Goal: Task Accomplishment & Management: Use online tool/utility

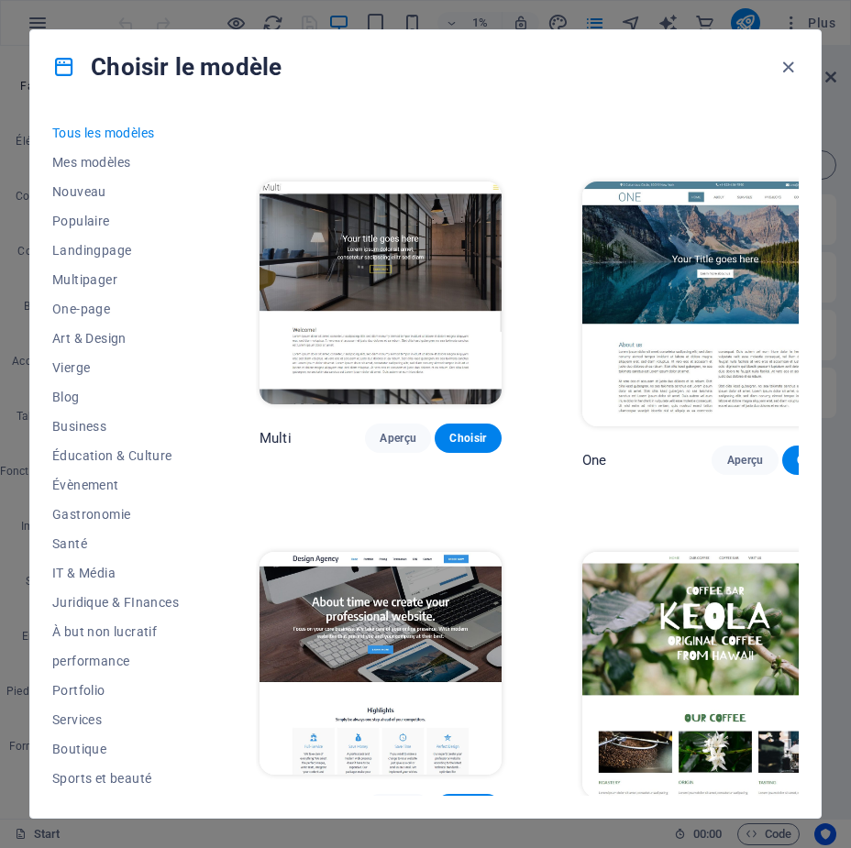
scroll to position [16994, 0]
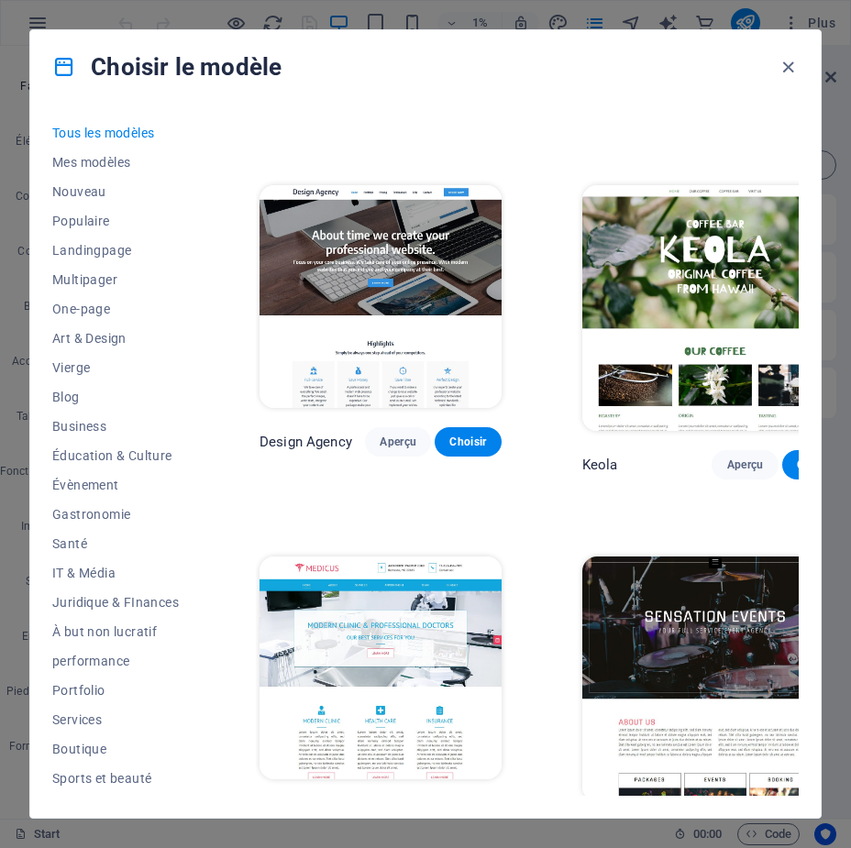
drag, startPoint x: 403, startPoint y: 474, endPoint x: 412, endPoint y: 497, distance: 24.4
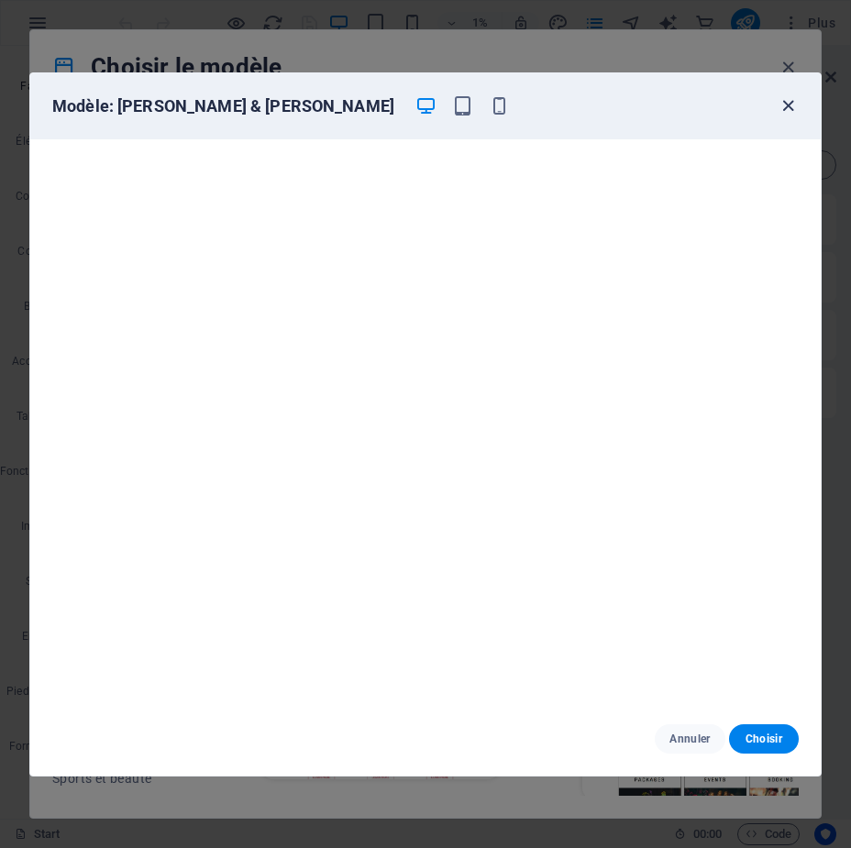
click at [784, 107] on icon "button" at bounding box center [787, 105] width 21 height 21
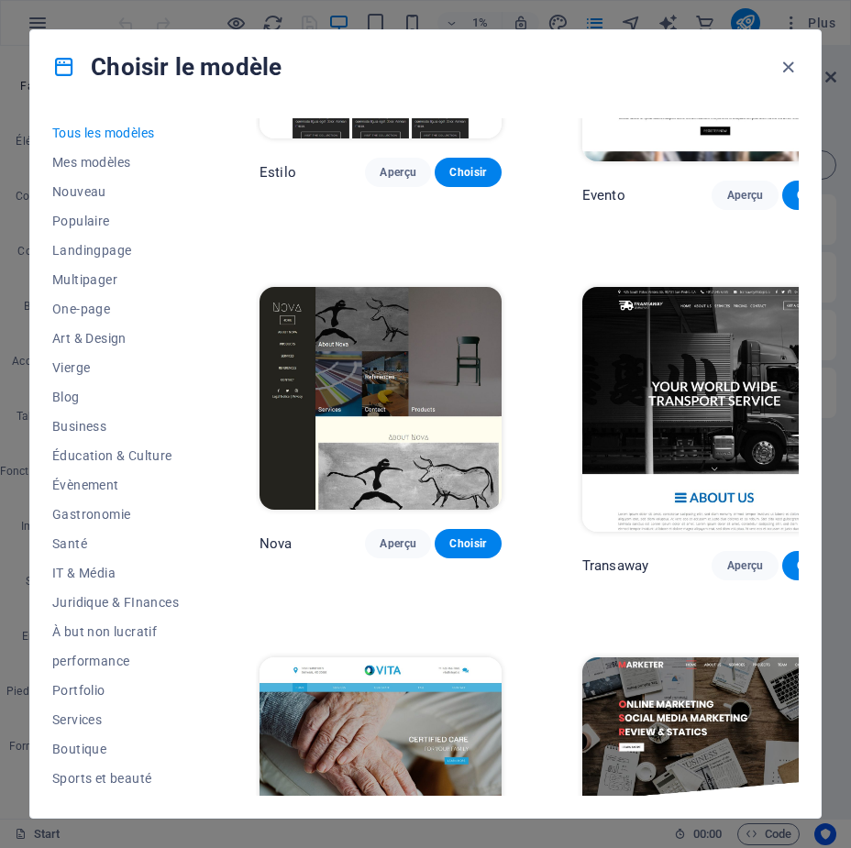
scroll to position [15619, 0]
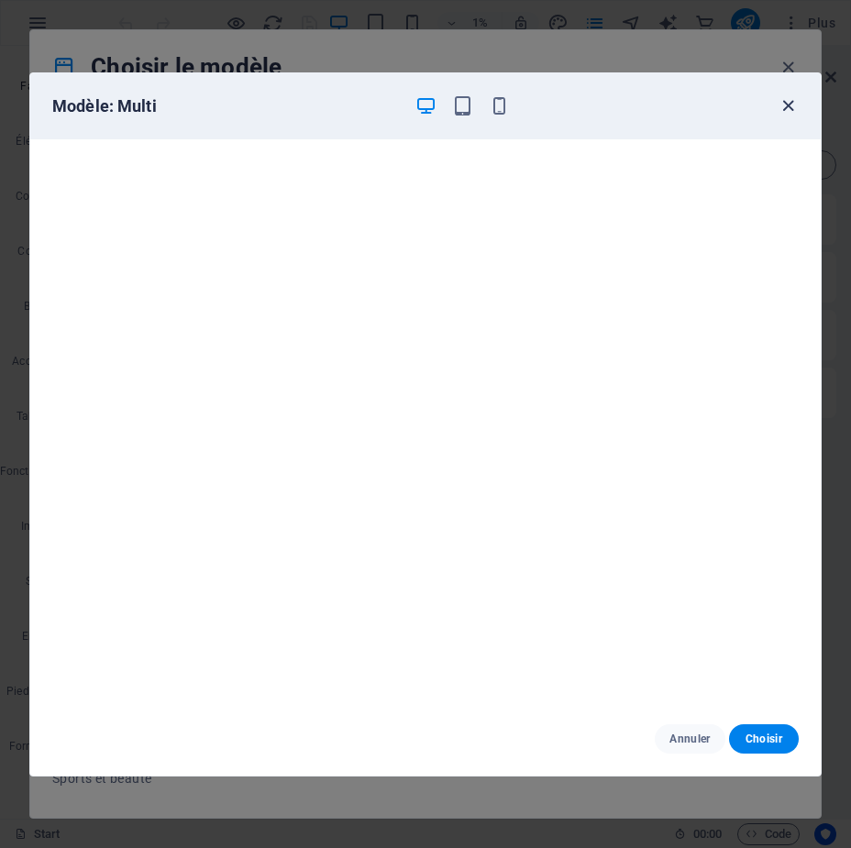
click at [783, 101] on icon "button" at bounding box center [787, 105] width 21 height 21
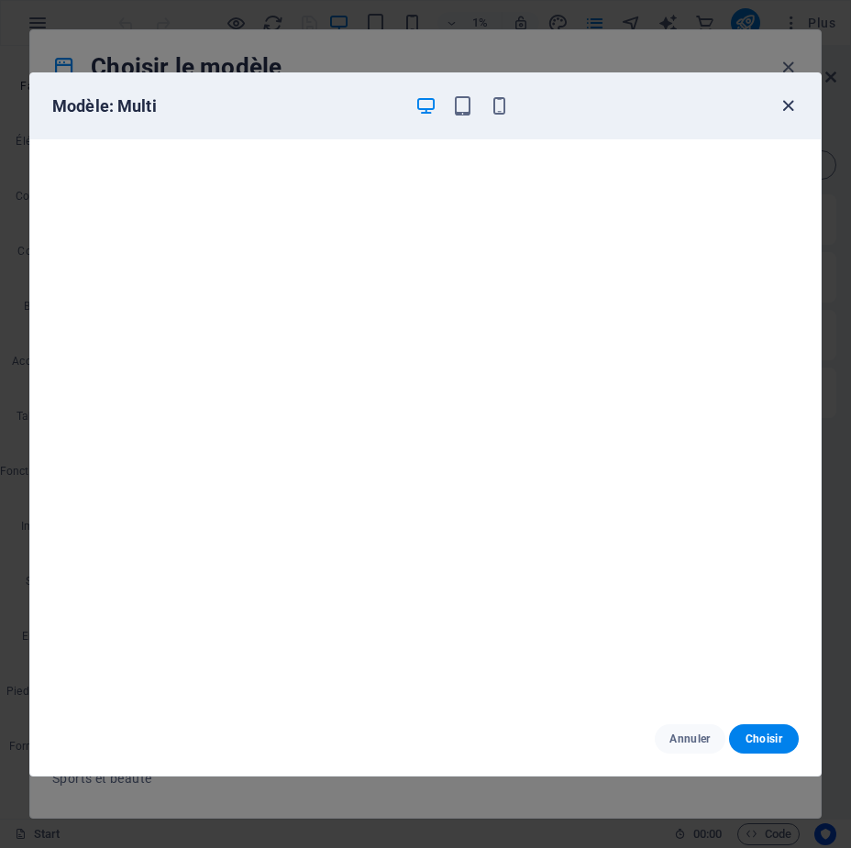
click at [783, 101] on icon "button" at bounding box center [787, 105] width 21 height 21
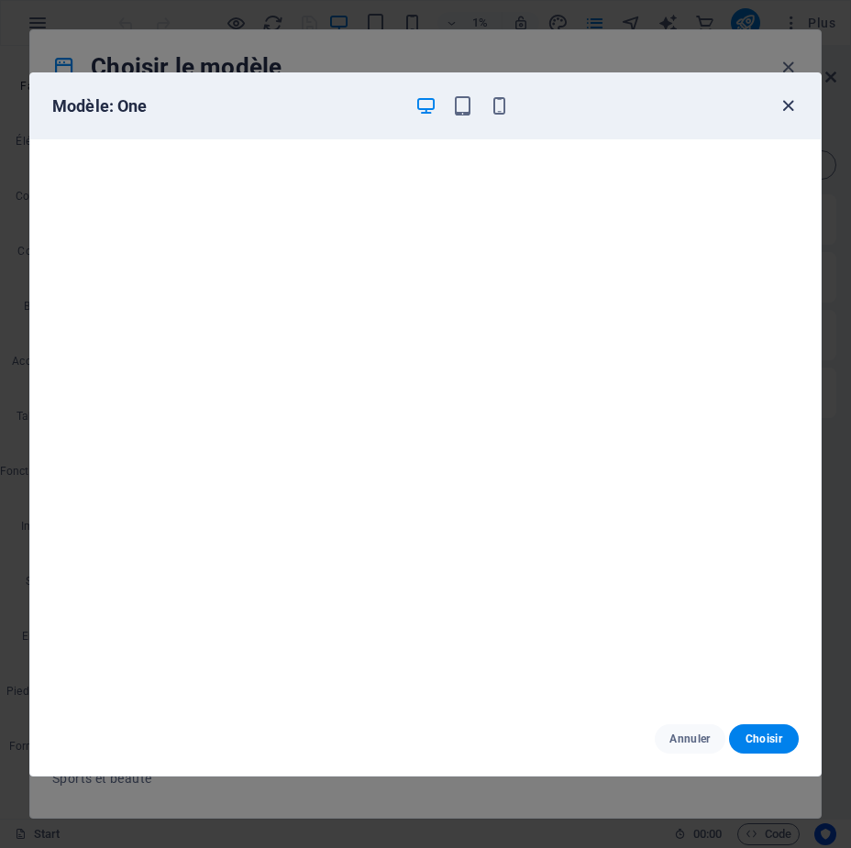
click at [786, 103] on icon "button" at bounding box center [787, 105] width 21 height 21
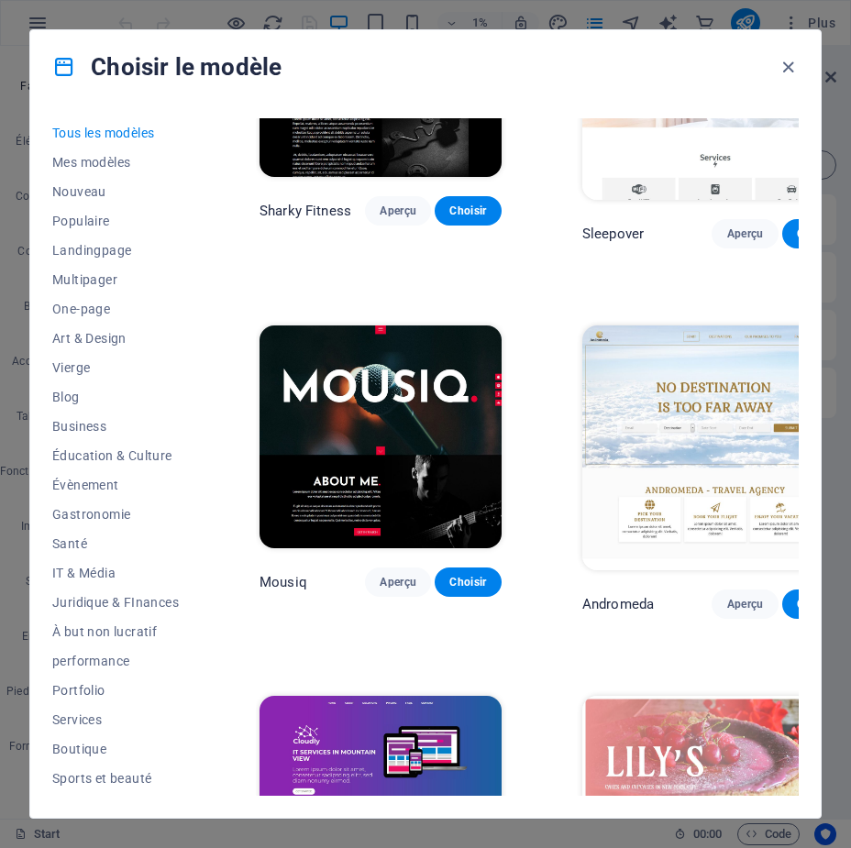
scroll to position [13144, 0]
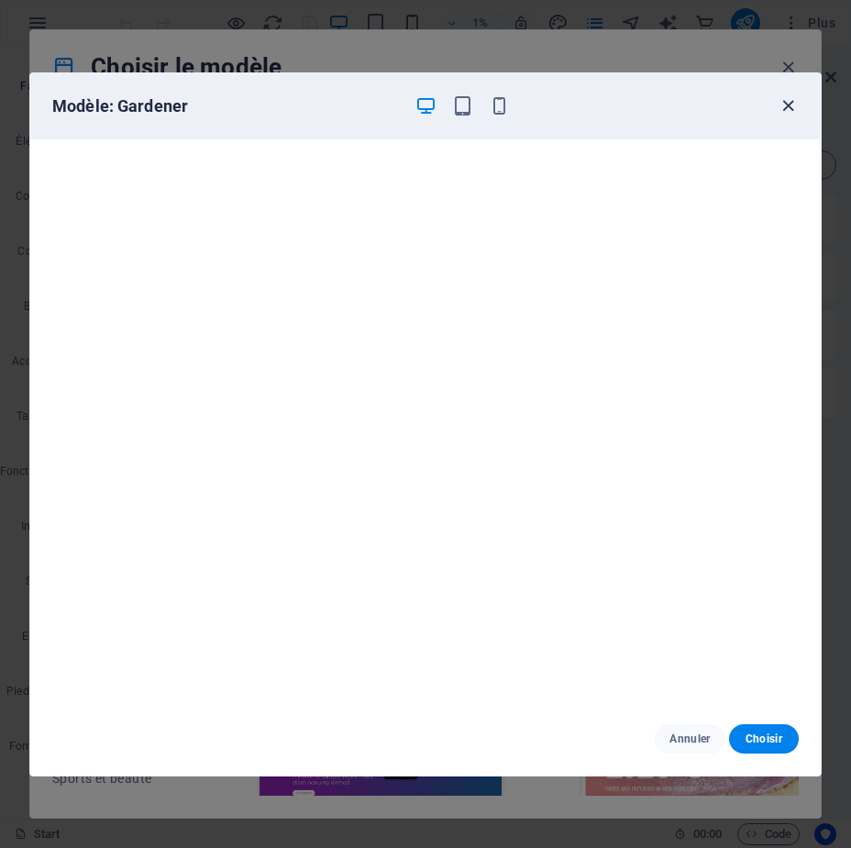
click at [783, 101] on icon "button" at bounding box center [787, 105] width 21 height 21
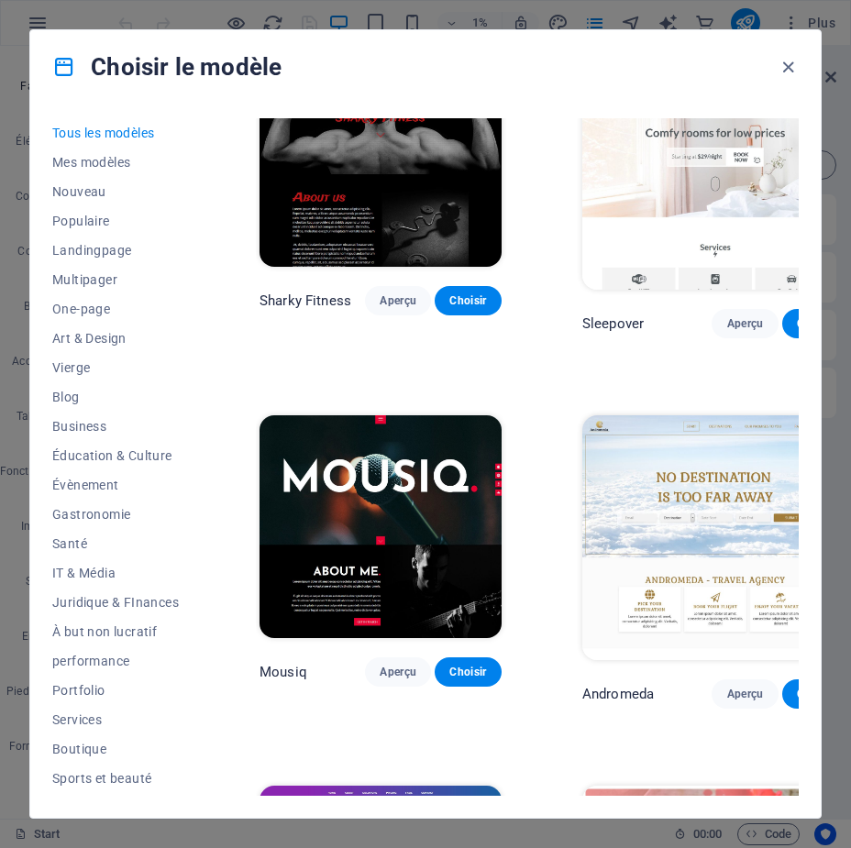
scroll to position [12869, 0]
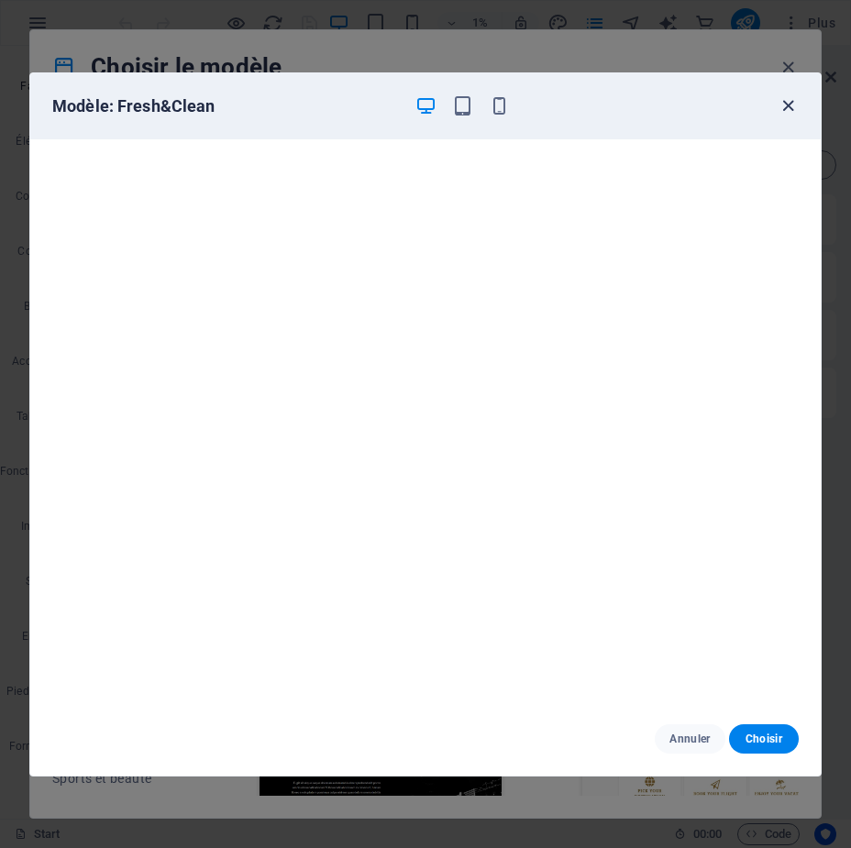
click at [787, 102] on icon "button" at bounding box center [787, 105] width 21 height 21
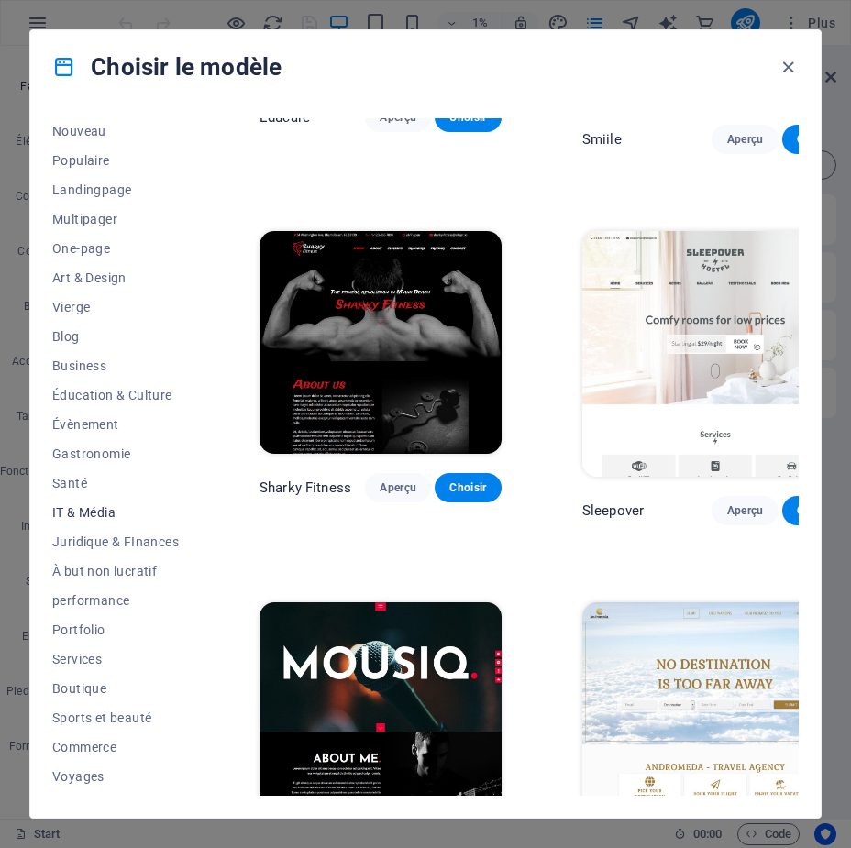
scroll to position [85, 0]
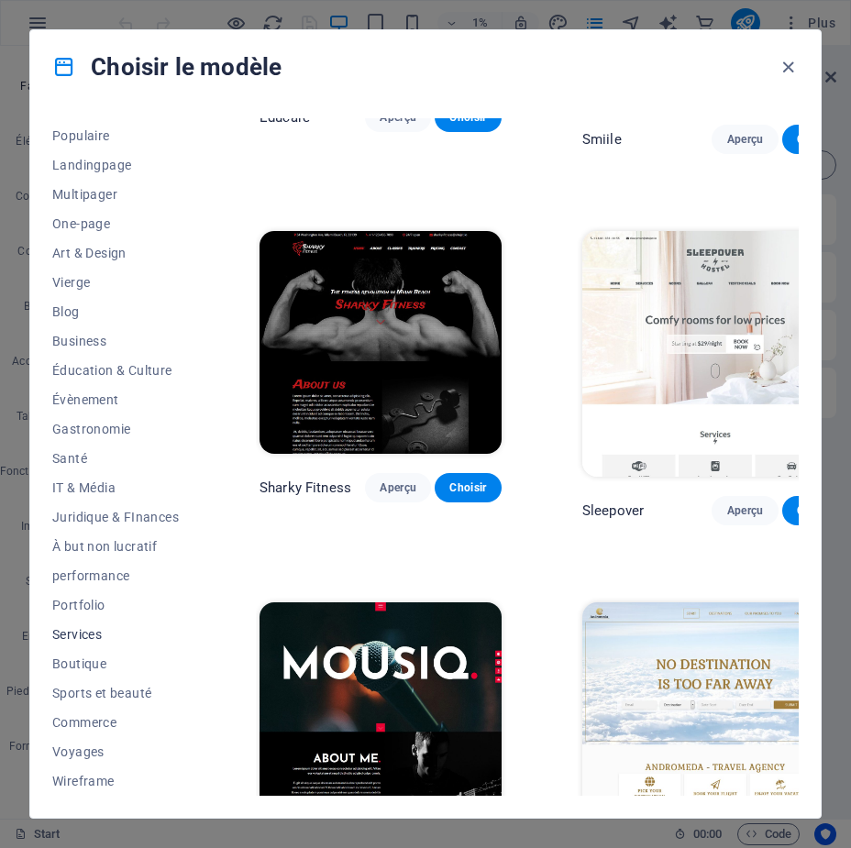
click at [86, 630] on span "Services" at bounding box center [115, 634] width 126 height 15
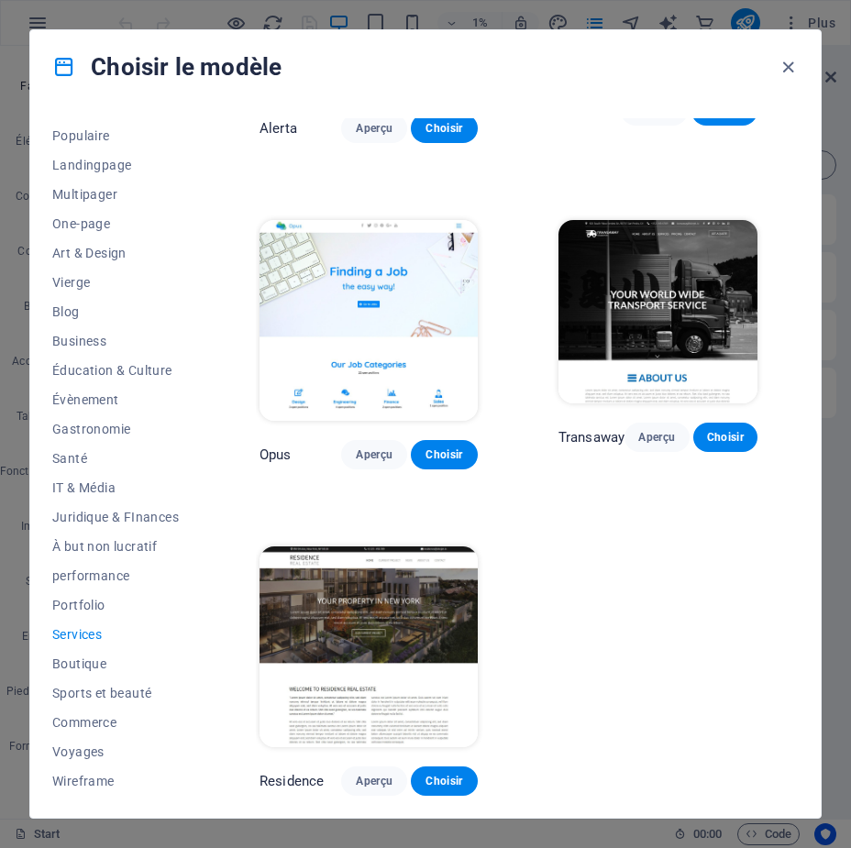
scroll to position [1249, 0]
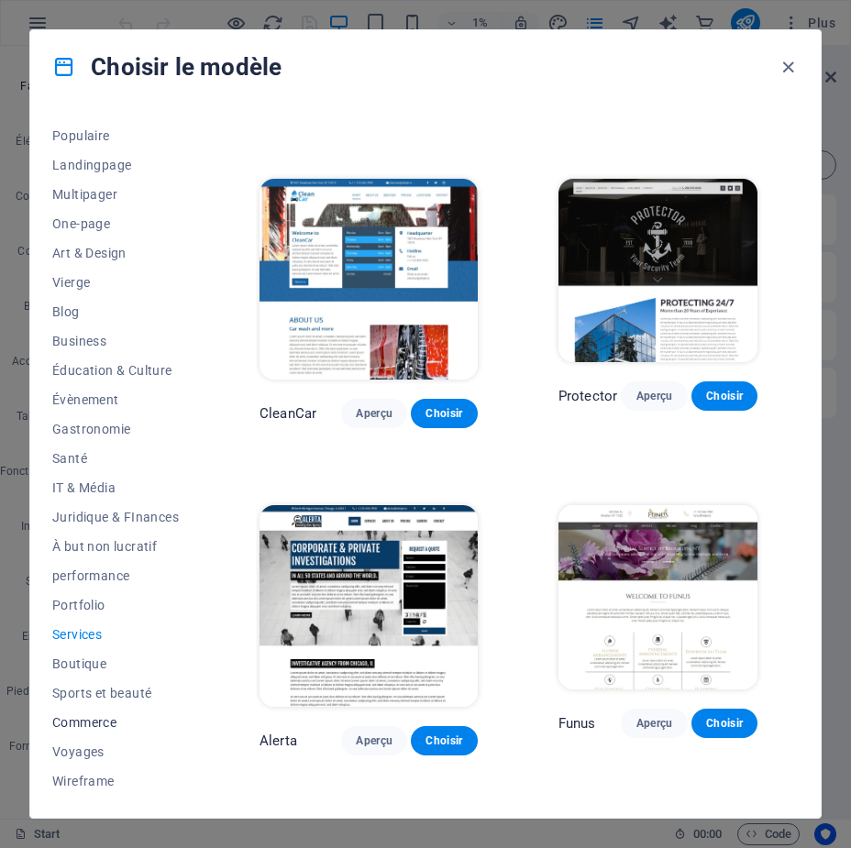
click at [96, 727] on span "Commerce" at bounding box center [115, 722] width 126 height 15
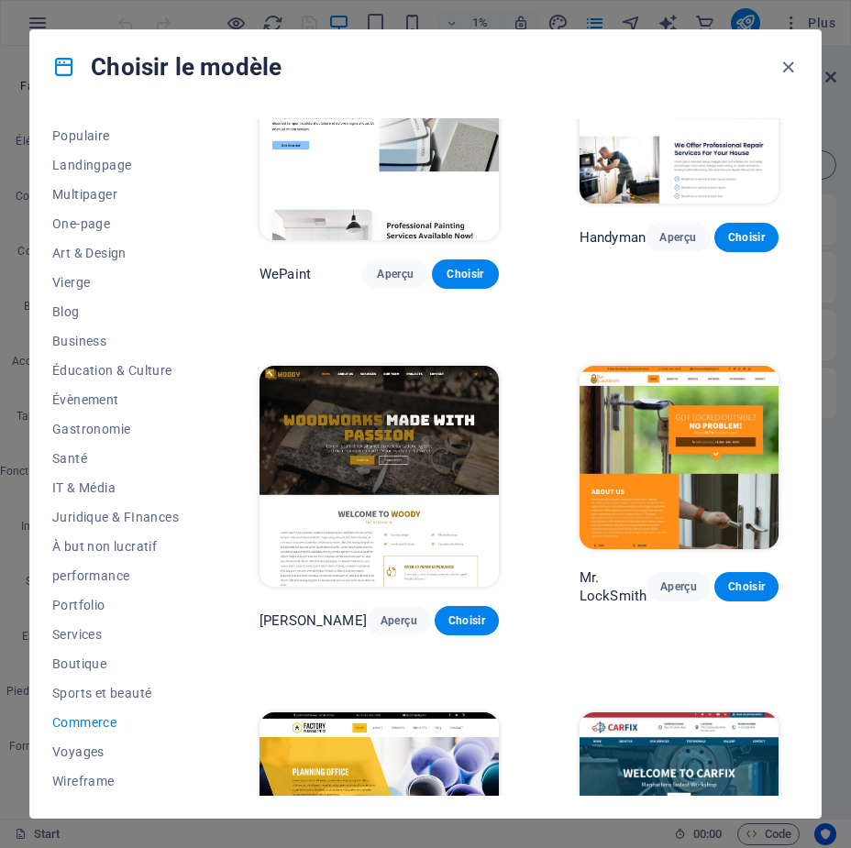
scroll to position [0, 0]
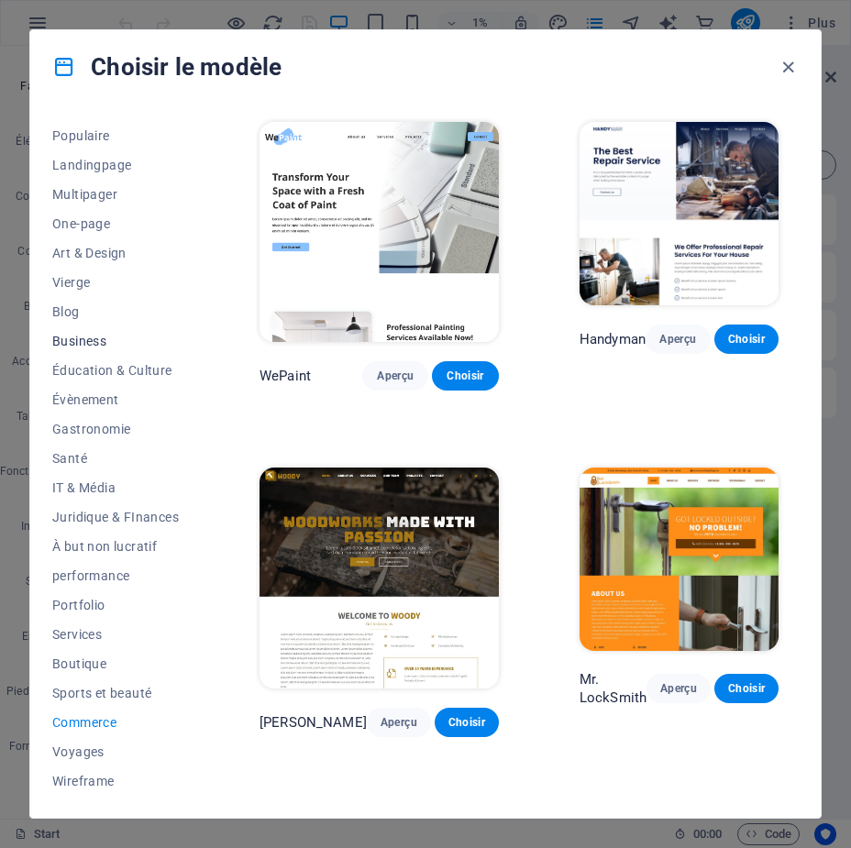
click at [87, 345] on span "Business" at bounding box center [115, 341] width 126 height 15
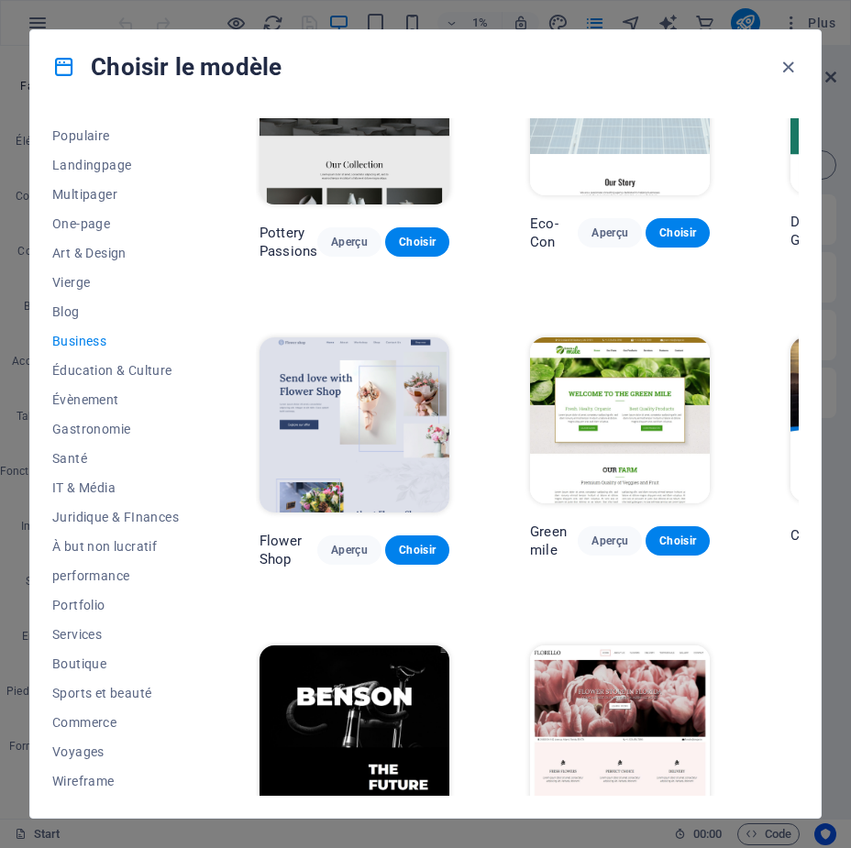
scroll to position [177, 0]
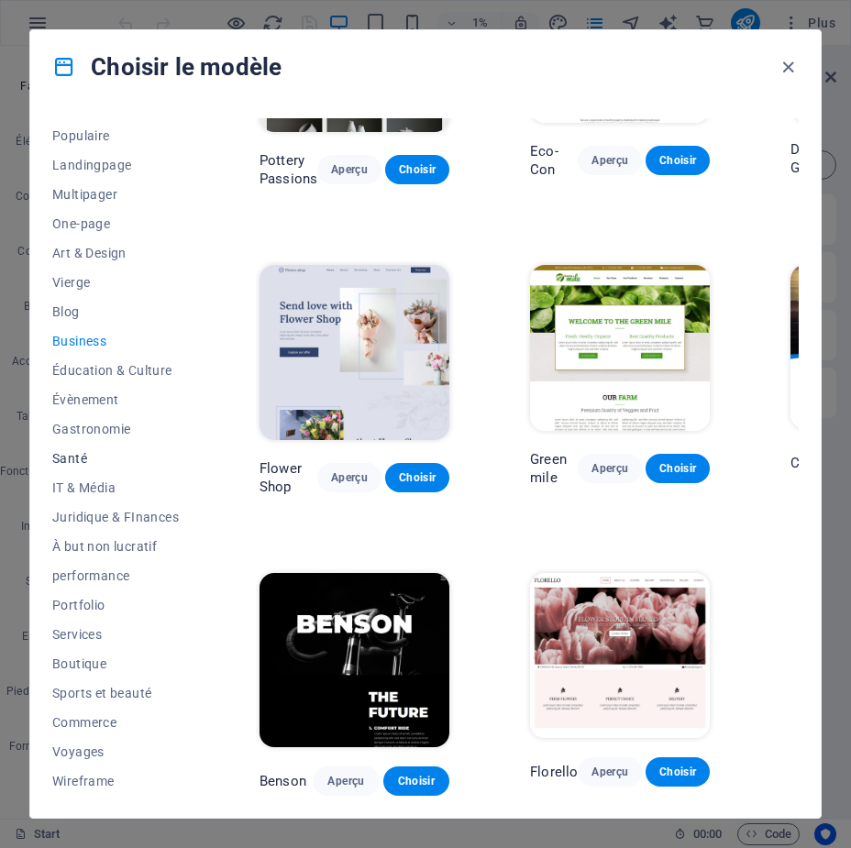
click at [72, 451] on span "Santé" at bounding box center [115, 458] width 126 height 15
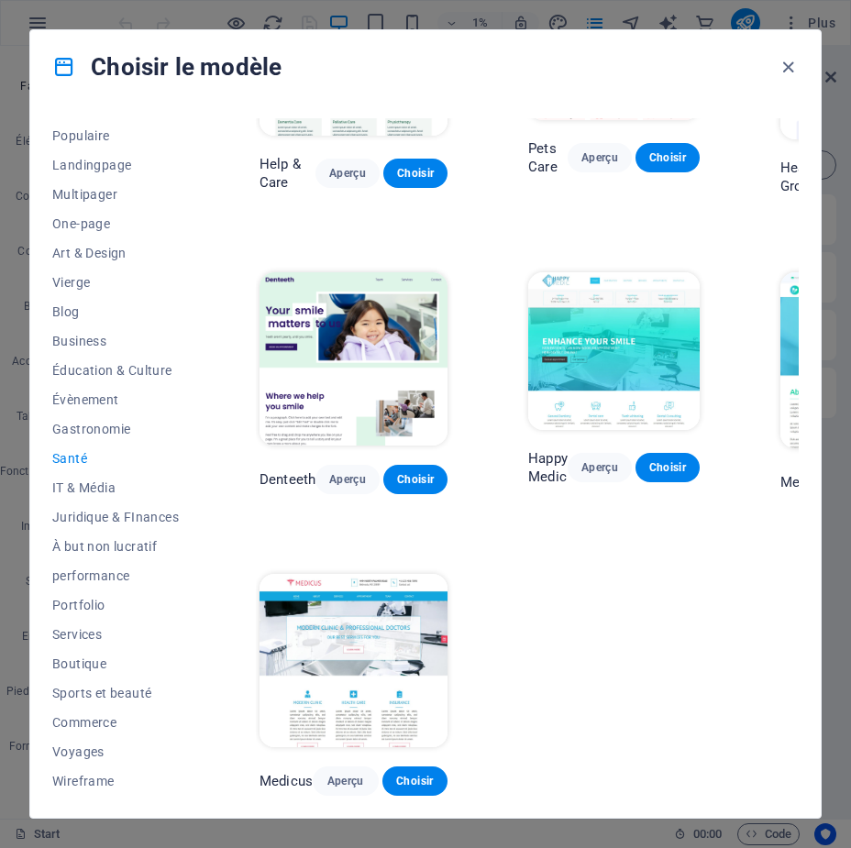
scroll to position [174, 0]
click at [71, 284] on span "Vierge" at bounding box center [115, 282] width 126 height 15
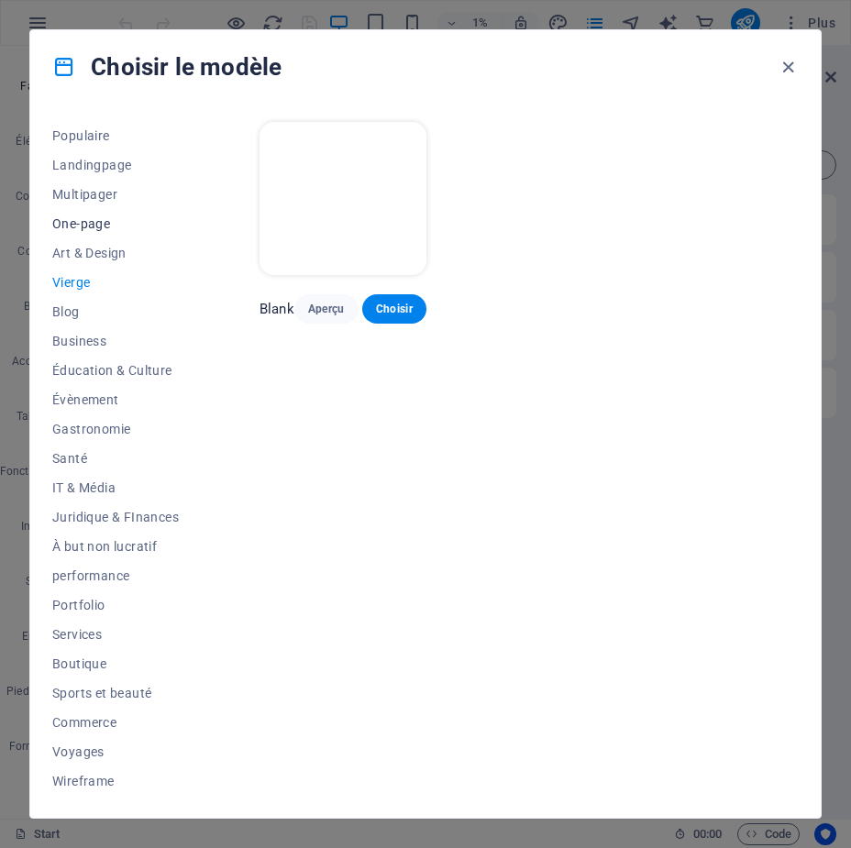
click at [75, 229] on span "One-page" at bounding box center [115, 223] width 126 height 15
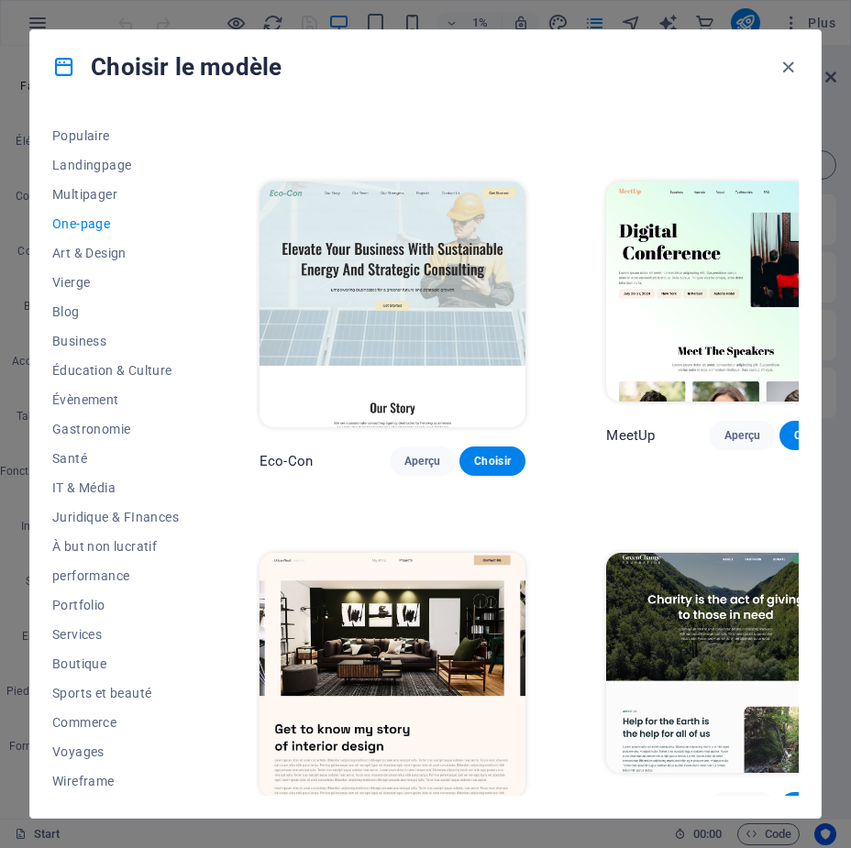
scroll to position [733, 0]
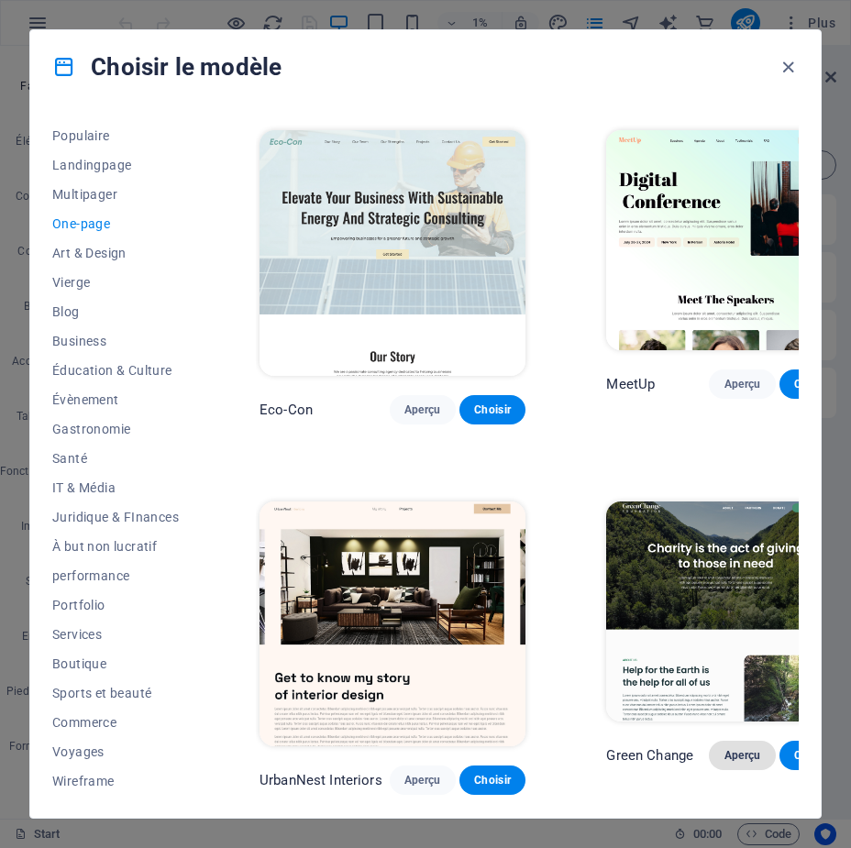
click at [723, 748] on span "Aperçu" at bounding box center [741, 755] width 37 height 15
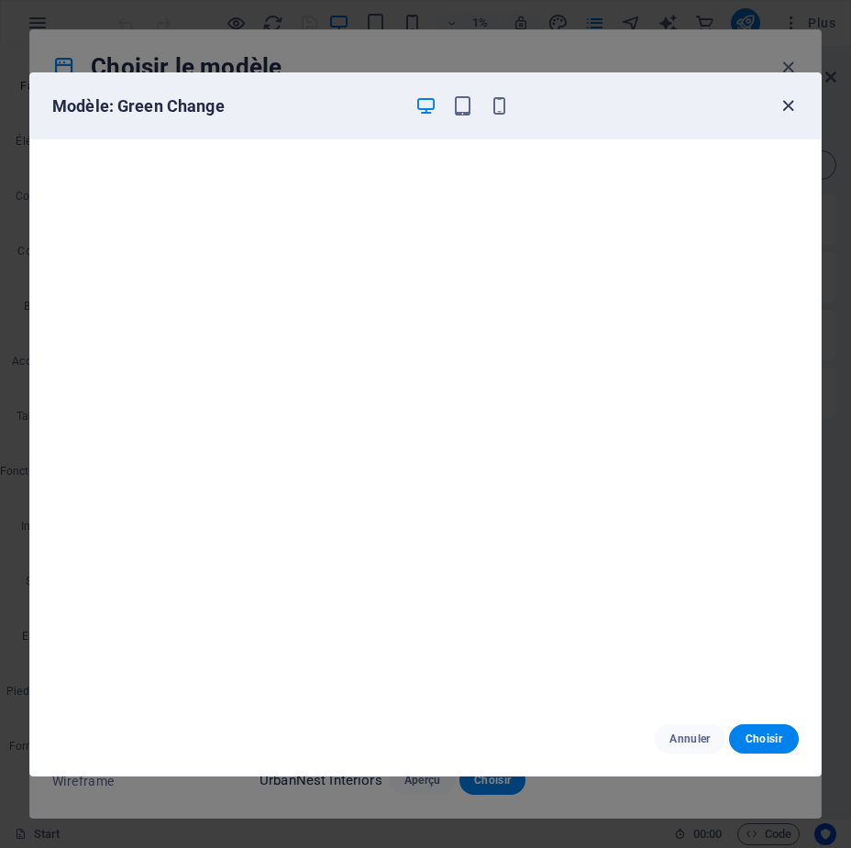
click at [781, 104] on icon "button" at bounding box center [787, 105] width 21 height 21
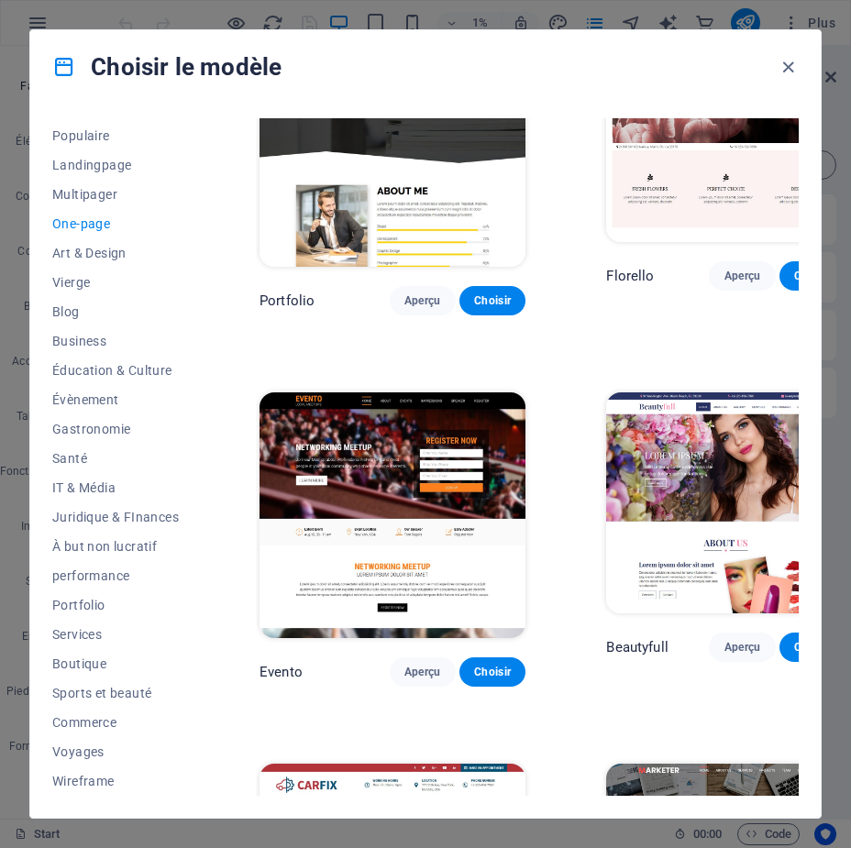
scroll to position [7791, 0]
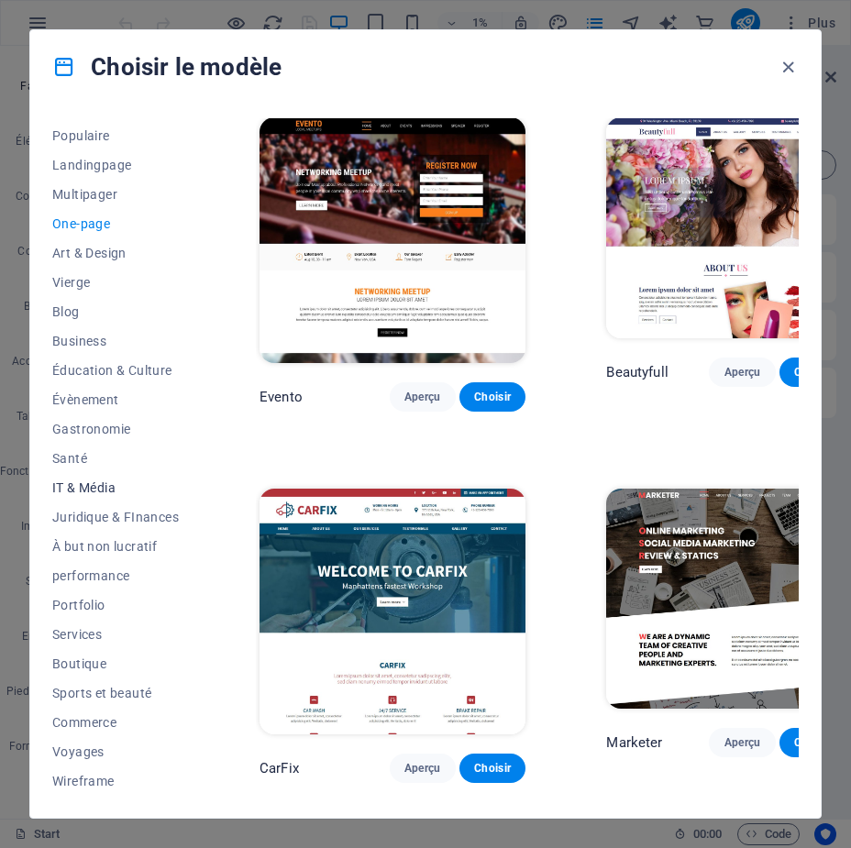
click at [97, 487] on span "IT & Média" at bounding box center [115, 487] width 126 height 15
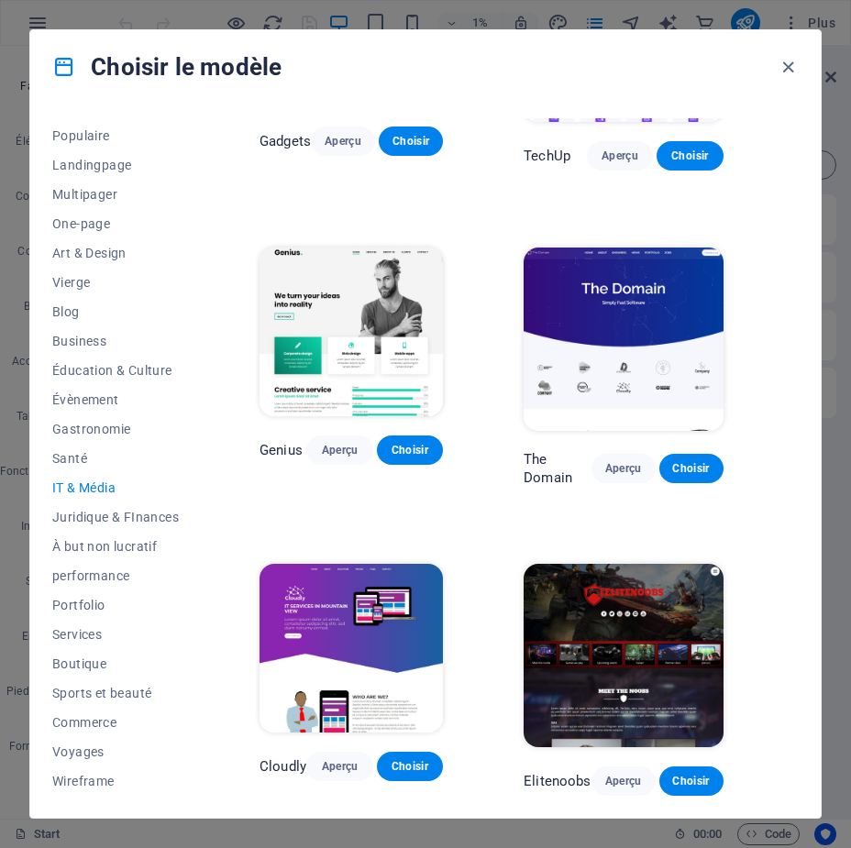
scroll to position [501, 0]
click at [91, 573] on span "performance" at bounding box center [115, 575] width 126 height 15
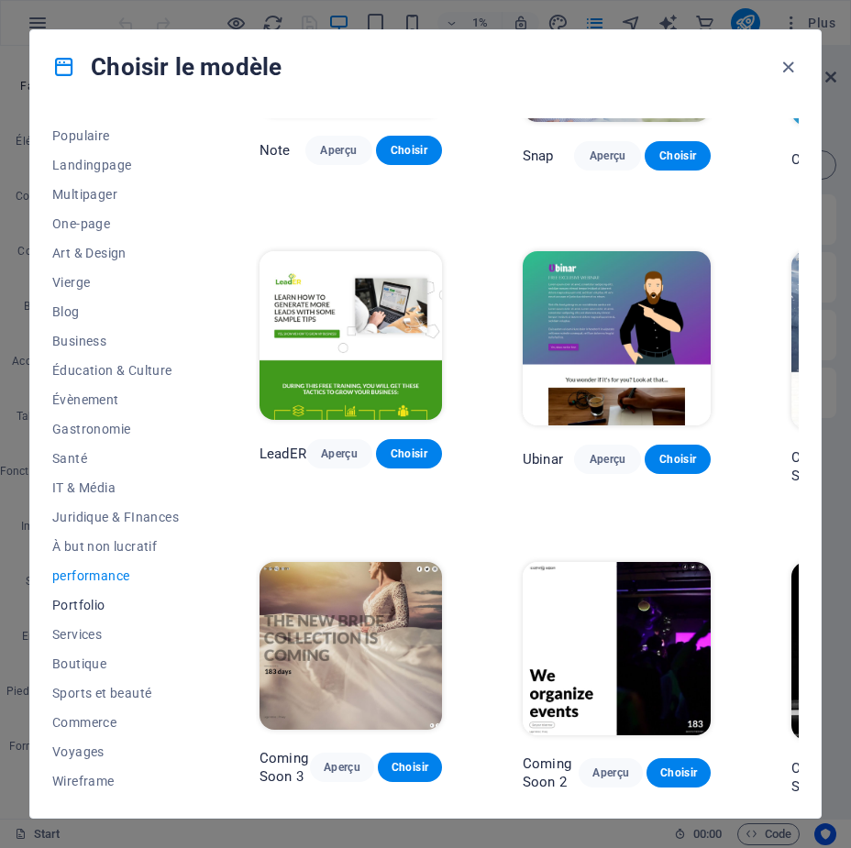
click at [74, 610] on span "Portfolio" at bounding box center [115, 605] width 126 height 15
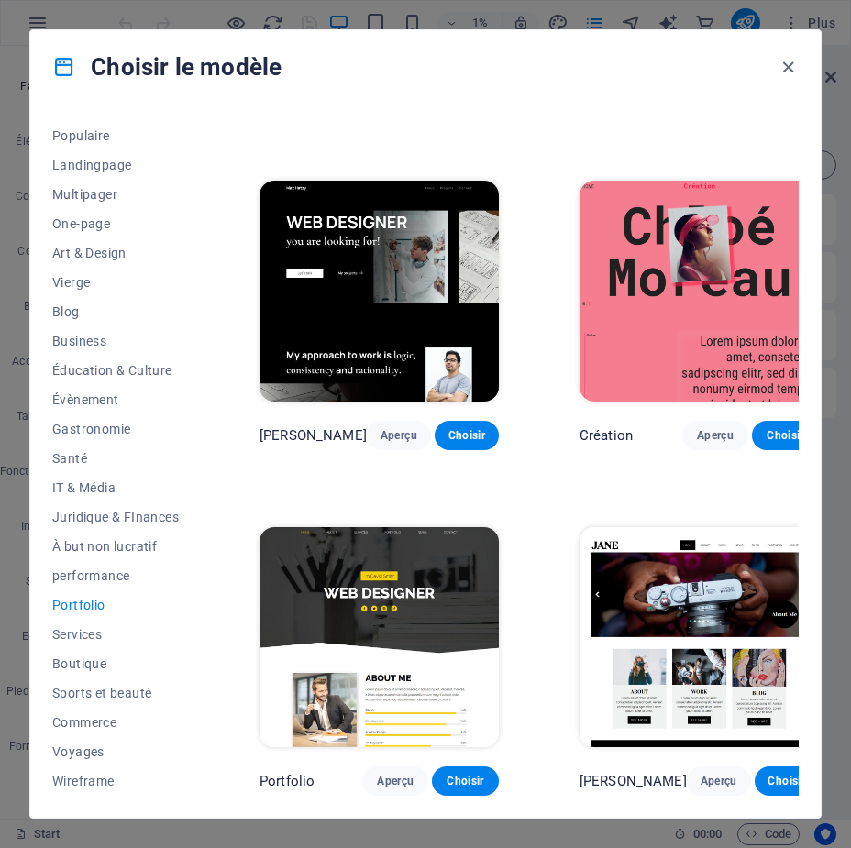
scroll to position [226, 0]
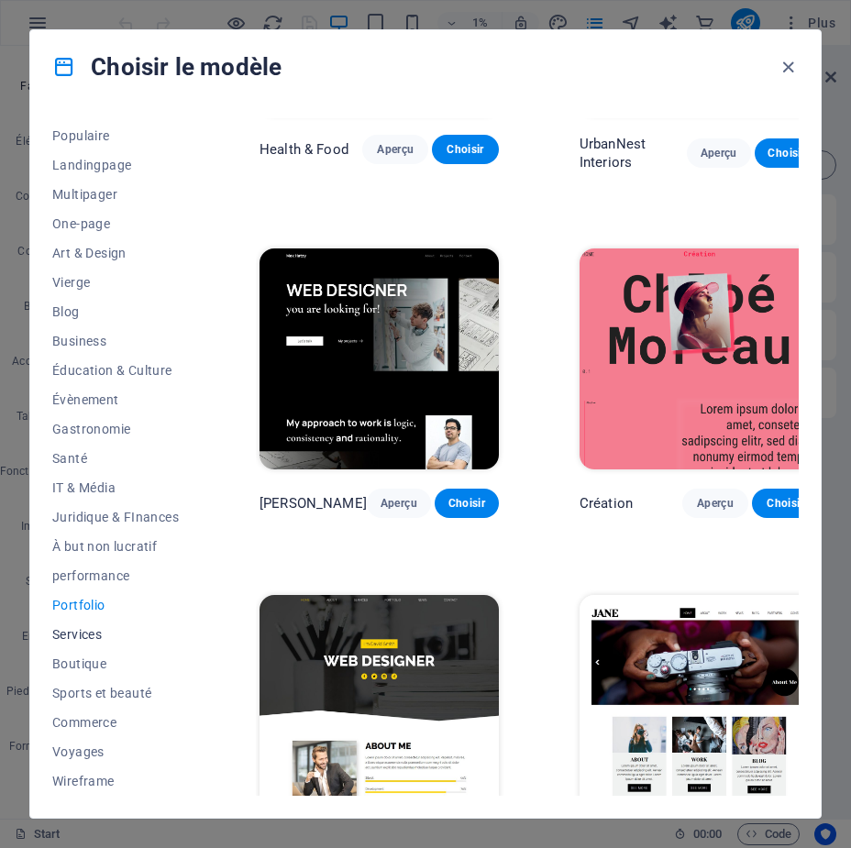
click at [86, 635] on span "Services" at bounding box center [115, 634] width 126 height 15
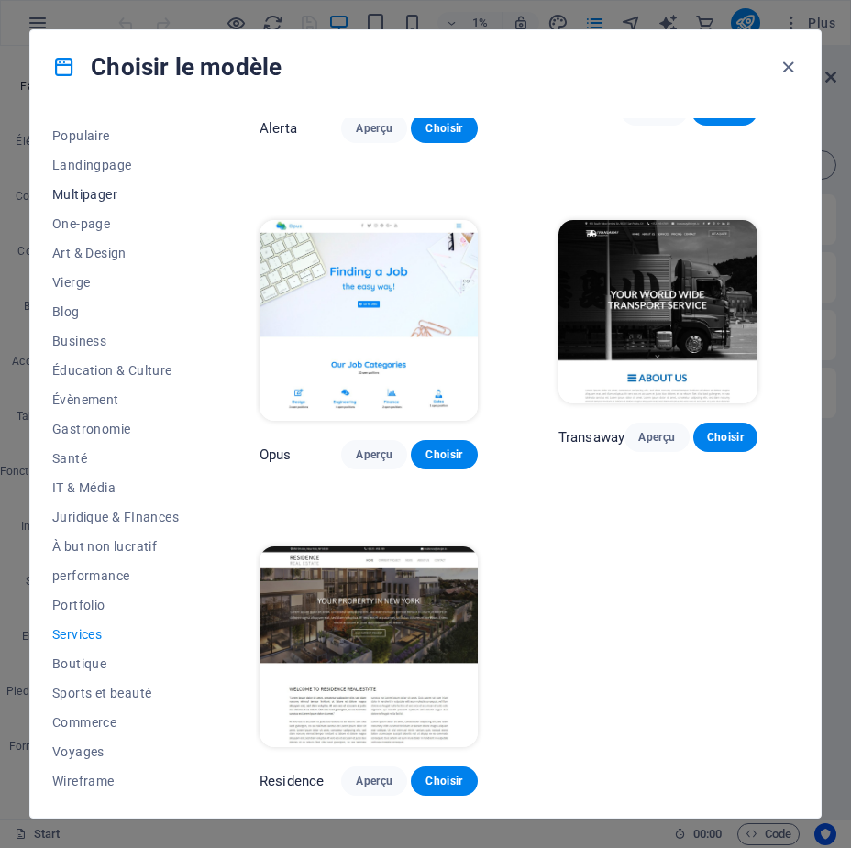
click at [97, 188] on span "Multipager" at bounding box center [115, 194] width 126 height 15
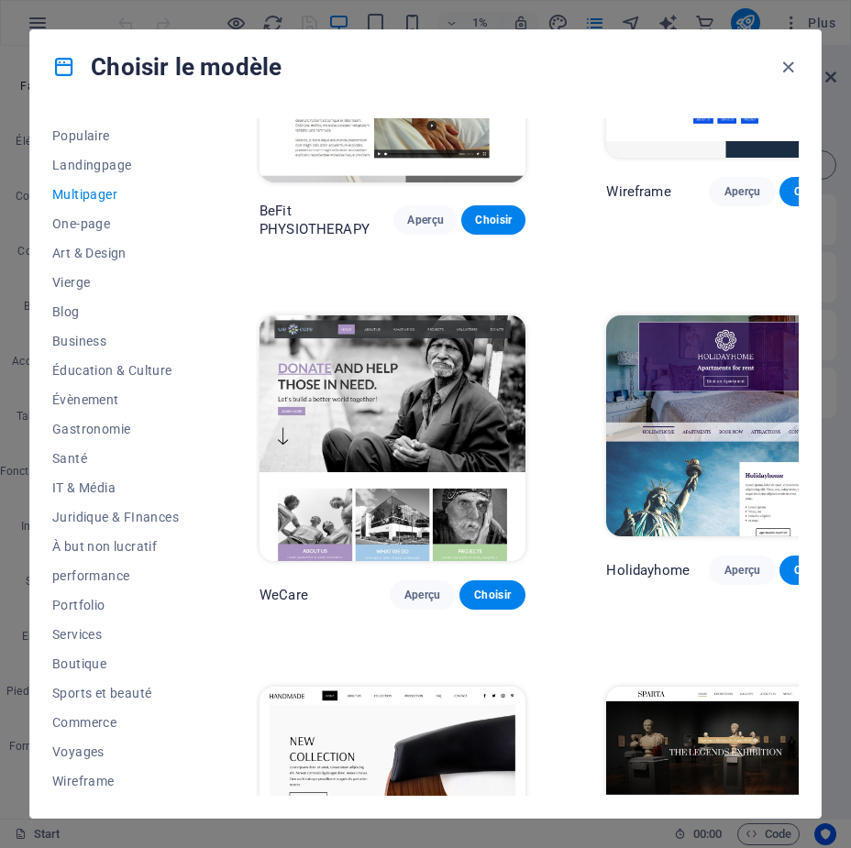
scroll to position [7639, 0]
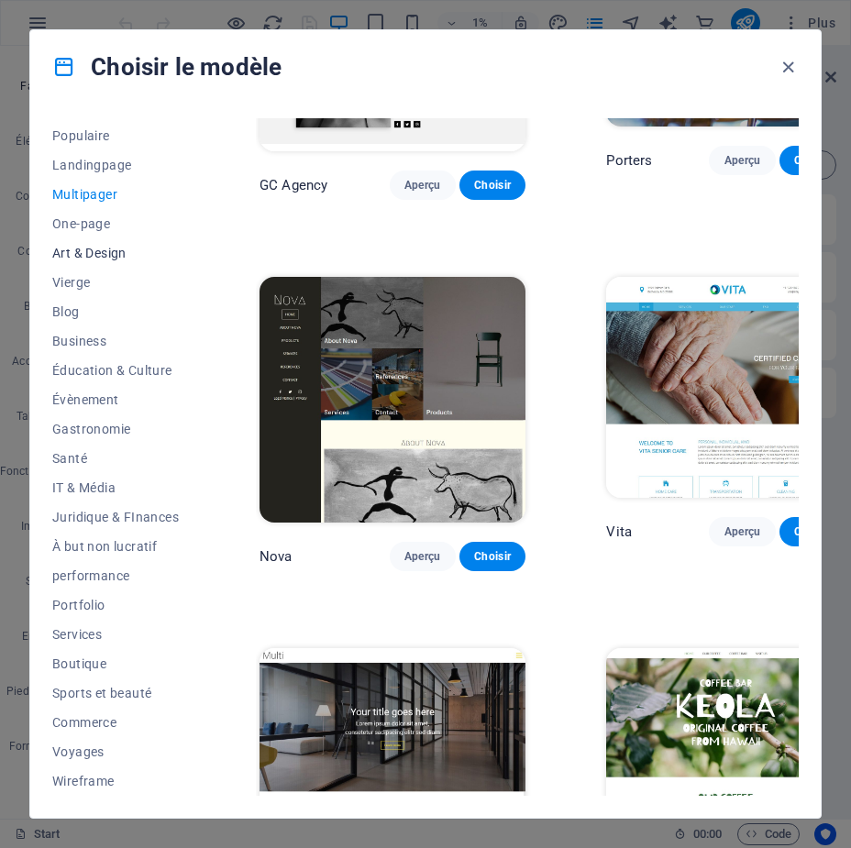
click at [88, 243] on button "Art & Design" at bounding box center [115, 252] width 126 height 29
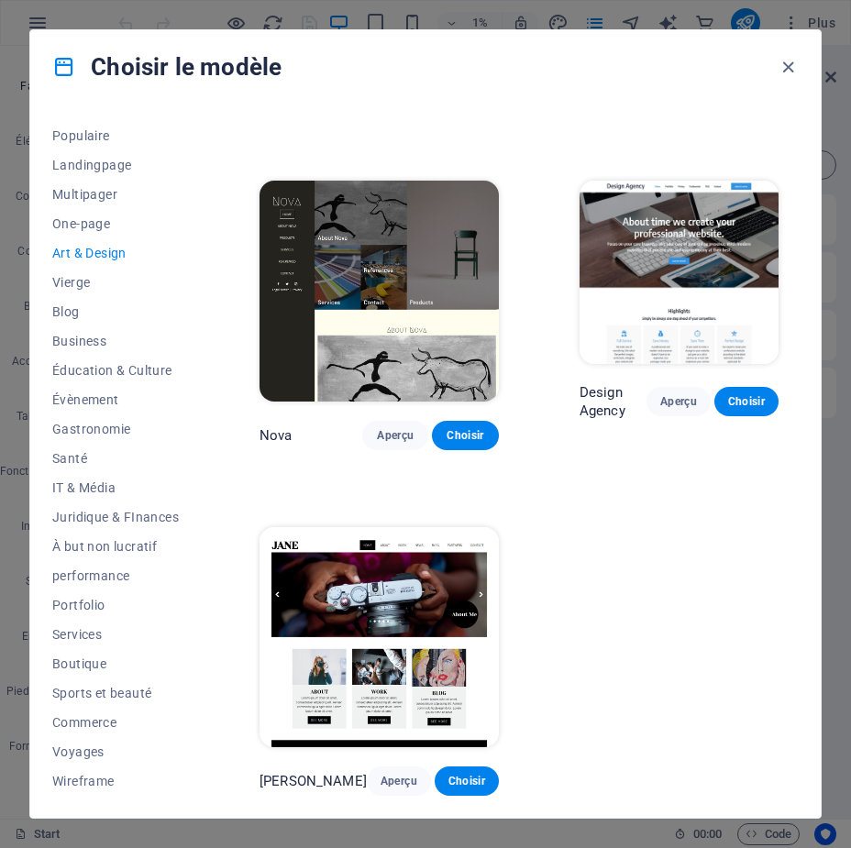
scroll to position [1198, 0]
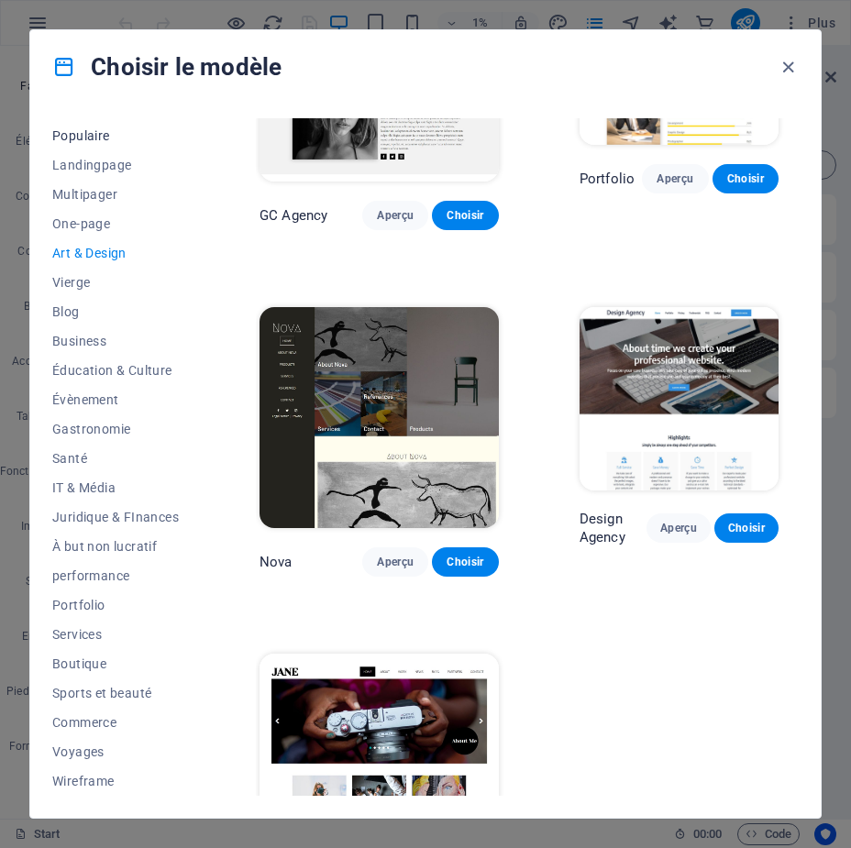
click at [77, 137] on span "Populaire" at bounding box center [115, 135] width 126 height 15
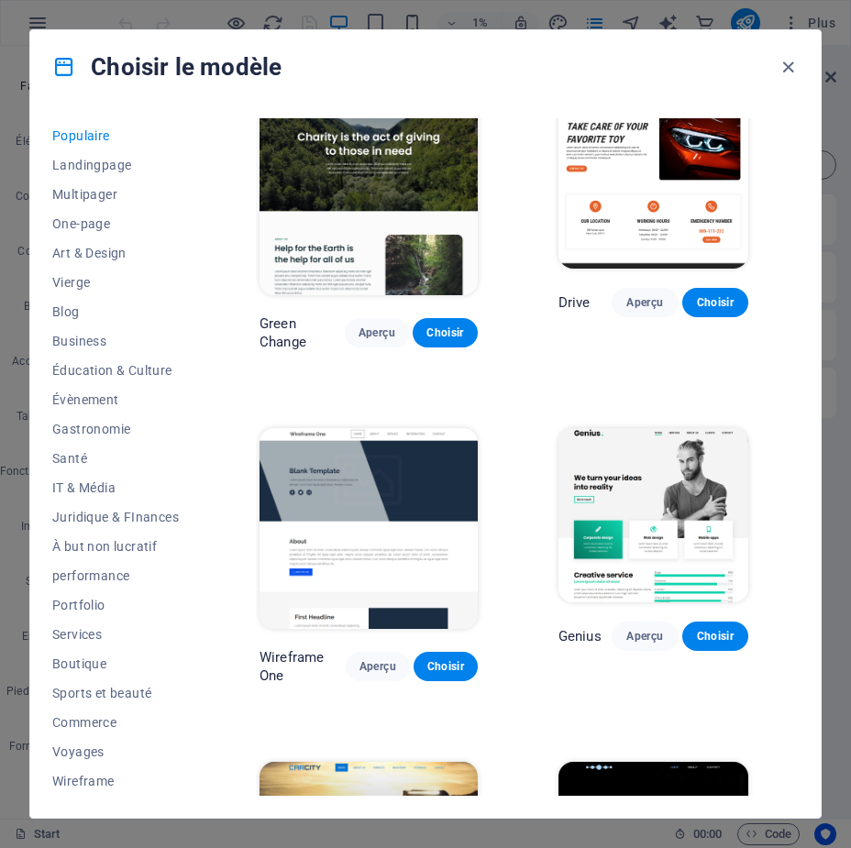
scroll to position [1008, 0]
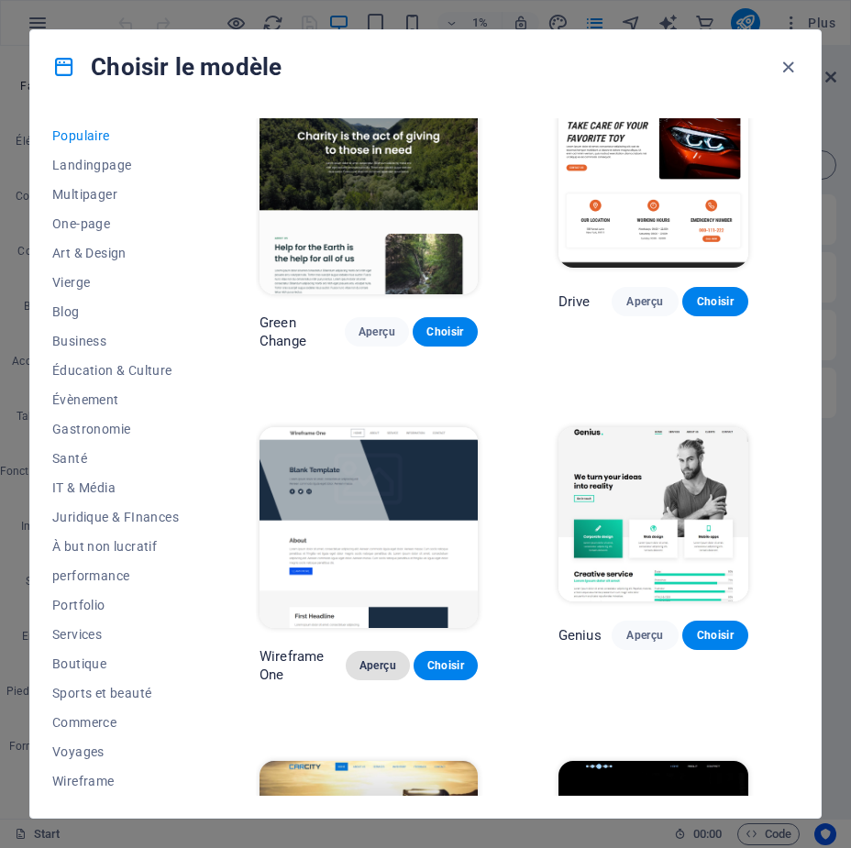
click at [378, 669] on span "Aperçu" at bounding box center [377, 665] width 35 height 15
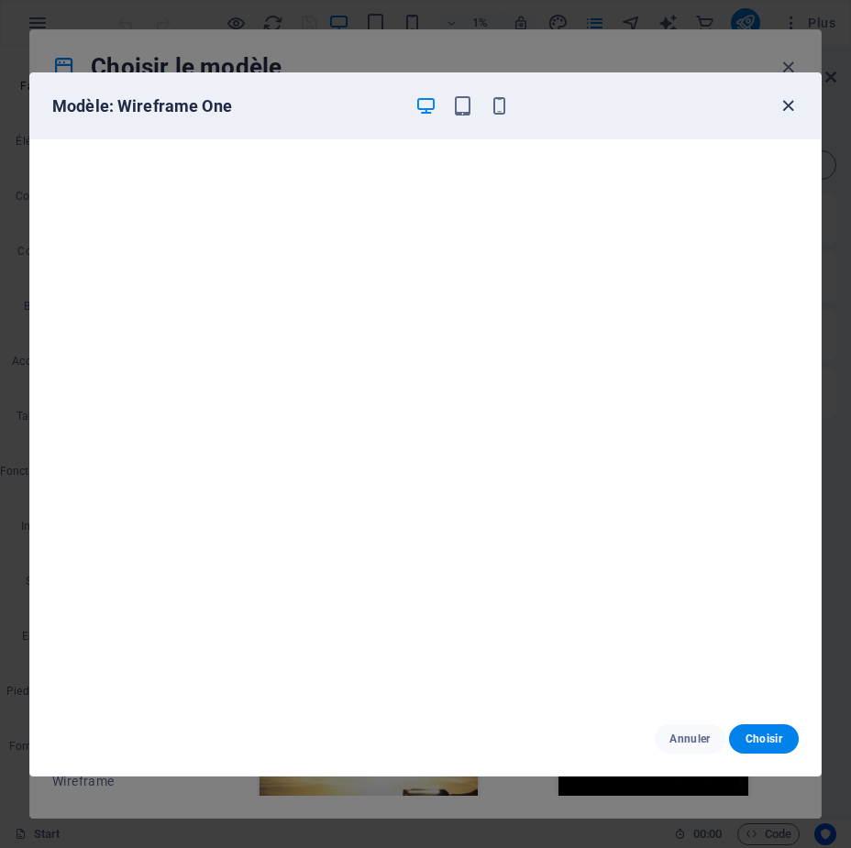
click at [787, 104] on icon "button" at bounding box center [787, 105] width 21 height 21
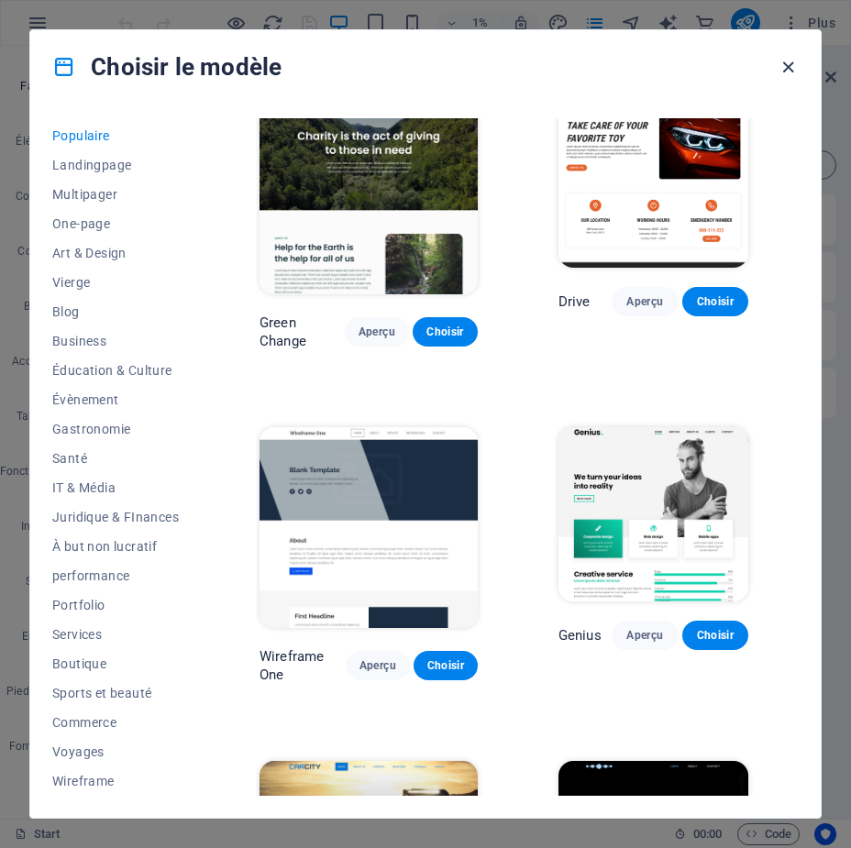
click at [785, 69] on icon "button" at bounding box center [787, 67] width 21 height 21
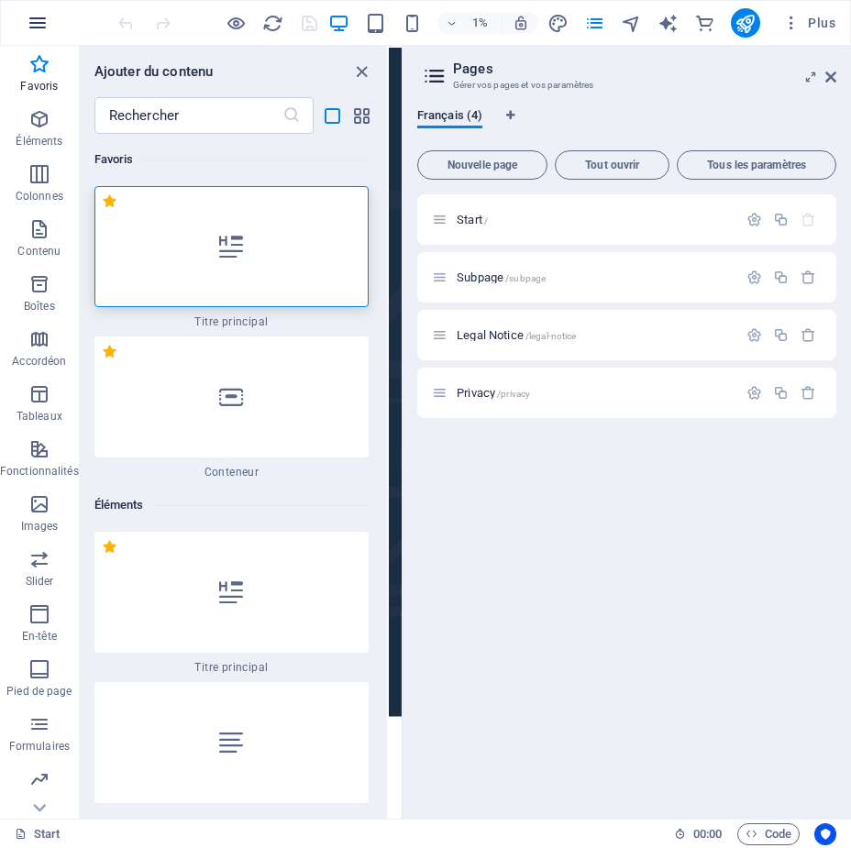
click at [38, 16] on icon "button" at bounding box center [38, 23] width 22 height 22
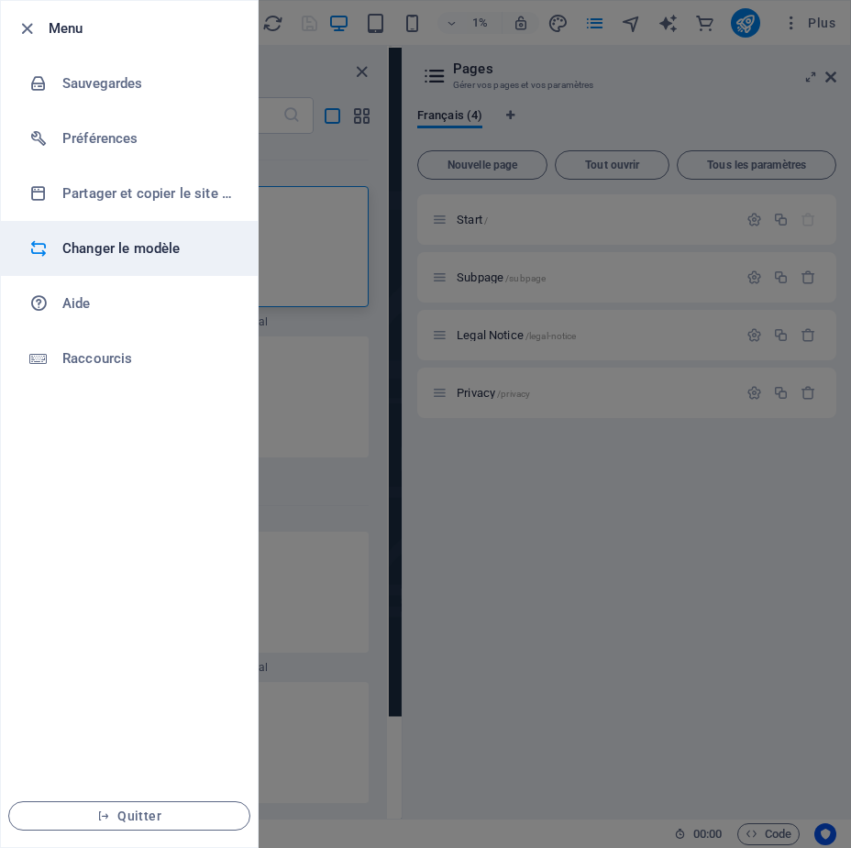
click at [123, 245] on h6 "Changer le modèle" at bounding box center [147, 248] width 170 height 22
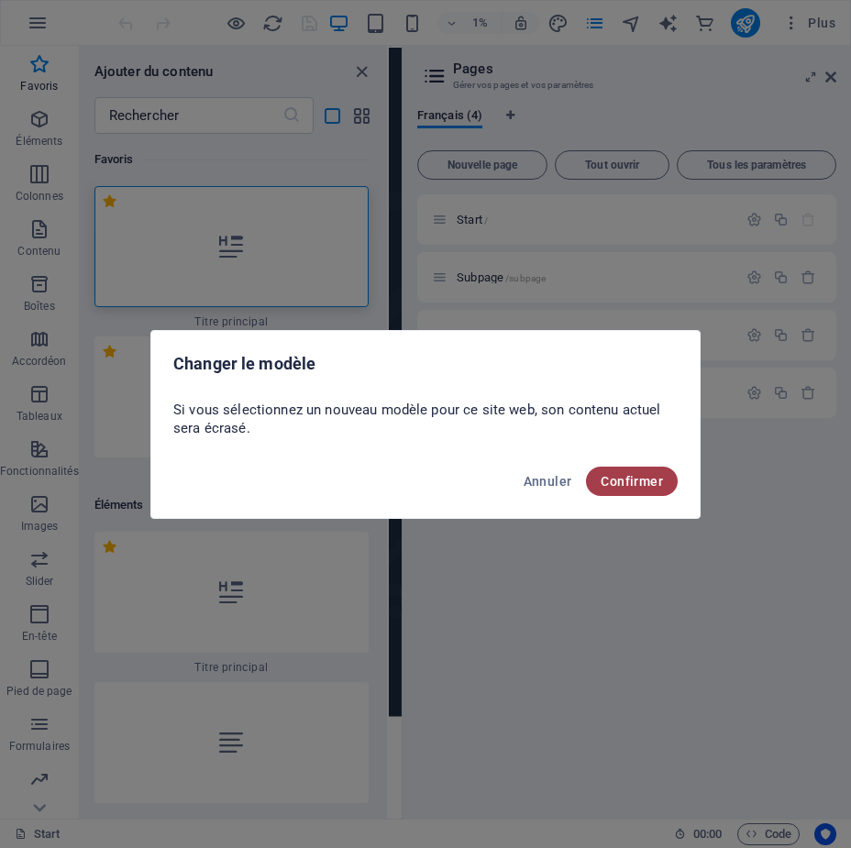
click at [660, 482] on span "Confirmer" at bounding box center [631, 481] width 62 height 15
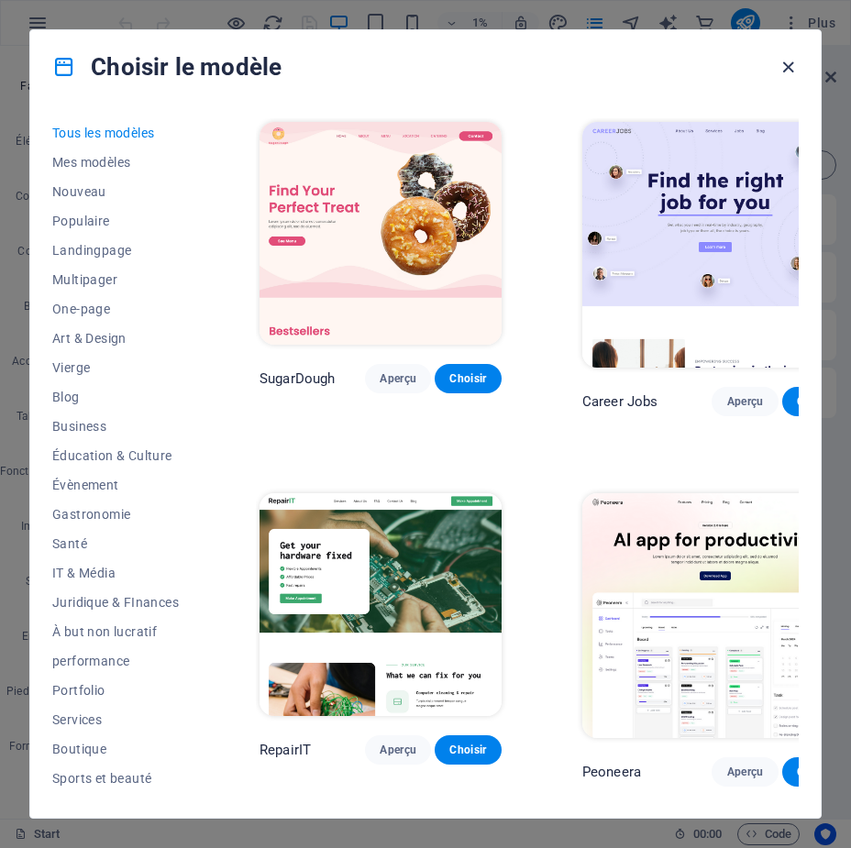
click at [792, 73] on icon "button" at bounding box center [787, 67] width 21 height 21
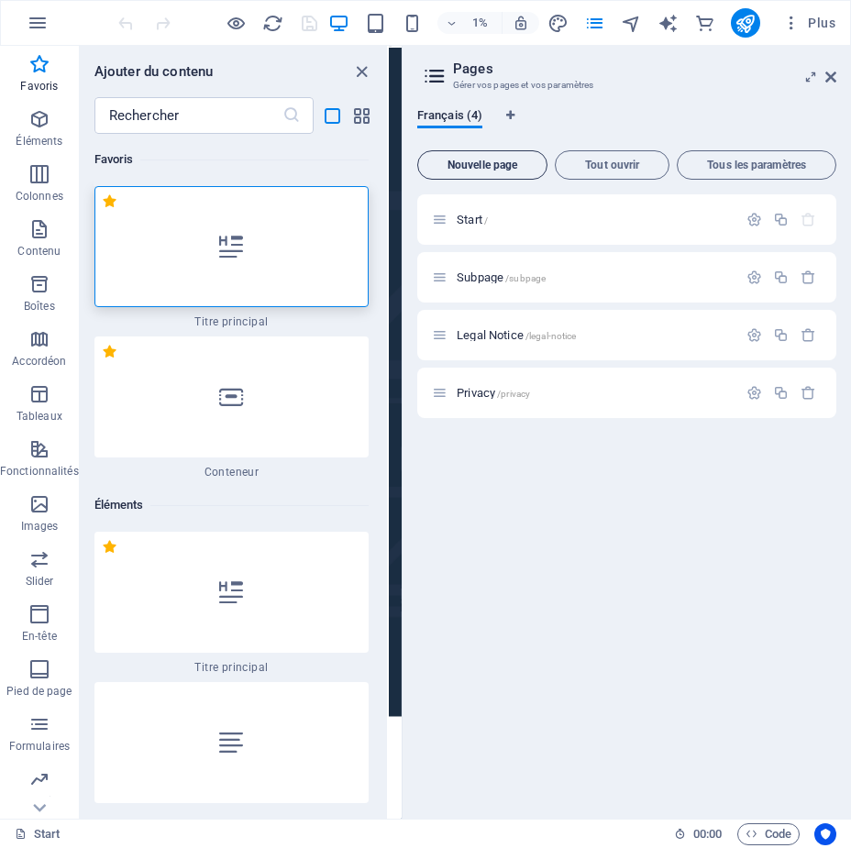
click at [490, 166] on span "Nouvelle page" at bounding box center [482, 164] width 114 height 11
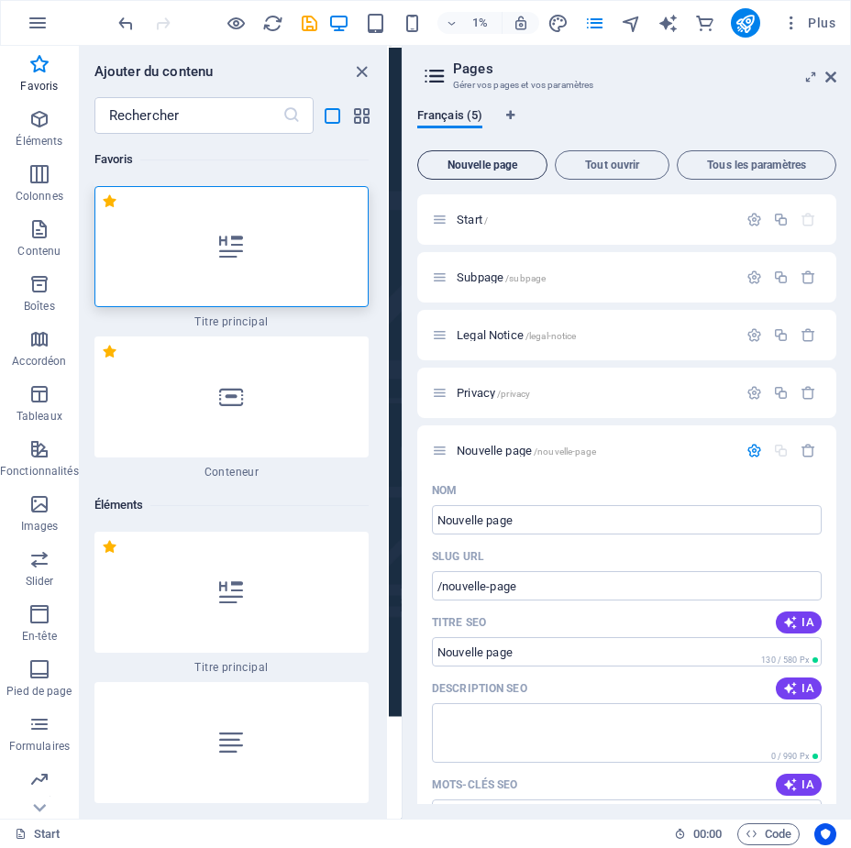
click at [490, 166] on span "Nouvelle page" at bounding box center [482, 164] width 114 height 11
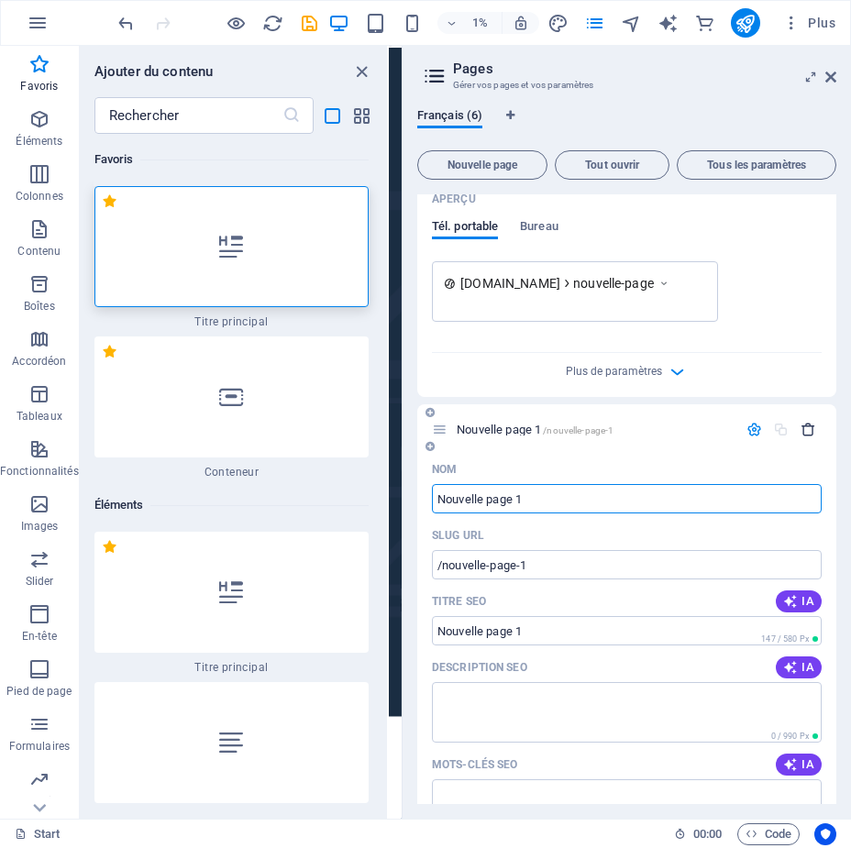
click at [806, 429] on icon "button" at bounding box center [808, 430] width 16 height 16
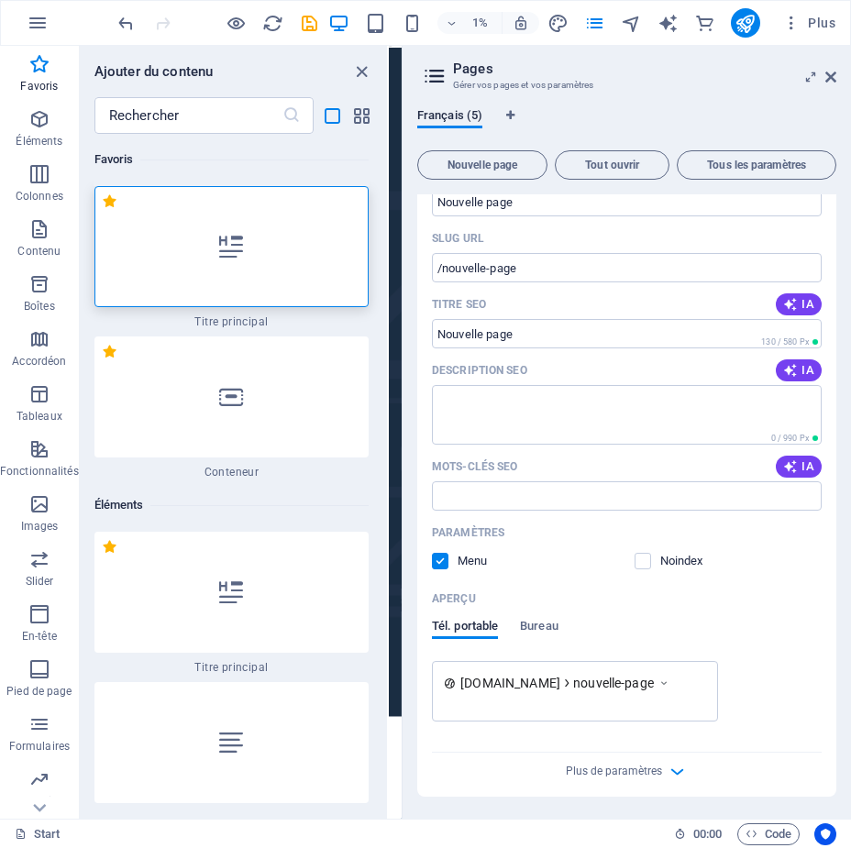
scroll to position [318, 0]
click at [518, 330] on input "Titre SEO" at bounding box center [627, 333] width 390 height 29
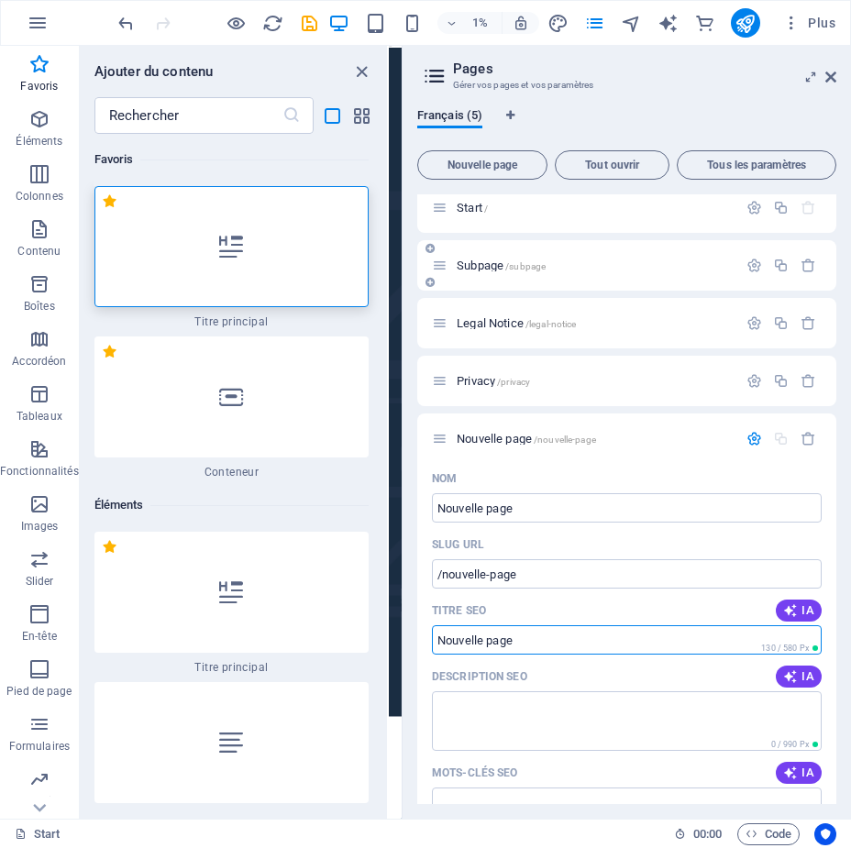
scroll to position [0, 0]
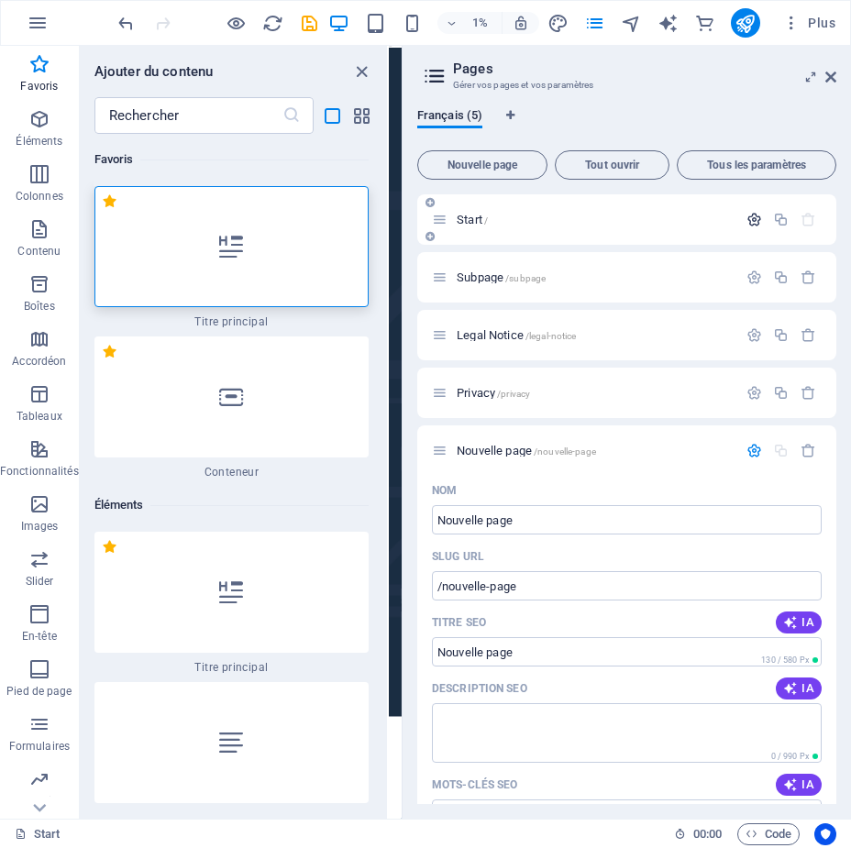
click at [746, 212] on icon "button" at bounding box center [754, 220] width 16 height 16
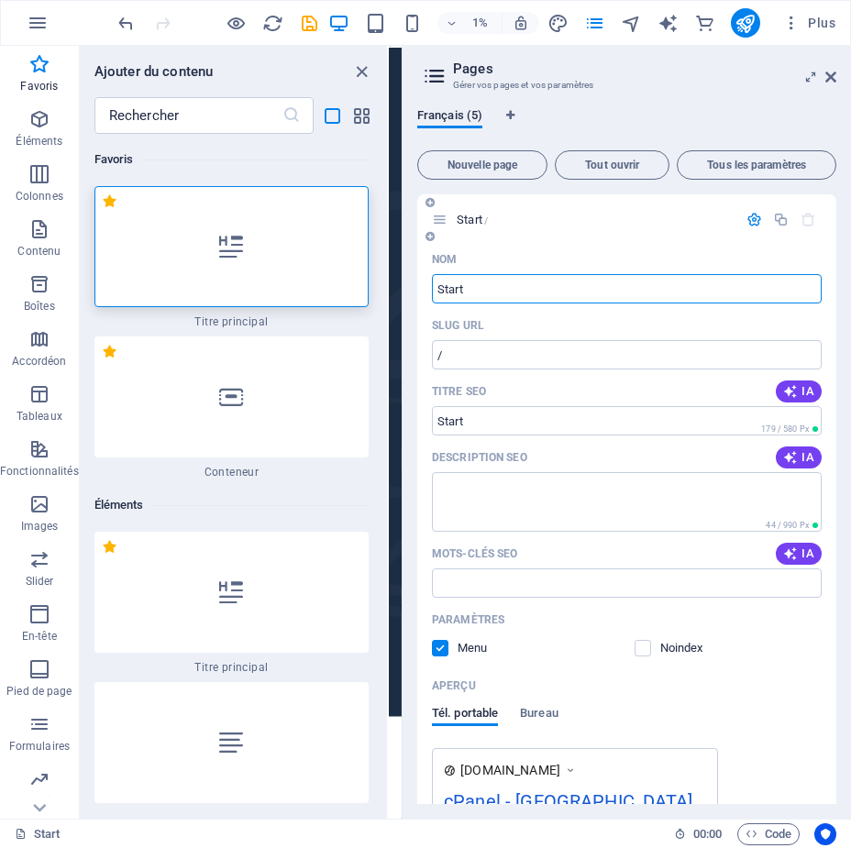
click at [748, 218] on icon "button" at bounding box center [754, 220] width 16 height 16
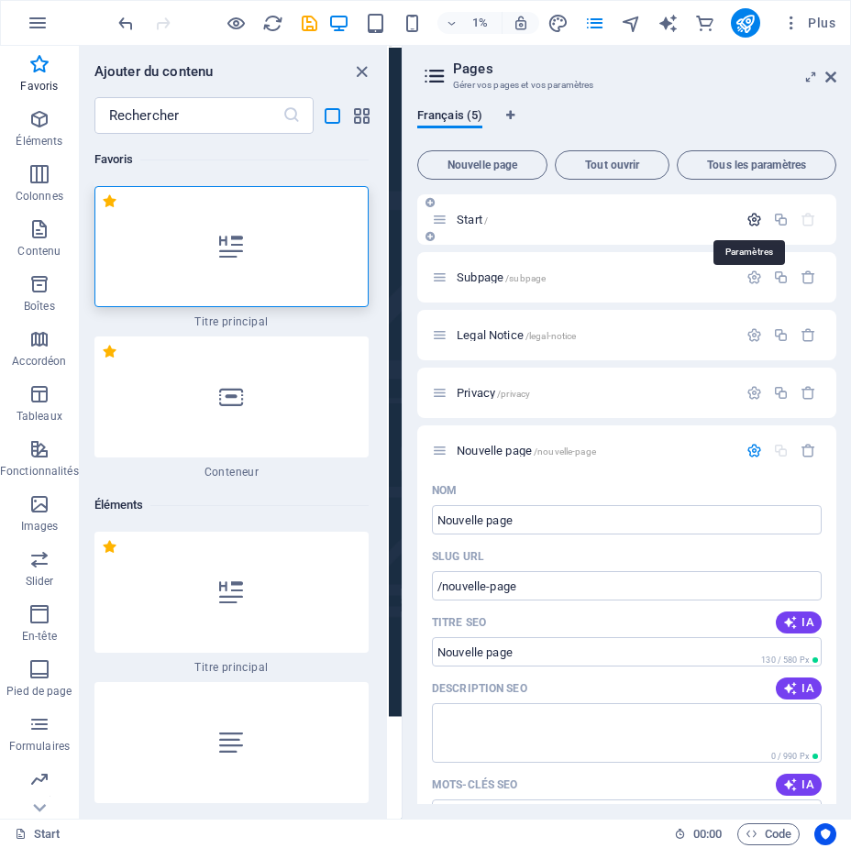
click at [746, 217] on icon "button" at bounding box center [754, 220] width 16 height 16
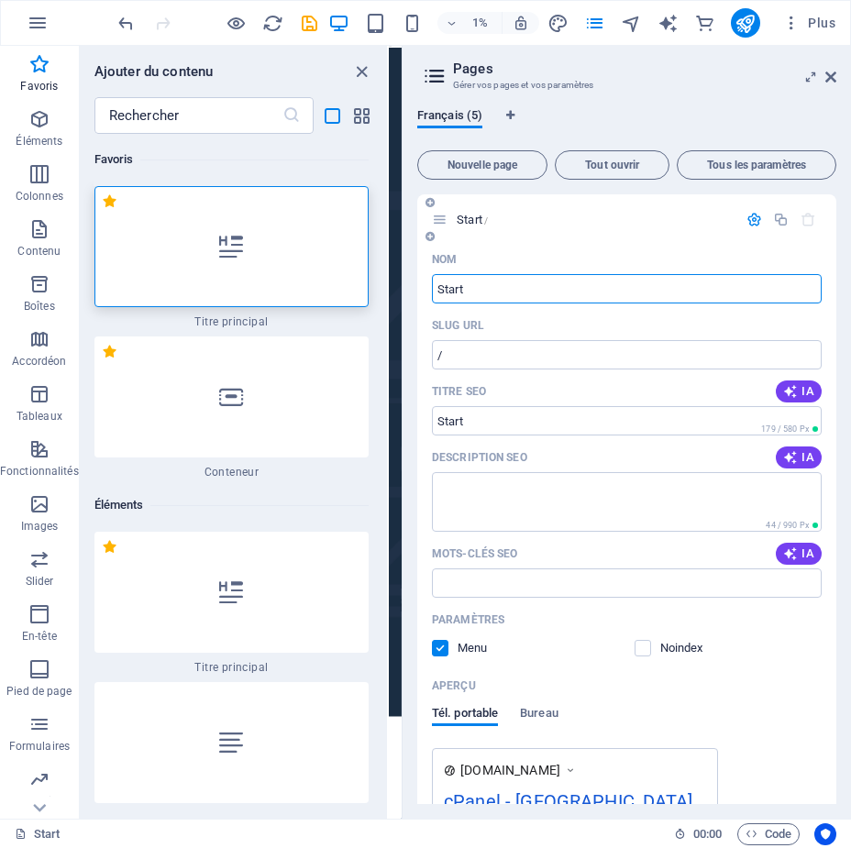
click at [789, 390] on icon "button" at bounding box center [790, 391] width 15 height 15
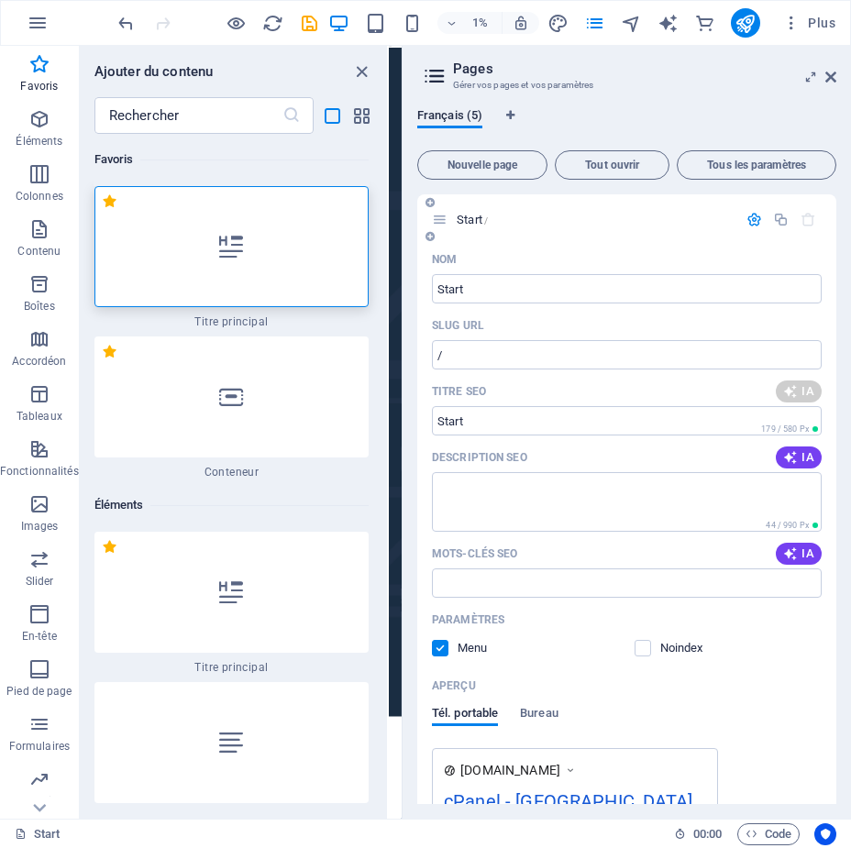
type input "**Titre SEO : Création de Wireframes**"
click at [790, 451] on icon "button" at bounding box center [790, 457] width 15 height 15
type textarea "Découvrez Wireframe-One, votre partenaire idéal pour des solutions créatives su…"
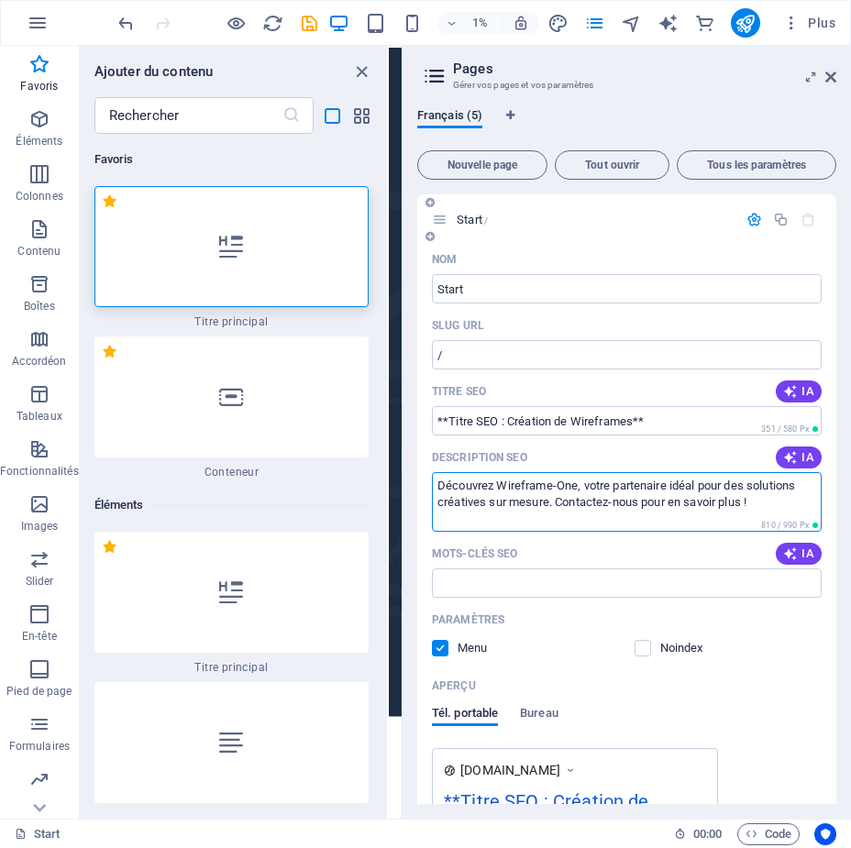
click at [473, 493] on textarea "Découvrez Wireframe-One, votre partenaire idéal pour des solutions créatives su…" at bounding box center [627, 502] width 390 height 60
drag, startPoint x: 786, startPoint y: 504, endPoint x: 441, endPoint y: 468, distance: 346.5
click at [441, 468] on div "Description SEO IA Découvrez Wireframe-One, votre partenaire idéal pour des sol…" at bounding box center [627, 487] width 390 height 89
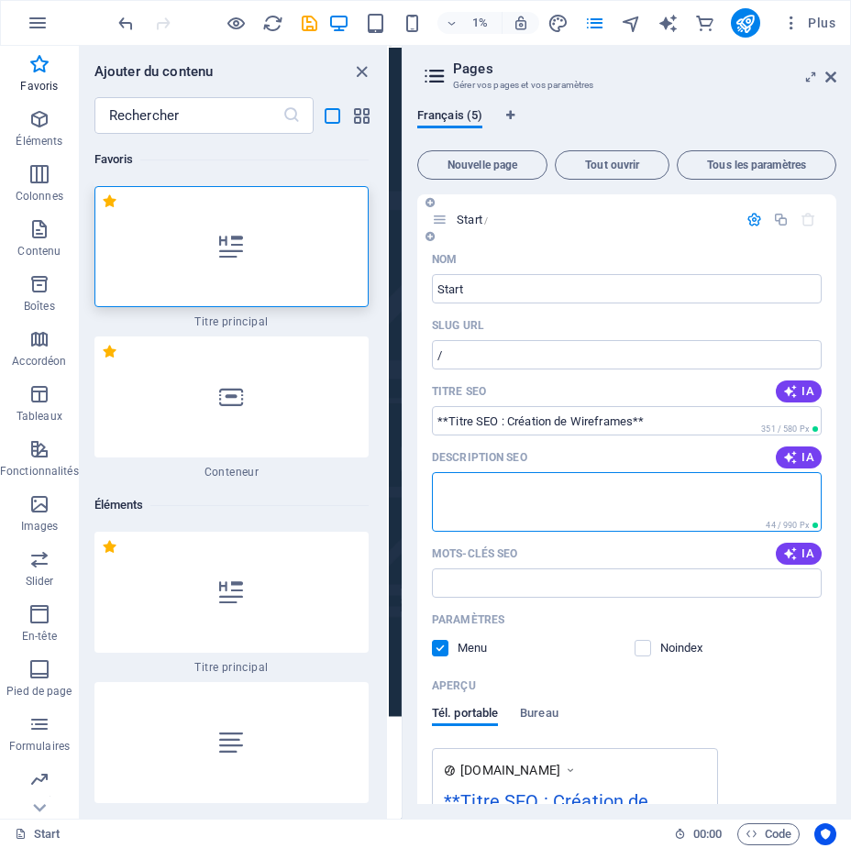
click at [474, 485] on textarea "Description SEO" at bounding box center [627, 502] width 390 height 60
type textarea "L"
type textarea "lavage de vitres professionnel"
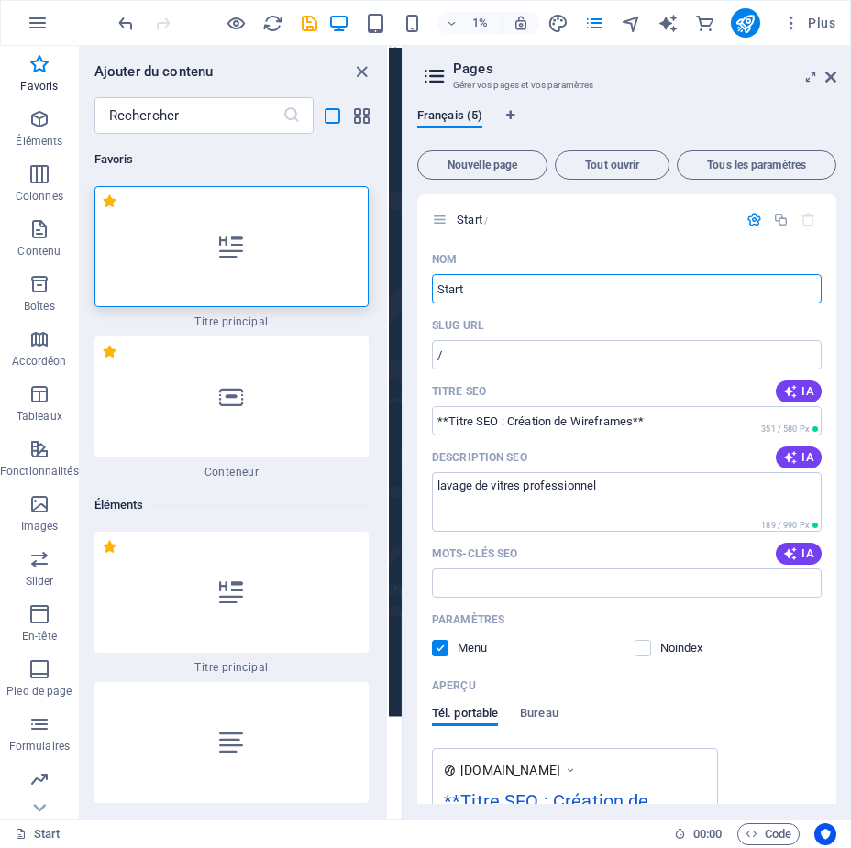
drag, startPoint x: 926, startPoint y: 336, endPoint x: 1027, endPoint y: 16275, distance: 15938.9
click at [481, 297] on input "Start" at bounding box center [627, 288] width 390 height 29
click at [447, 287] on input "Start" at bounding box center [627, 288] width 390 height 29
drag, startPoint x: 467, startPoint y: 285, endPoint x: 434, endPoint y: 286, distance: 33.9
click at [434, 286] on input "Start" at bounding box center [627, 288] width 390 height 29
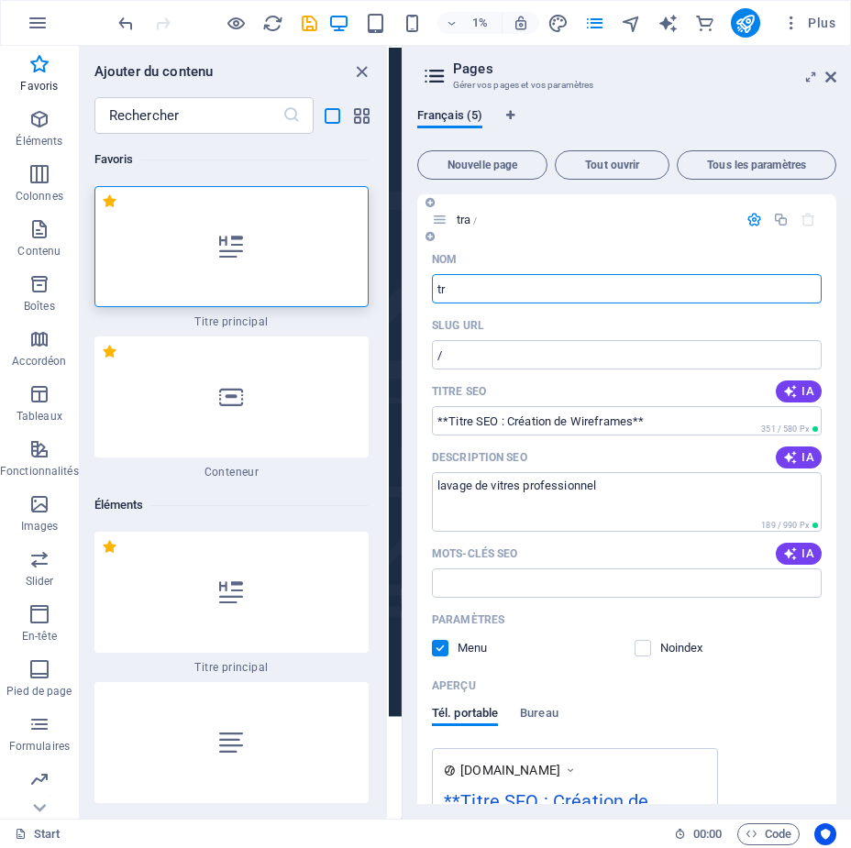
type input "t"
type input "TRAN"
type input "/tra"
type input "TRANSPARENCE R"
type input "/transparence"
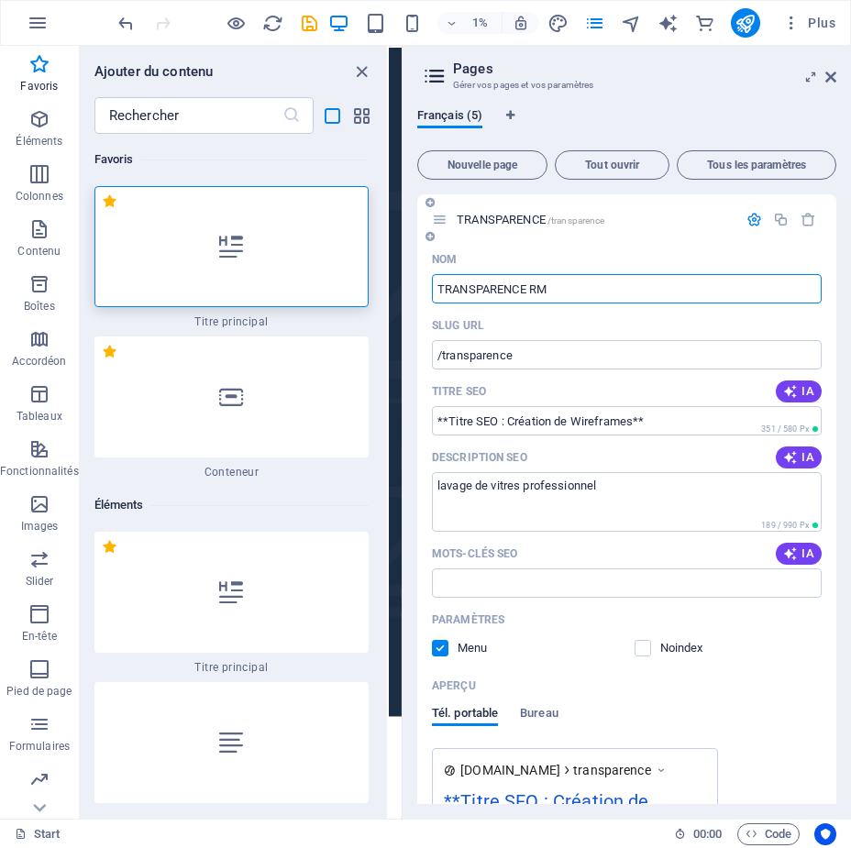
type input "TRANSPARENCE RM"
type input "/transparence-rm"
type input "TRANSPARENCE RM"
click at [114, 110] on input "text" at bounding box center [188, 115] width 188 height 37
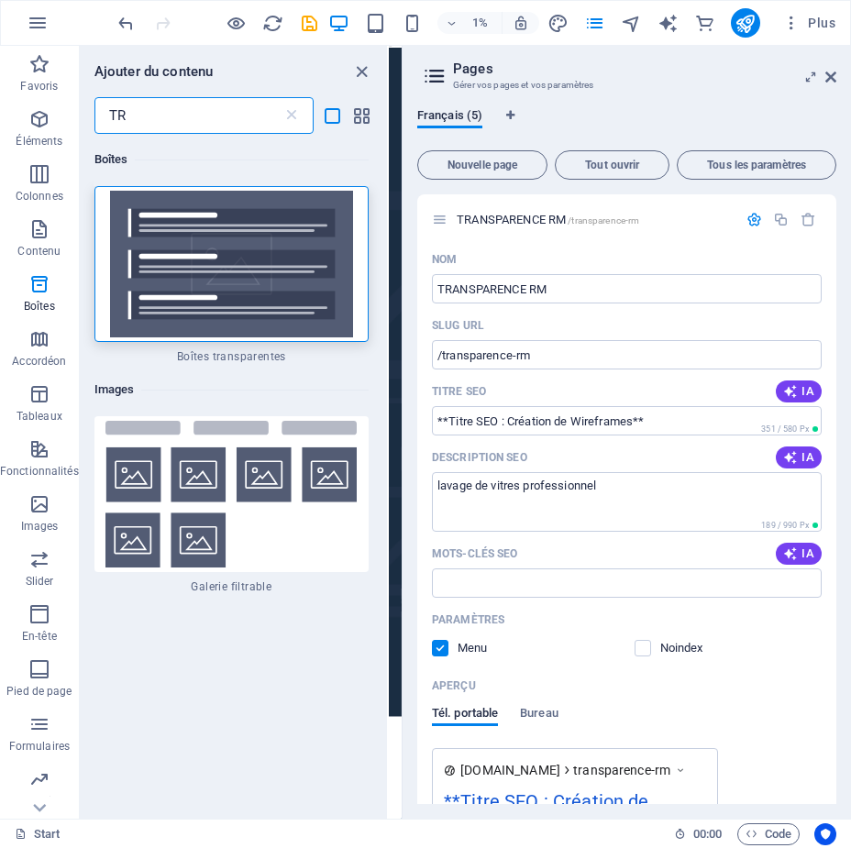
type input "T"
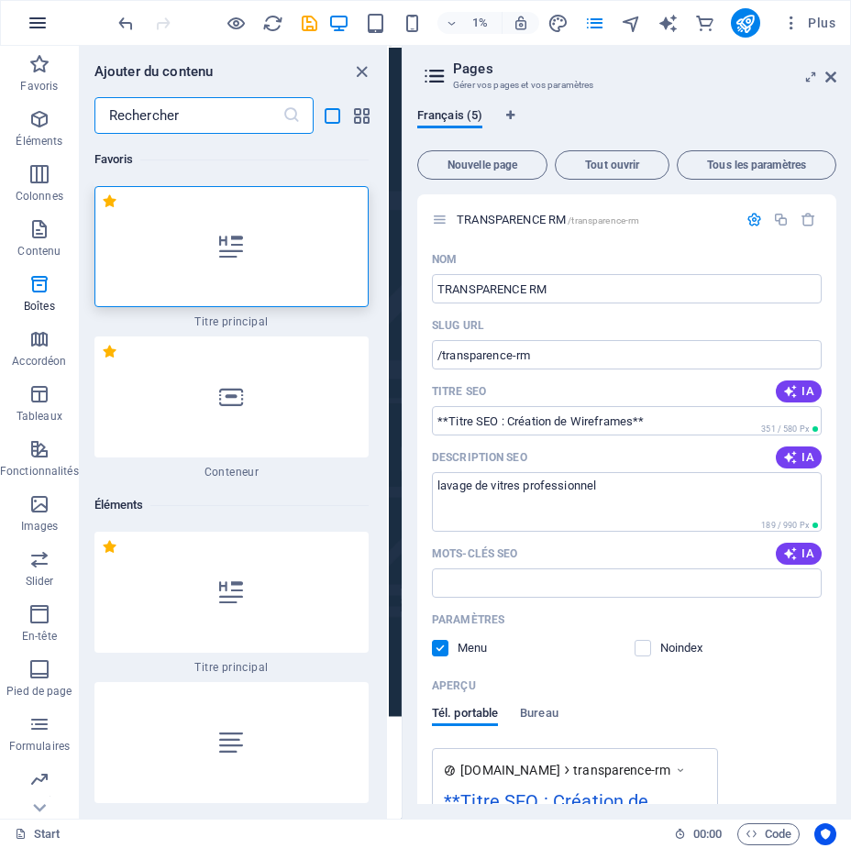
click at [28, 21] on icon "button" at bounding box center [38, 23] width 22 height 22
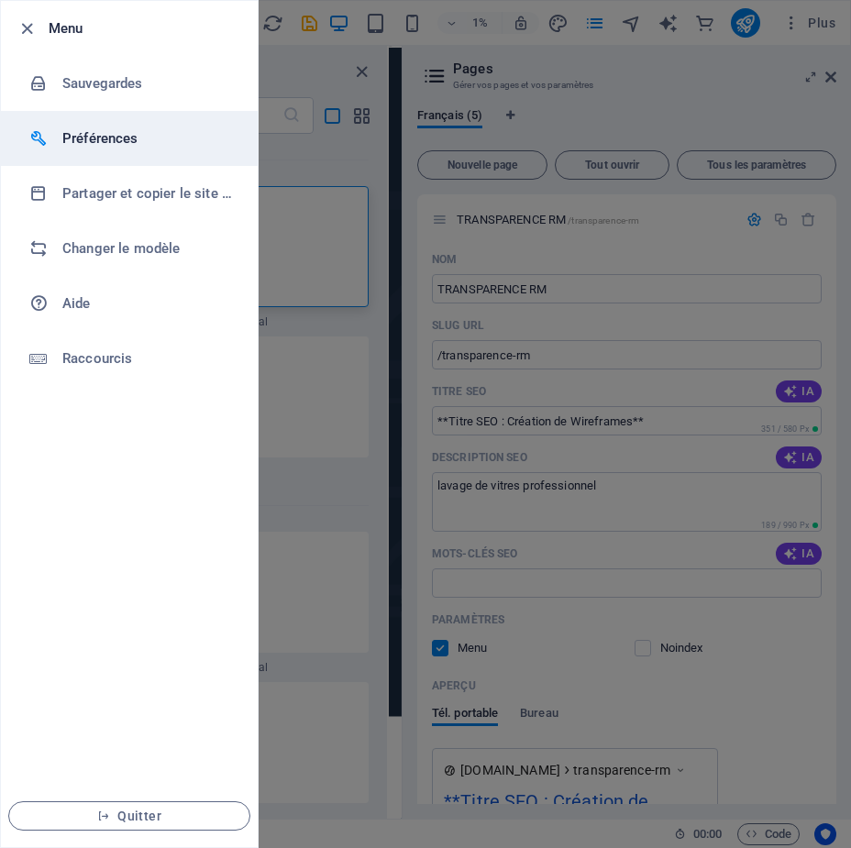
click at [105, 139] on h6 "Préférences" at bounding box center [147, 138] width 170 height 22
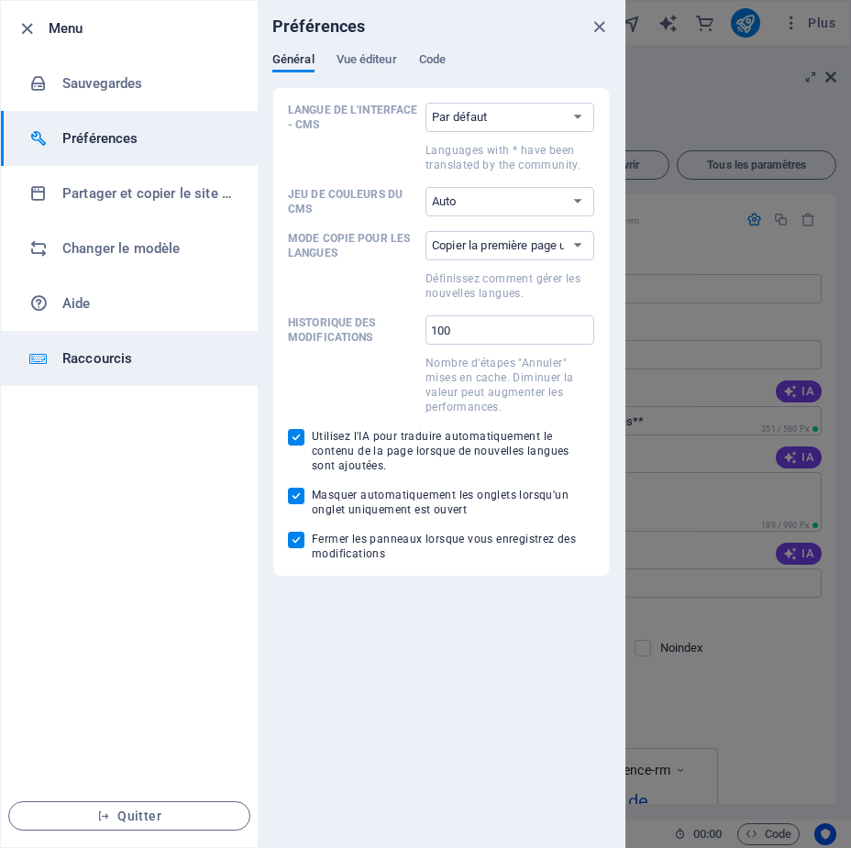
click at [90, 359] on h6 "Raccourcis" at bounding box center [147, 358] width 170 height 22
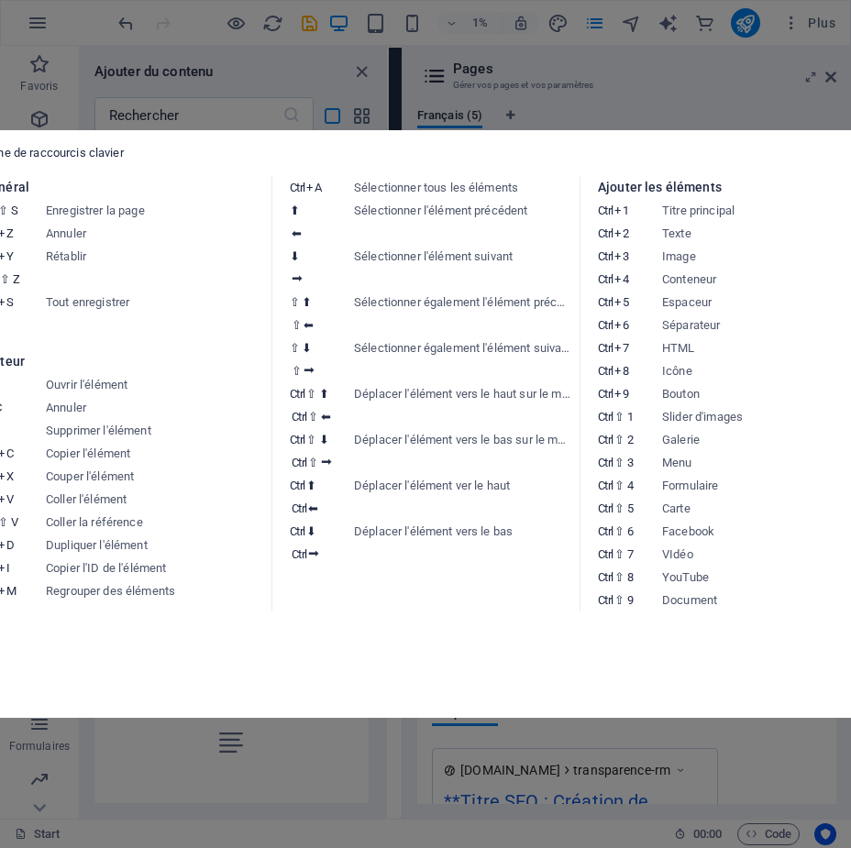
click at [43, 21] on aside "Fiche de raccourcis clavier Général Ctrl ⇧ S Enregistrer la page Ctrl Z Annuler…" at bounding box center [425, 424] width 851 height 848
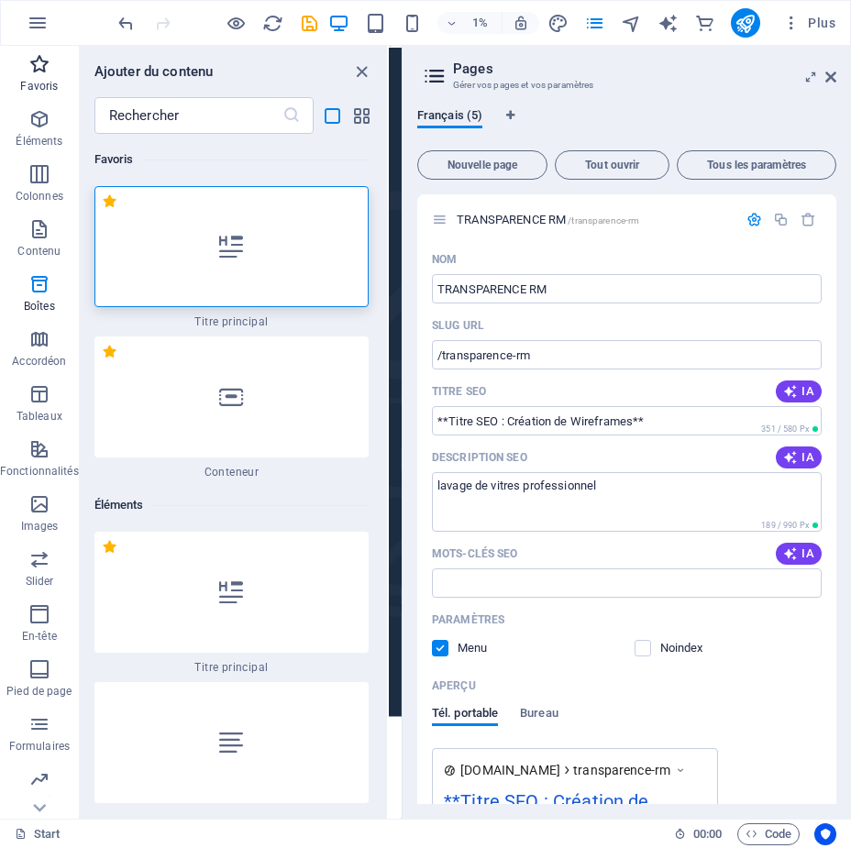
click at [49, 73] on icon "button" at bounding box center [39, 64] width 22 height 22
click at [130, 15] on icon "undo" at bounding box center [125, 23] width 21 height 21
type input "TRANSPARENCE"
type input "/transparence"
click at [32, 20] on icon "button" at bounding box center [38, 23] width 22 height 22
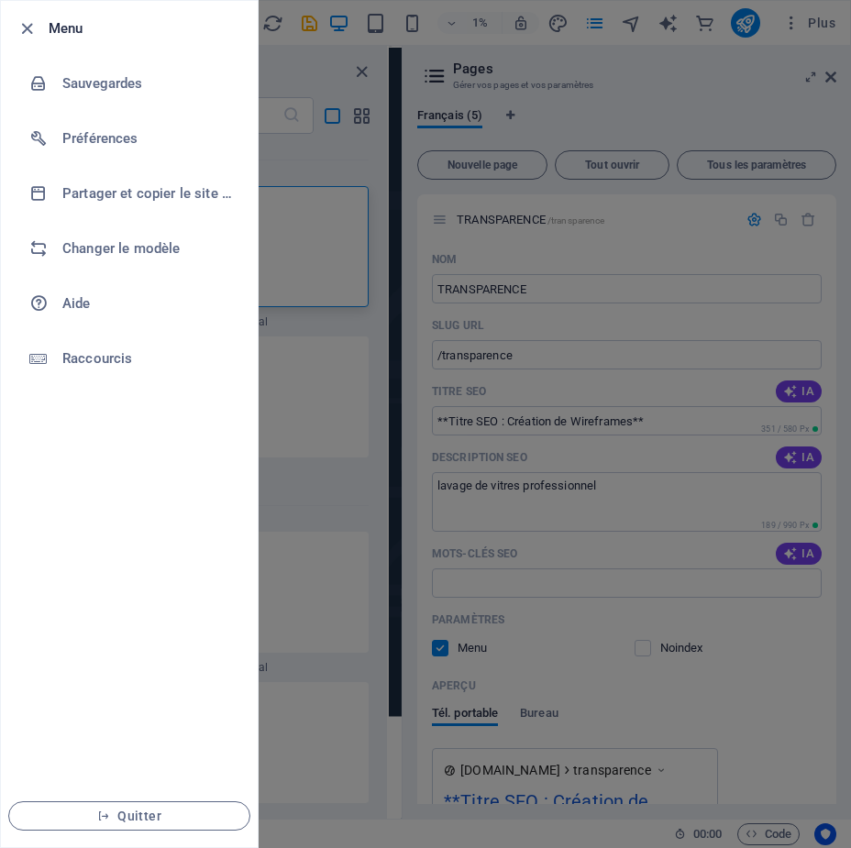
click at [56, 22] on h6 "Menu" at bounding box center [146, 28] width 194 height 22
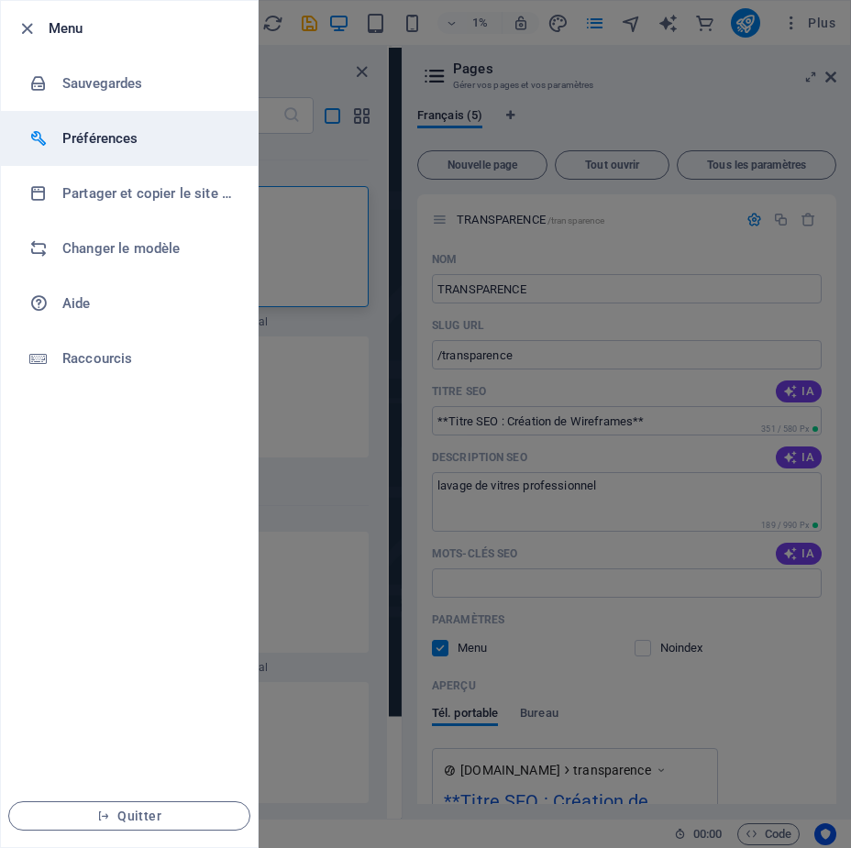
click at [83, 137] on h6 "Préférences" at bounding box center [147, 138] width 170 height 22
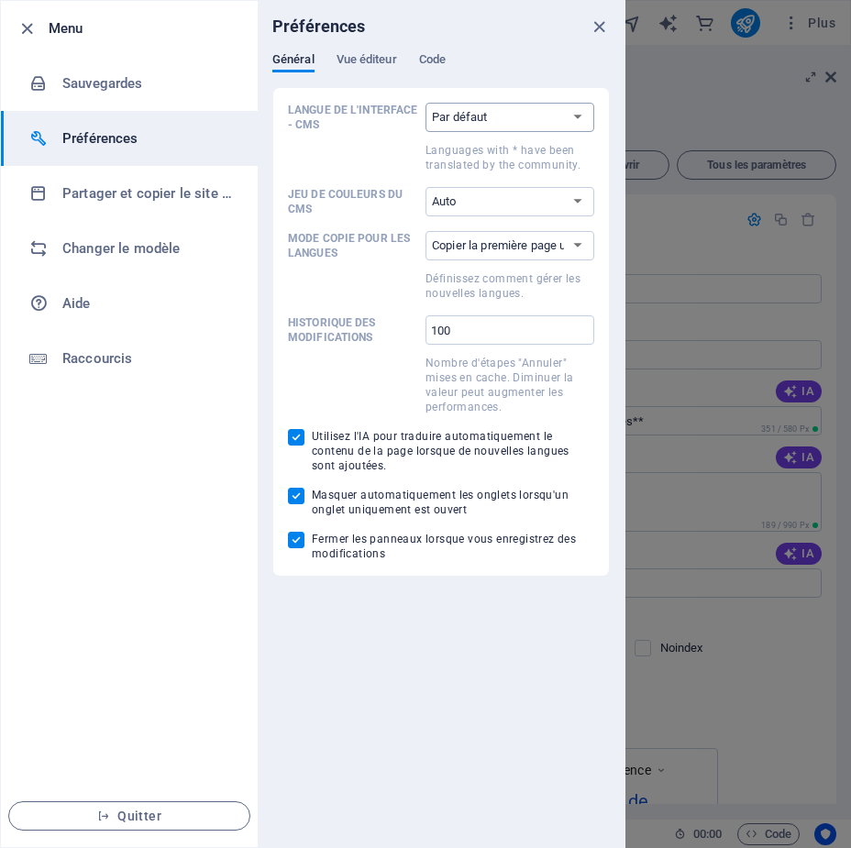
click at [581, 116] on select "Par défaut Deutsch English Español Suomi* Français Magyar Italiano Nederlands P…" at bounding box center [509, 117] width 169 height 29
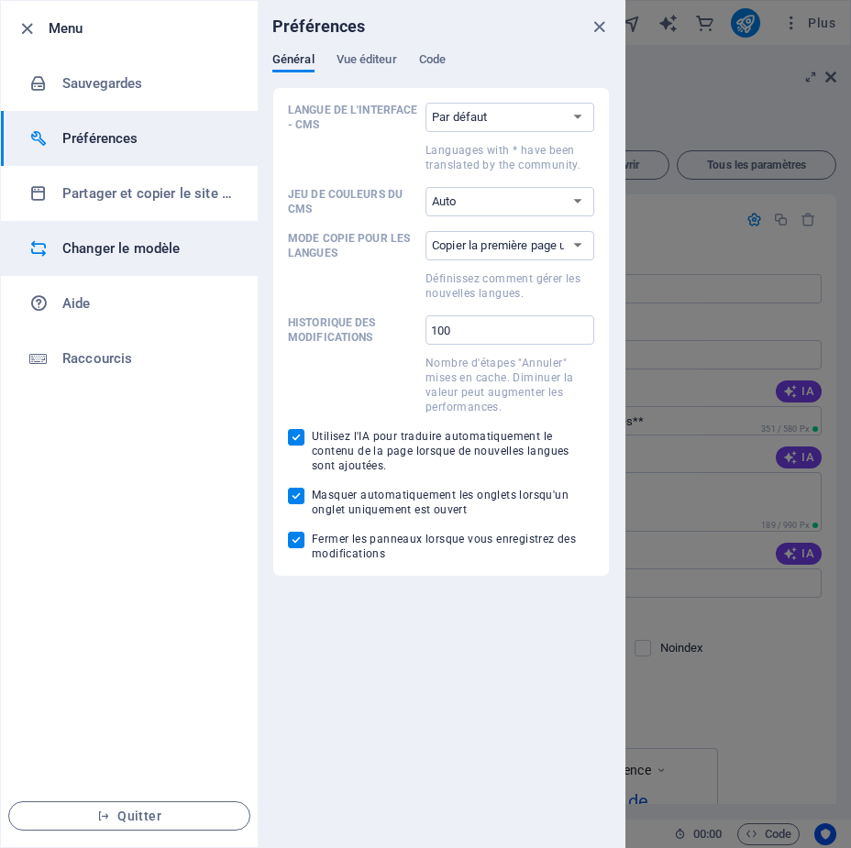
click at [38, 242] on icon at bounding box center [38, 248] width 18 height 18
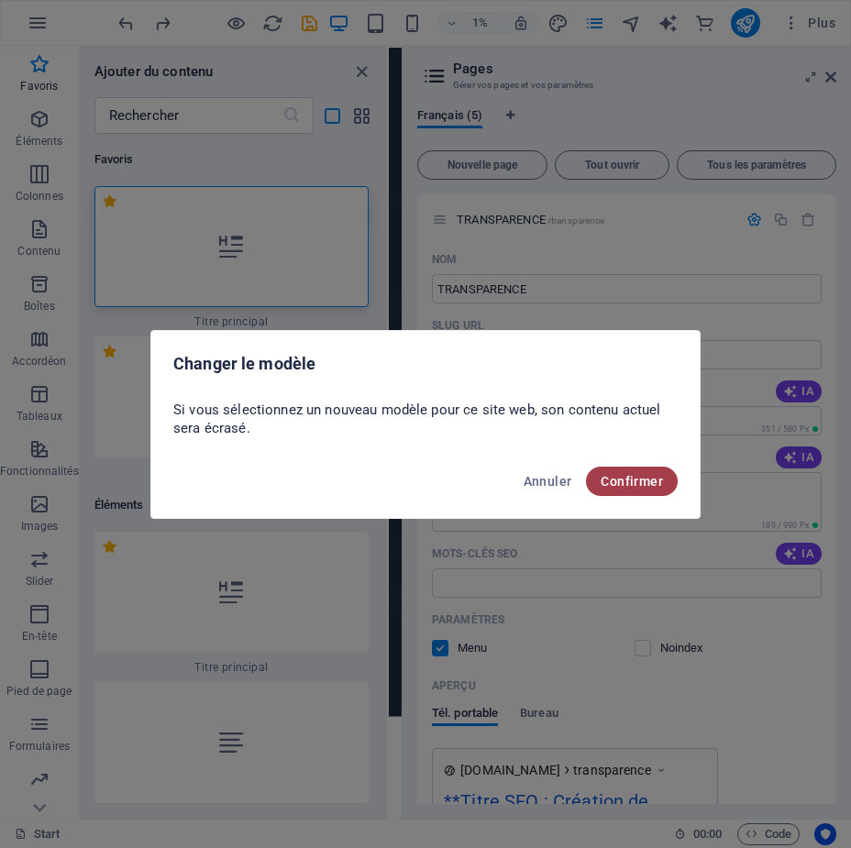
click at [619, 478] on span "Confirmer" at bounding box center [631, 481] width 62 height 15
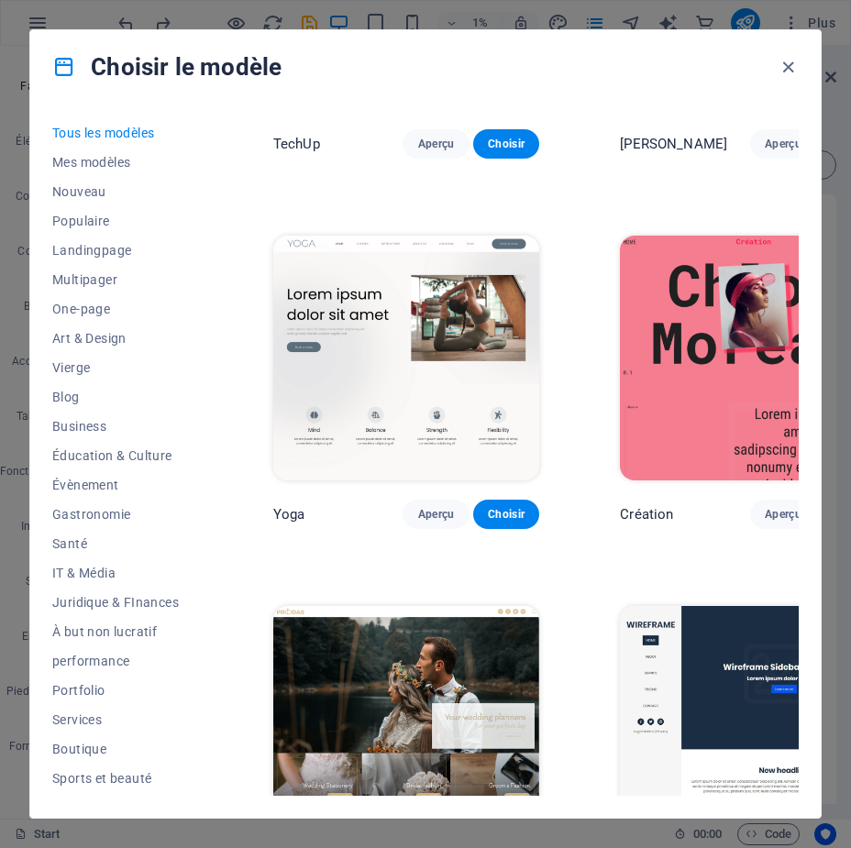
scroll to position [6599, 309]
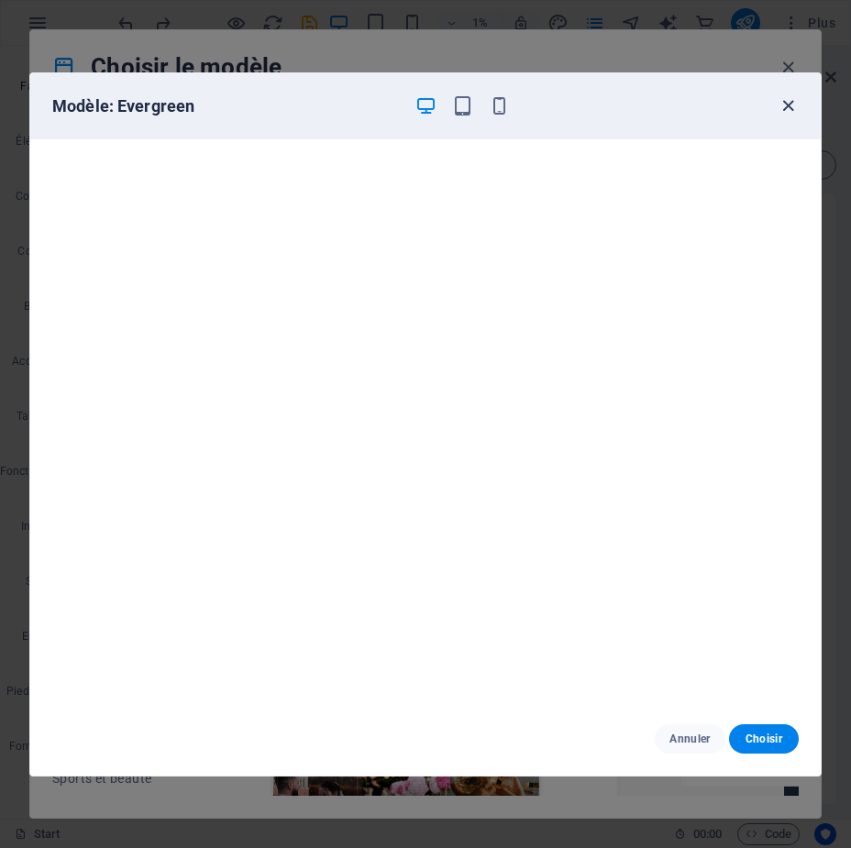
click at [781, 102] on icon "button" at bounding box center [787, 105] width 21 height 21
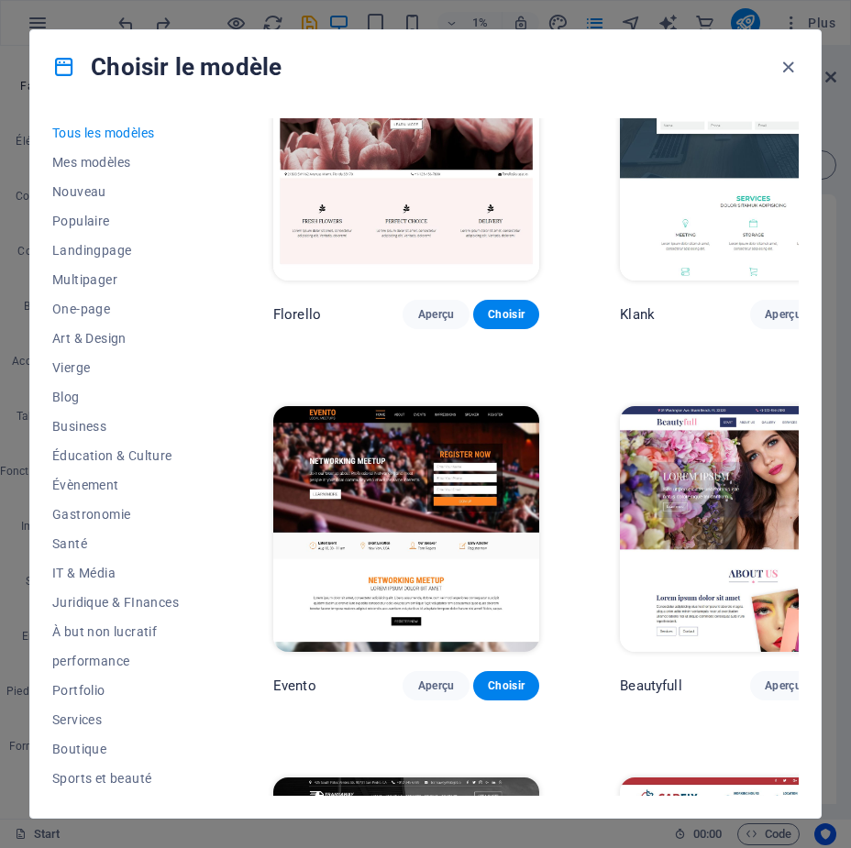
scroll to position [15490, 309]
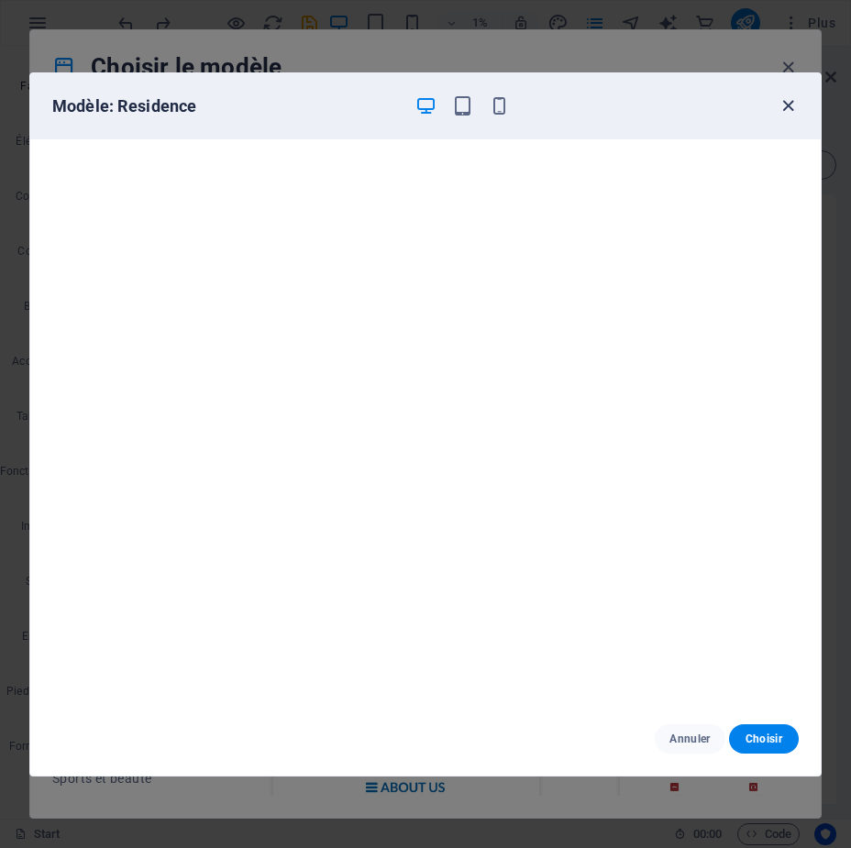
click at [796, 100] on icon "button" at bounding box center [787, 105] width 21 height 21
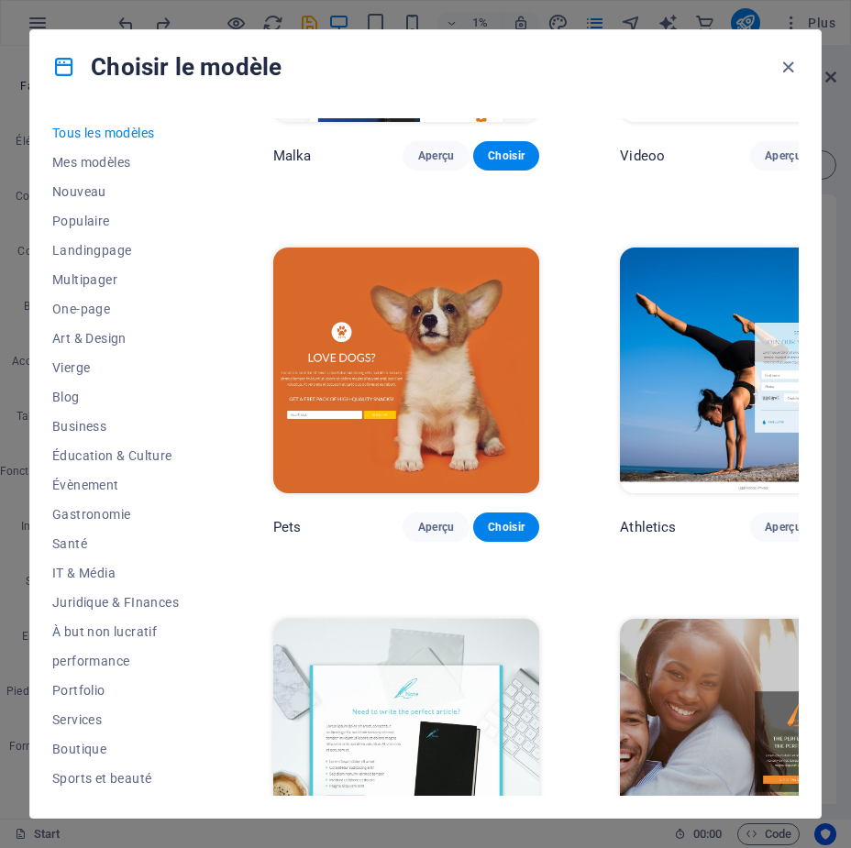
scroll to position [19157, 309]
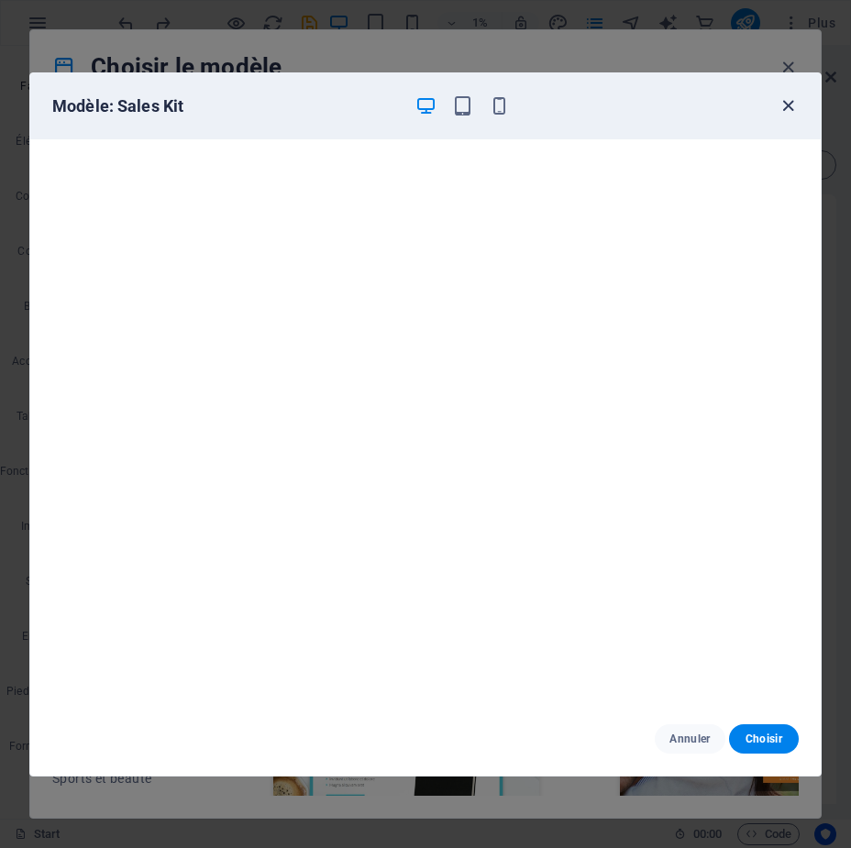
click at [790, 107] on icon "button" at bounding box center [787, 105] width 21 height 21
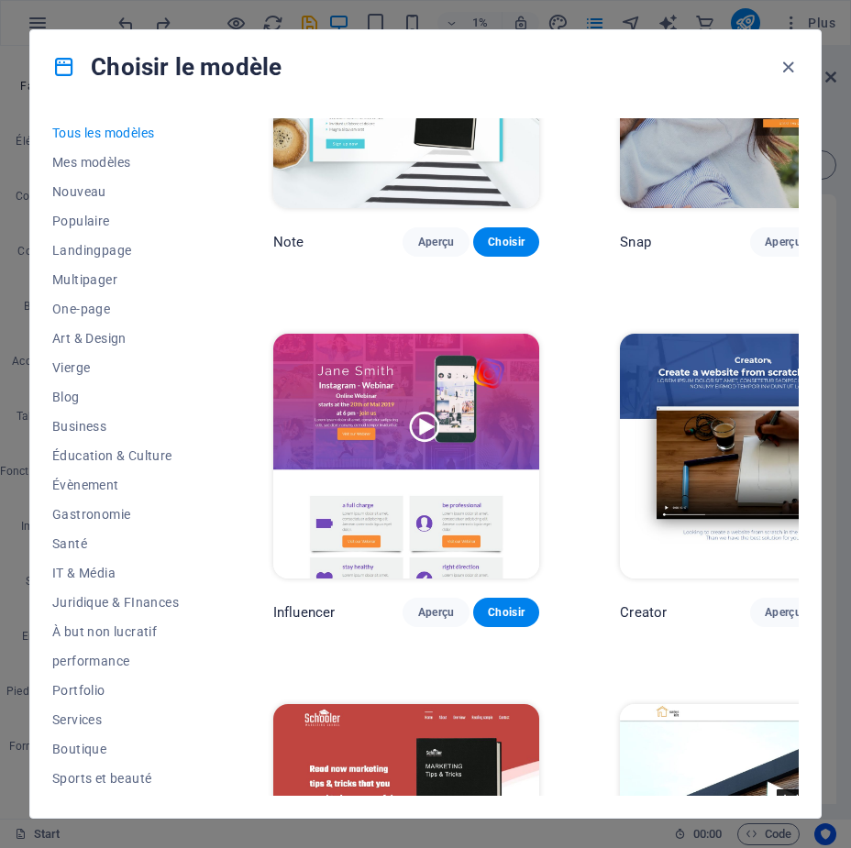
scroll to position [19835, 309]
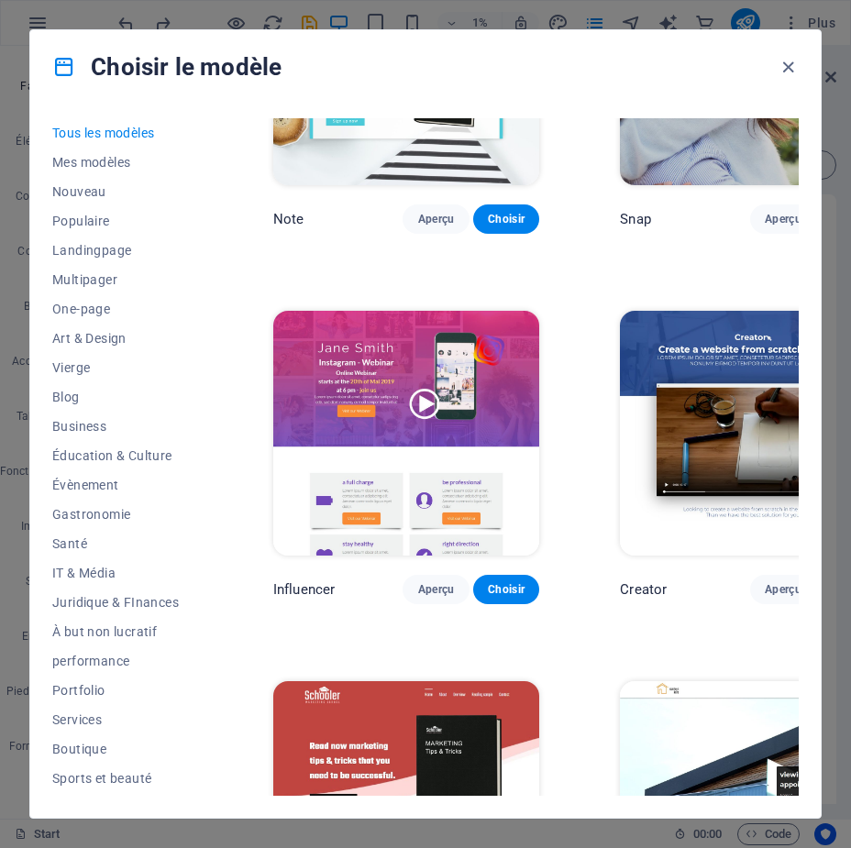
click at [65, 65] on icon at bounding box center [64, 67] width 24 height 24
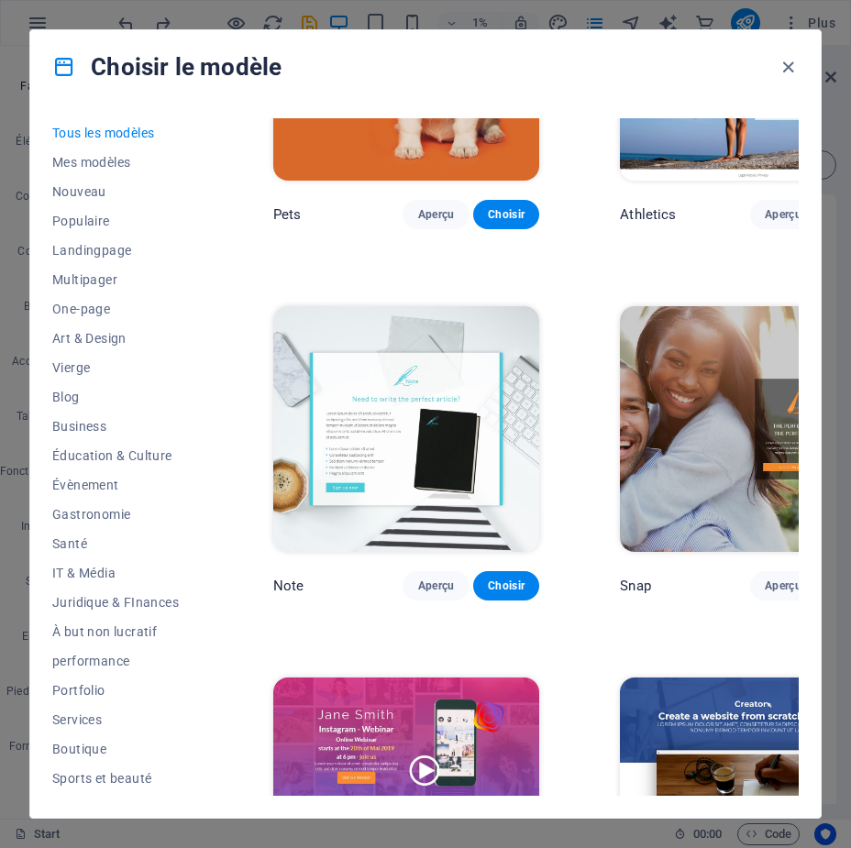
scroll to position [19010, 309]
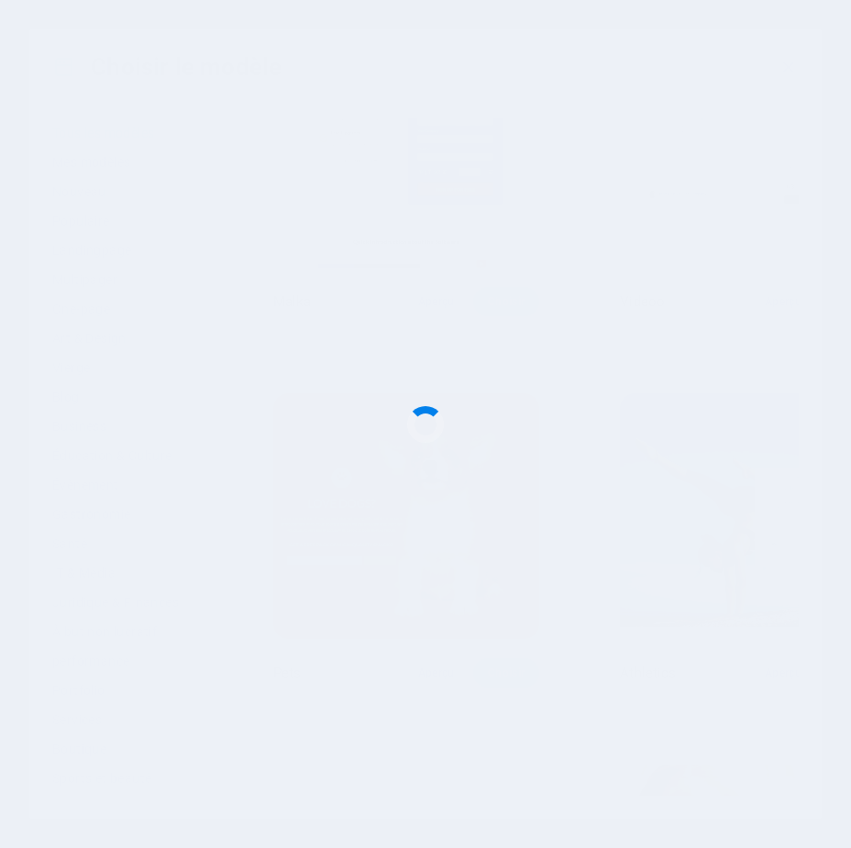
checkbox input "false"
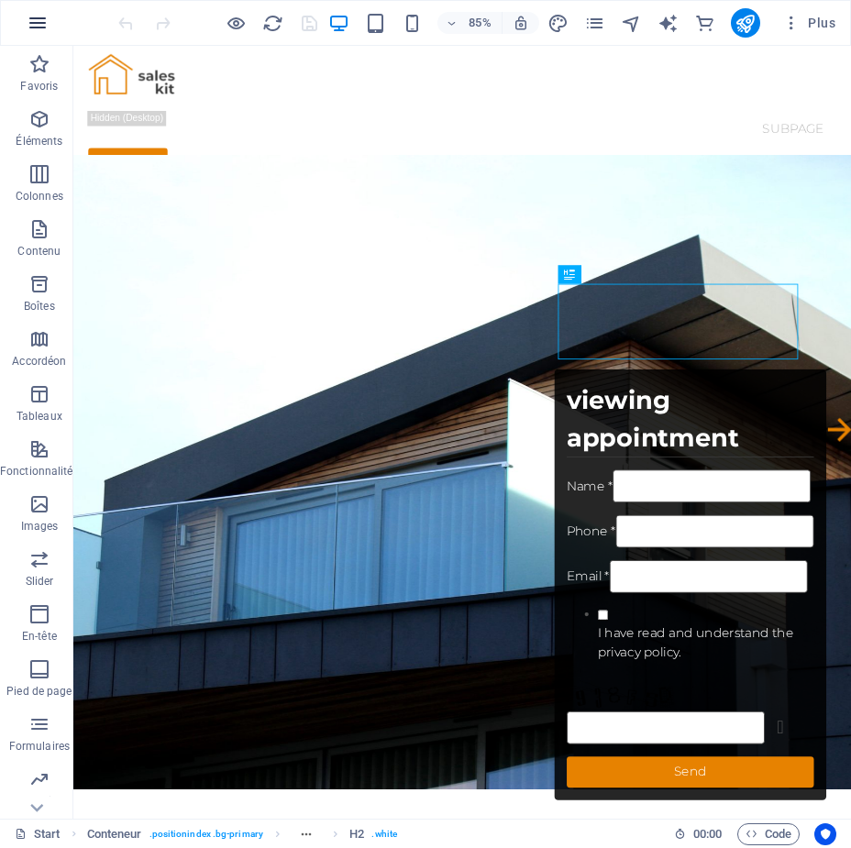
click at [27, 16] on icon "button" at bounding box center [38, 23] width 22 height 22
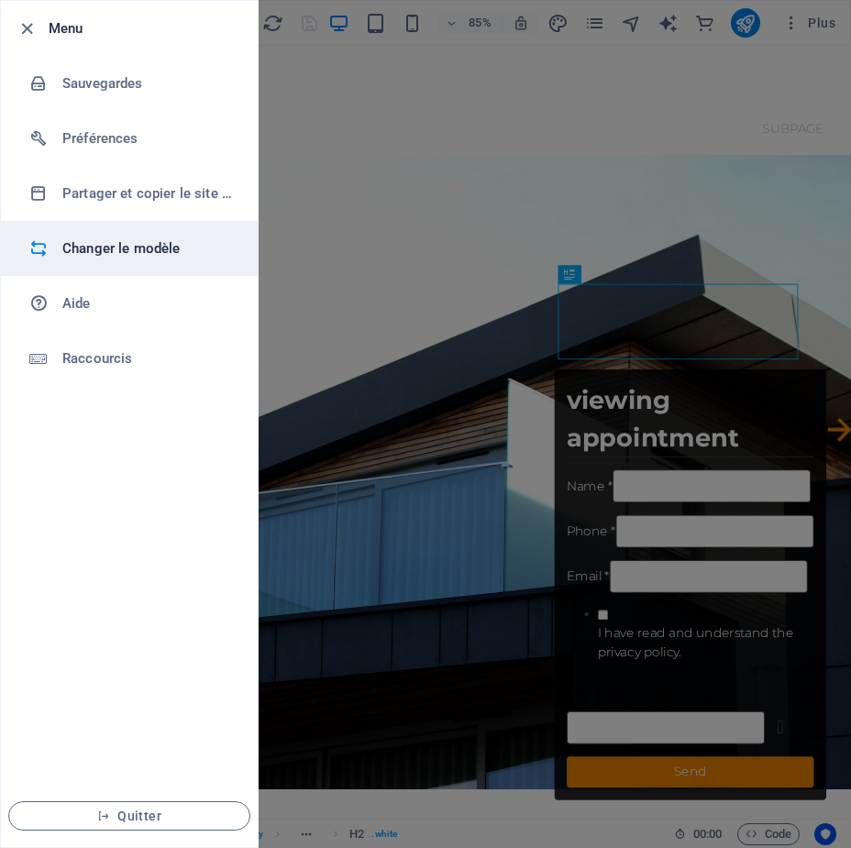
click at [107, 247] on h6 "Changer le modèle" at bounding box center [147, 248] width 170 height 22
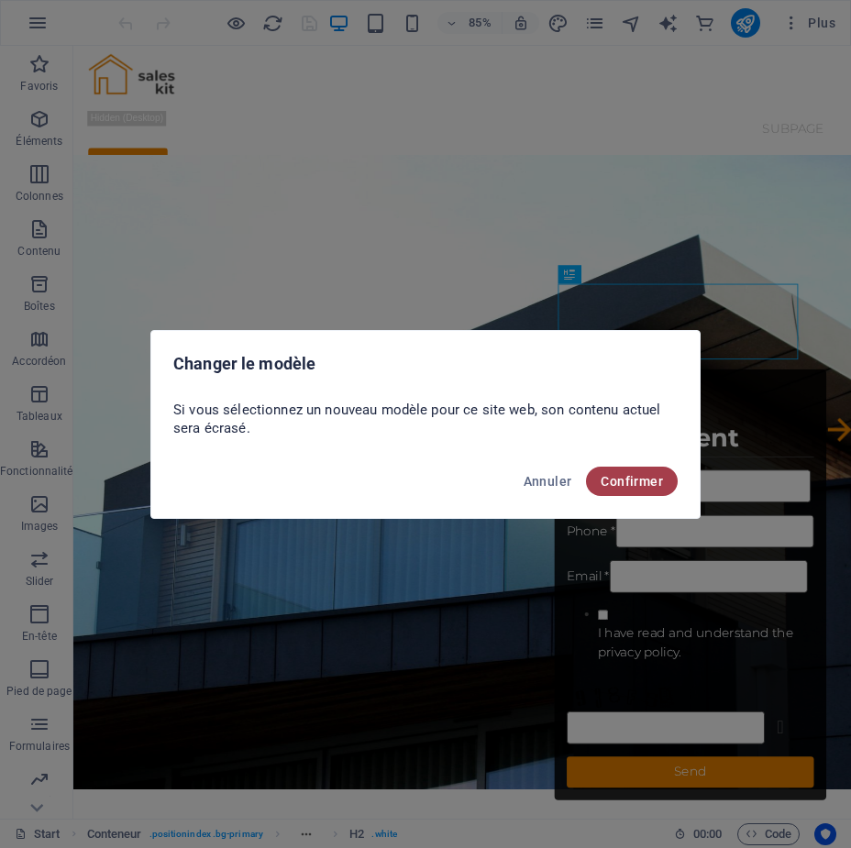
click at [649, 480] on span "Confirmer" at bounding box center [631, 481] width 62 height 15
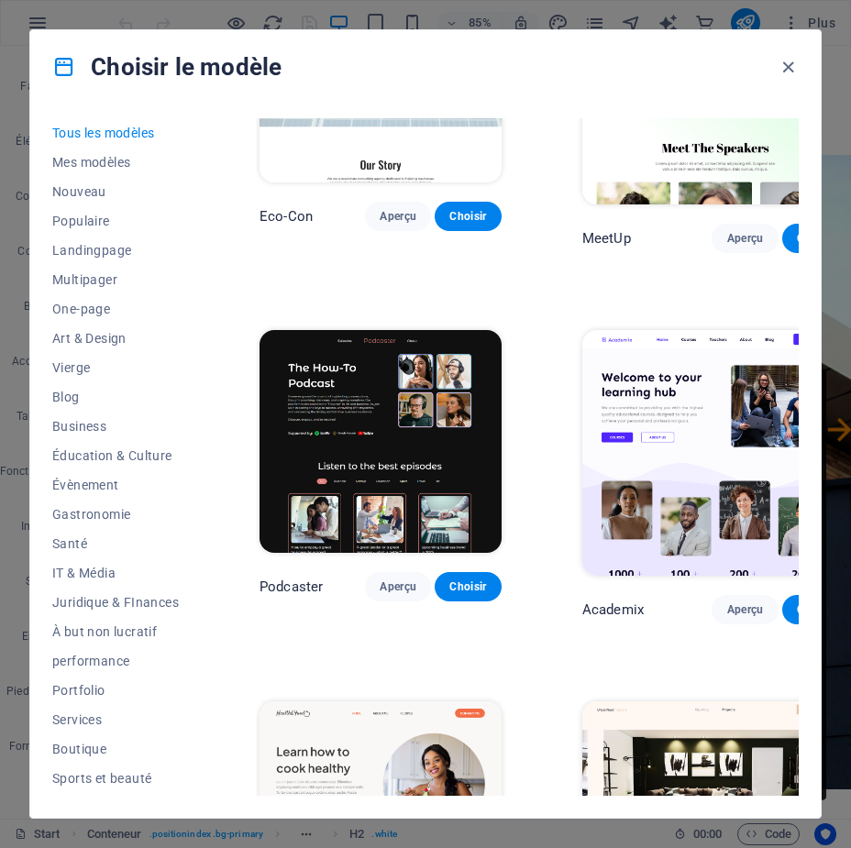
scroll to position [2291, 0]
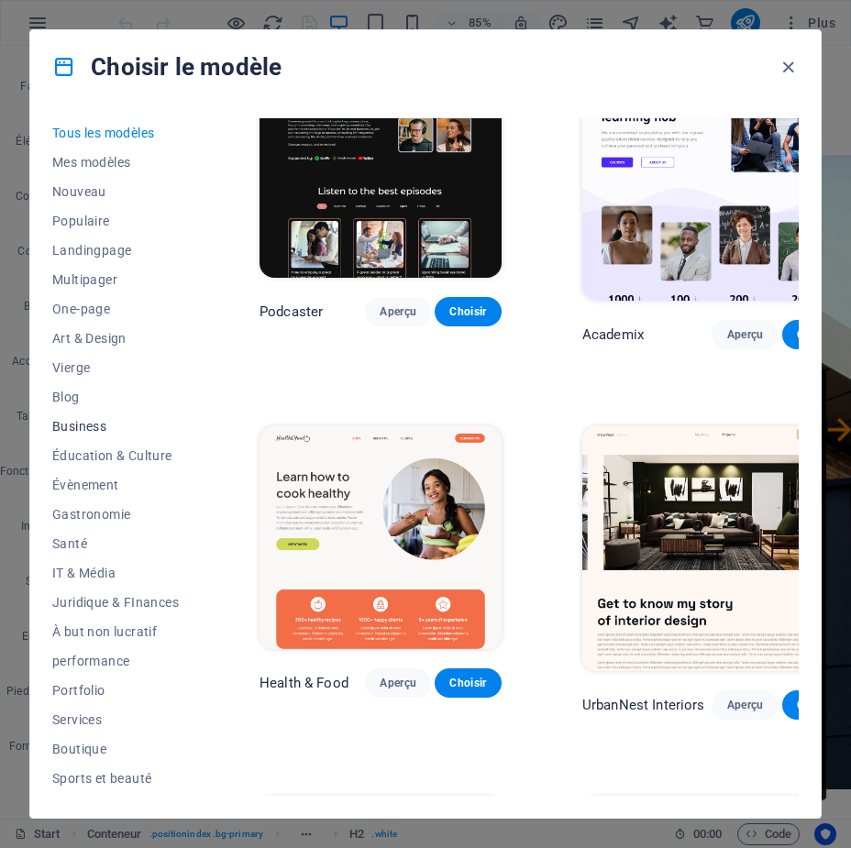
click at [84, 425] on span "Business" at bounding box center [115, 426] width 126 height 15
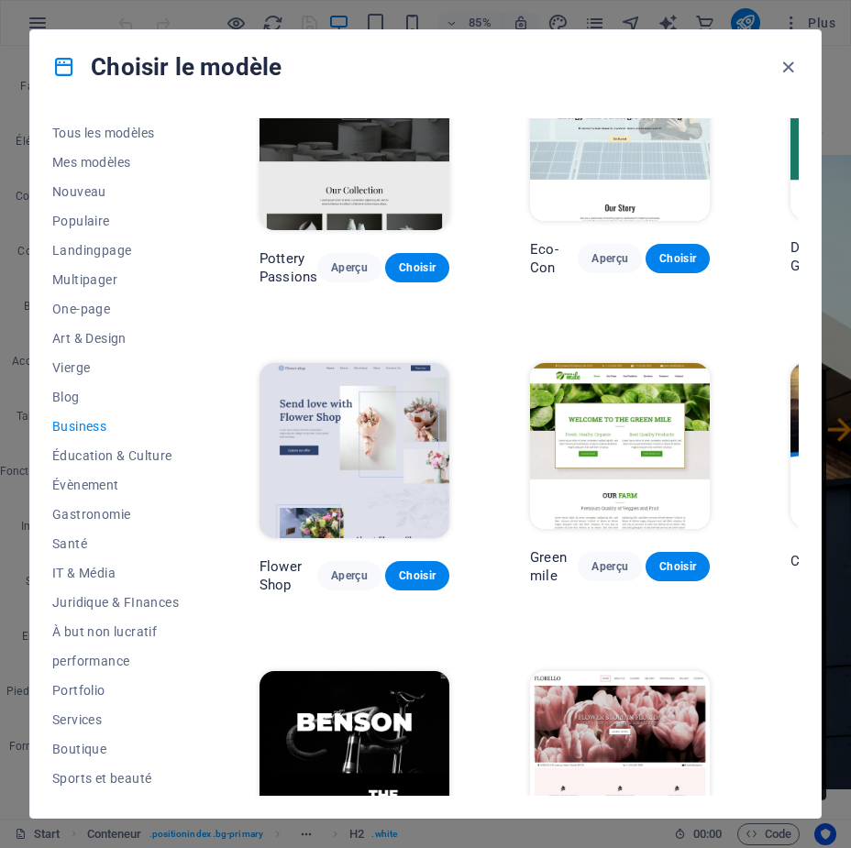
scroll to position [0, 0]
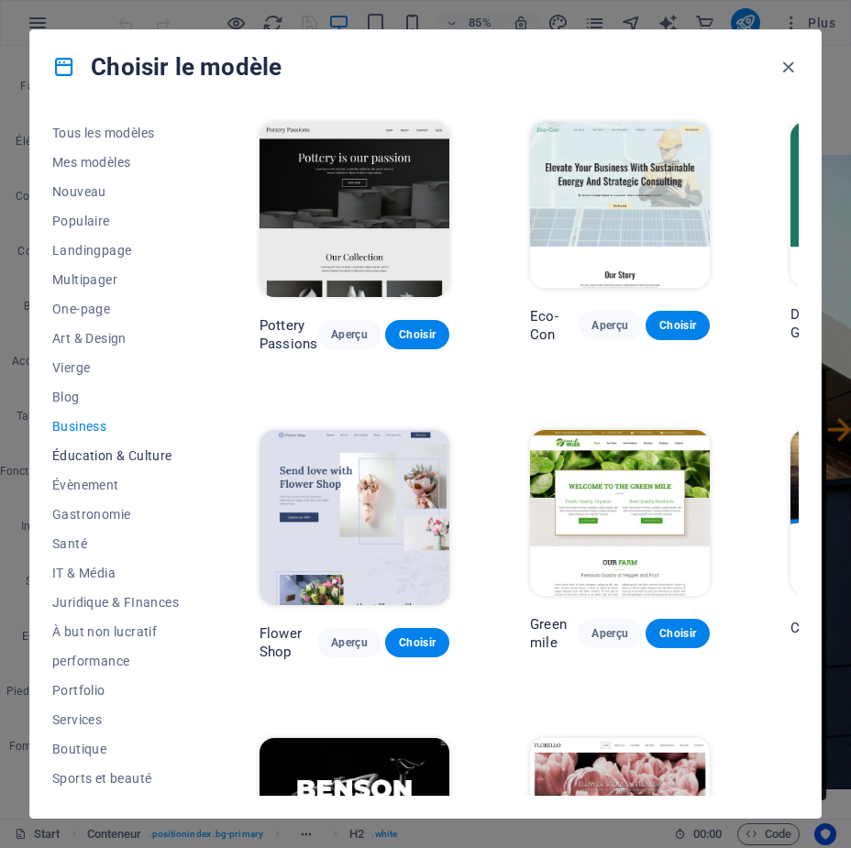
click at [111, 453] on span "Éducation & Culture" at bounding box center [115, 455] width 126 height 15
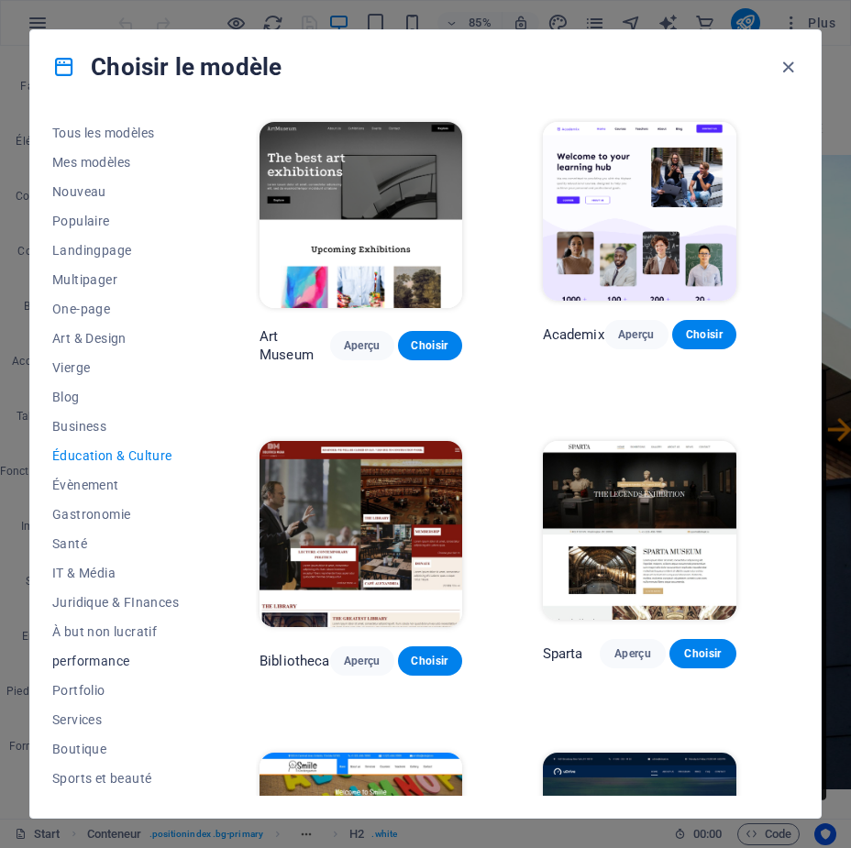
click at [109, 661] on span "performance" at bounding box center [115, 661] width 126 height 15
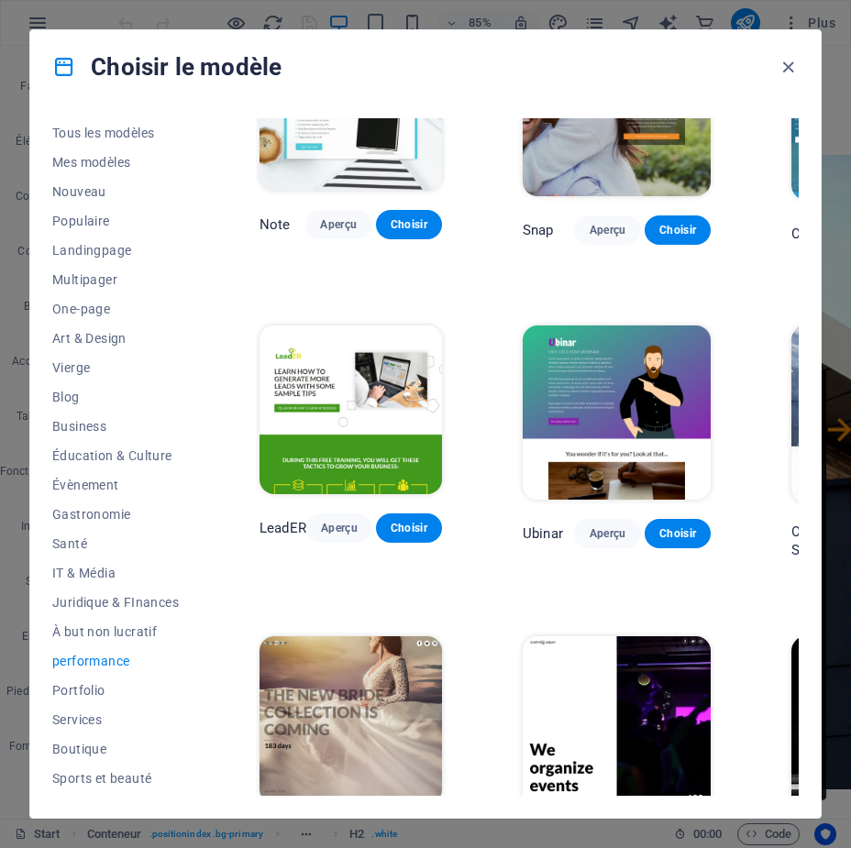
scroll to position [1102, 0]
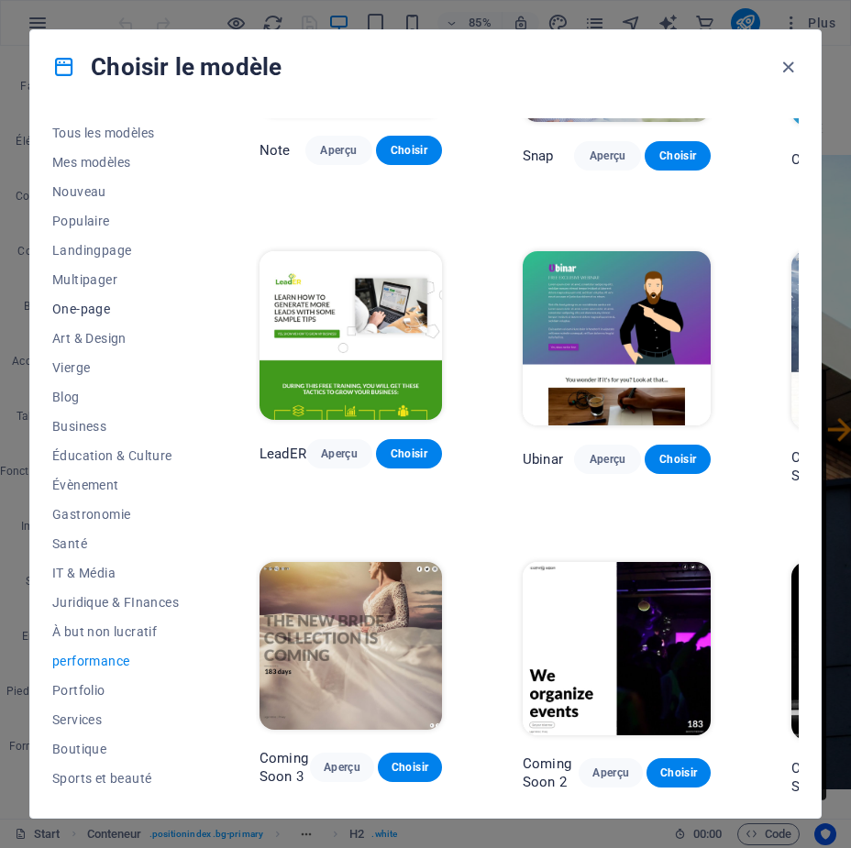
click at [72, 316] on button "One-page" at bounding box center [115, 308] width 126 height 29
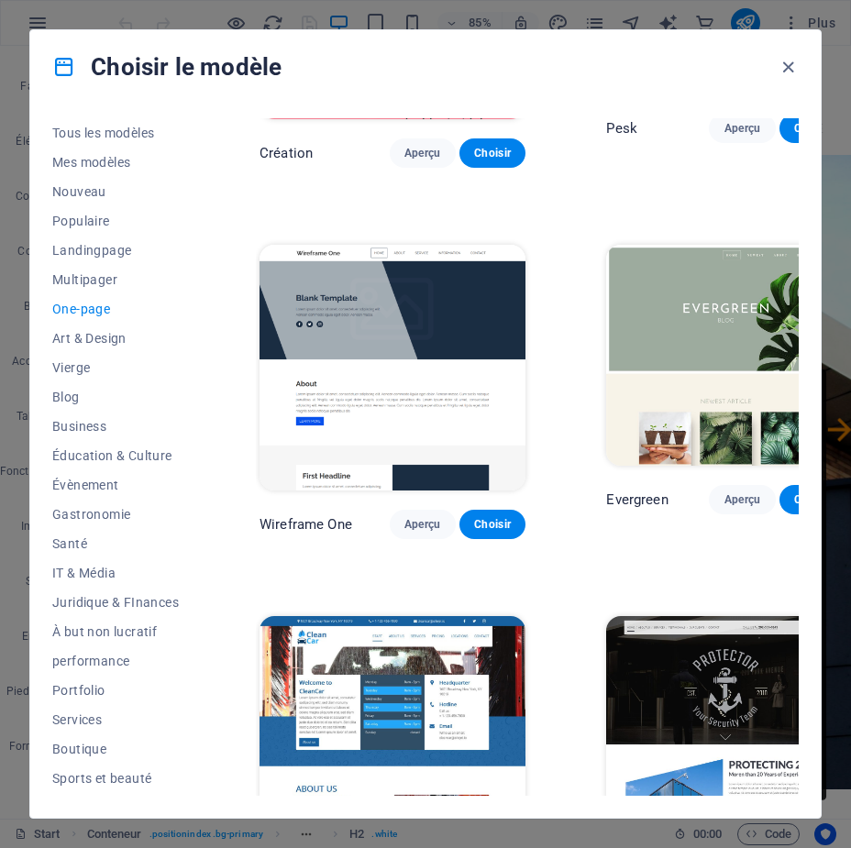
scroll to position [2568, 0]
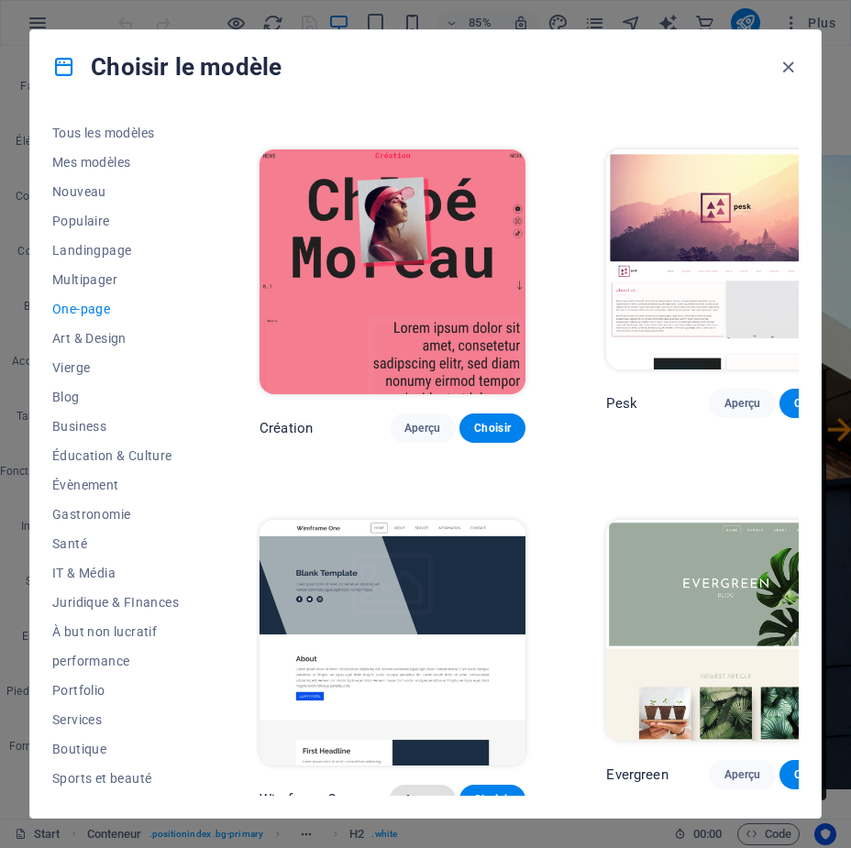
click at [404, 792] on span "Aperçu" at bounding box center [422, 799] width 37 height 15
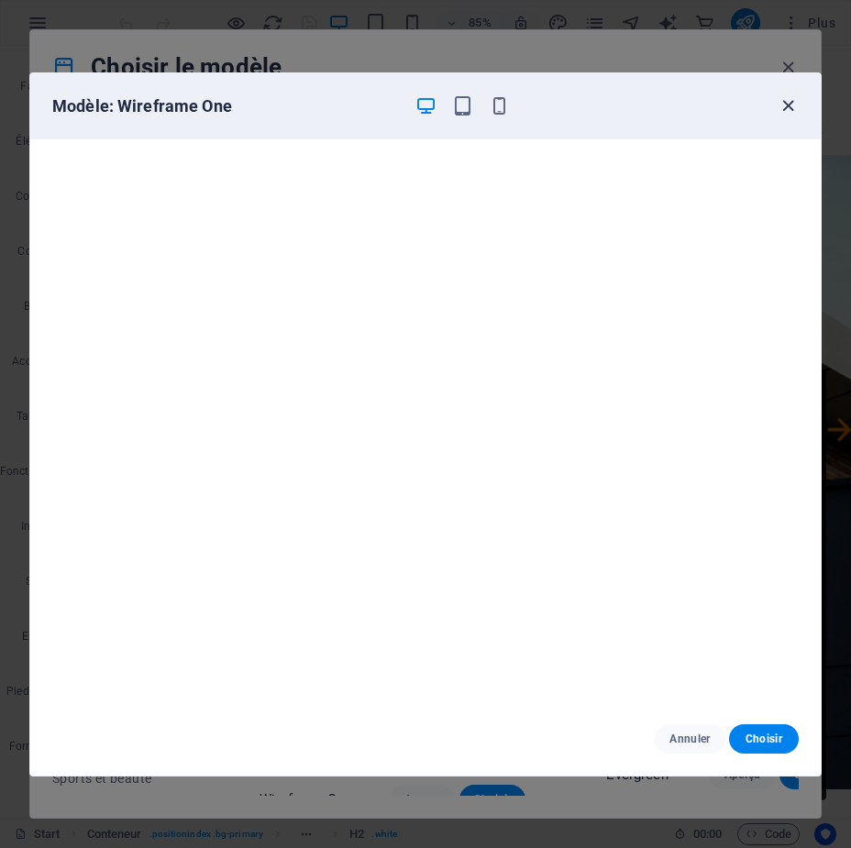
click at [786, 106] on icon "button" at bounding box center [787, 105] width 21 height 21
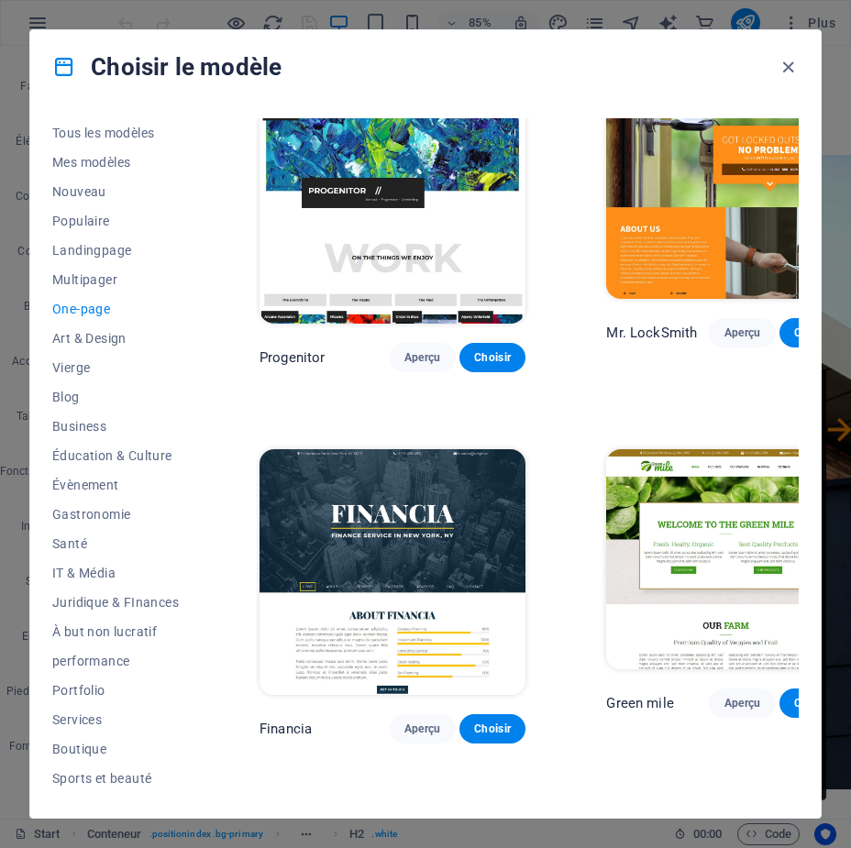
scroll to position [4768, 0]
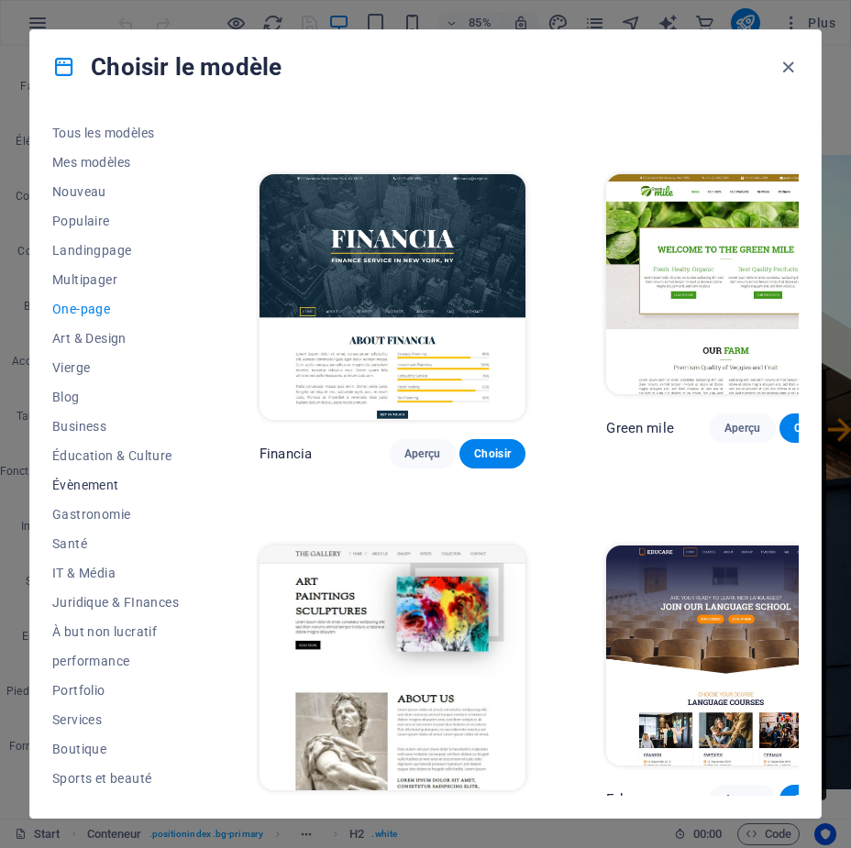
click at [104, 478] on span "Évènement" at bounding box center [115, 485] width 126 height 15
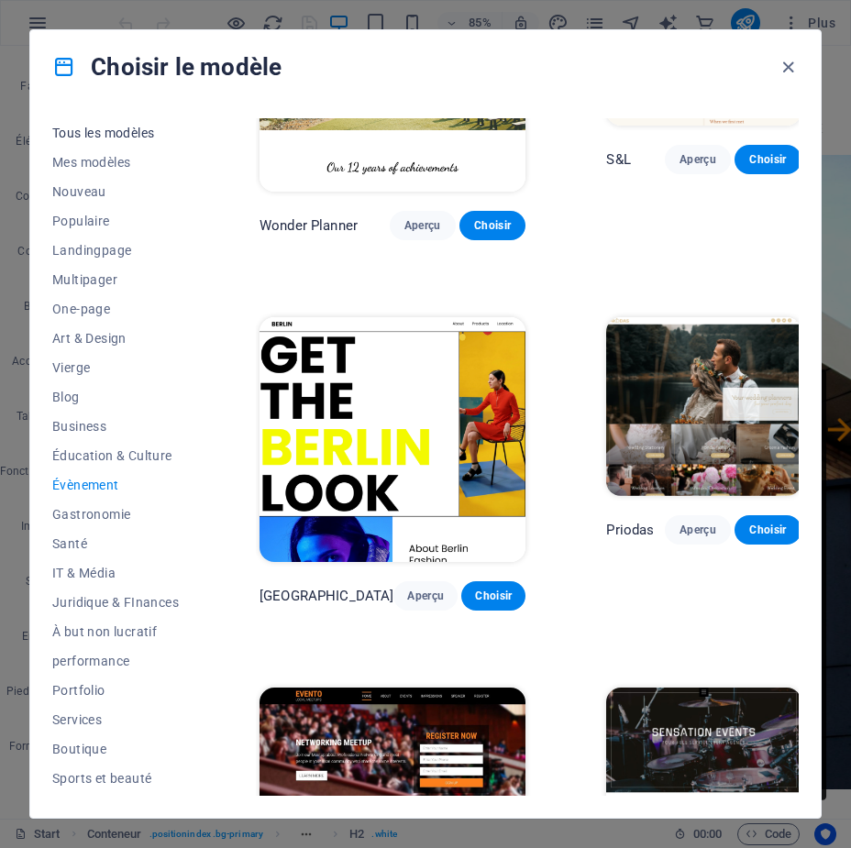
click at [87, 132] on span "Tous les modèles" at bounding box center [115, 133] width 126 height 15
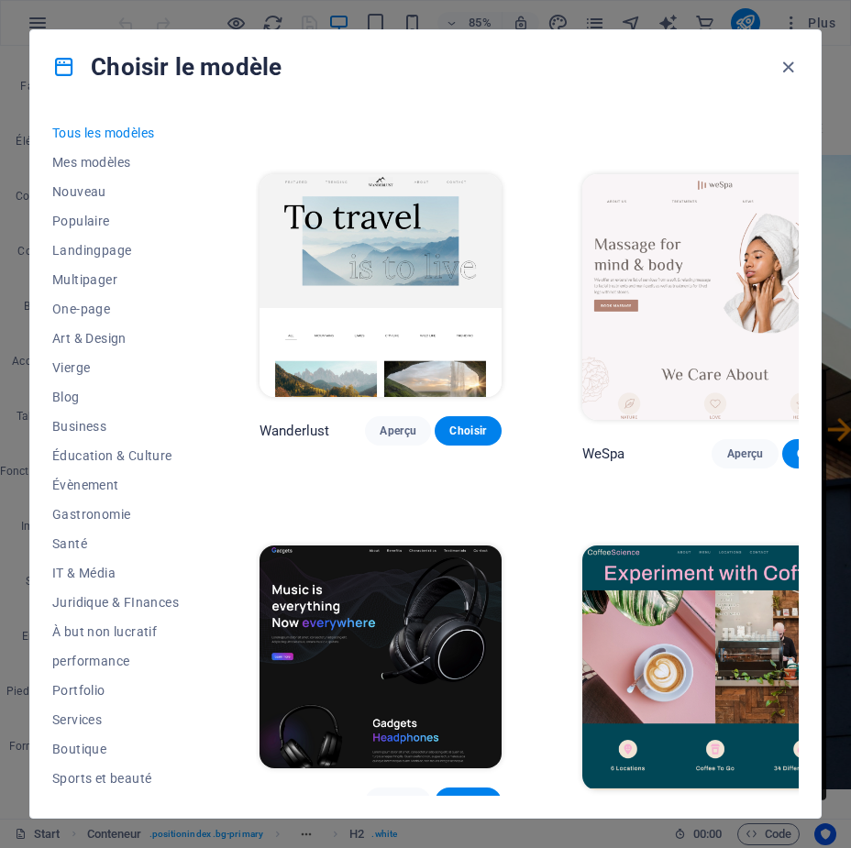
click at [604, 445] on p "WeSpa" at bounding box center [603, 454] width 43 height 18
click at [399, 423] on span "Aperçu" at bounding box center [397, 430] width 37 height 15
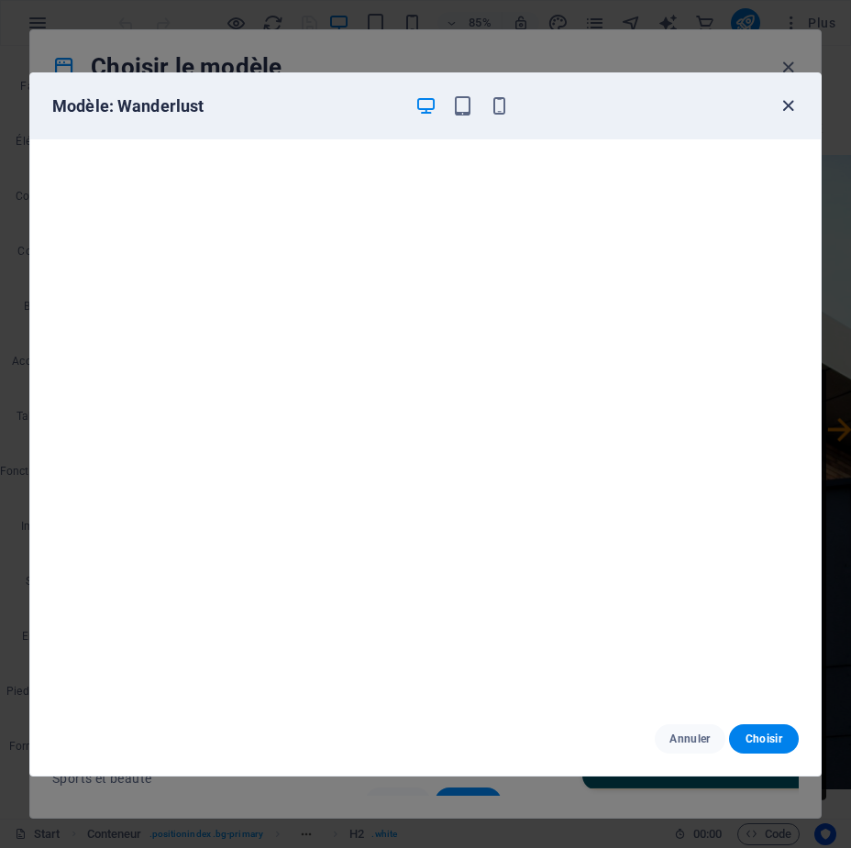
click at [786, 103] on icon "button" at bounding box center [787, 105] width 21 height 21
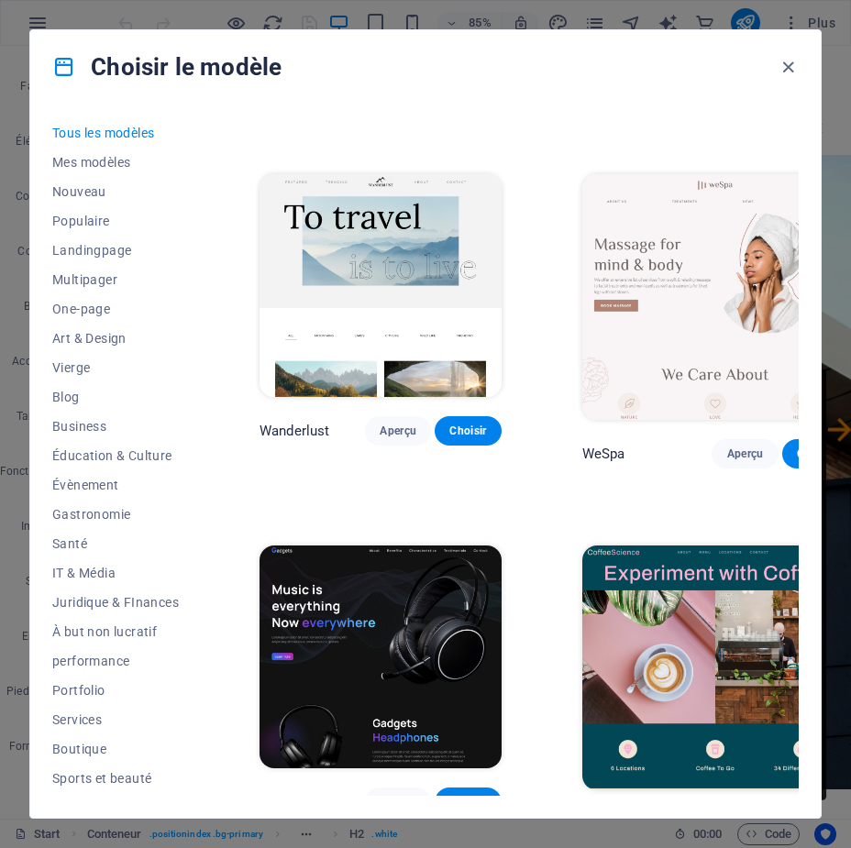
click at [289, 422] on p "Wanderlust" at bounding box center [294, 431] width 70 height 18
click at [85, 368] on span "Vierge" at bounding box center [115, 367] width 126 height 15
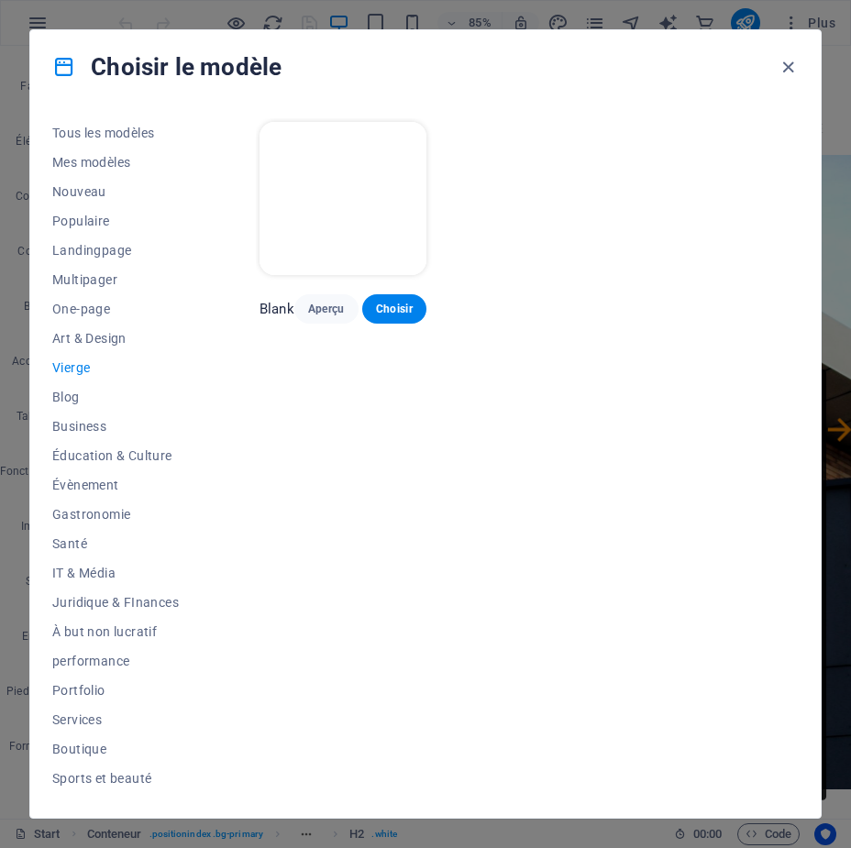
scroll to position [0, 0]
click at [342, 304] on span "Aperçu" at bounding box center [326, 309] width 35 height 15
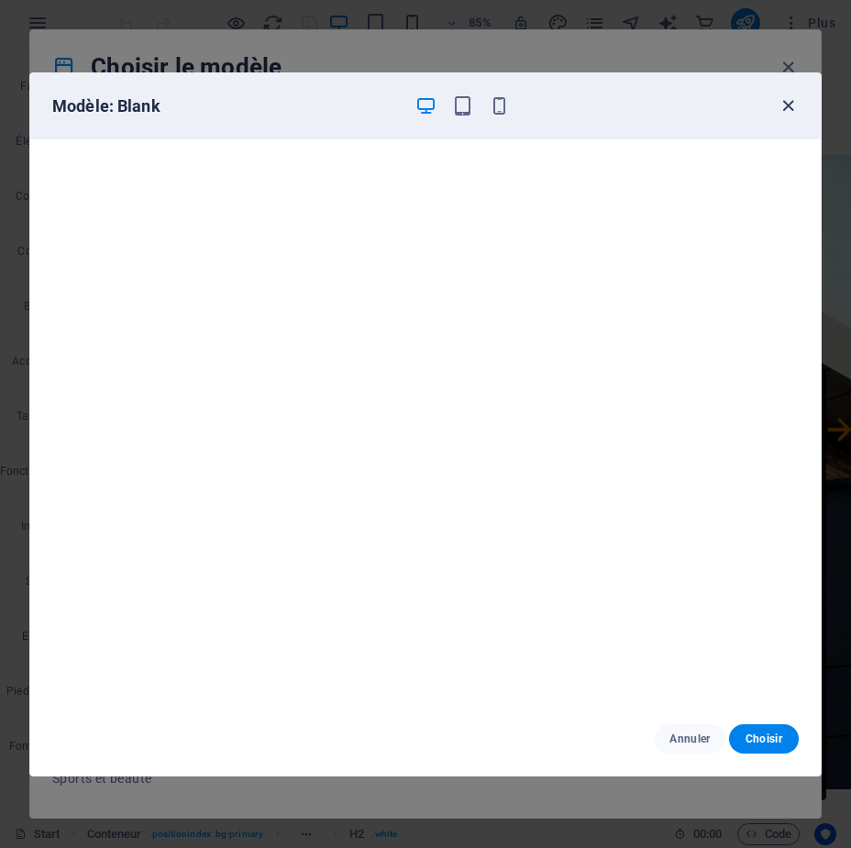
click at [794, 97] on icon "button" at bounding box center [787, 105] width 21 height 21
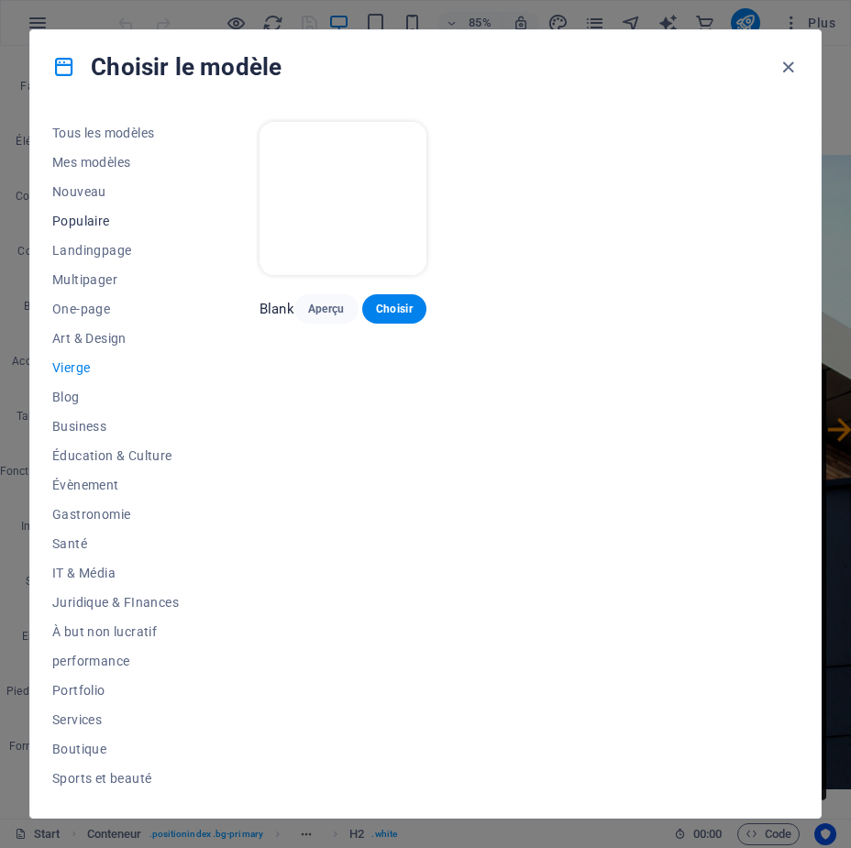
click at [83, 220] on span "Populaire" at bounding box center [115, 221] width 126 height 15
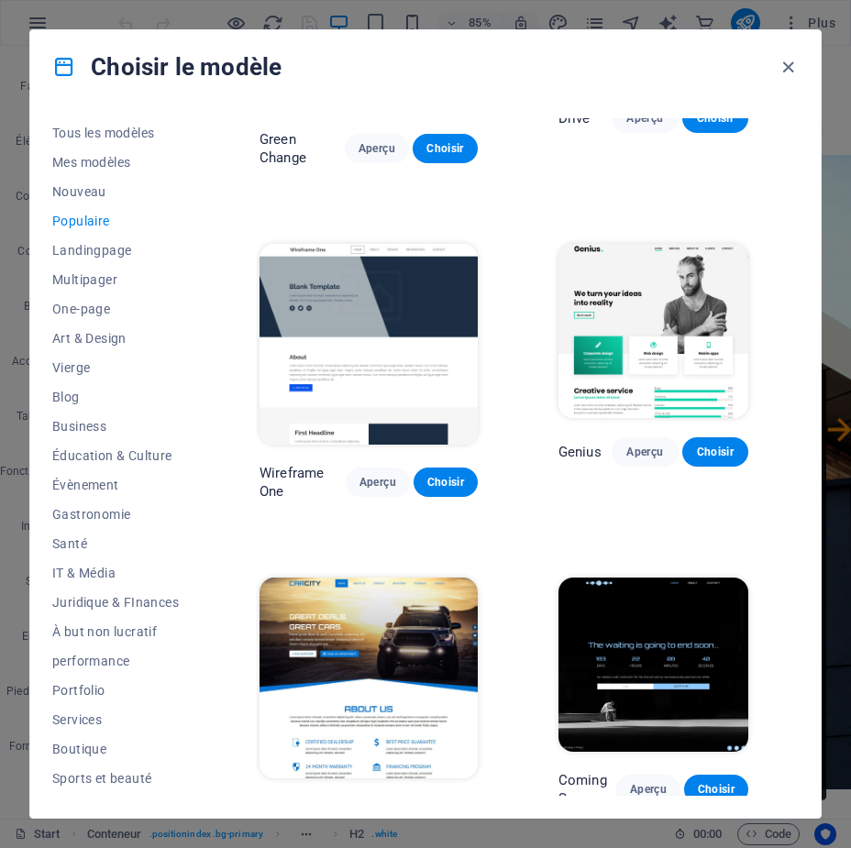
scroll to position [1241, 0]
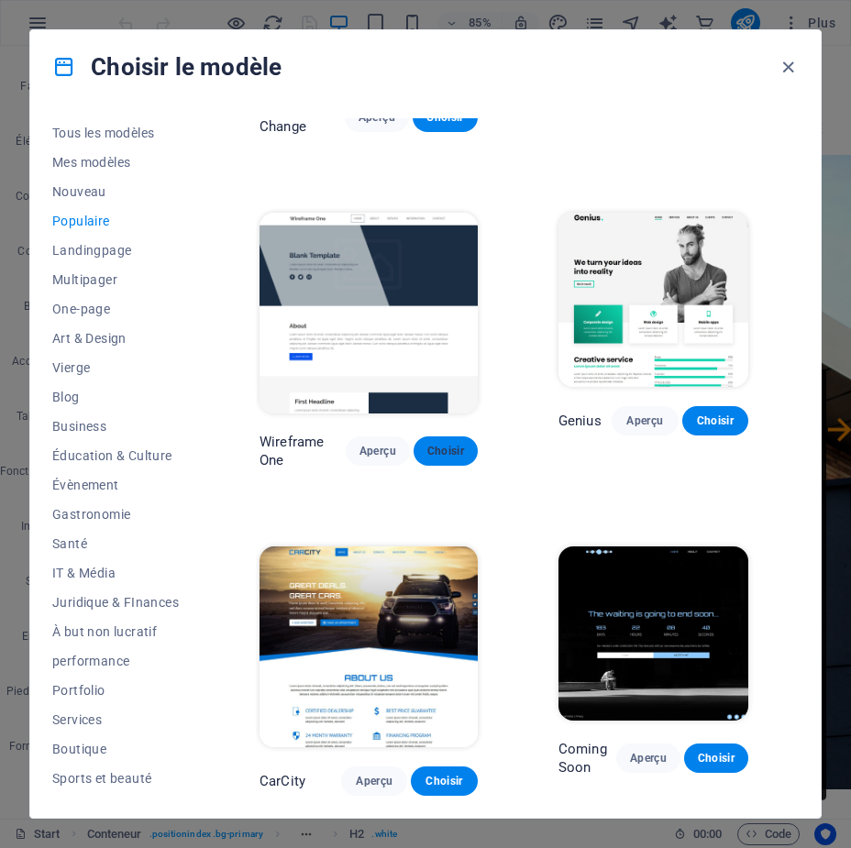
click at [442, 444] on span "Choisir" at bounding box center [445, 451] width 35 height 15
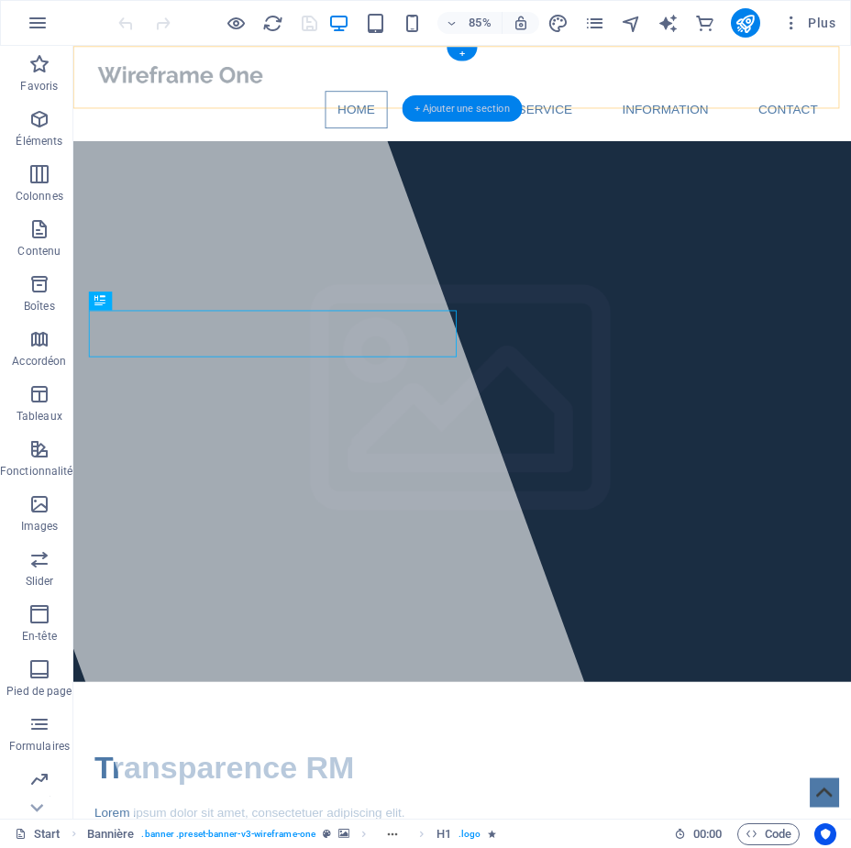
click at [432, 106] on div "+ Ajouter une section" at bounding box center [462, 108] width 120 height 27
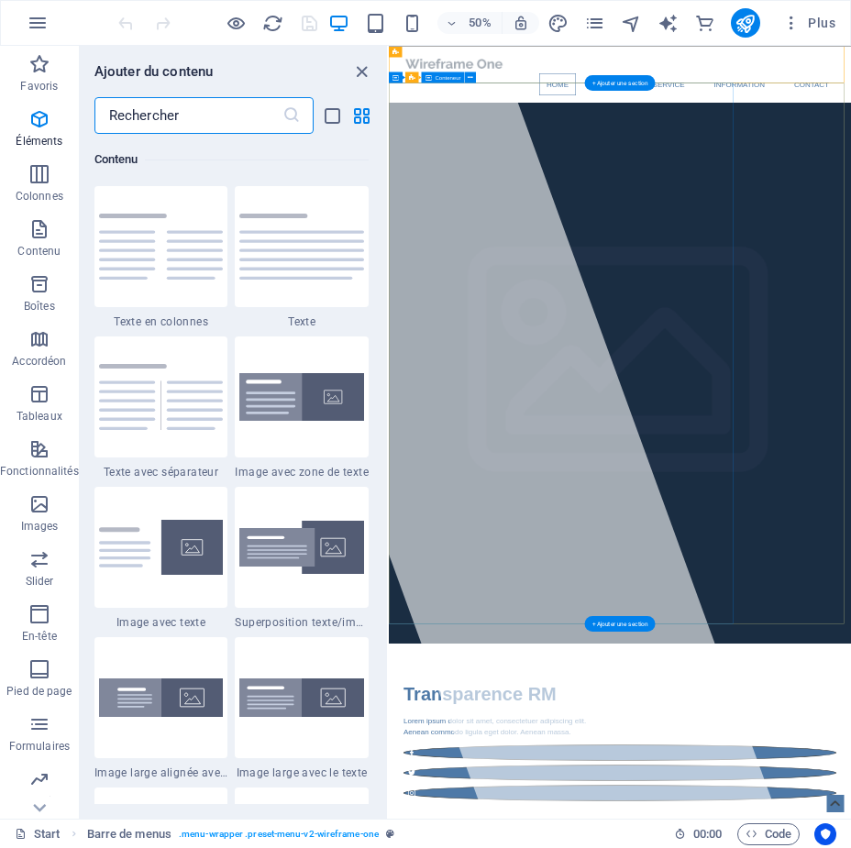
scroll to position [3207, 0]
click at [208, 126] on input "text" at bounding box center [188, 115] width 188 height 37
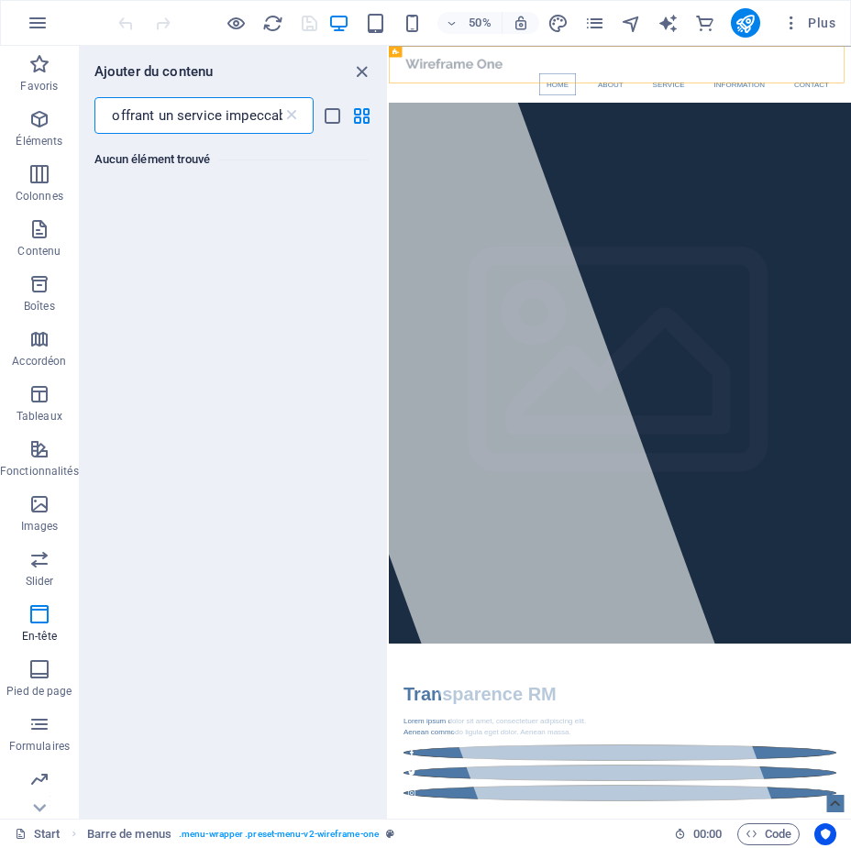
scroll to position [0, 216]
type input "Entreprise de nettoyage de vitres offrant un service impeccable"
click at [351, 117] on icon "grid-view" at bounding box center [361, 115] width 21 height 21
click at [360, 119] on icon "grid-view" at bounding box center [361, 115] width 21 height 21
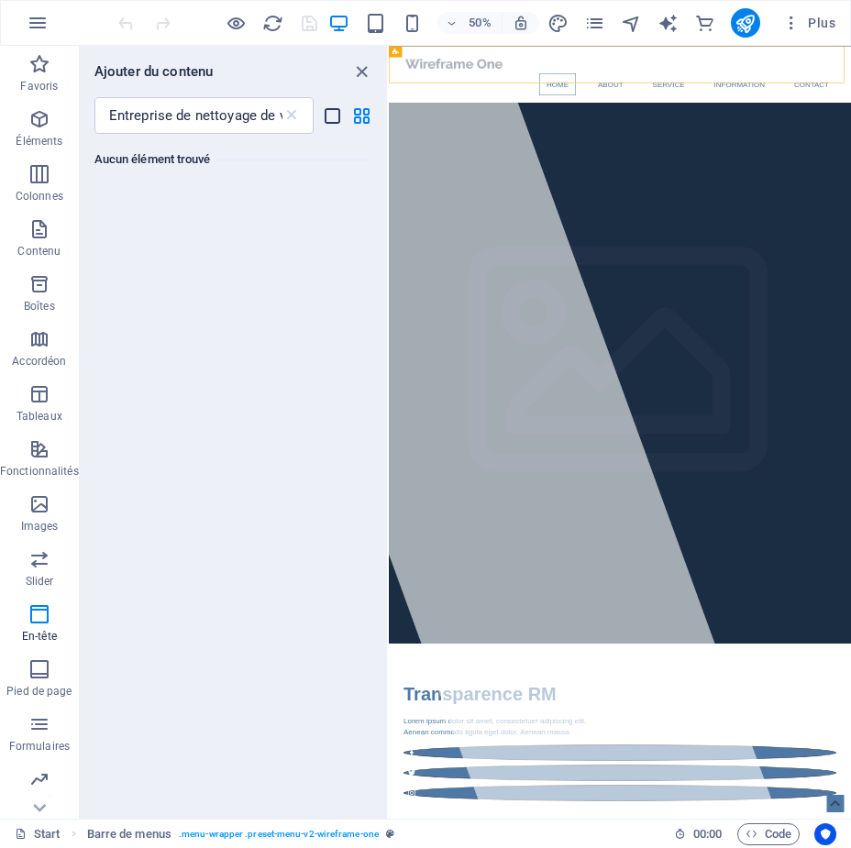
click at [323, 117] on icon "list-view" at bounding box center [332, 115] width 21 height 21
click at [119, 114] on input "Entreprise de nettoyage de vitres offrant un service impeccable" at bounding box center [188, 115] width 188 height 37
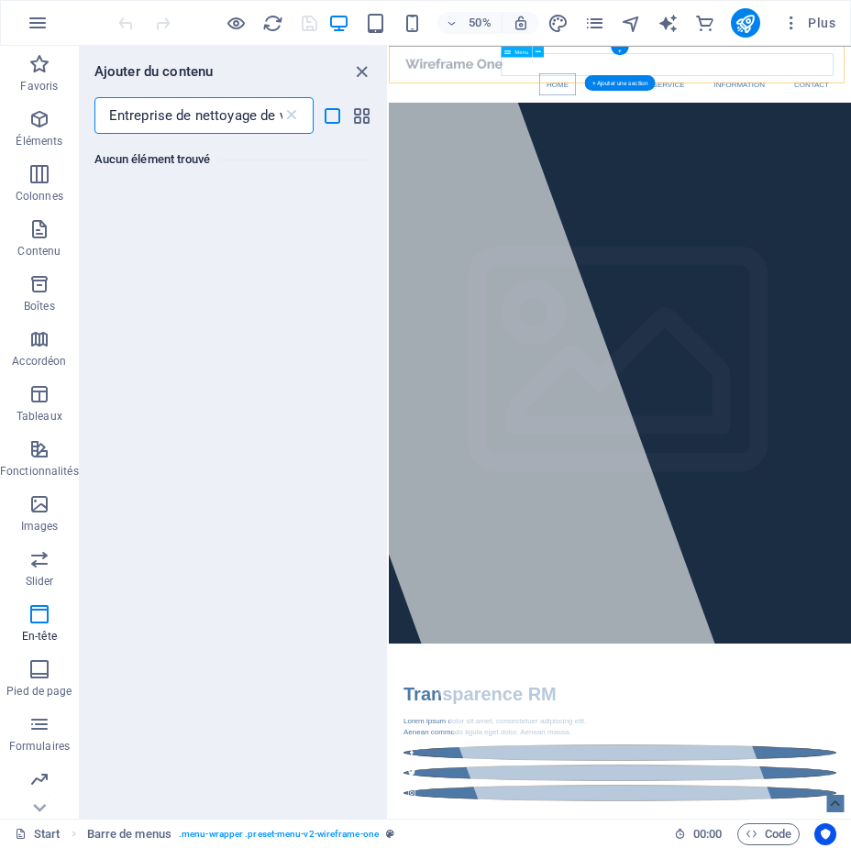
click at [850, 99] on nav "Home About Service Information Contact" at bounding box center [850, 121] width 865 height 44
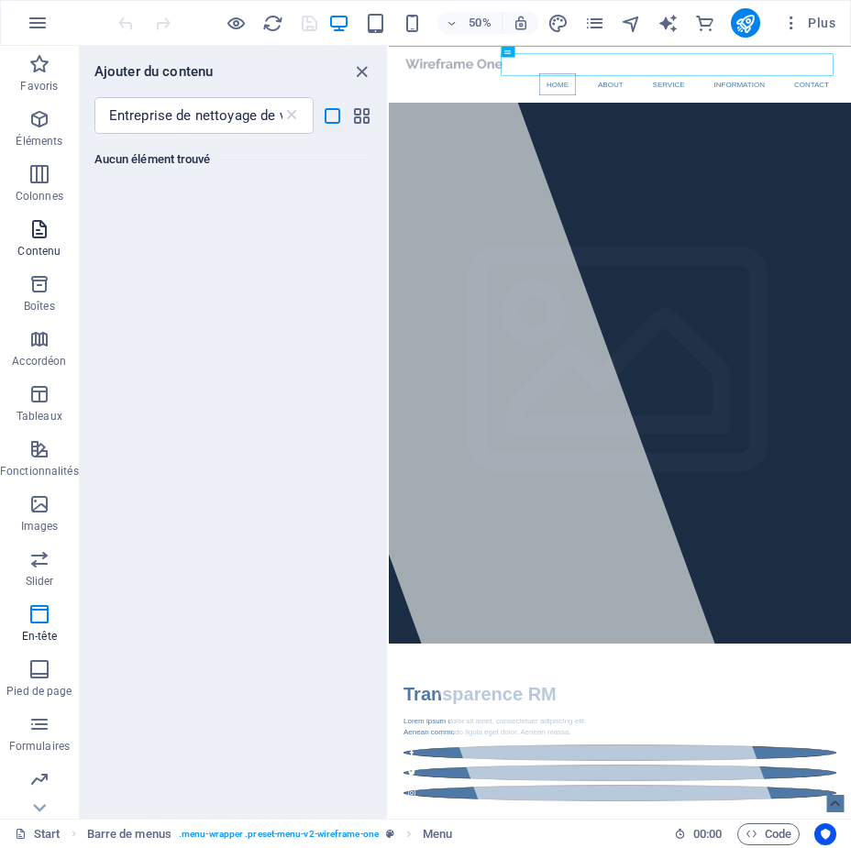
click at [36, 227] on icon "button" at bounding box center [39, 229] width 22 height 22
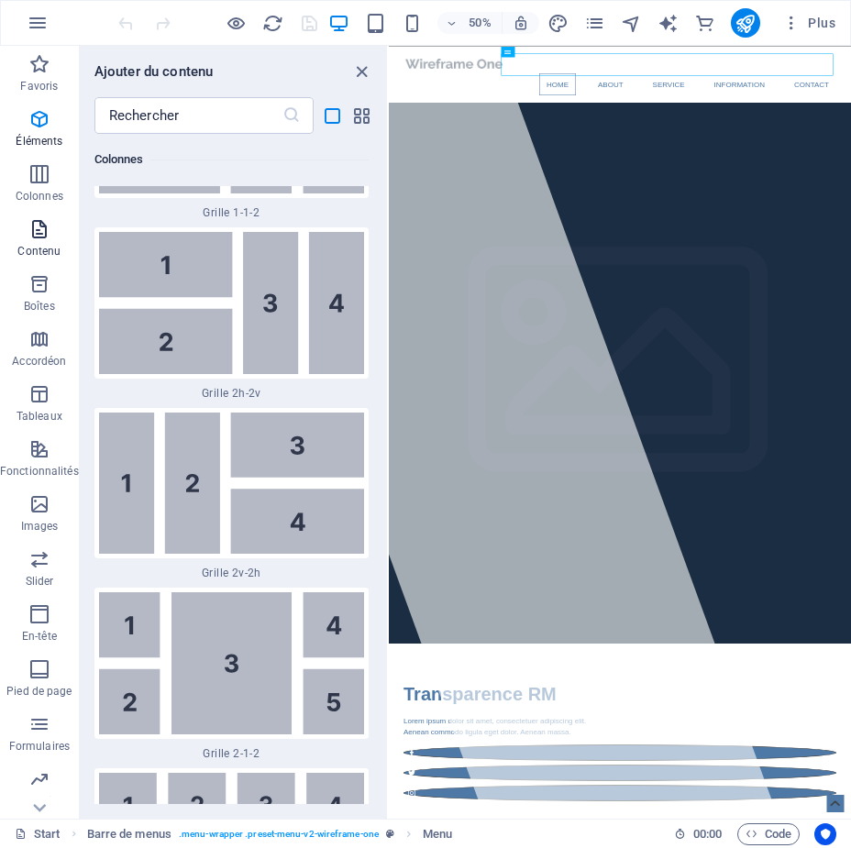
scroll to position [8734, 0]
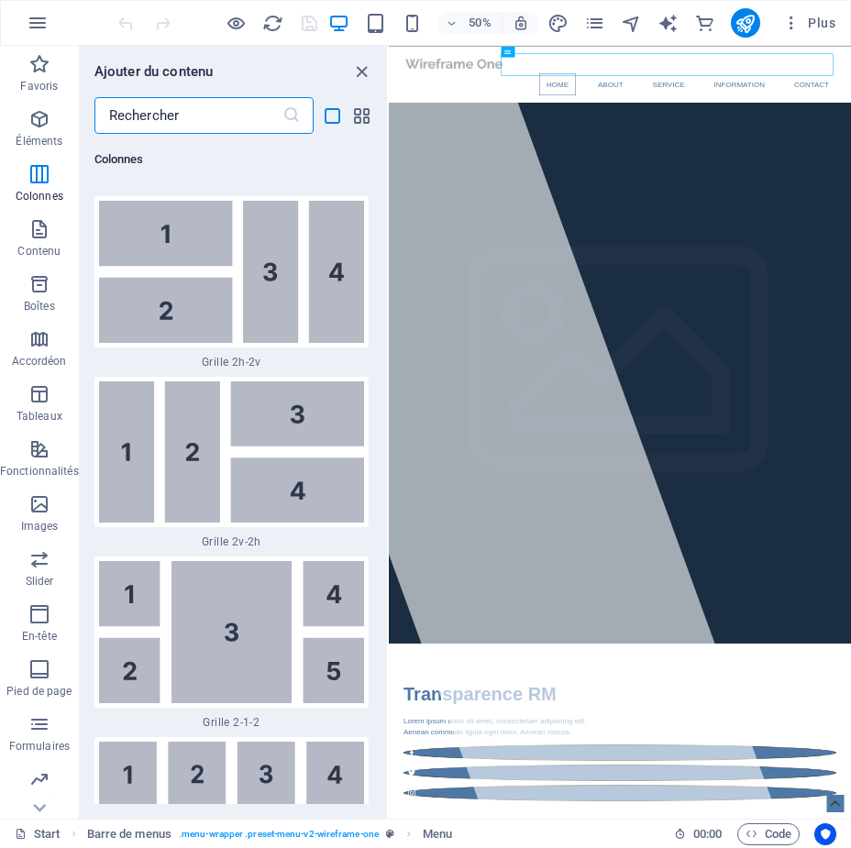
click at [185, 114] on input "text" at bounding box center [188, 115] width 188 height 37
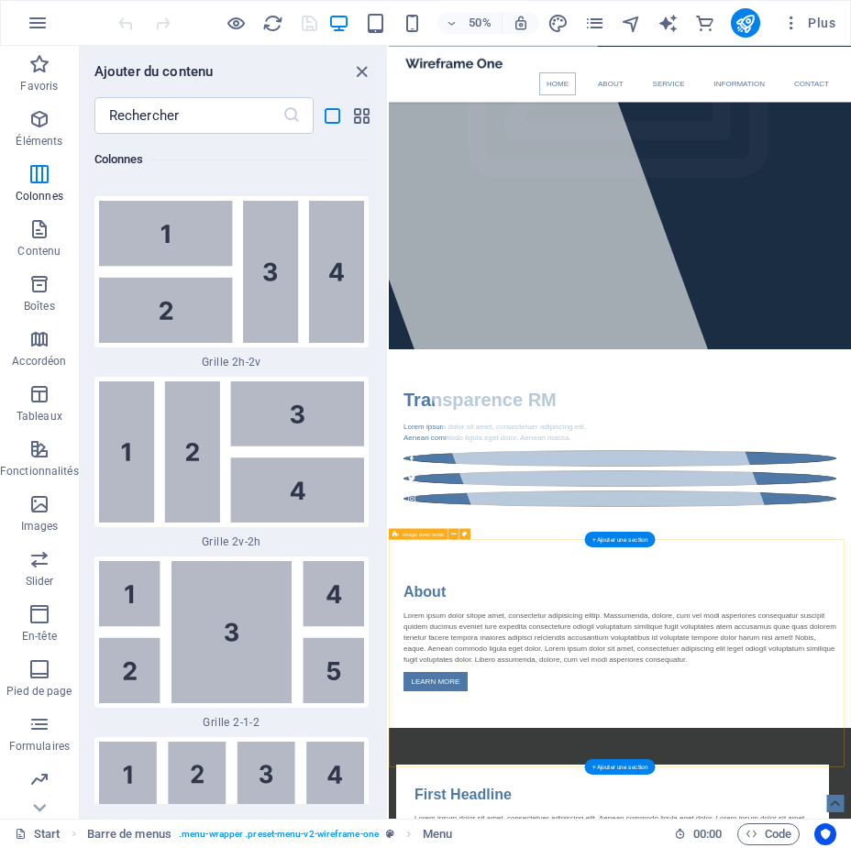
scroll to position [550, 0]
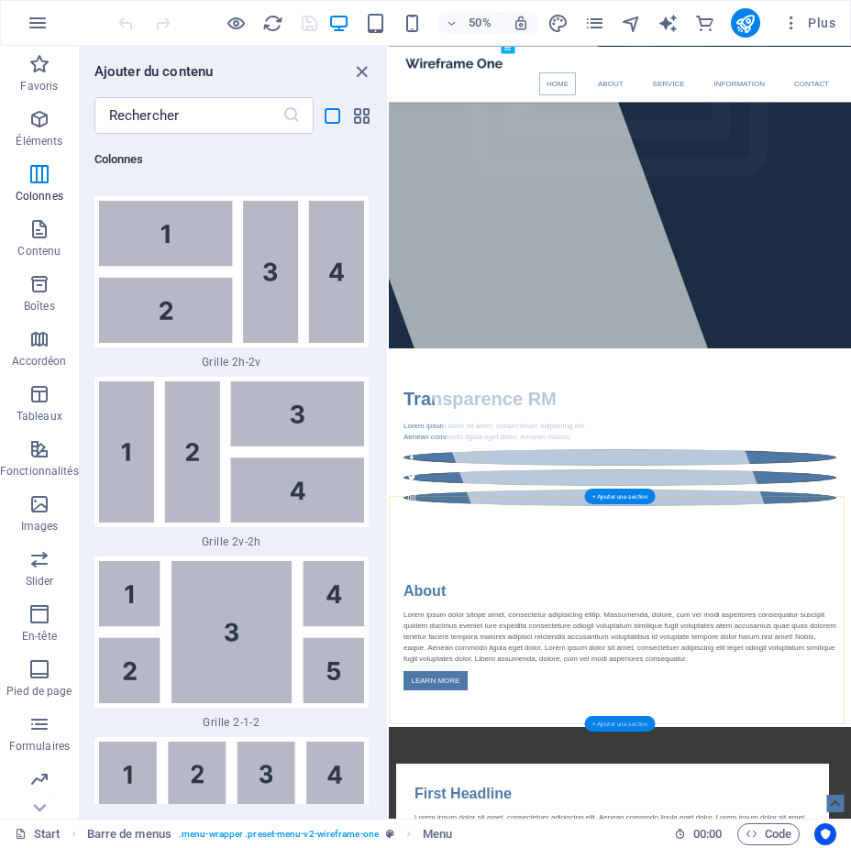
click at [631, 726] on div "+ Ajouter une section" at bounding box center [620, 724] width 71 height 16
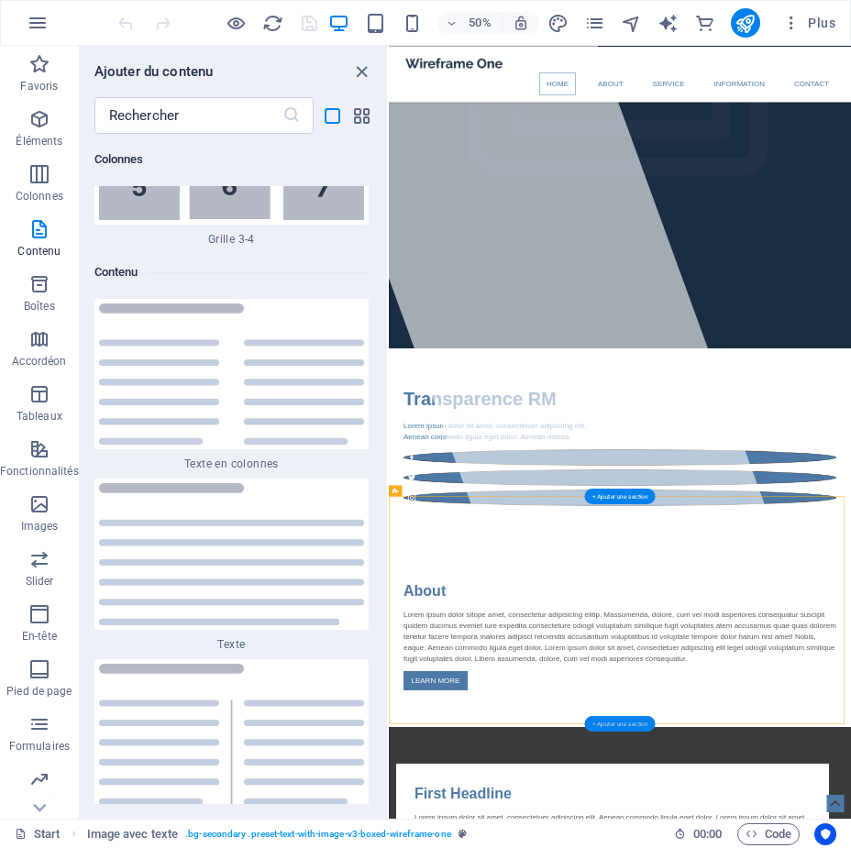
scroll to position [9425, 0]
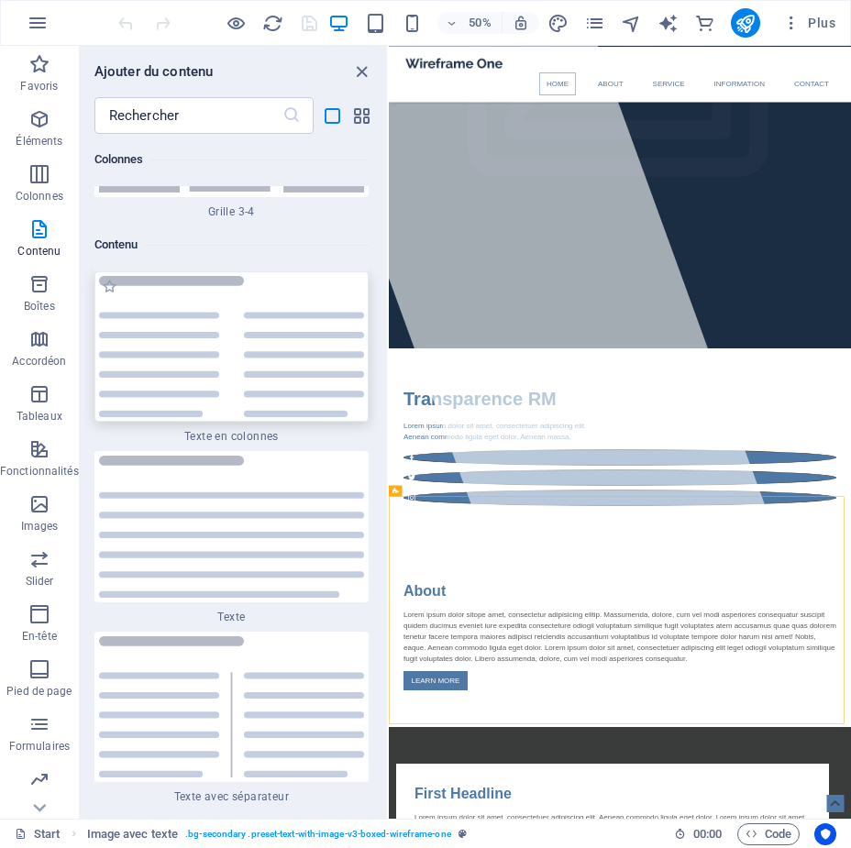
click at [123, 276] on img at bounding box center [231, 347] width 265 height 142
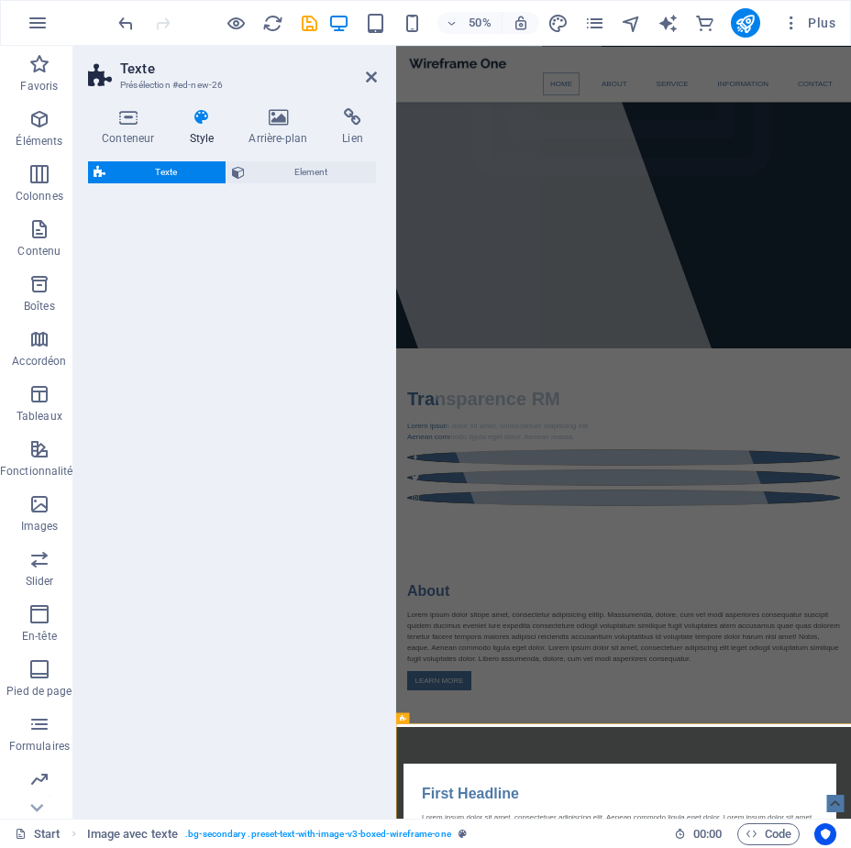
select select "rem"
select select "preset-text-v2-columns"
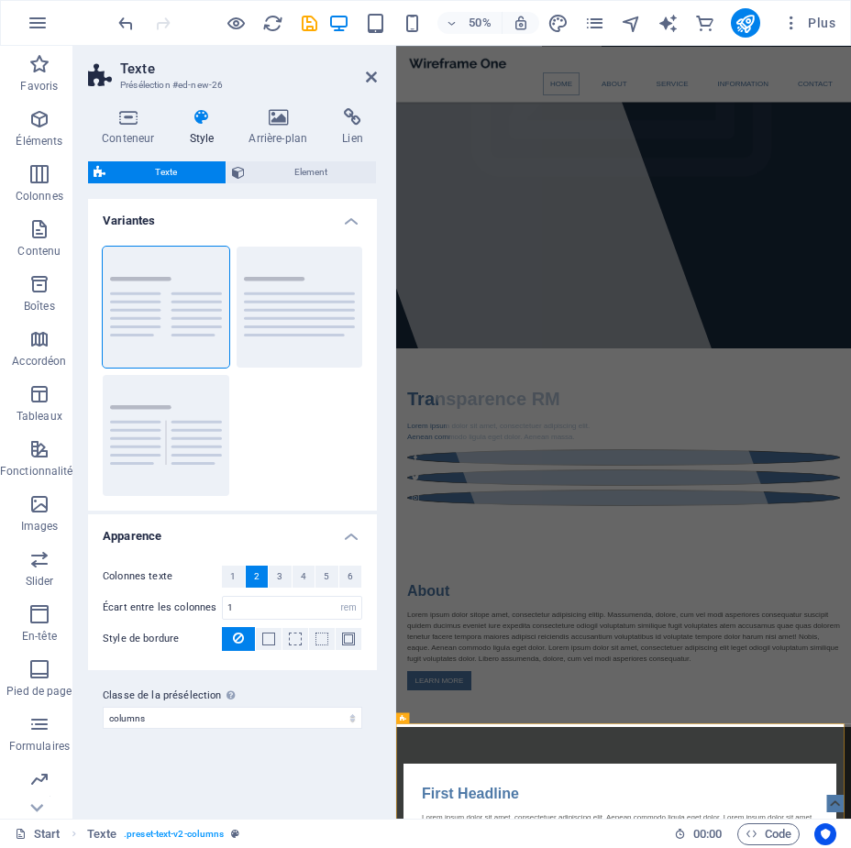
click at [121, 170] on span "Texte" at bounding box center [165, 172] width 109 height 22
click at [134, 118] on icon at bounding box center [128, 117] width 80 height 18
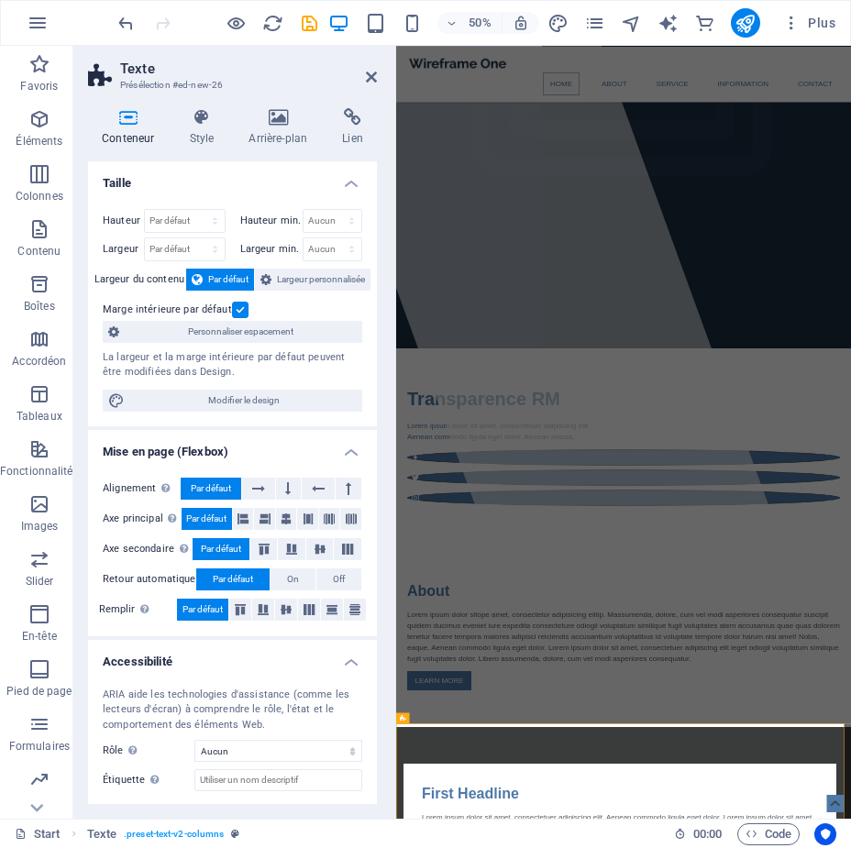
click at [134, 118] on icon at bounding box center [128, 117] width 80 height 18
click at [38, 170] on icon "button" at bounding box center [39, 174] width 22 height 22
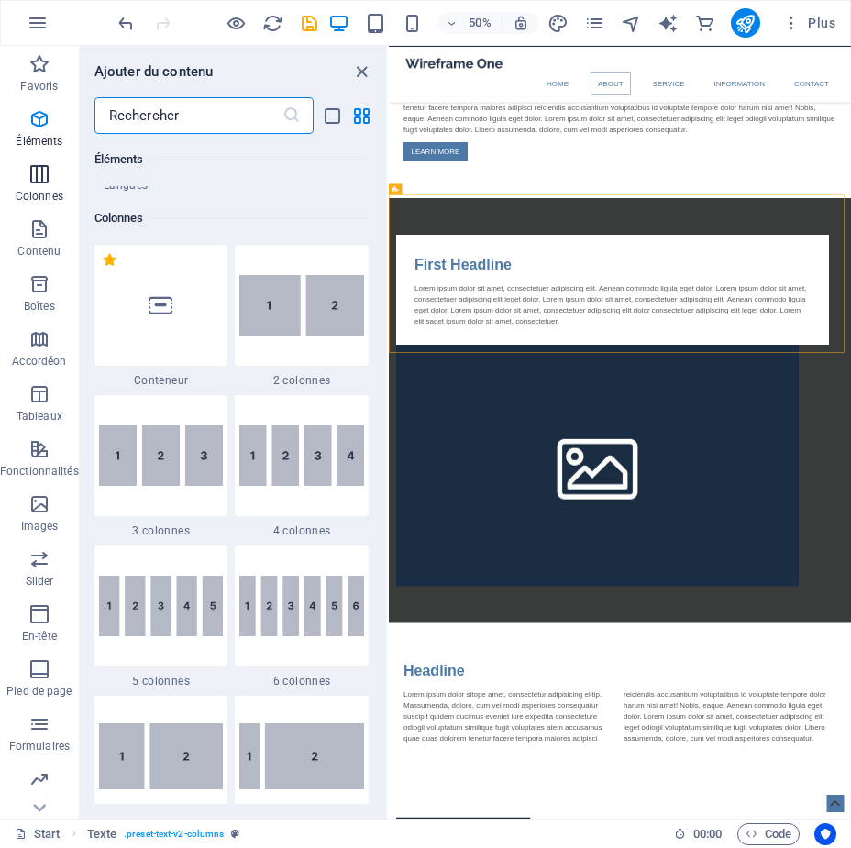
scroll to position [907, 0]
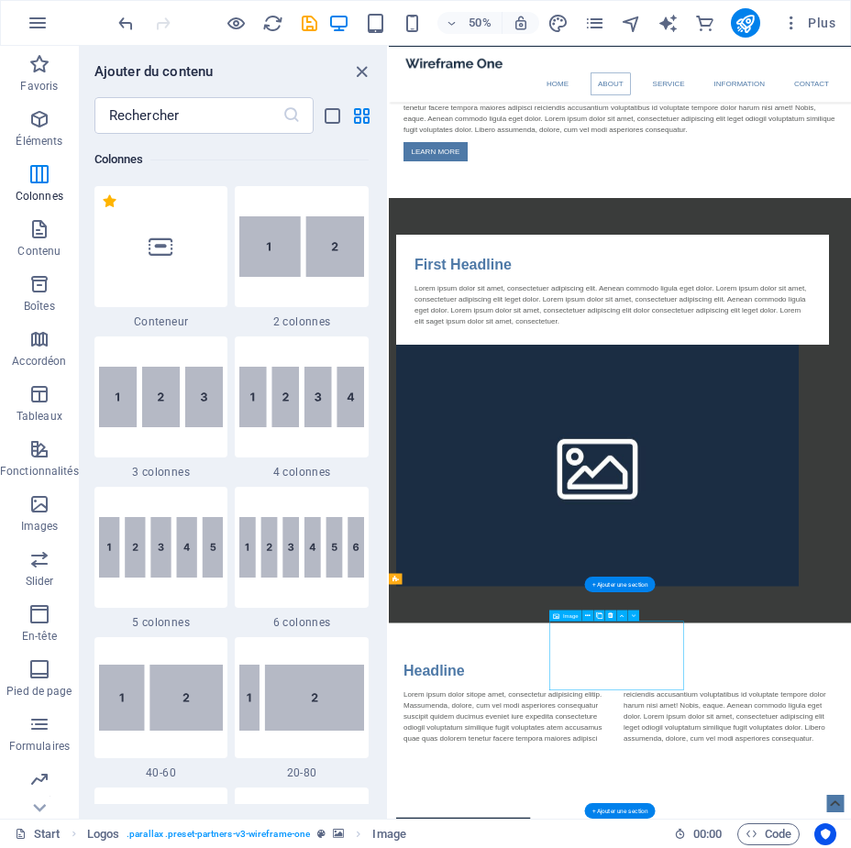
click at [34, 567] on icon "button" at bounding box center [39, 559] width 22 height 22
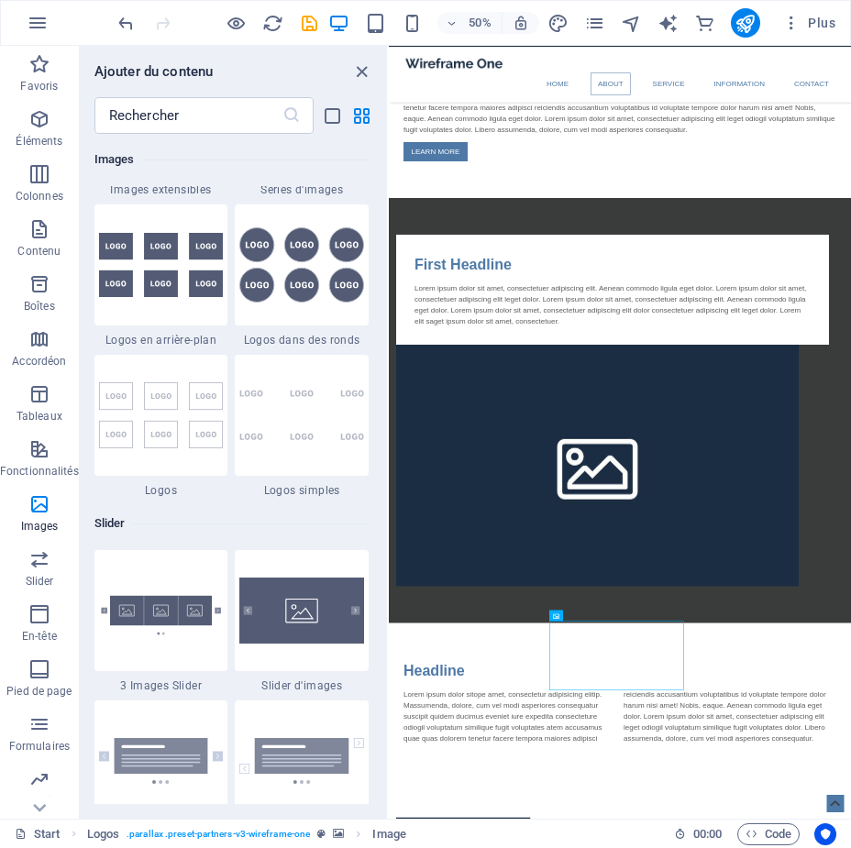
scroll to position [10025, 0]
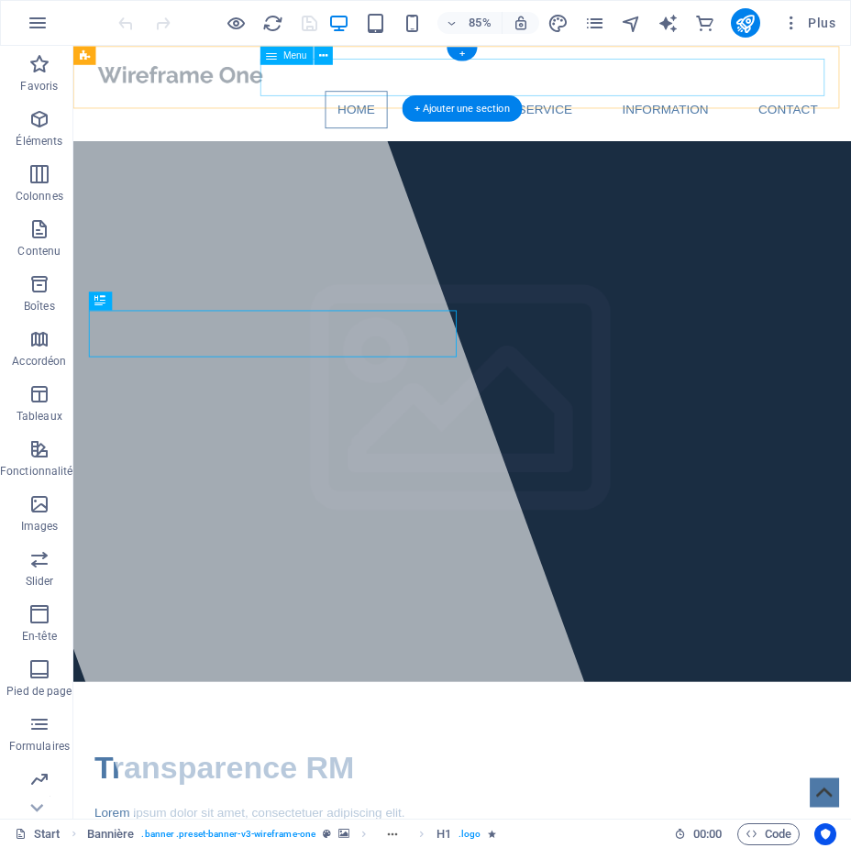
click at [619, 99] on nav "Home About Service Information Contact" at bounding box center [530, 121] width 865 height 44
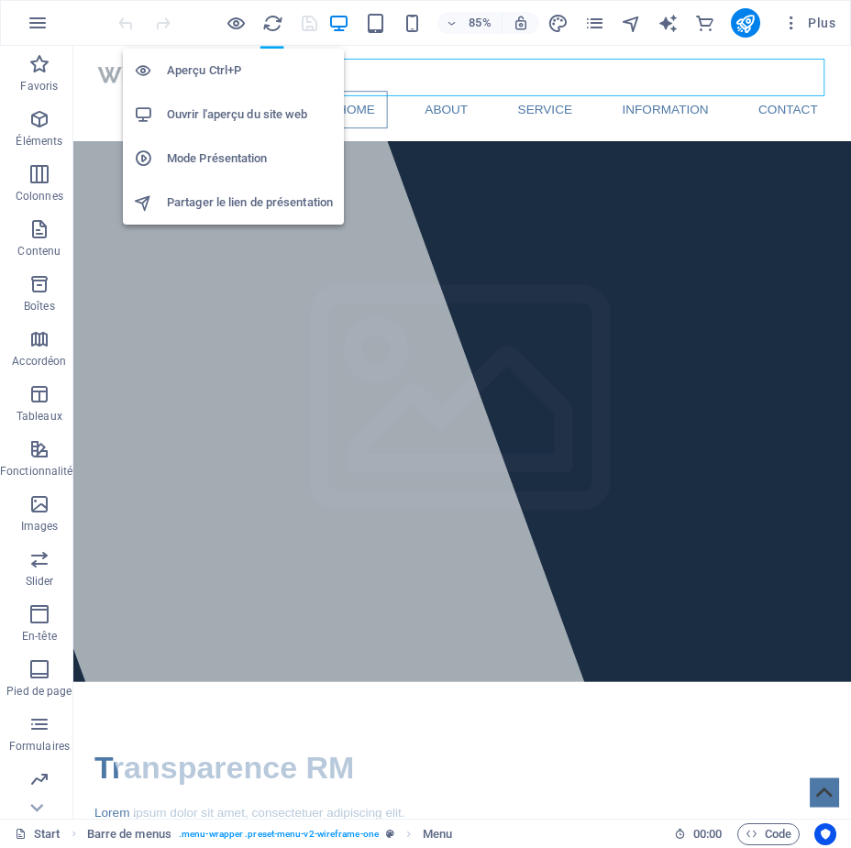
click at [214, 111] on h6 "Ouvrir l'aperçu du site web" at bounding box center [250, 115] width 166 height 22
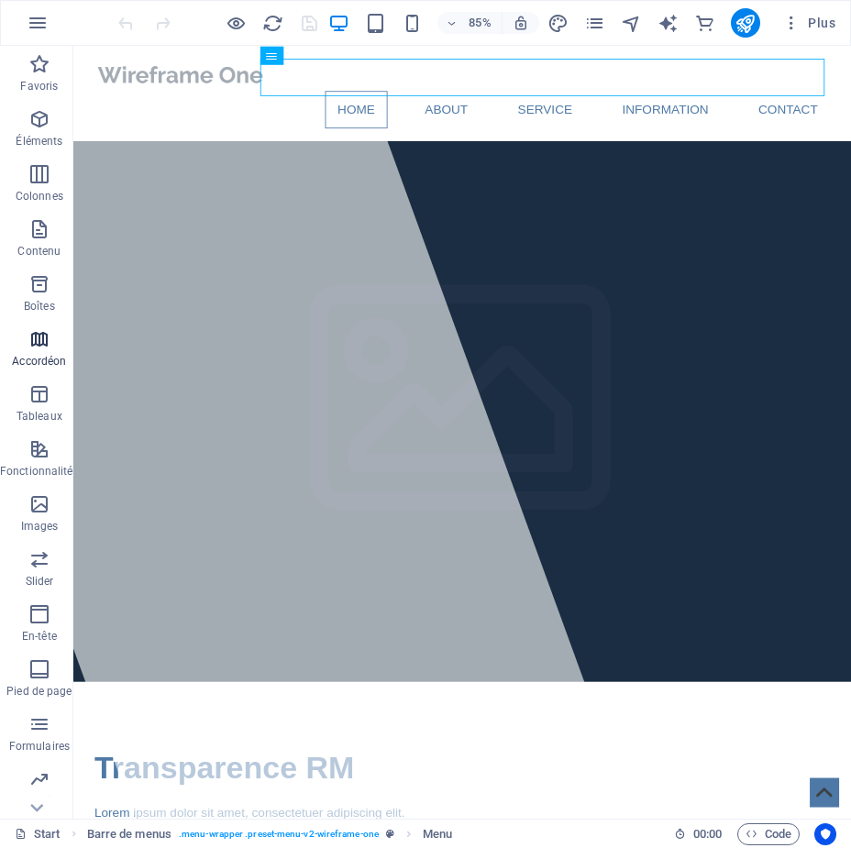
click at [40, 349] on icon "button" at bounding box center [39, 339] width 22 height 22
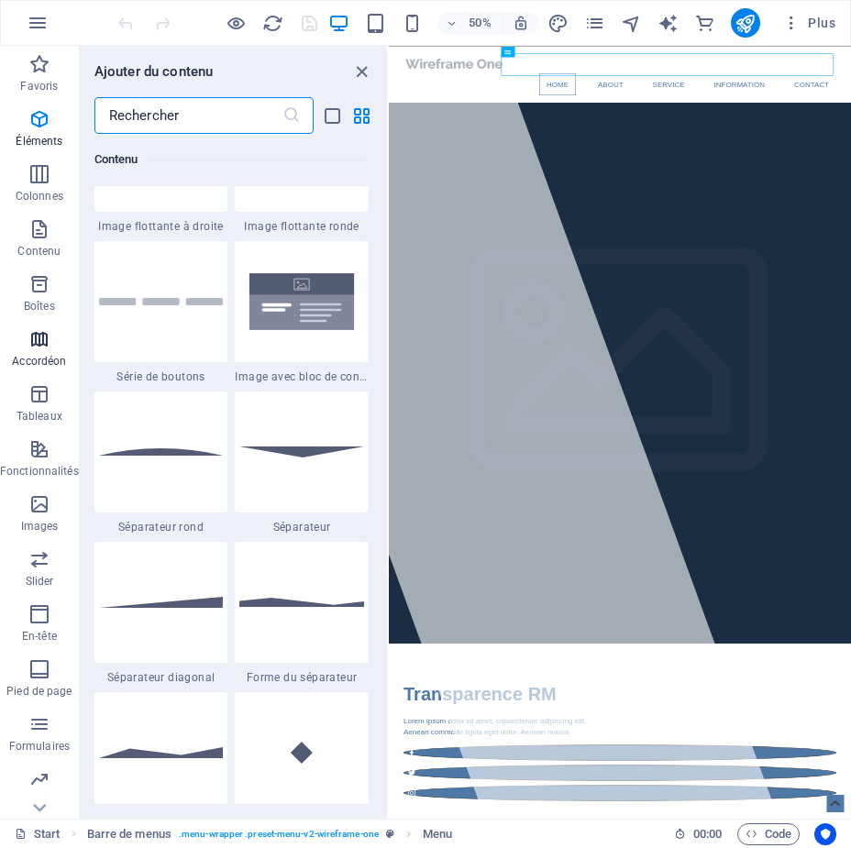
scroll to position [5852, 0]
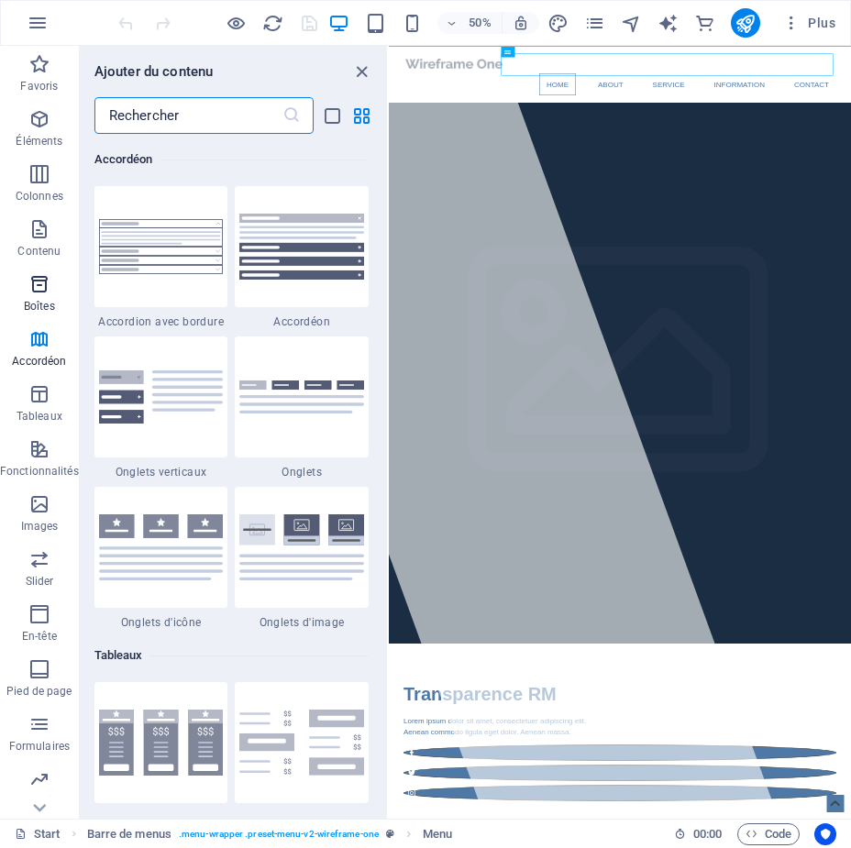
click at [42, 291] on icon "button" at bounding box center [39, 284] width 22 height 22
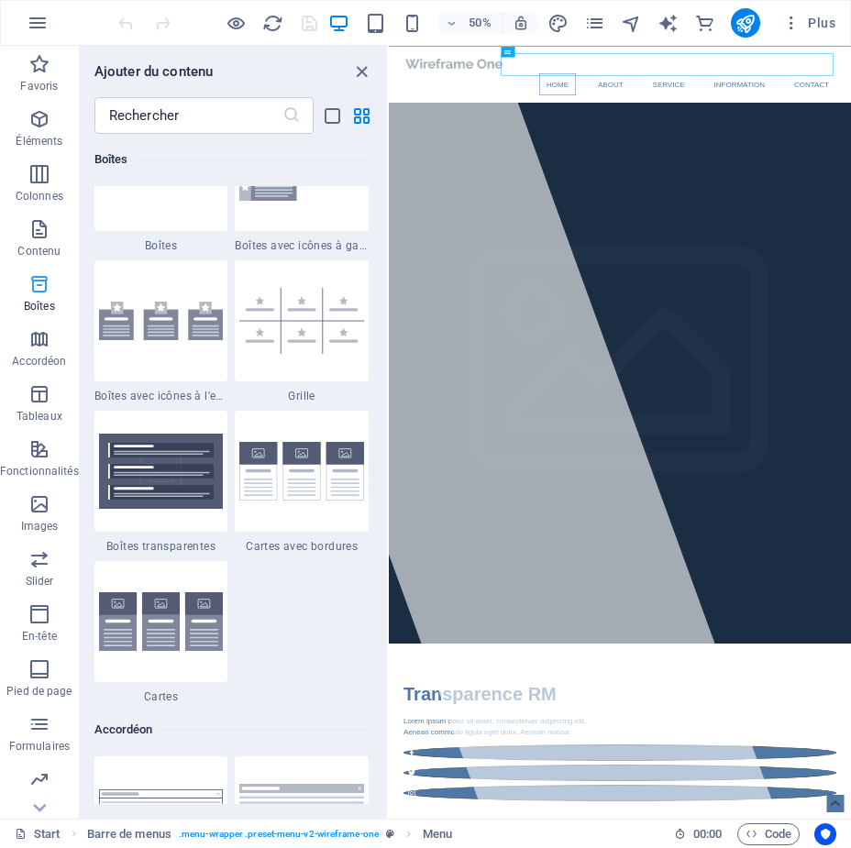
scroll to position [5056, 0]
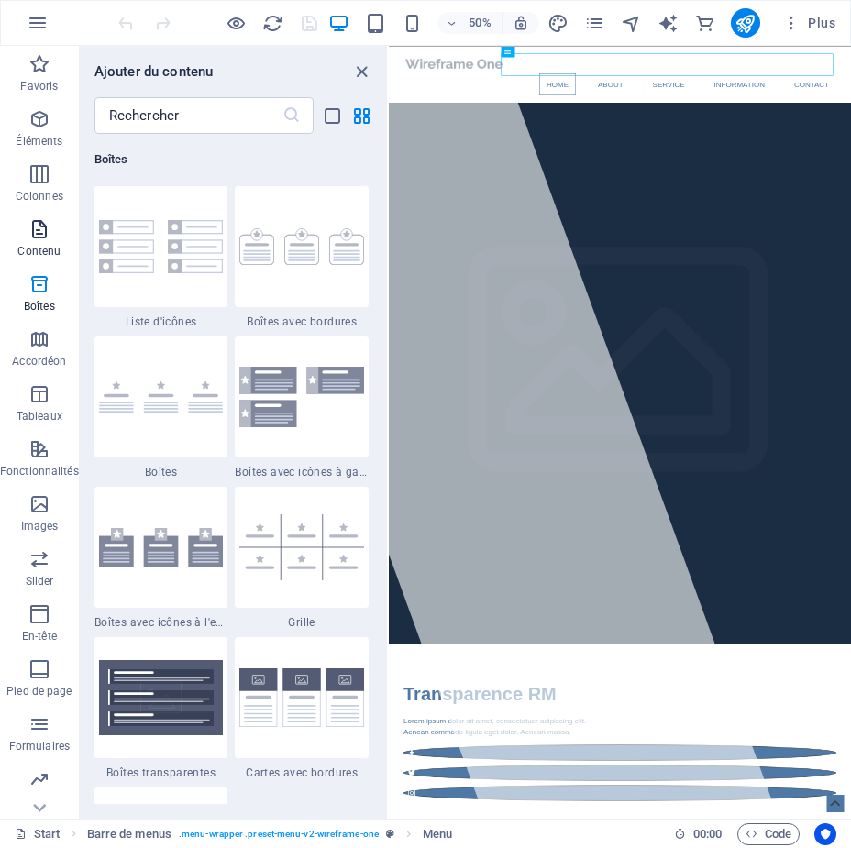
click at [30, 233] on icon "button" at bounding box center [39, 229] width 22 height 22
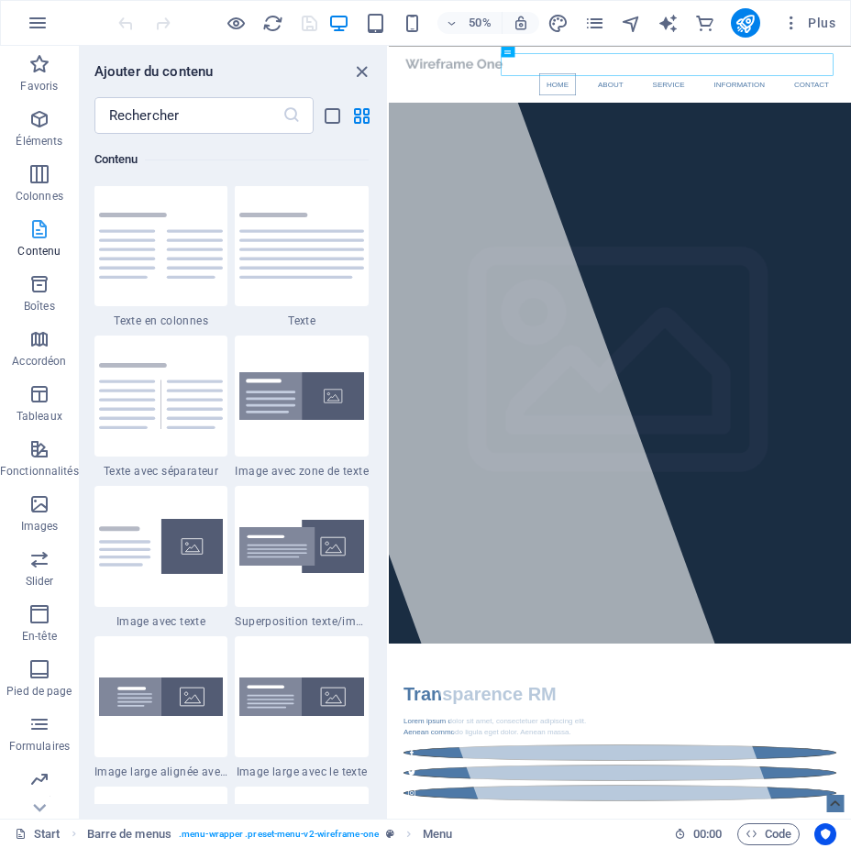
scroll to position [3207, 0]
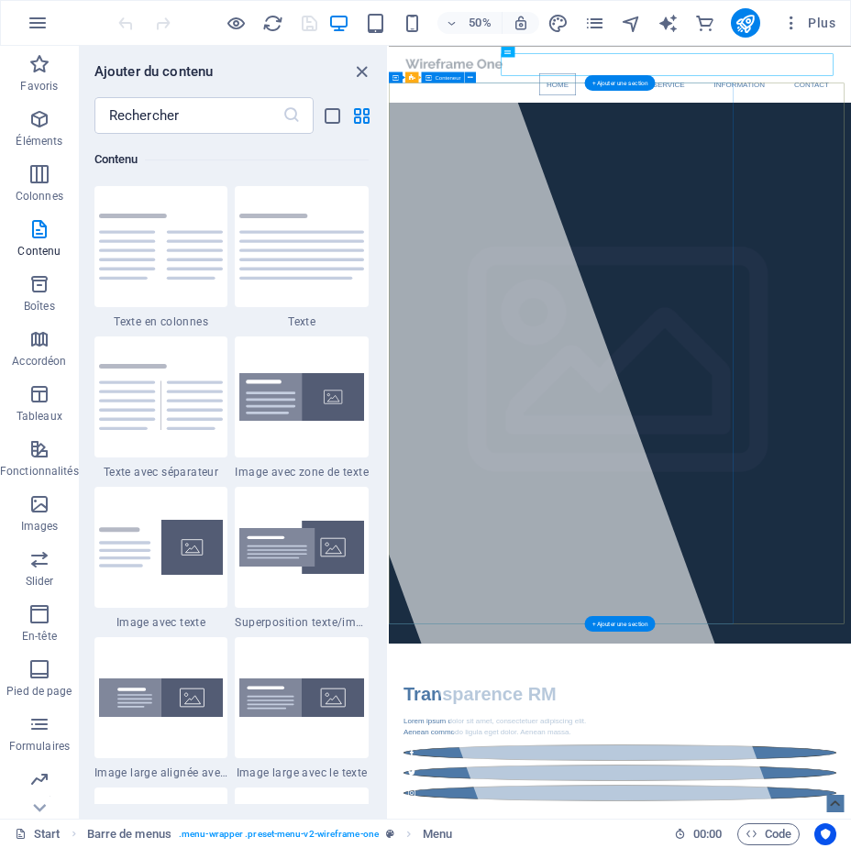
click at [499, 225] on div at bounding box center [593, 818] width 1149 height 1545
click at [435, 77] on span "Conteneur" at bounding box center [448, 76] width 26 height 5
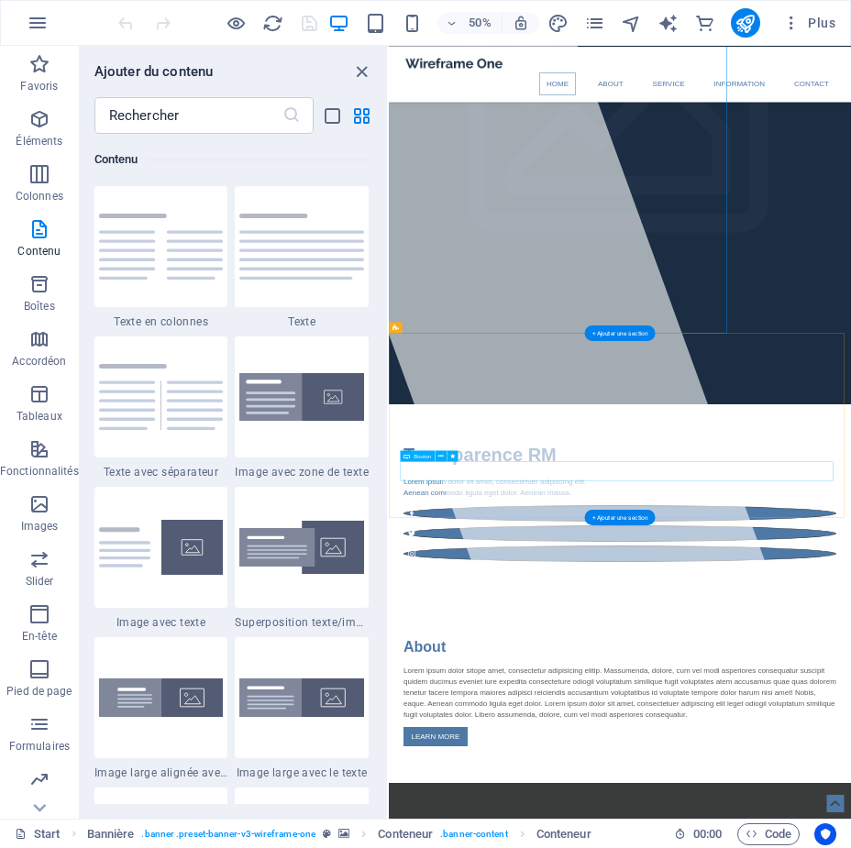
scroll to position [550, 0]
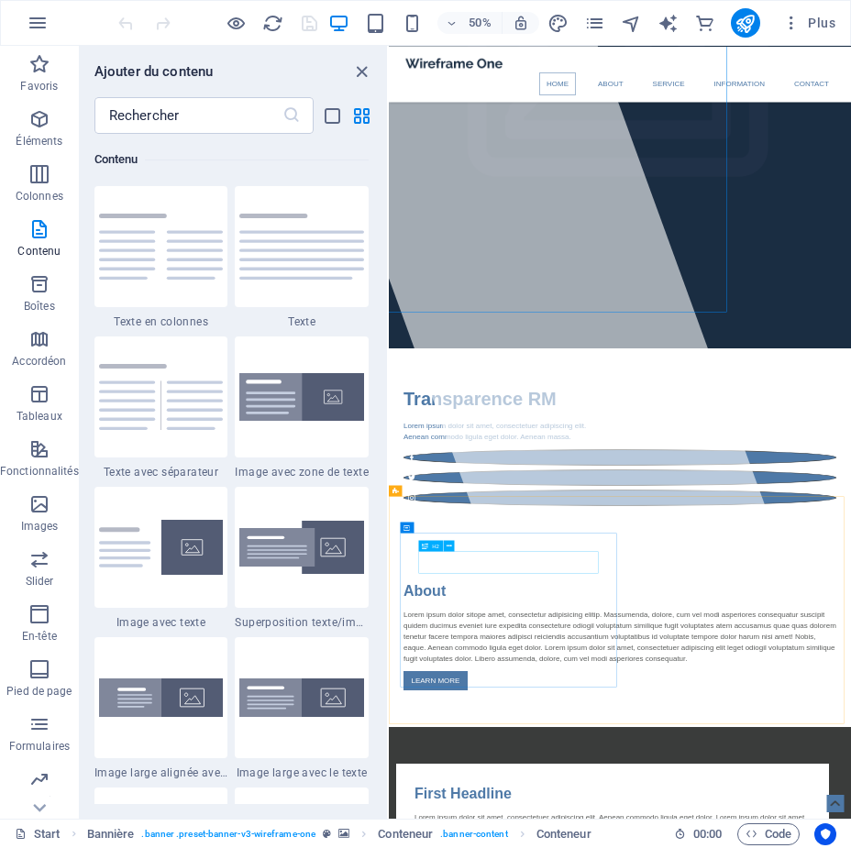
click at [437, 548] on span "H2" at bounding box center [435, 545] width 7 height 5
click at [35, 620] on icon "button" at bounding box center [39, 614] width 22 height 22
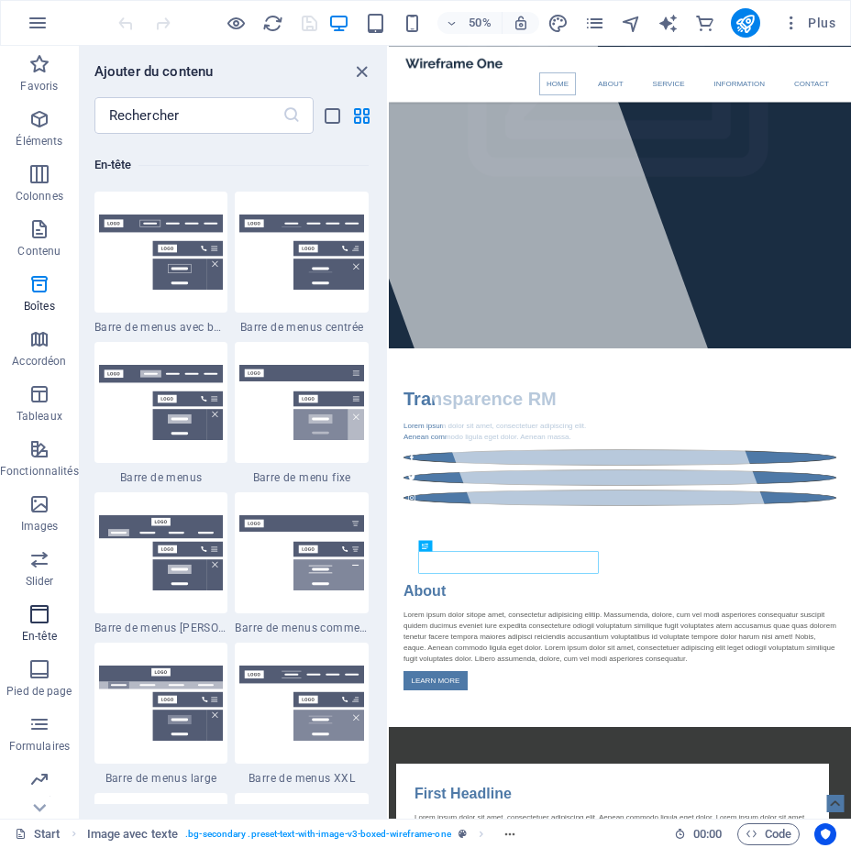
scroll to position [11038, 0]
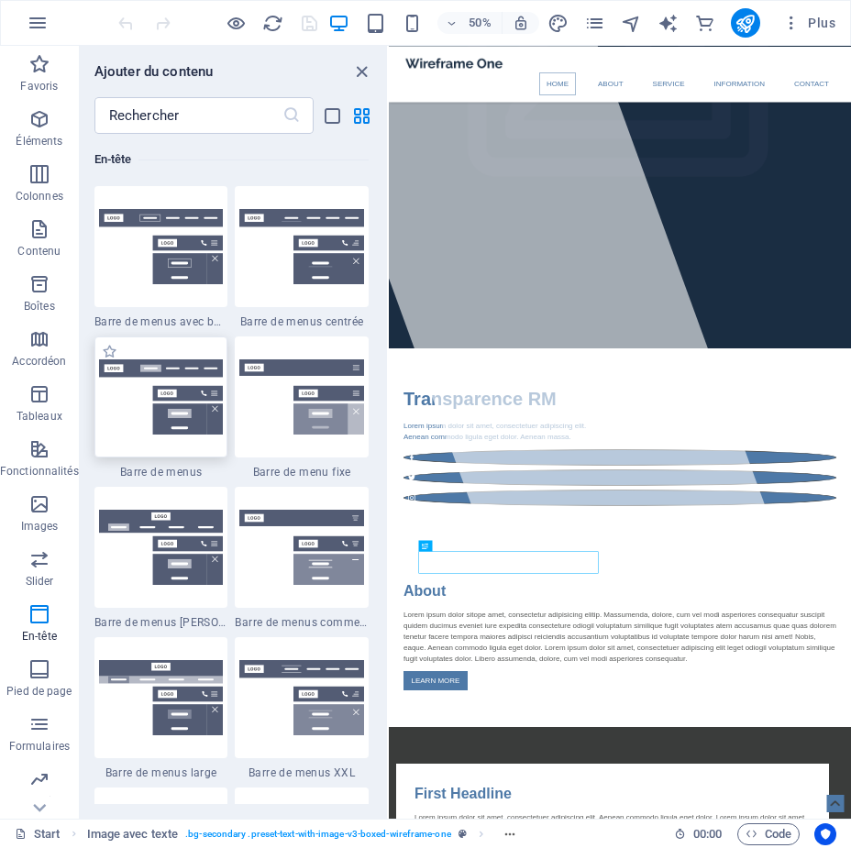
click at [177, 420] on img at bounding box center [161, 396] width 125 height 75
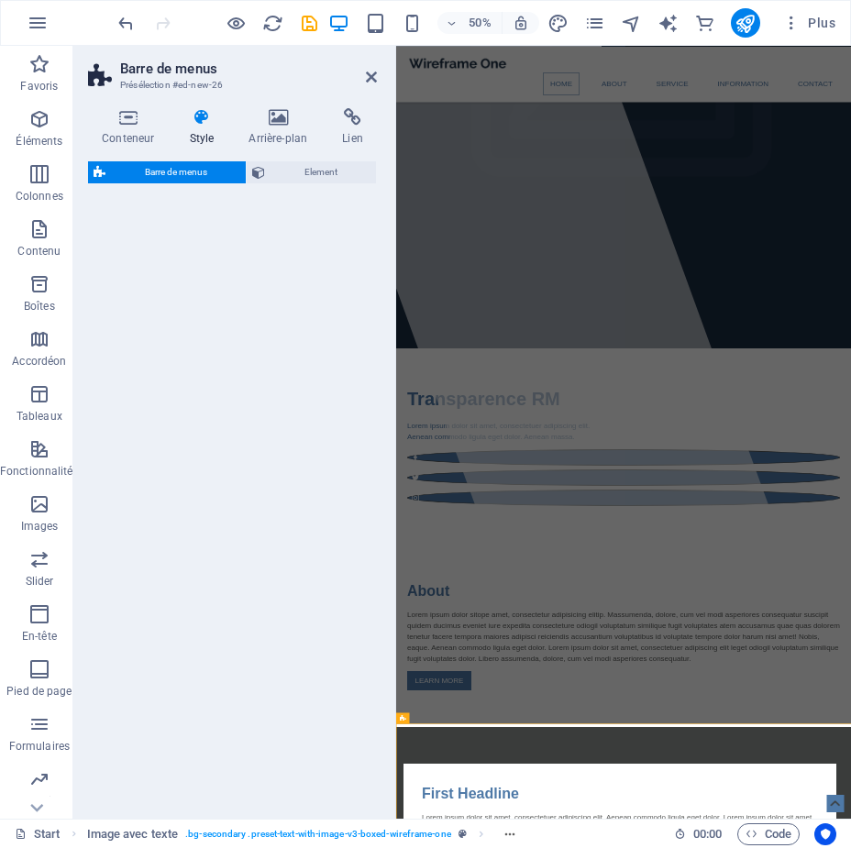
select select "rem"
select select "preset-menu-v2-default"
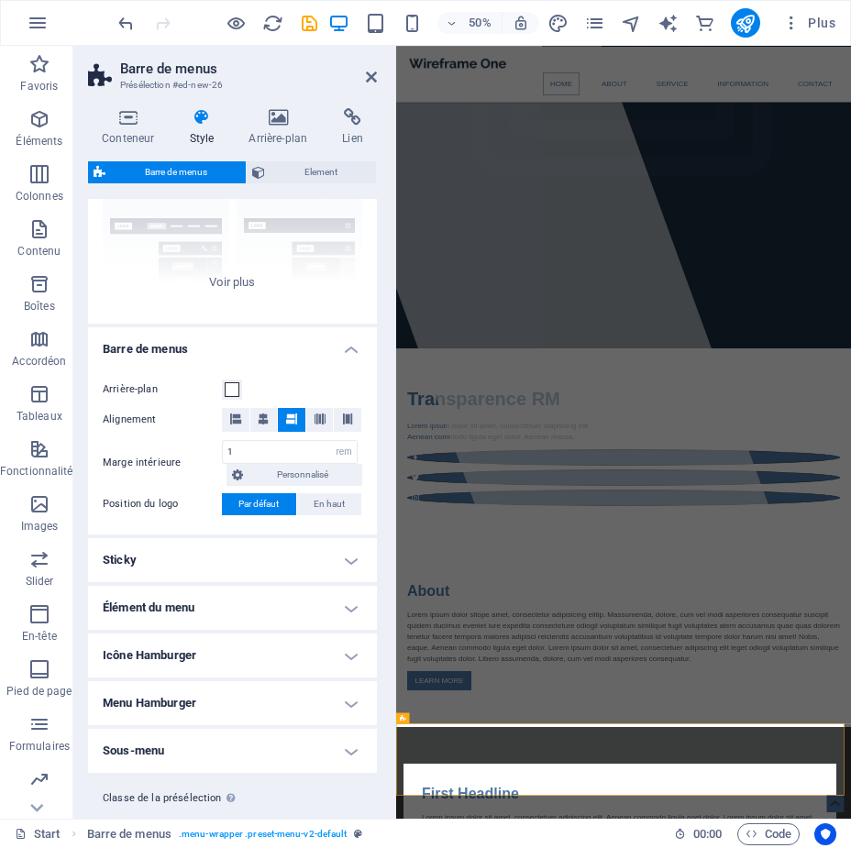
scroll to position [225, 0]
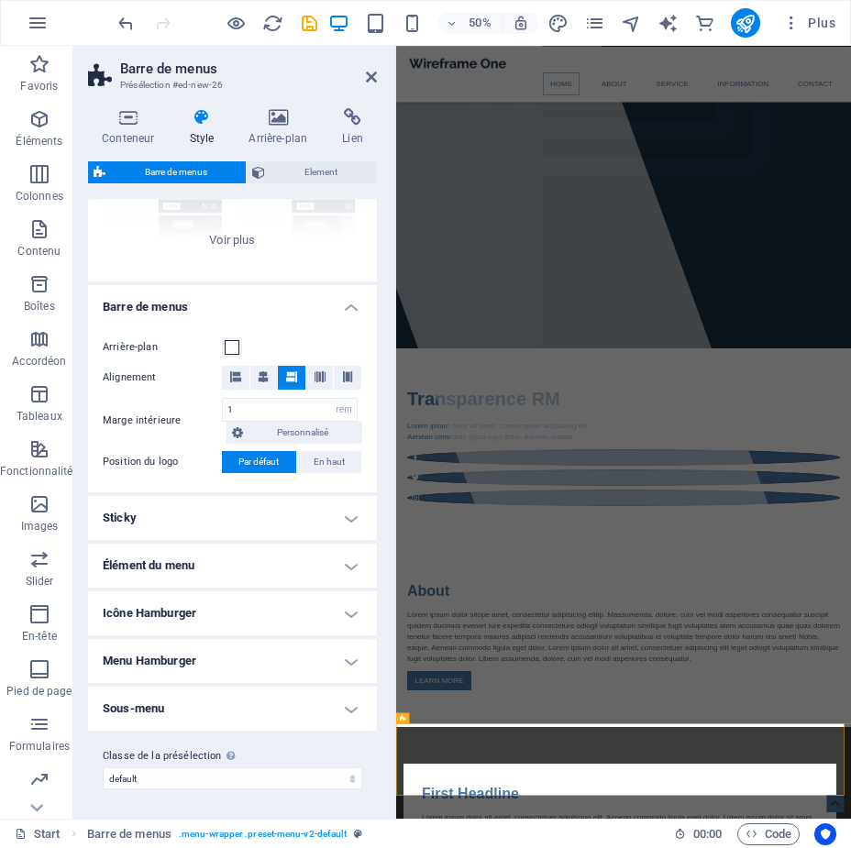
click at [340, 563] on h4 "Élément du menu" at bounding box center [232, 566] width 289 height 44
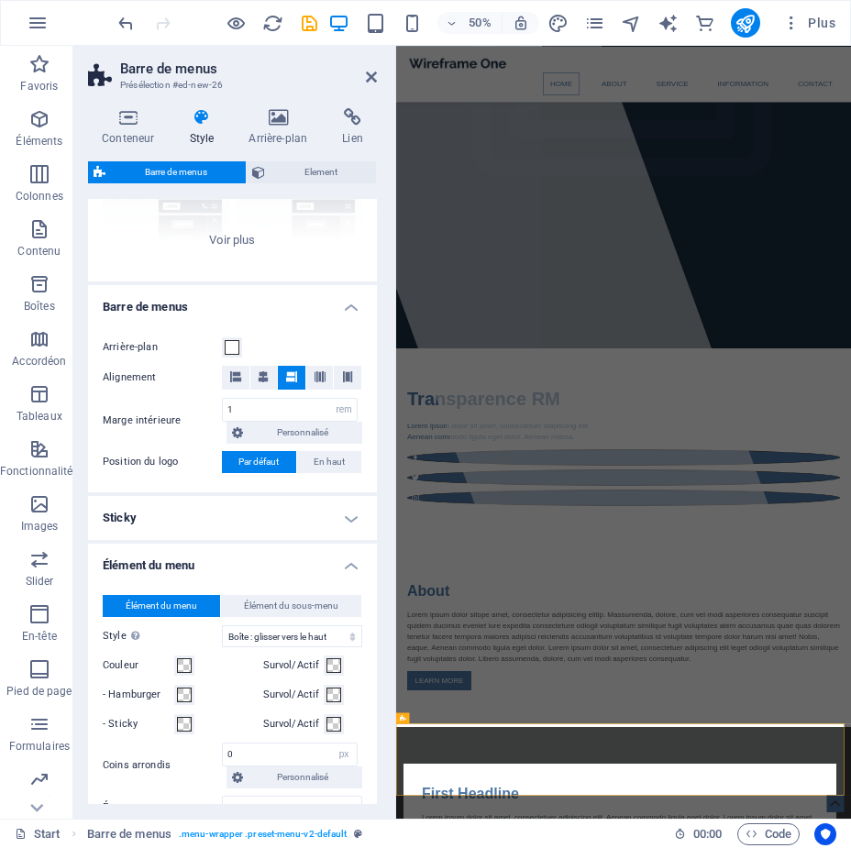
click at [340, 563] on h4 "Élément du menu" at bounding box center [232, 560] width 289 height 33
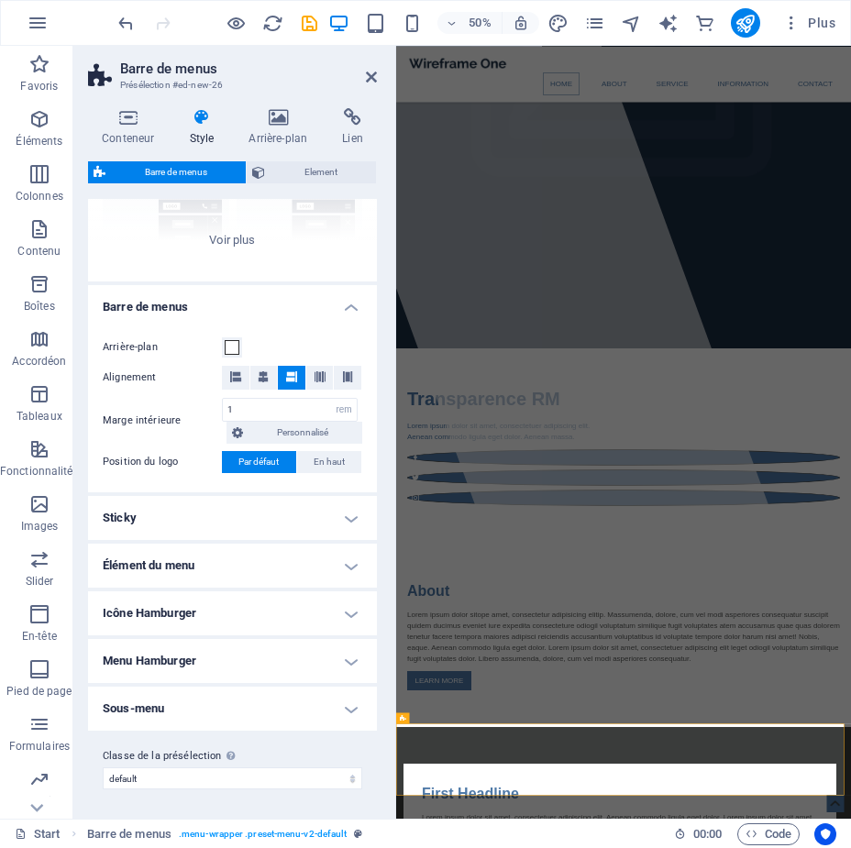
click at [340, 563] on h4 "Élément du menu" at bounding box center [232, 566] width 289 height 44
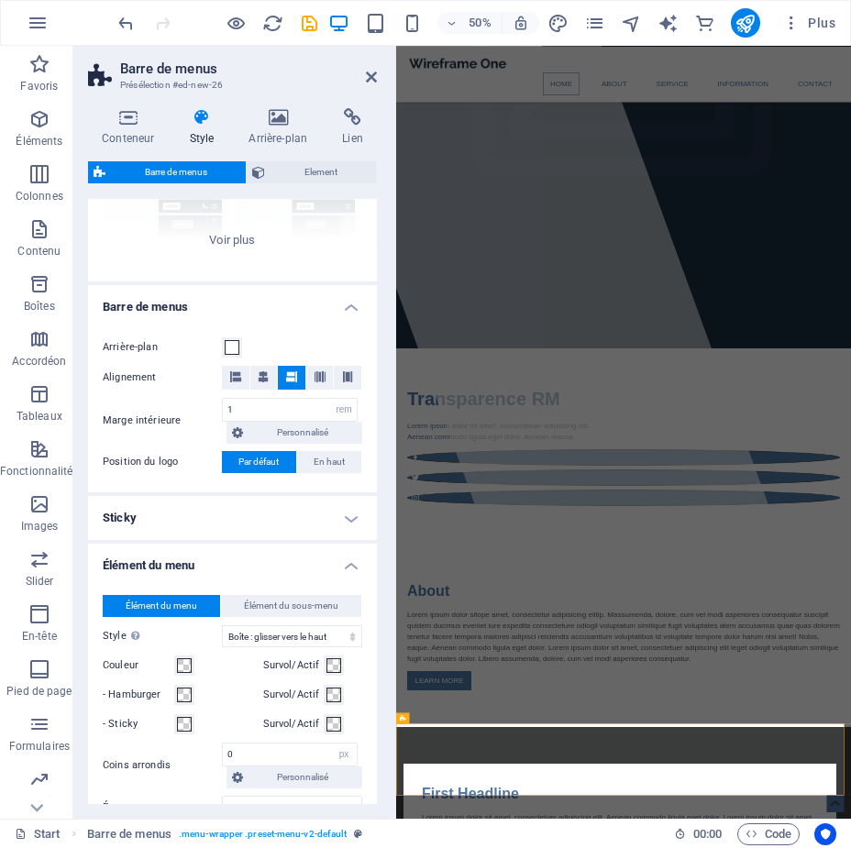
click at [340, 563] on h4 "Élément du menu" at bounding box center [232, 560] width 289 height 33
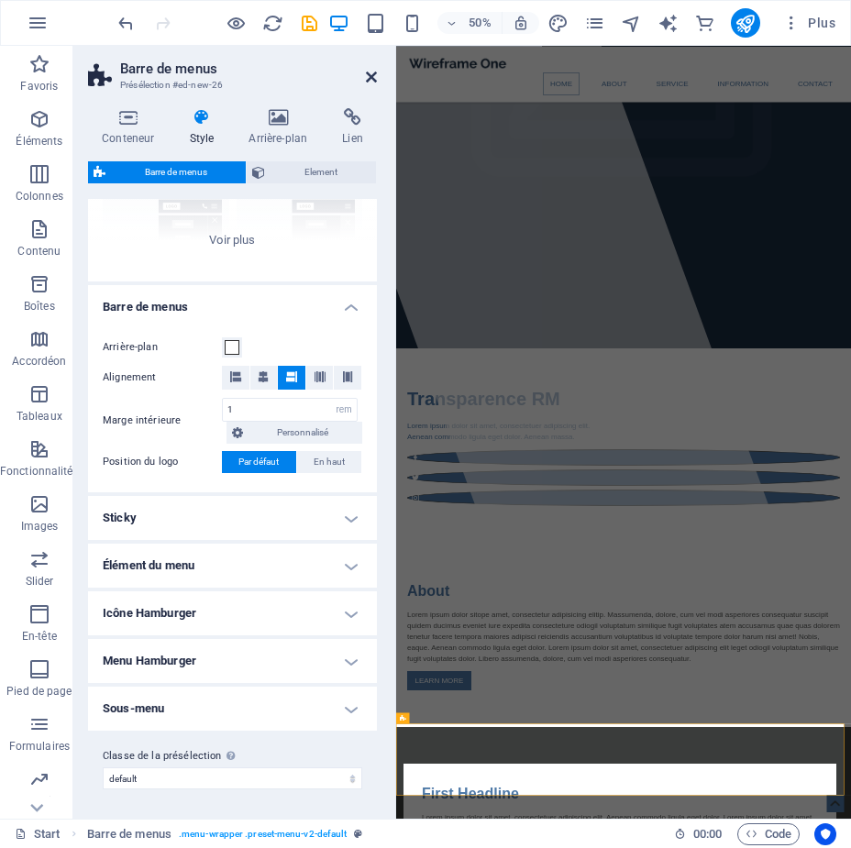
click at [370, 80] on icon at bounding box center [371, 77] width 11 height 15
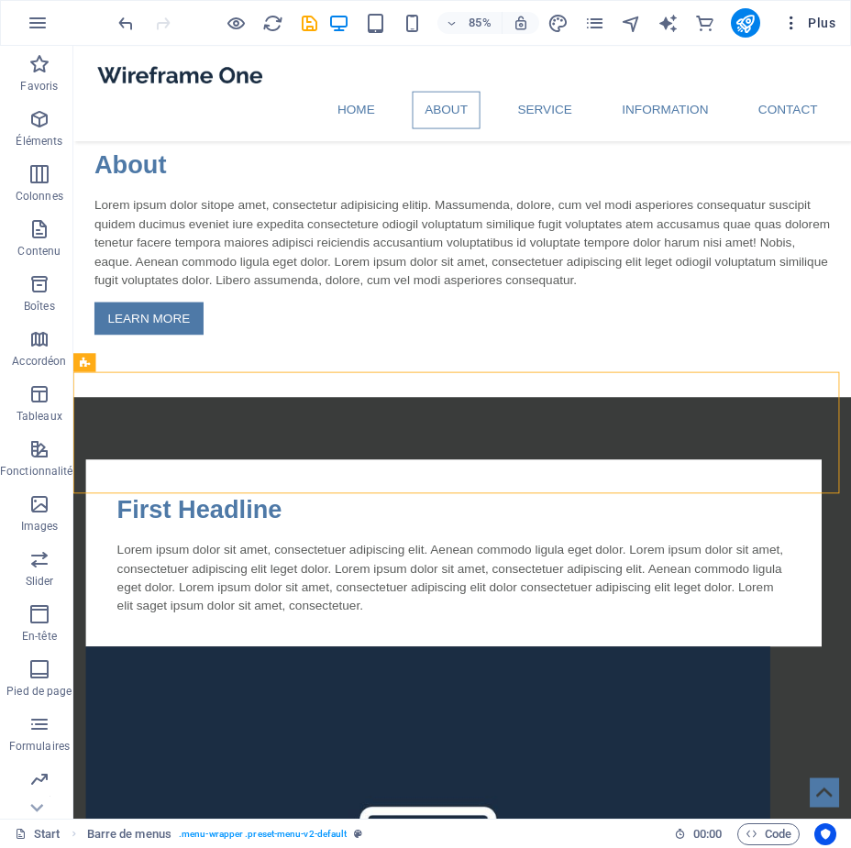
click at [814, 22] on span "Plus" at bounding box center [808, 23] width 53 height 18
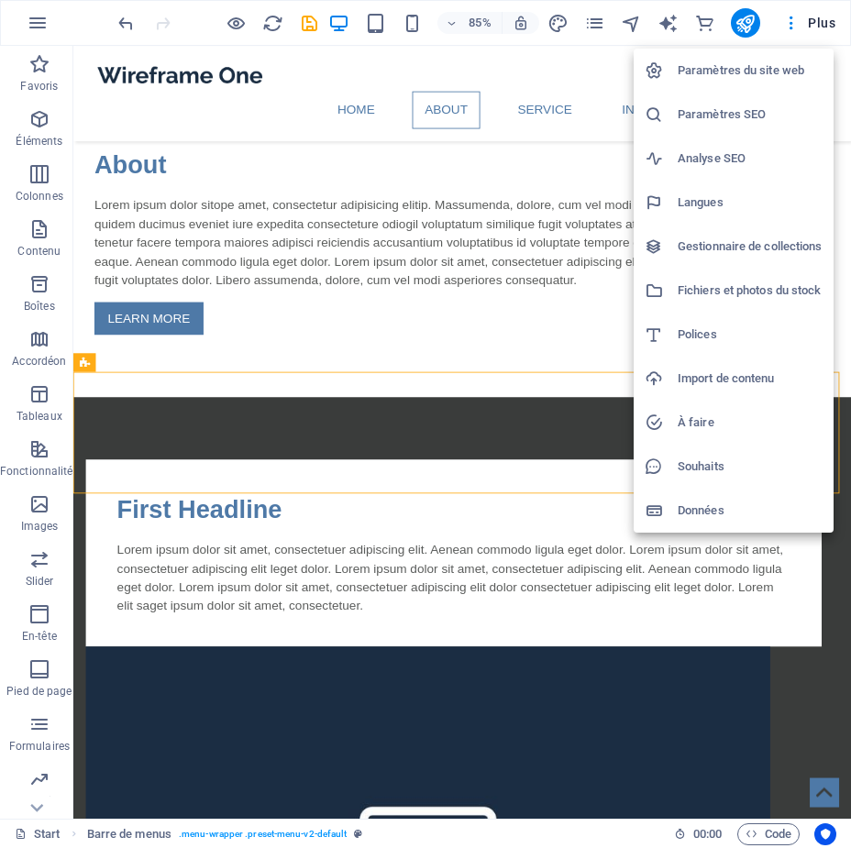
click at [721, 120] on h6 "Paramètres SEO" at bounding box center [749, 115] width 145 height 22
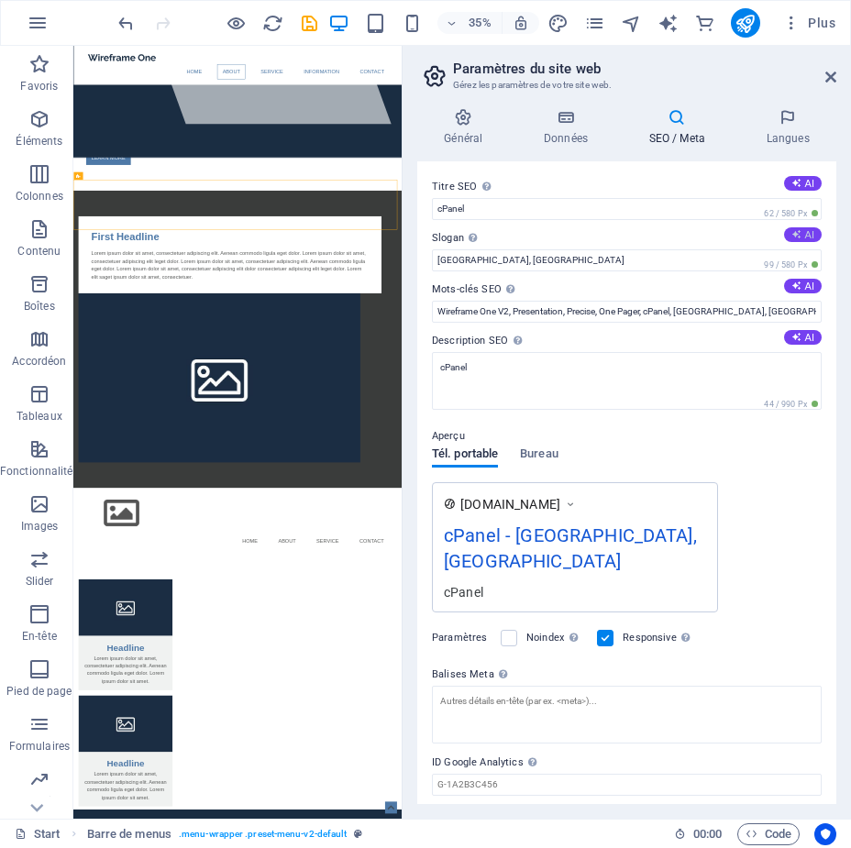
click at [806, 233] on button "AI" at bounding box center [803, 234] width 38 height 15
click at [792, 232] on icon at bounding box center [796, 234] width 10 height 10
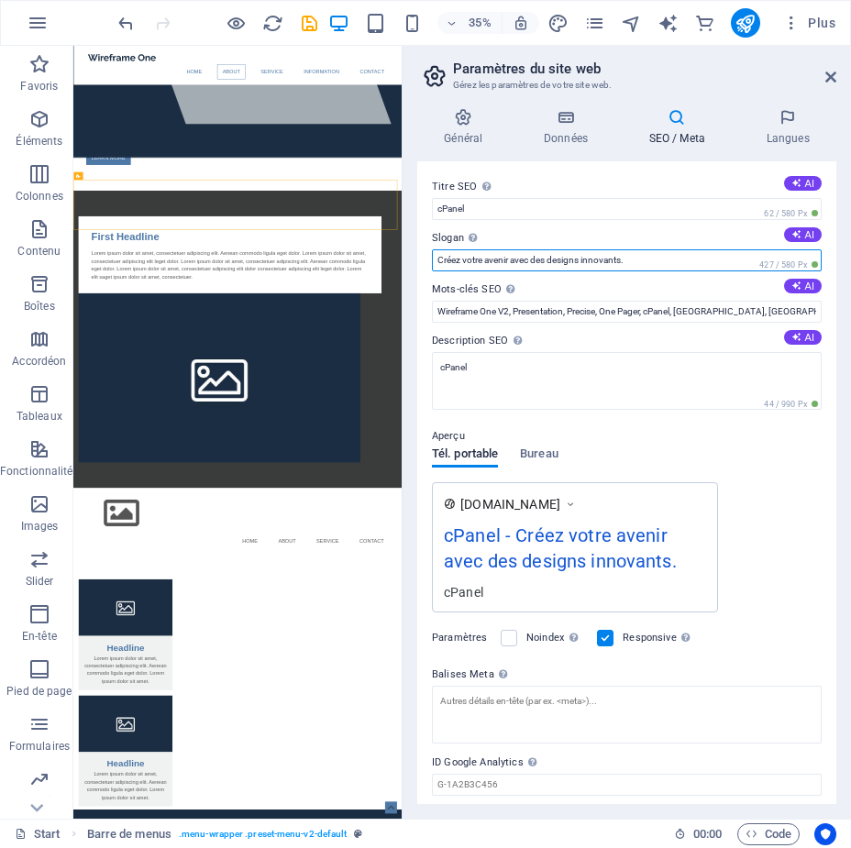
click at [654, 256] on input "Créez votre avenir avec des designs innovants." at bounding box center [627, 260] width 390 height 22
drag, startPoint x: 654, startPoint y: 256, endPoint x: 437, endPoint y: 257, distance: 216.3
click at [437, 257] on input "Créez votre avenir avec des designs innovants." at bounding box center [627, 260] width 390 height 22
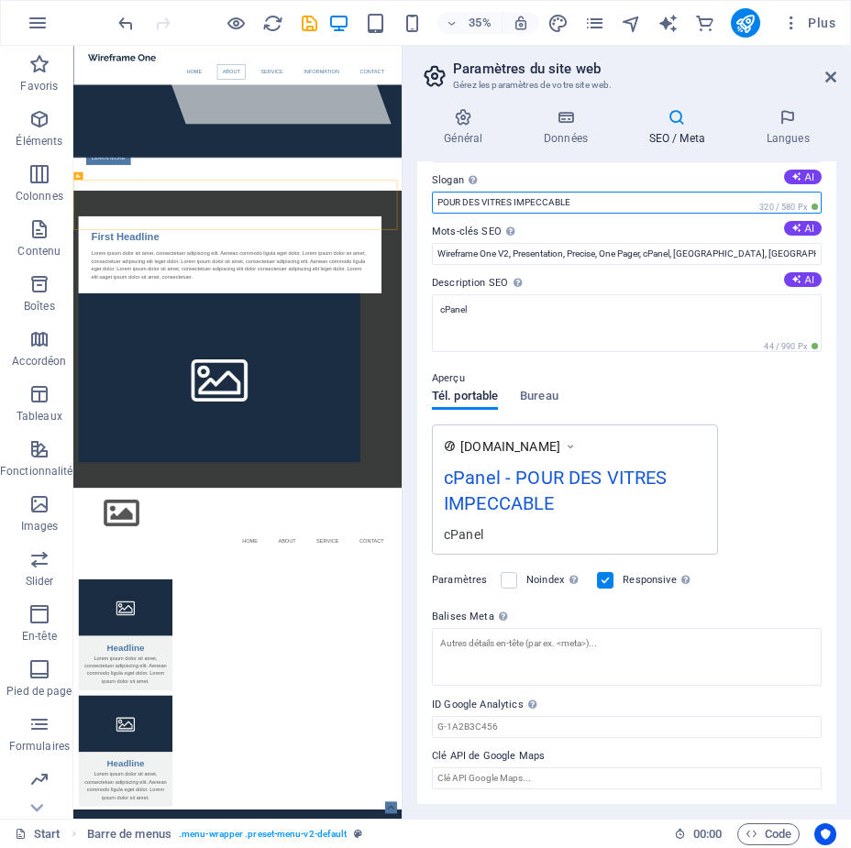
type input "POUR DES VITRES IMPECCABLES"
click at [471, 393] on span "Tél. portable" at bounding box center [465, 398] width 66 height 26
click at [556, 390] on span "Bureau" at bounding box center [539, 398] width 38 height 26
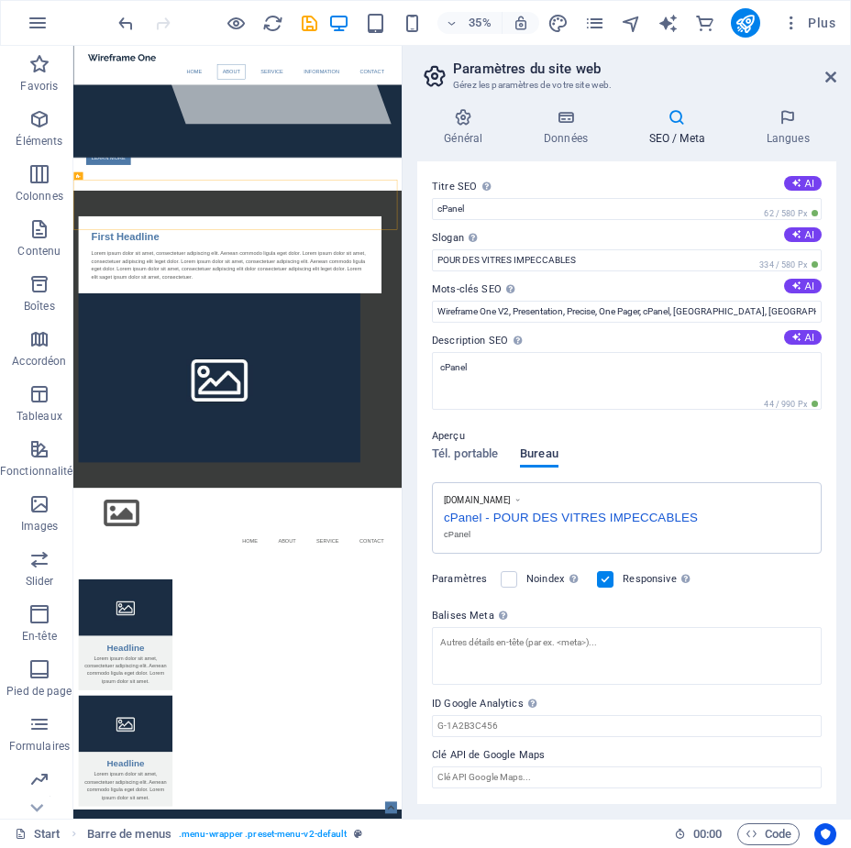
scroll to position [0, 0]
click at [439, 451] on span "Tél. portable" at bounding box center [465, 456] width 66 height 26
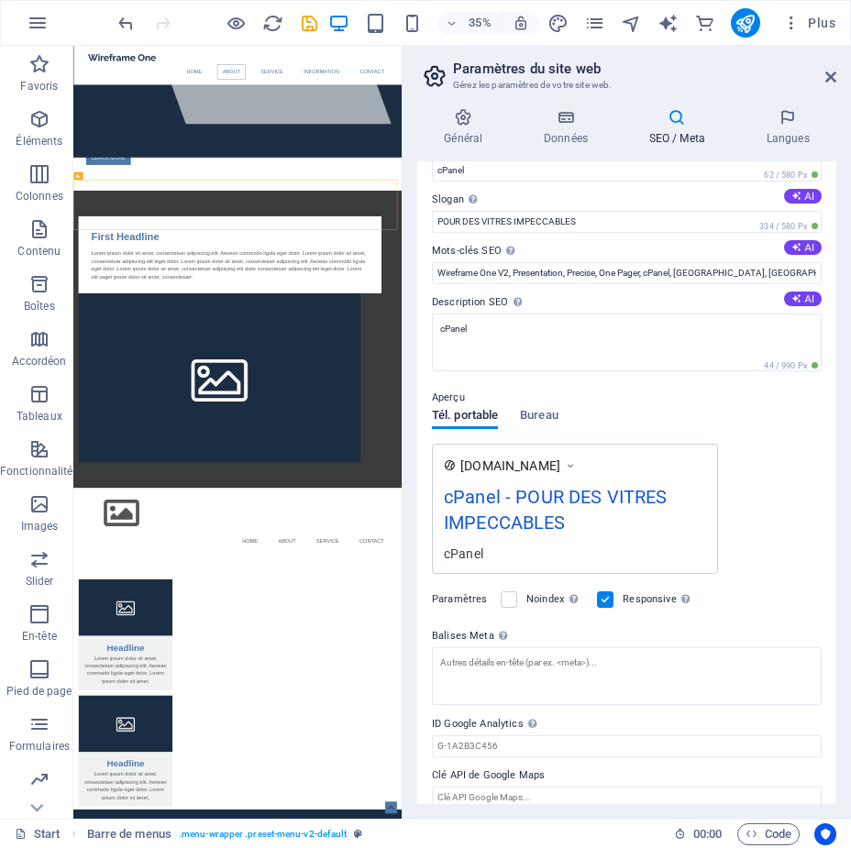
scroll to position [58, 0]
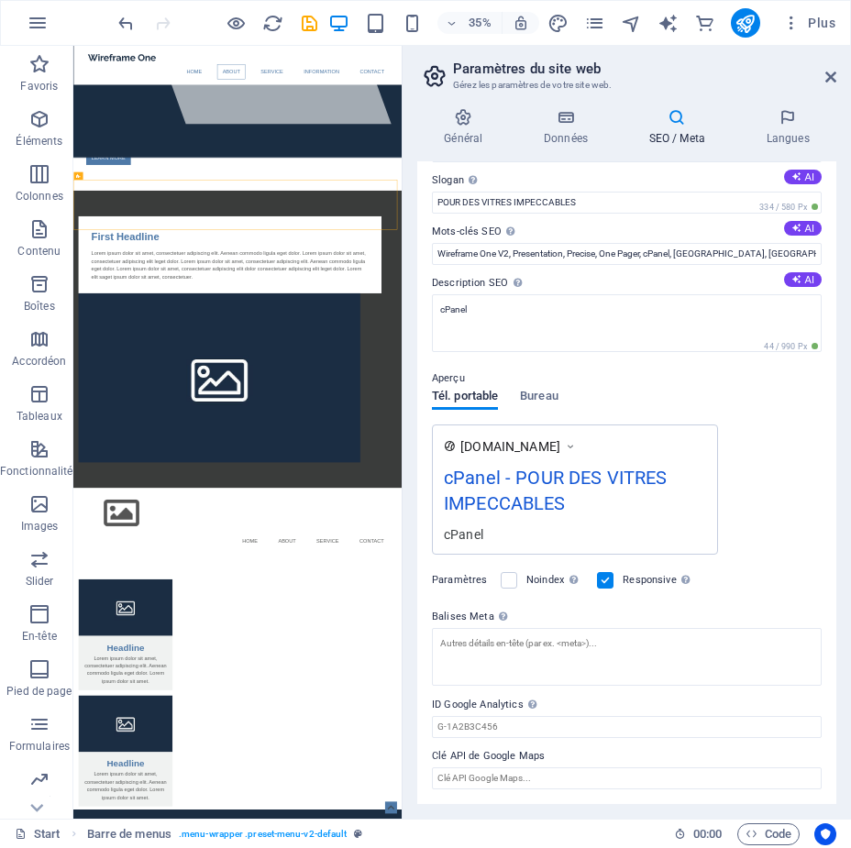
click at [577, 445] on icon at bounding box center [570, 446] width 13 height 18
click at [795, 225] on icon at bounding box center [796, 228] width 10 height 10
click at [791, 223] on icon at bounding box center [796, 228] width 10 height 10
type input "maquette, conception web, design UX, services numériques, développement web, op…"
click at [495, 322] on textarea "cPanel" at bounding box center [627, 323] width 390 height 58
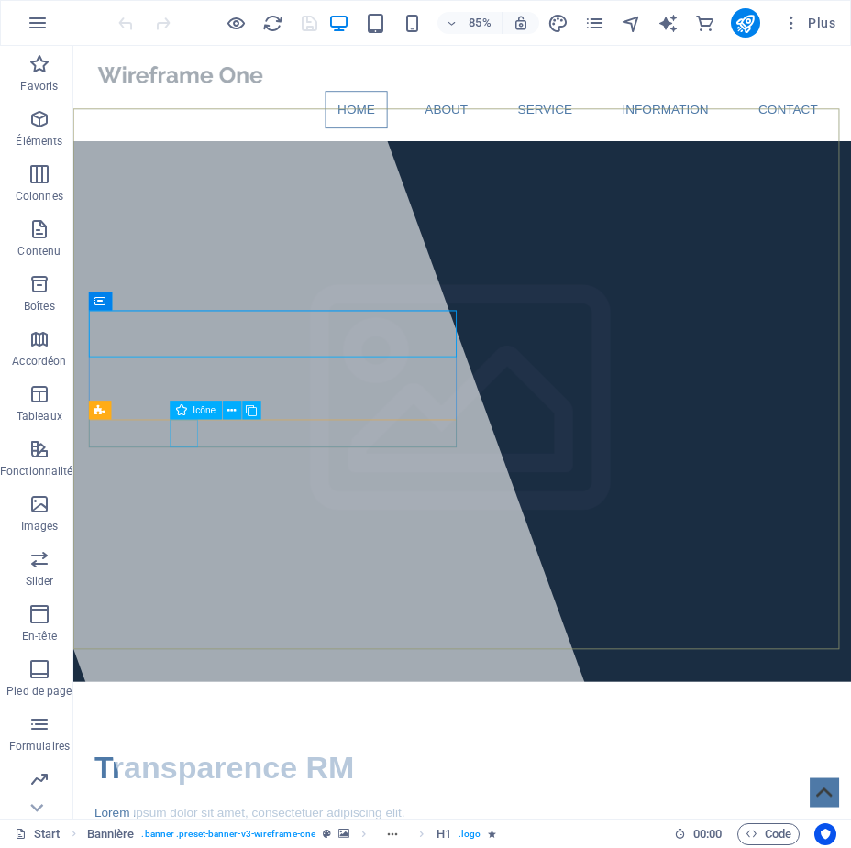
click at [203, 408] on span "Icône" at bounding box center [203, 409] width 23 height 9
click at [228, 410] on icon at bounding box center [232, 409] width 8 height 16
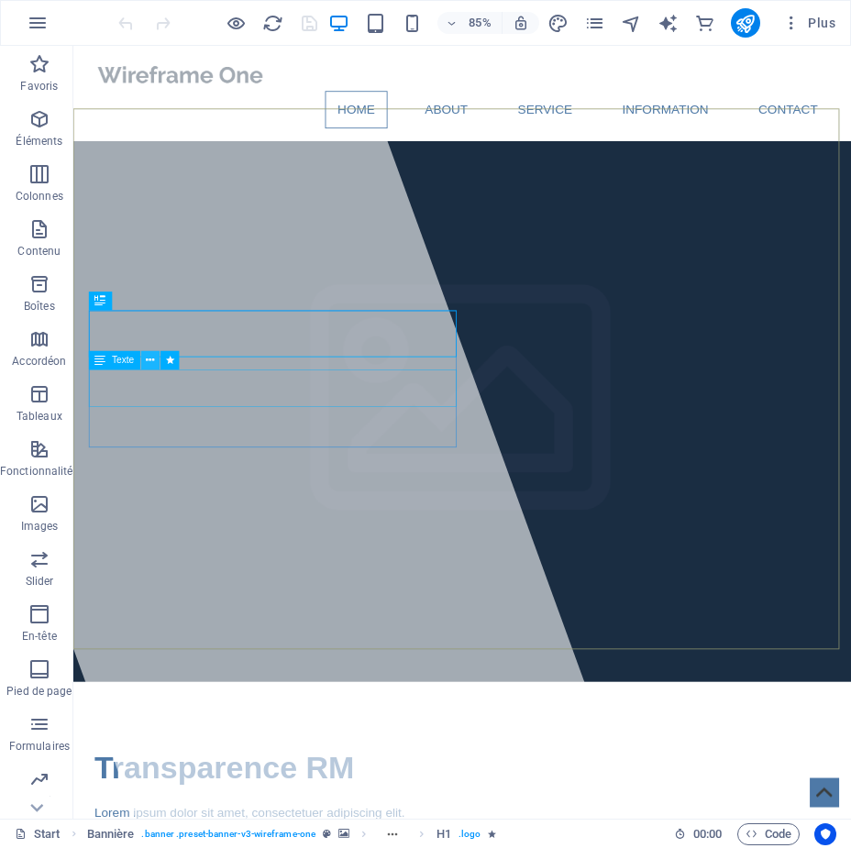
click at [153, 358] on icon at bounding box center [151, 360] width 8 height 16
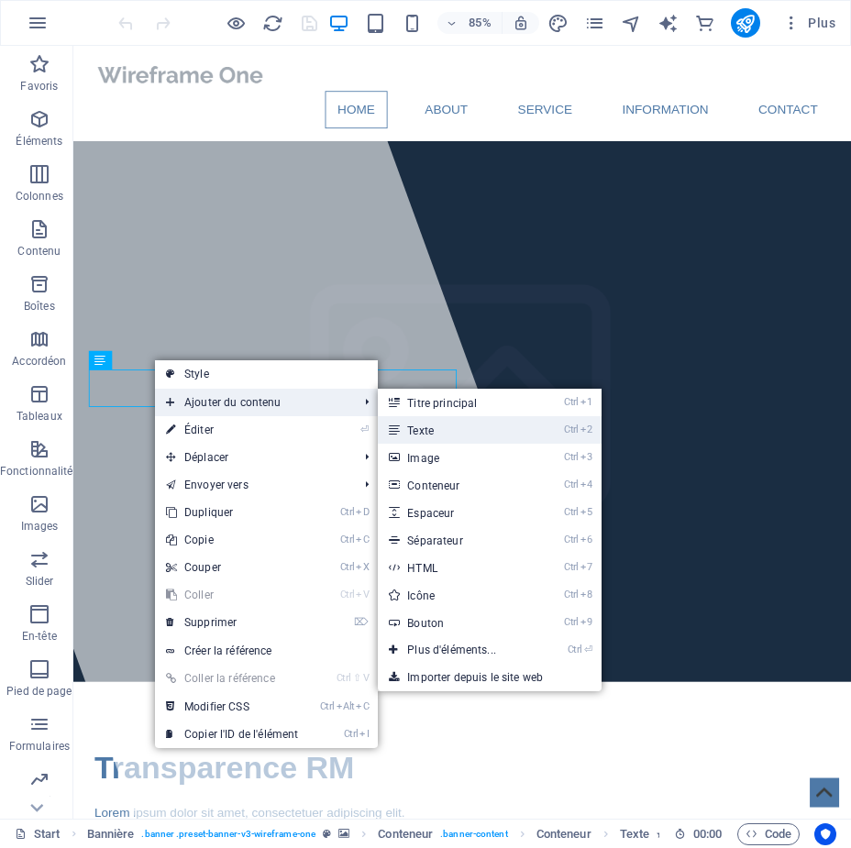
click at [420, 426] on link "Ctrl 2 Texte" at bounding box center [455, 429] width 155 height 27
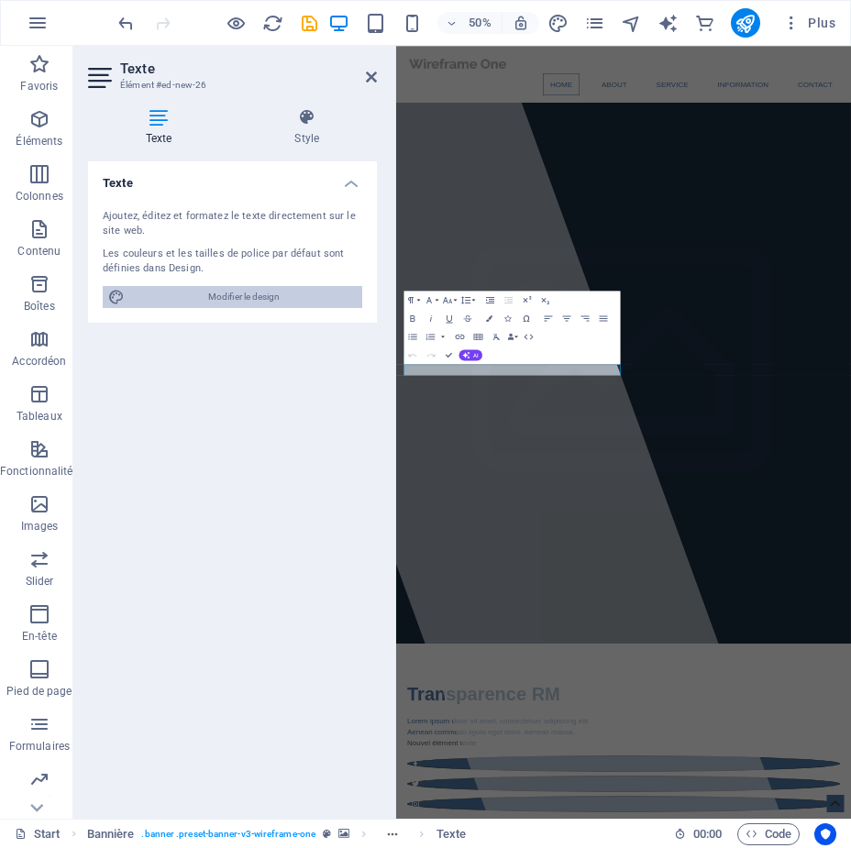
click at [219, 287] on span "Modifier le design" at bounding box center [243, 297] width 226 height 22
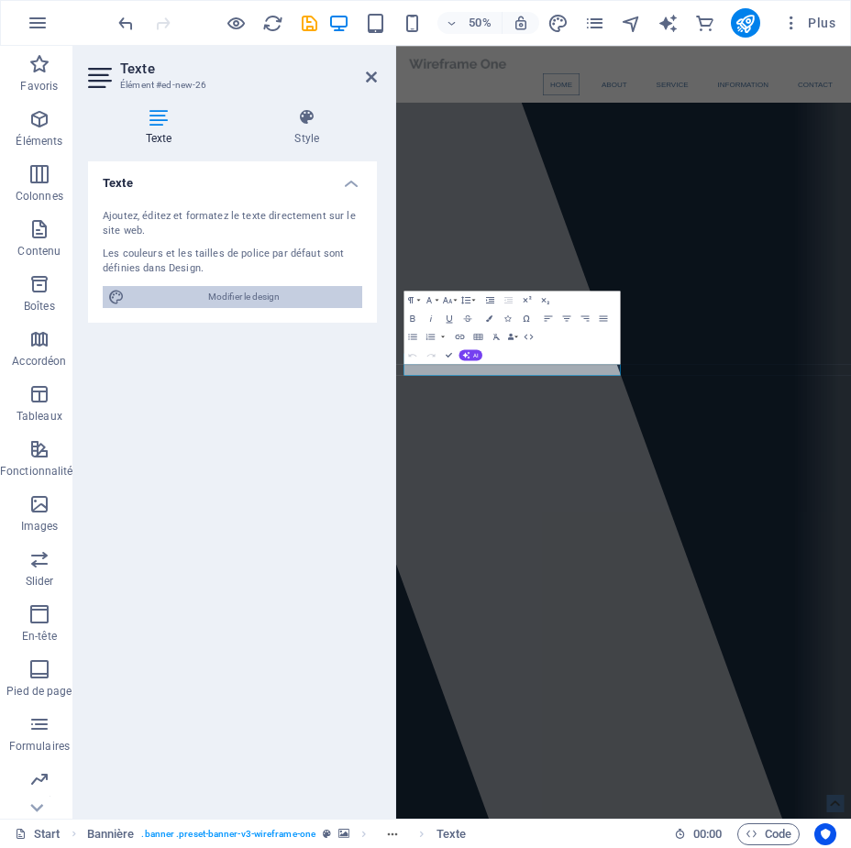
select select "px"
select select "400"
select select "px"
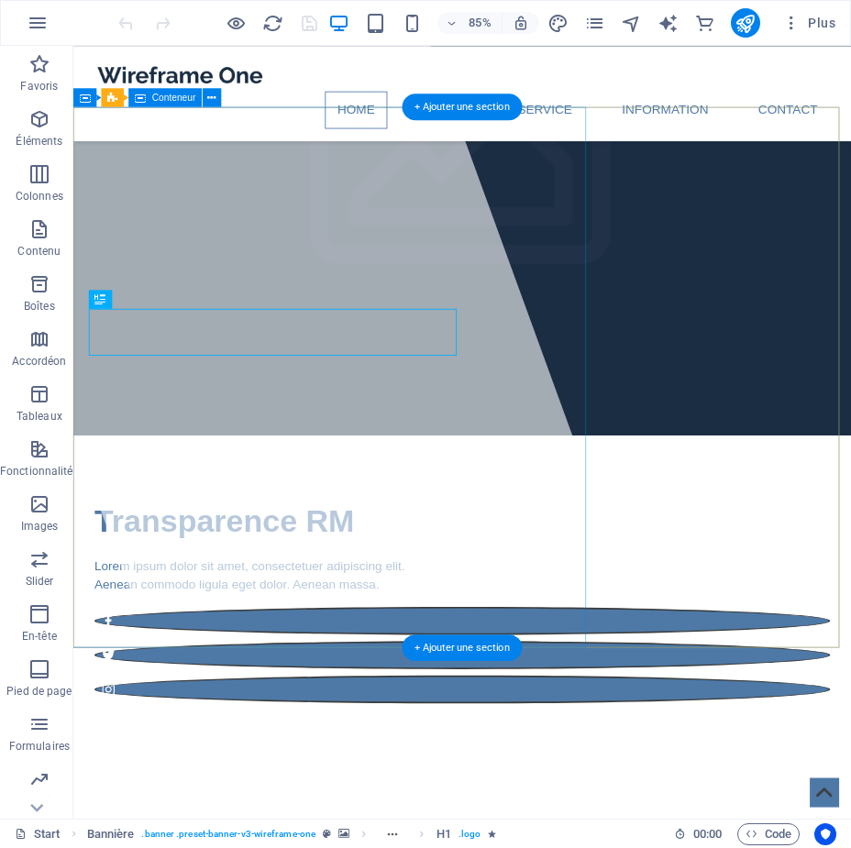
scroll to position [275, 0]
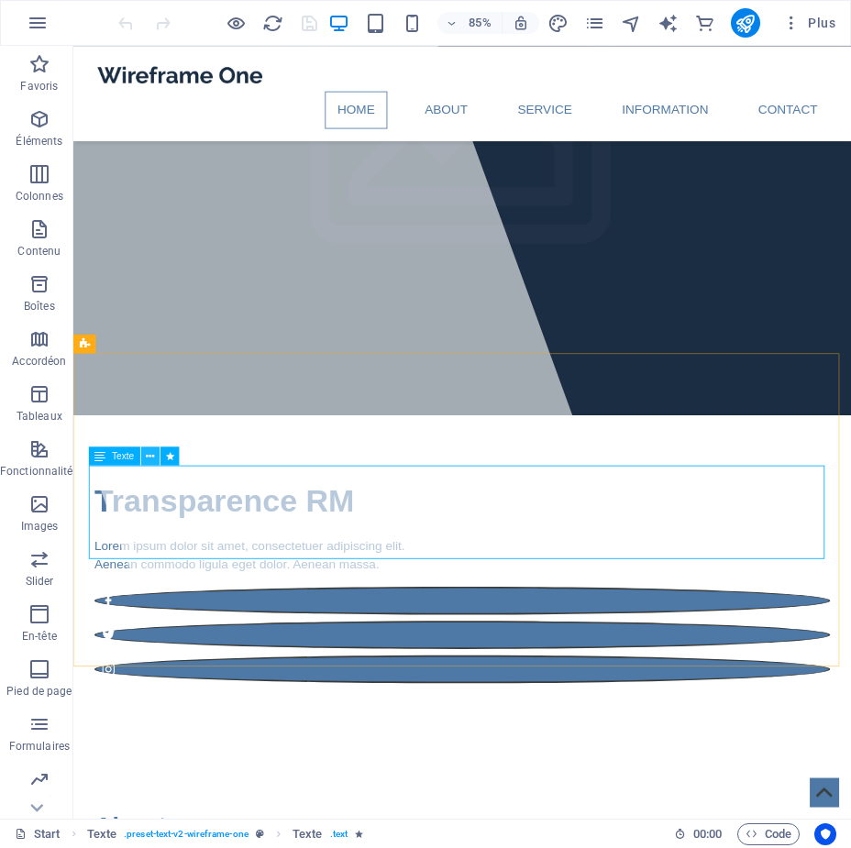
click at [147, 456] on icon at bounding box center [151, 456] width 8 height 16
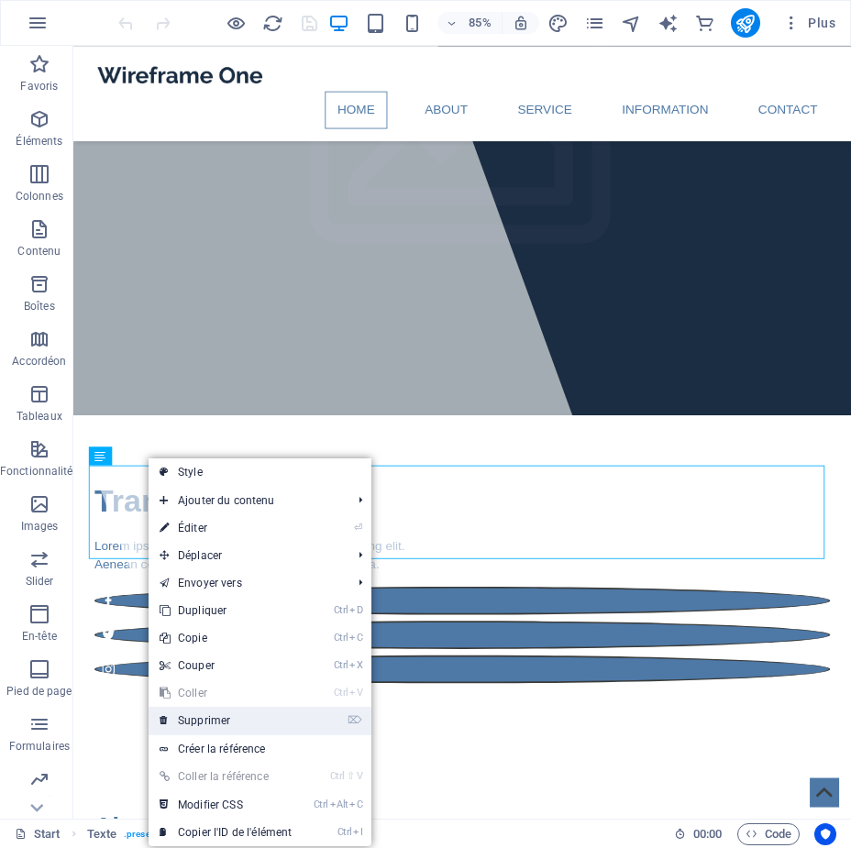
click at [213, 715] on link "⌦ Supprimer" at bounding box center [225, 720] width 154 height 27
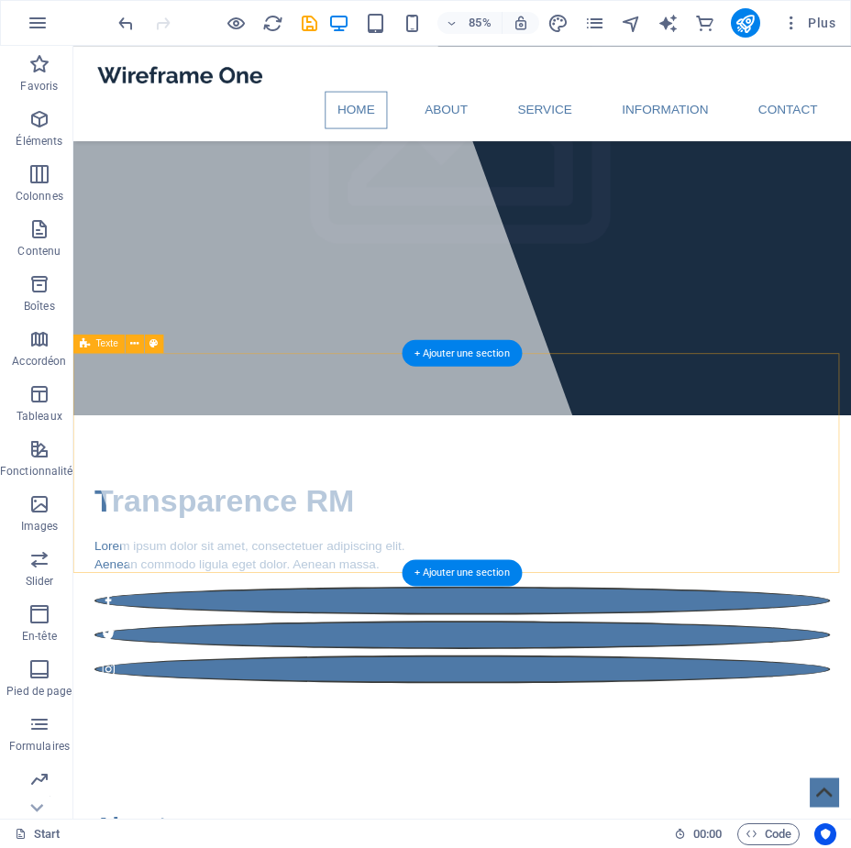
scroll to position [0, 0]
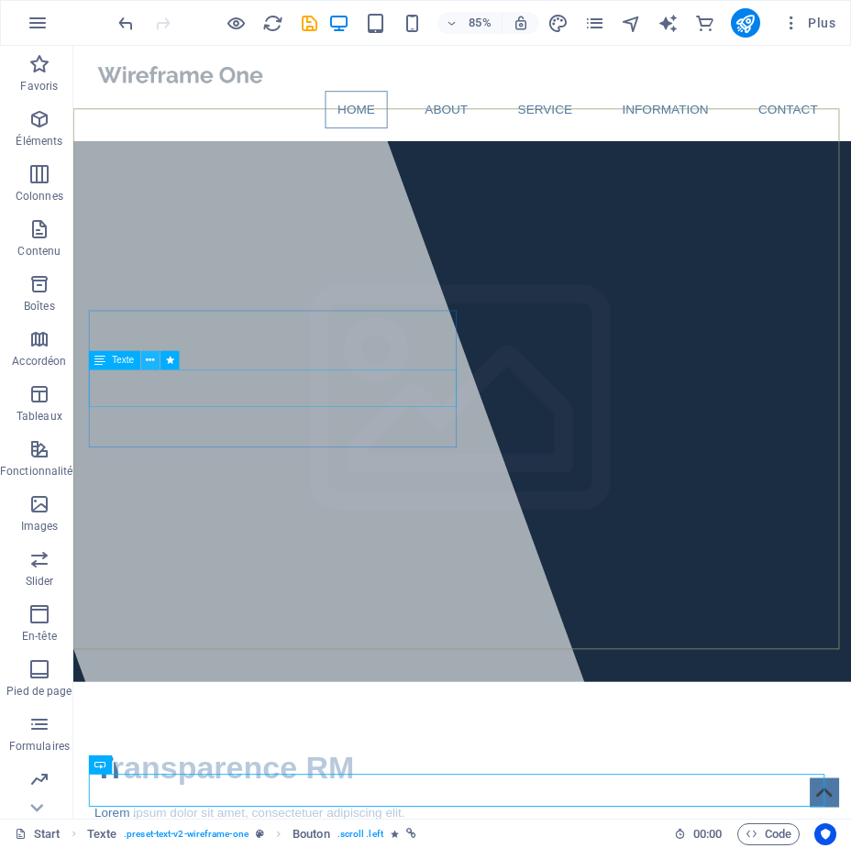
click at [150, 363] on icon at bounding box center [151, 360] width 8 height 16
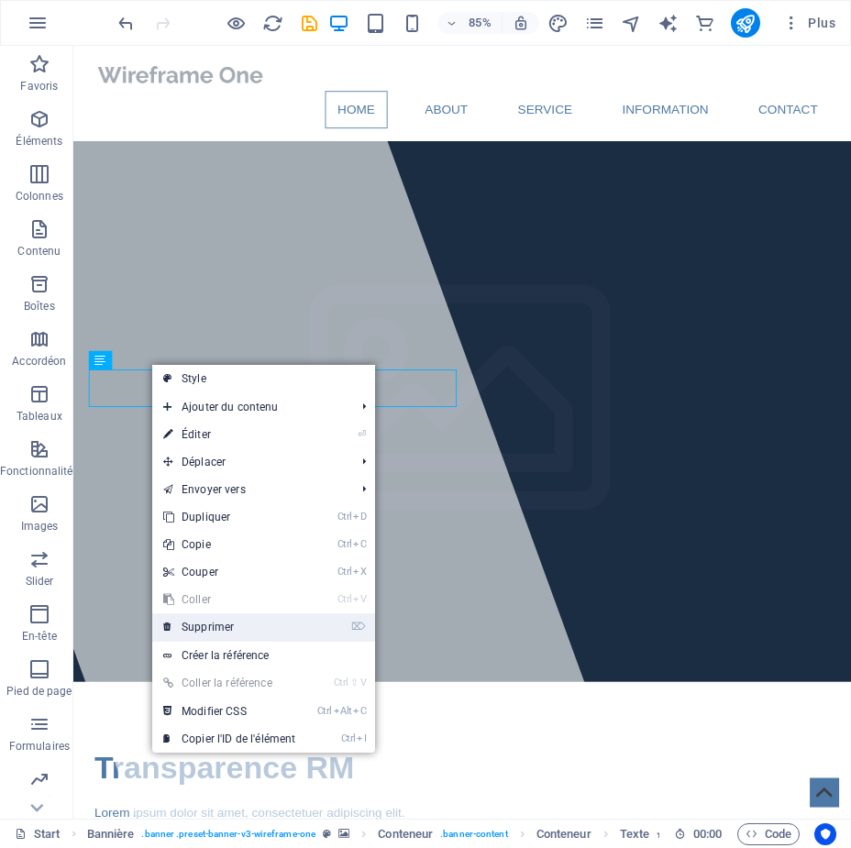
click at [218, 623] on link "⌦ Supprimer" at bounding box center [229, 626] width 154 height 27
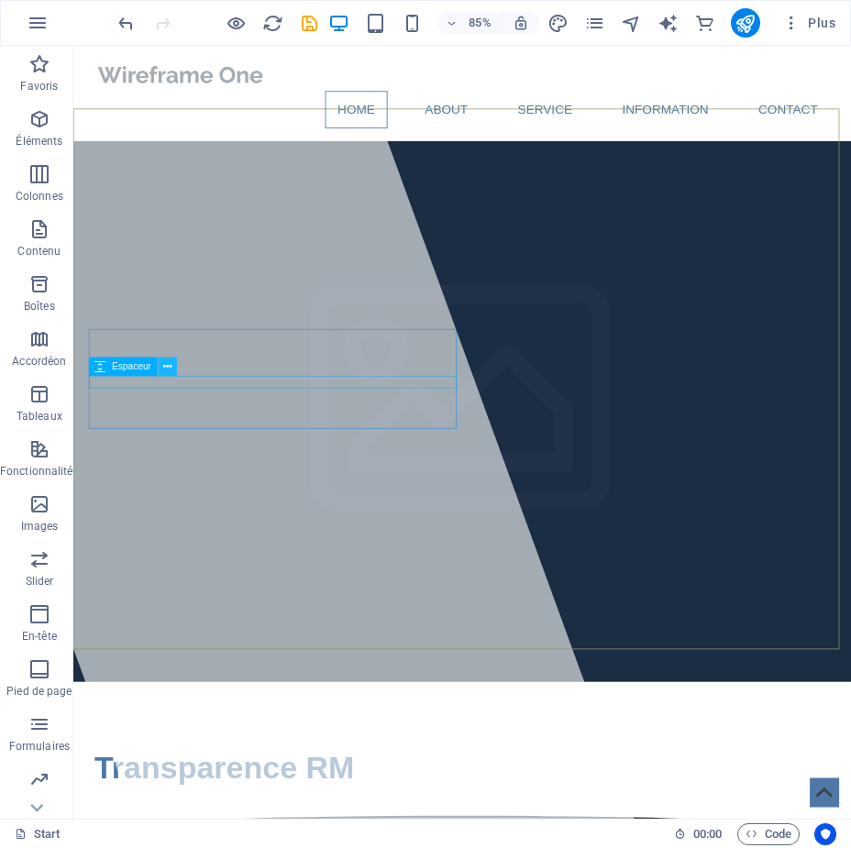
click at [170, 369] on icon at bounding box center [167, 366] width 8 height 16
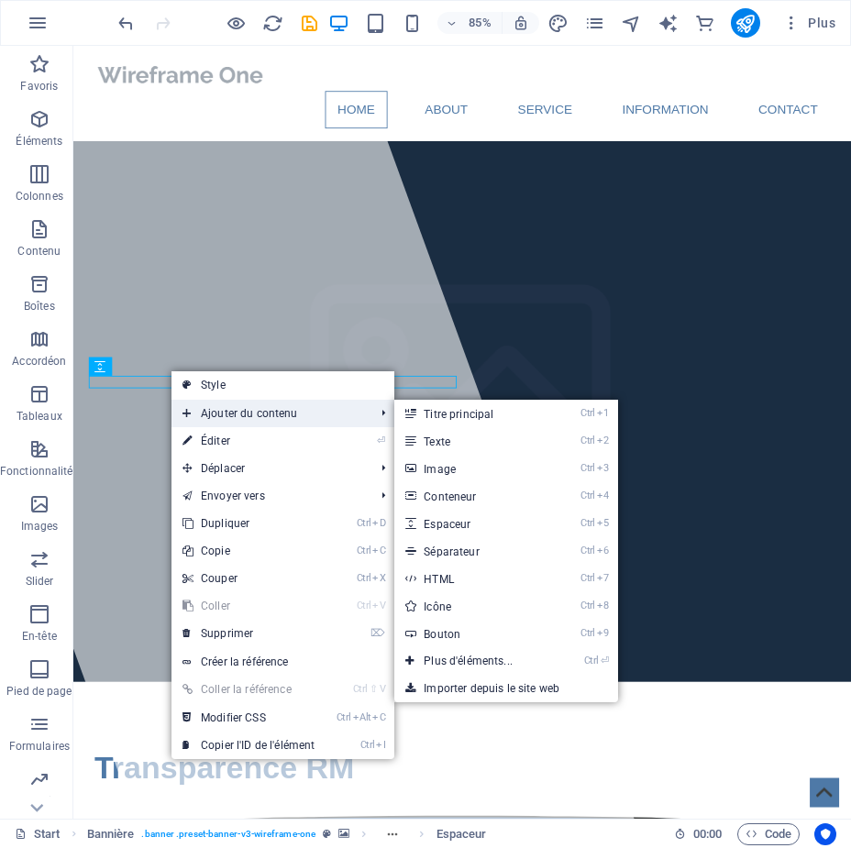
click at [236, 412] on span "Ajouter du contenu" at bounding box center [268, 413] width 195 height 27
click at [234, 417] on span "Ajouter du contenu" at bounding box center [268, 413] width 195 height 27
click at [438, 467] on link "Ctrl 3 Image" at bounding box center [471, 468] width 155 height 27
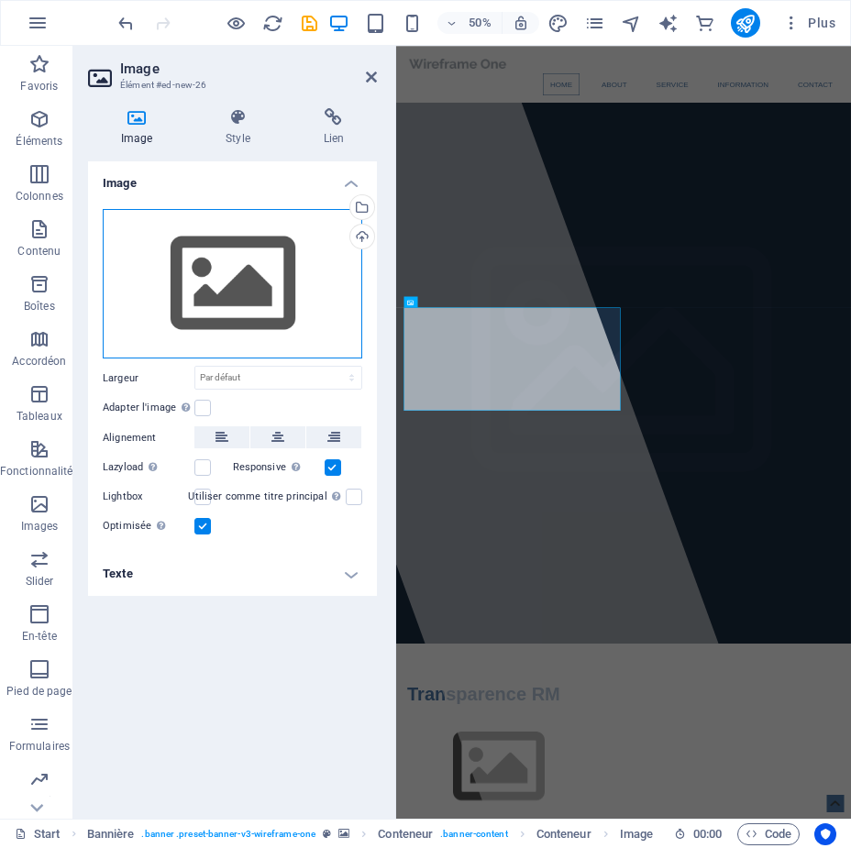
click at [247, 300] on div "Glissez les fichiers ici, cliquez pour choisir les fichiers ou sélectionnez les…" at bounding box center [232, 284] width 259 height 150
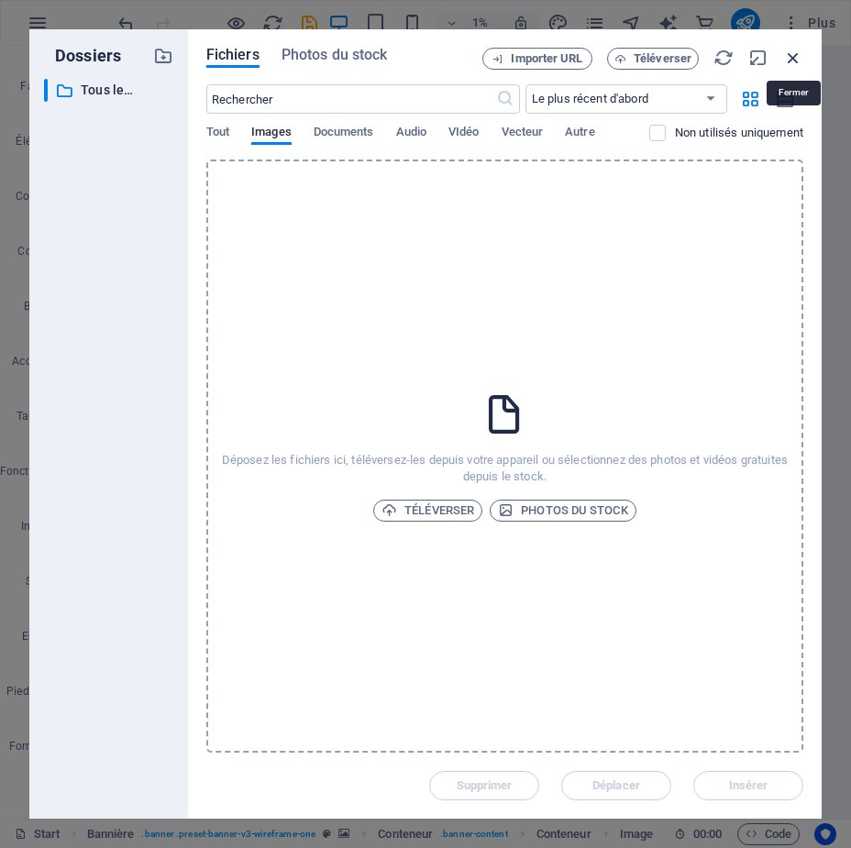
click at [792, 55] on icon "button" at bounding box center [793, 58] width 20 height 20
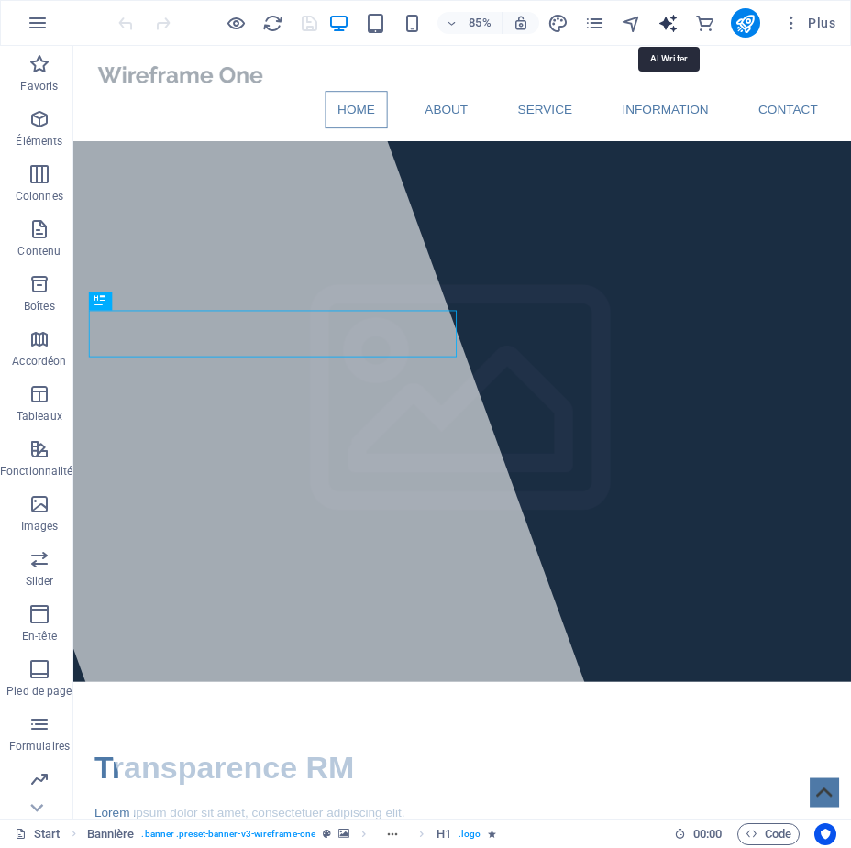
click at [664, 24] on icon "text_generator" at bounding box center [667, 23] width 21 height 21
select select "English"
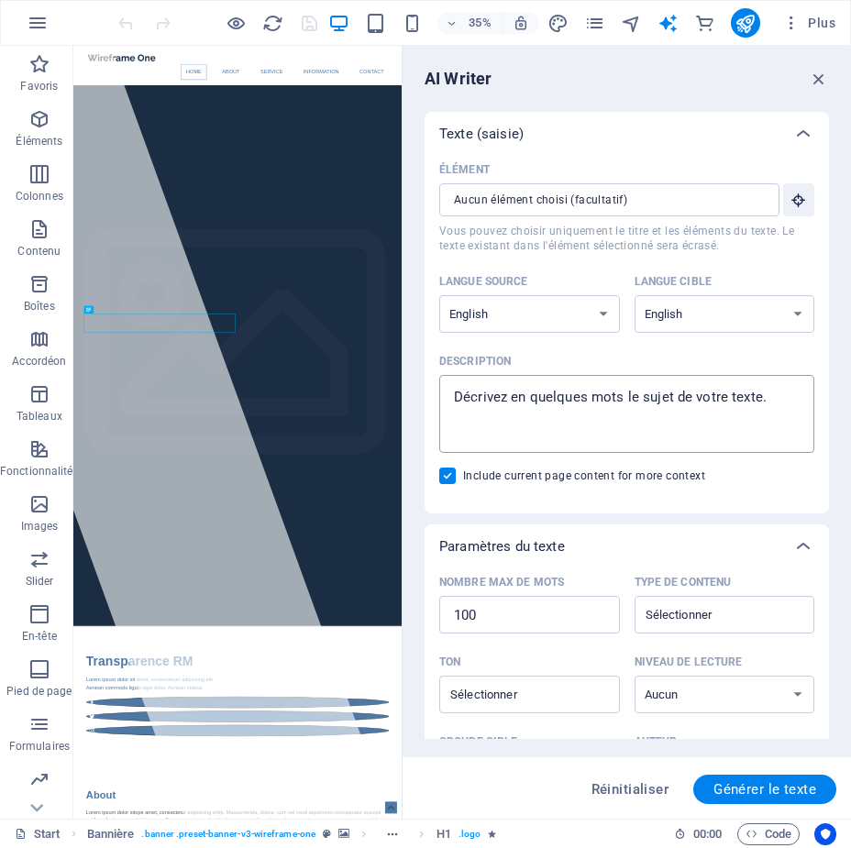
click at [528, 401] on textarea "Description x ​" at bounding box center [626, 414] width 357 height 60
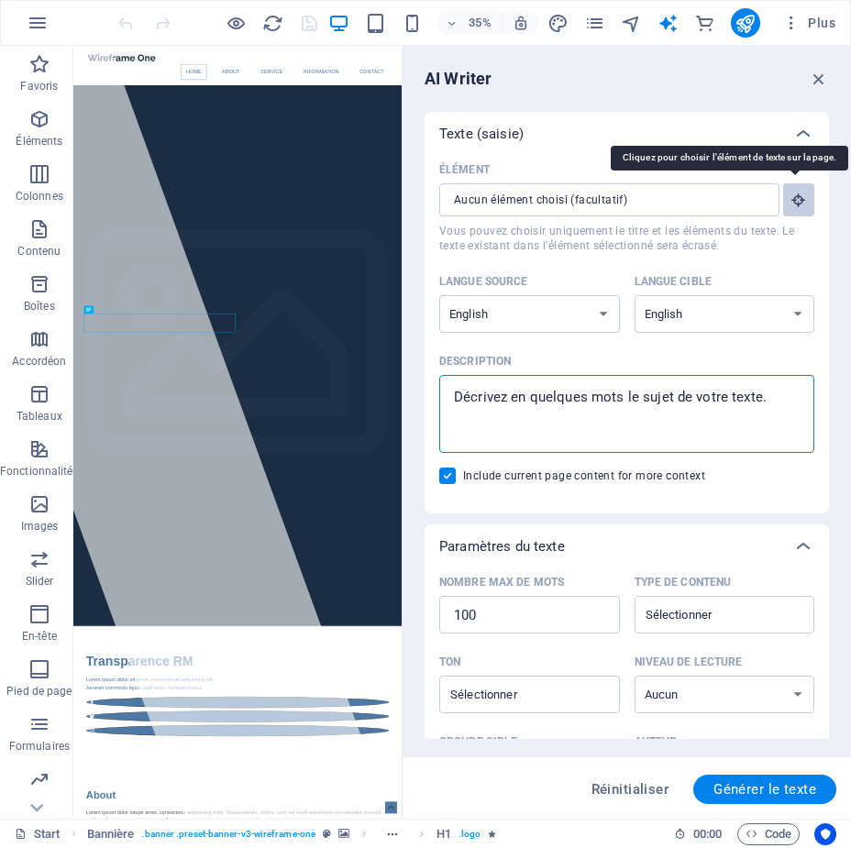
click at [797, 193] on icon "button" at bounding box center [798, 200] width 16 height 16
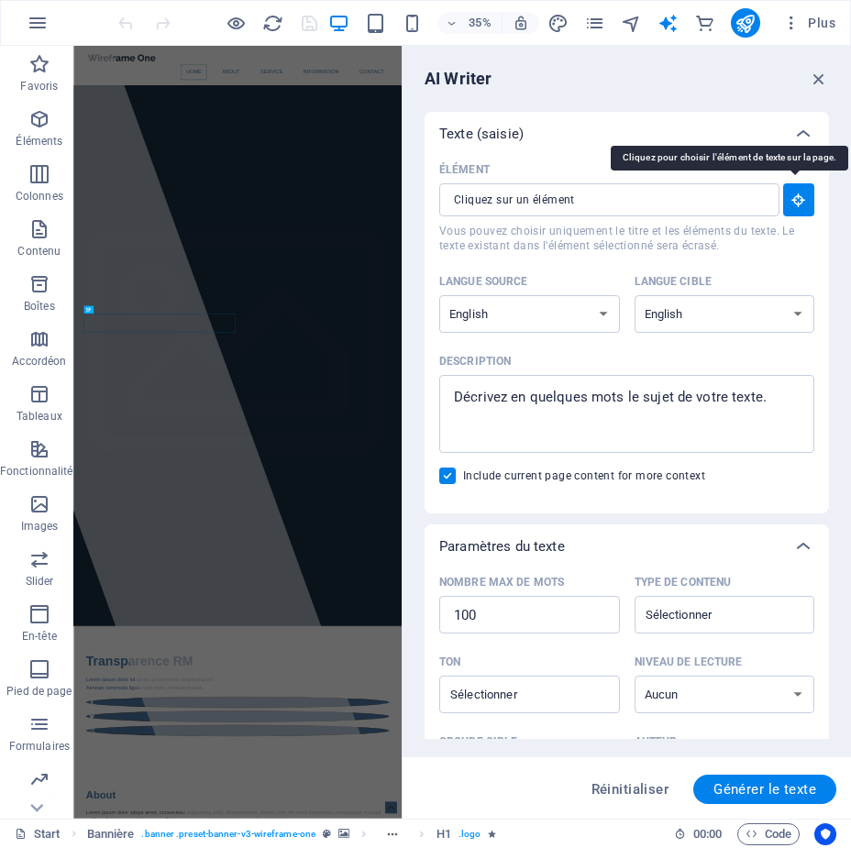
click at [797, 193] on icon "button" at bounding box center [798, 200] width 16 height 16
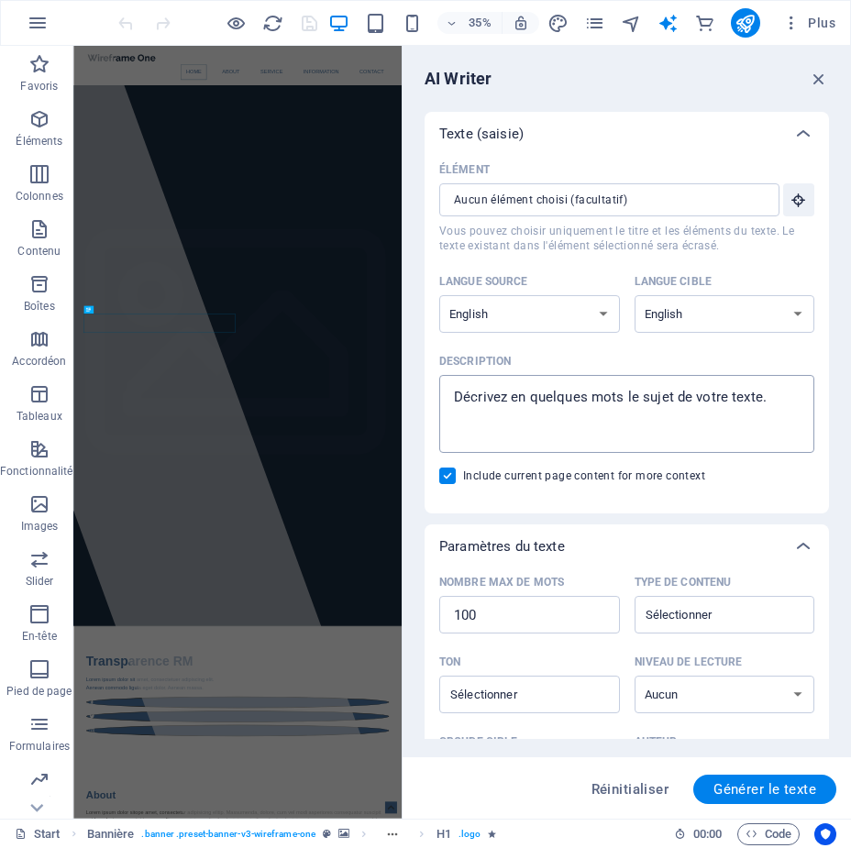
click at [509, 400] on textarea "Description x ​" at bounding box center [626, 414] width 357 height 60
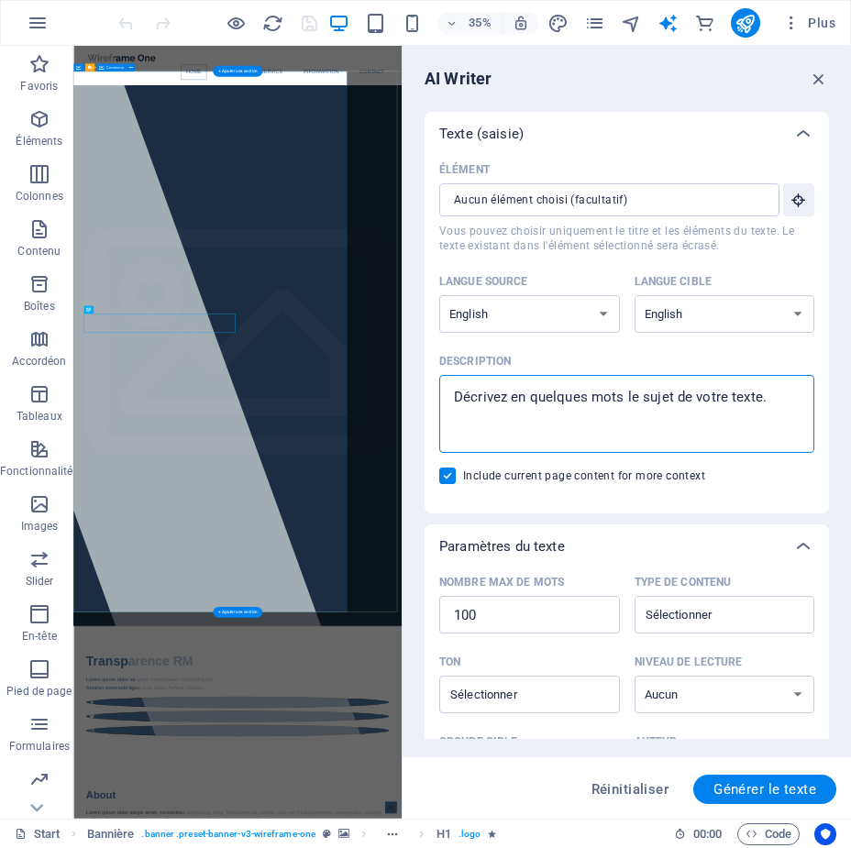
type textarea "x"
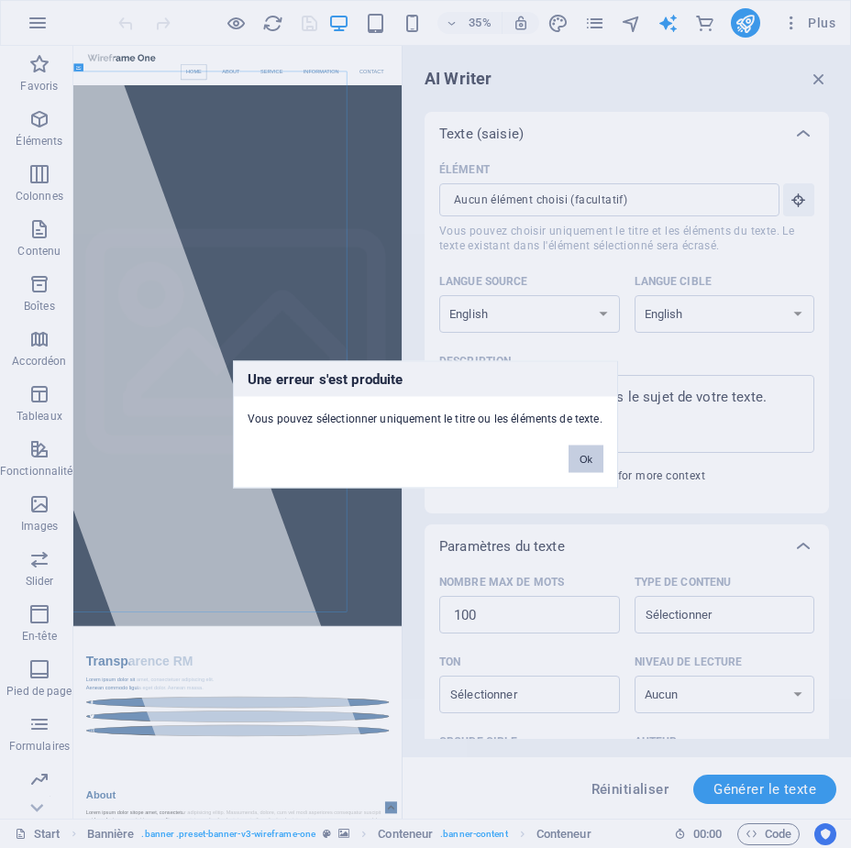
click at [595, 451] on button "Ok" at bounding box center [585, 458] width 35 height 27
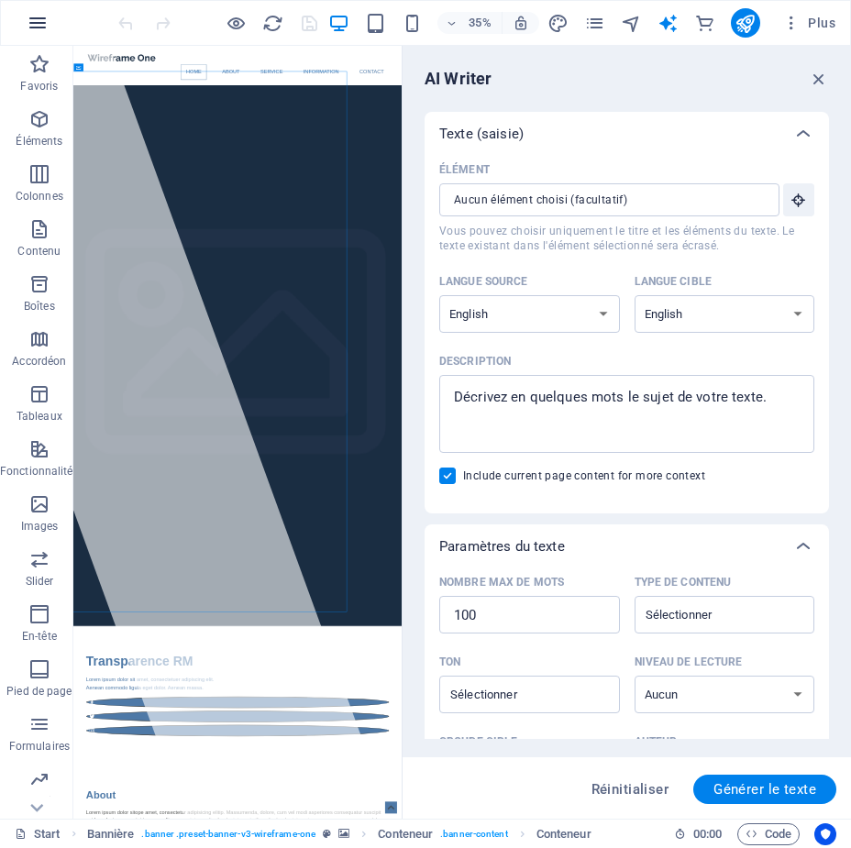
click at [32, 23] on icon "button" at bounding box center [38, 23] width 22 height 22
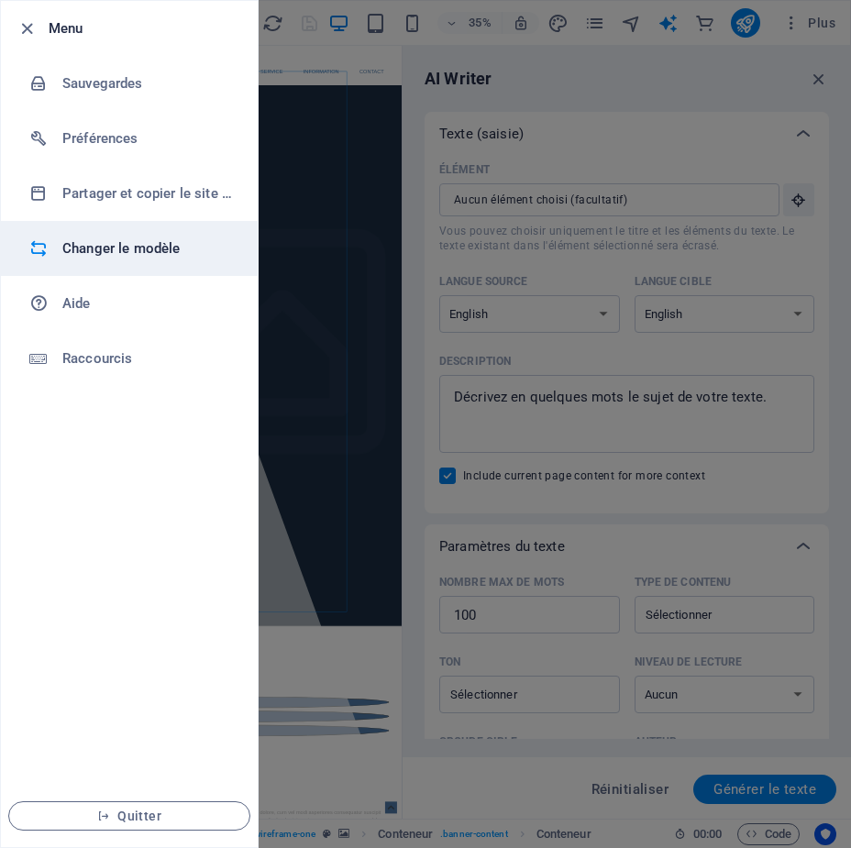
click at [151, 245] on h6 "Changer le modèle" at bounding box center [147, 248] width 170 height 22
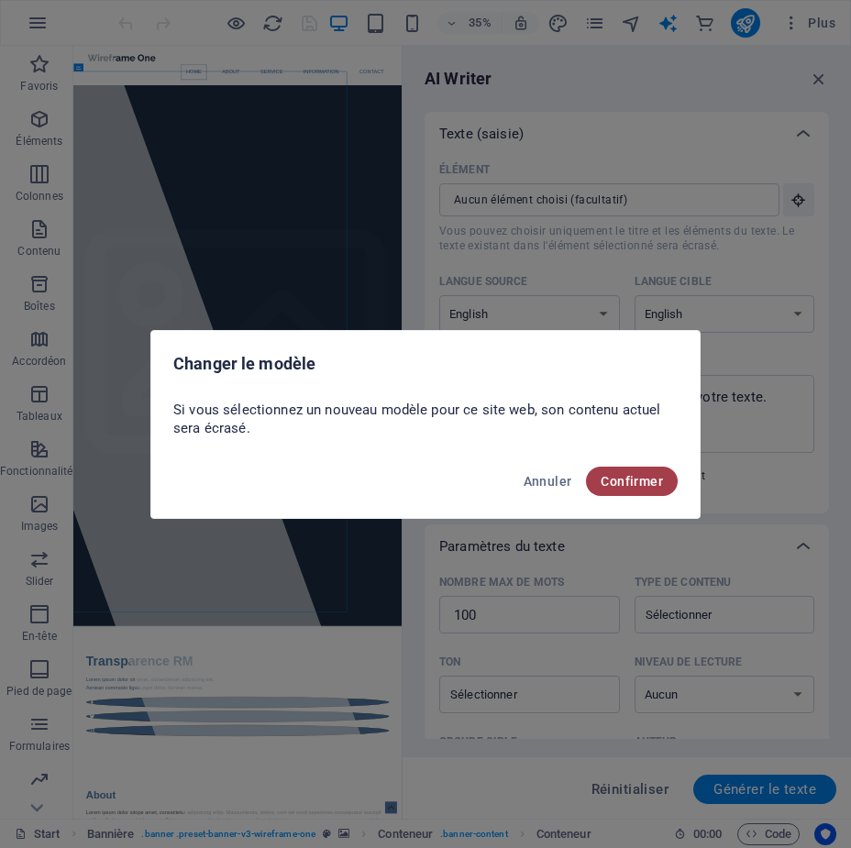
click at [604, 474] on span "Confirmer" at bounding box center [631, 481] width 62 height 15
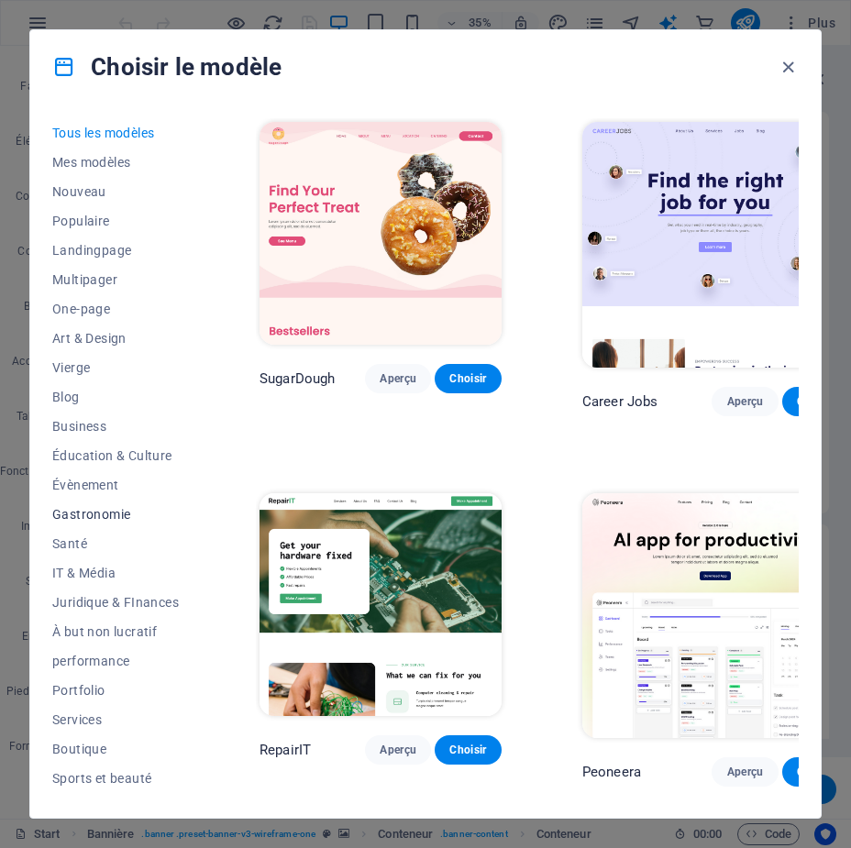
click at [93, 511] on span "Gastronomie" at bounding box center [115, 514] width 126 height 15
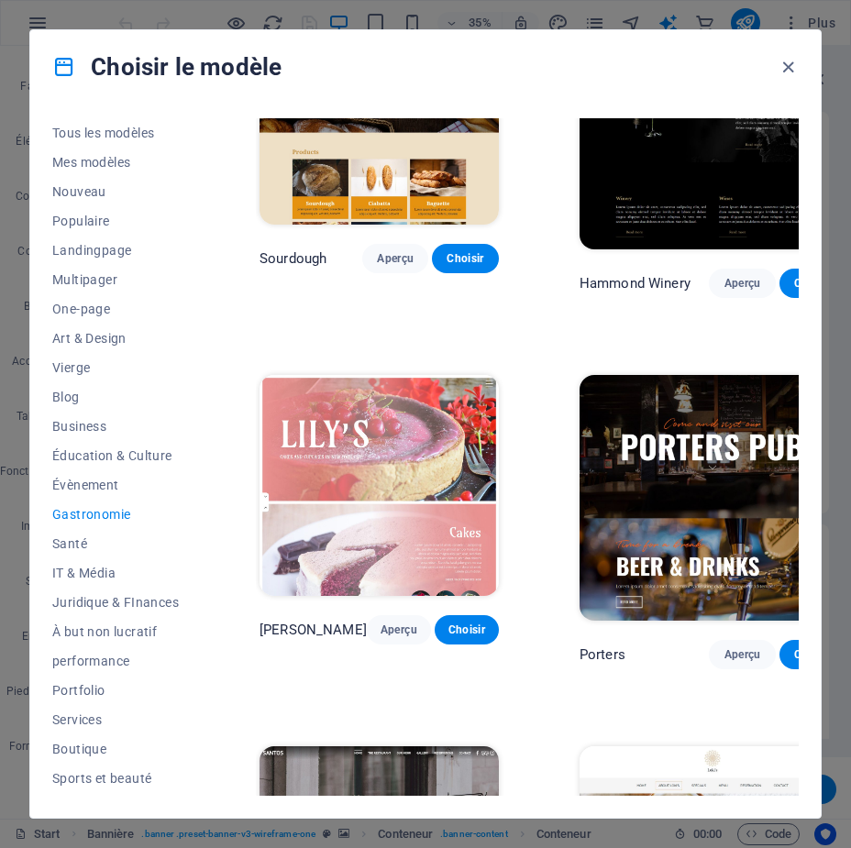
scroll to position [1247, 0]
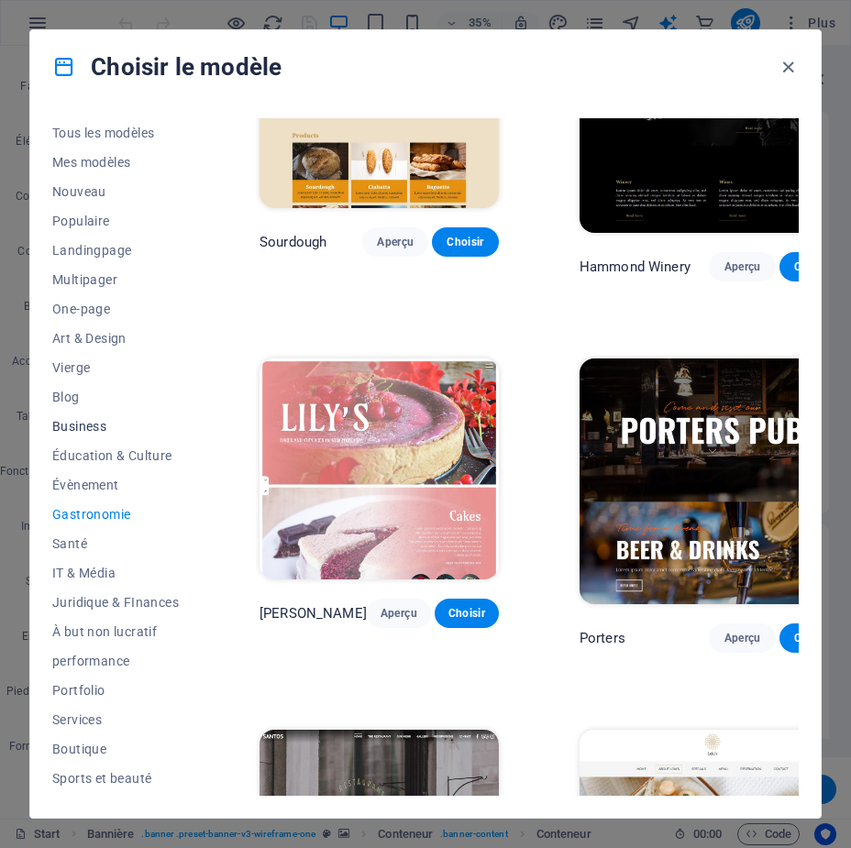
click at [71, 430] on span "Business" at bounding box center [115, 426] width 126 height 15
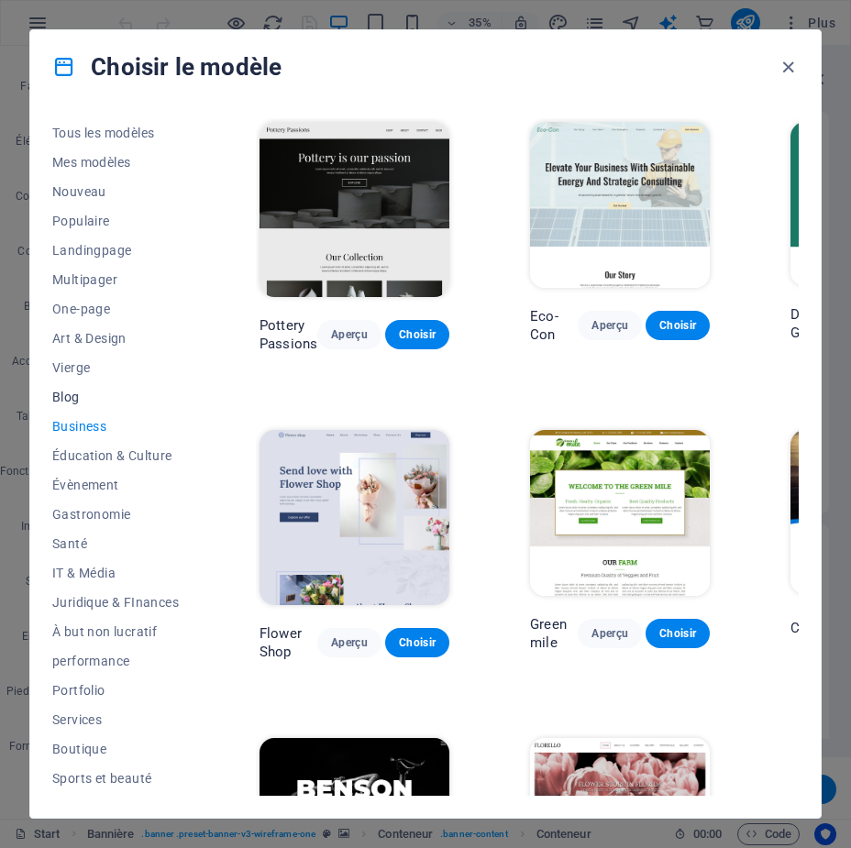
click at [77, 391] on span "Blog" at bounding box center [115, 397] width 126 height 15
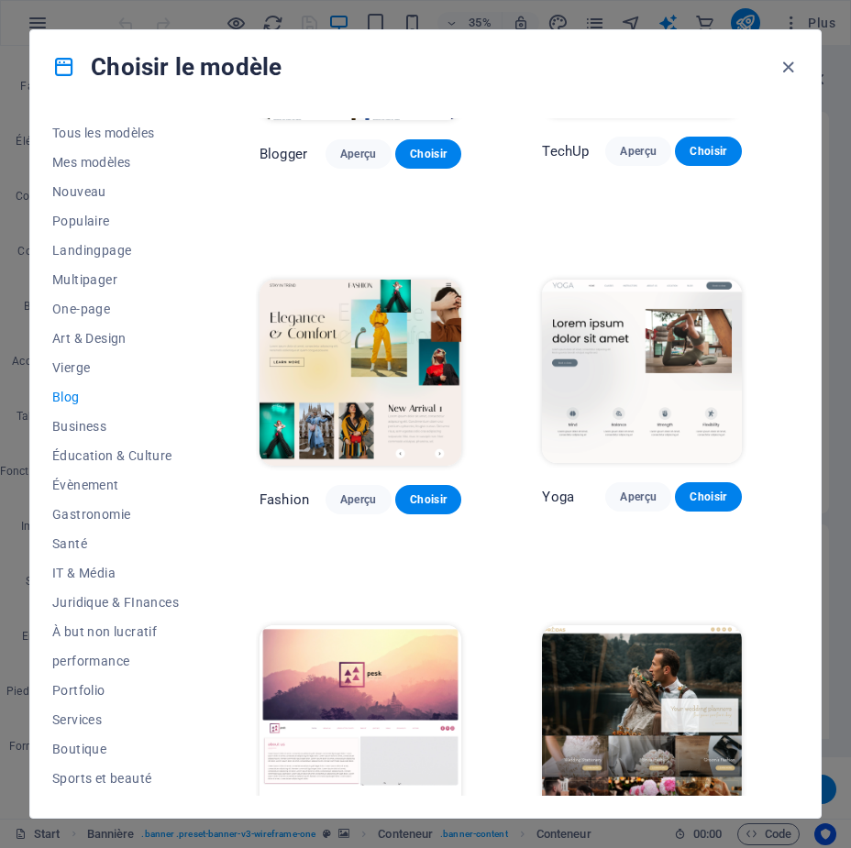
scroll to position [2092, 0]
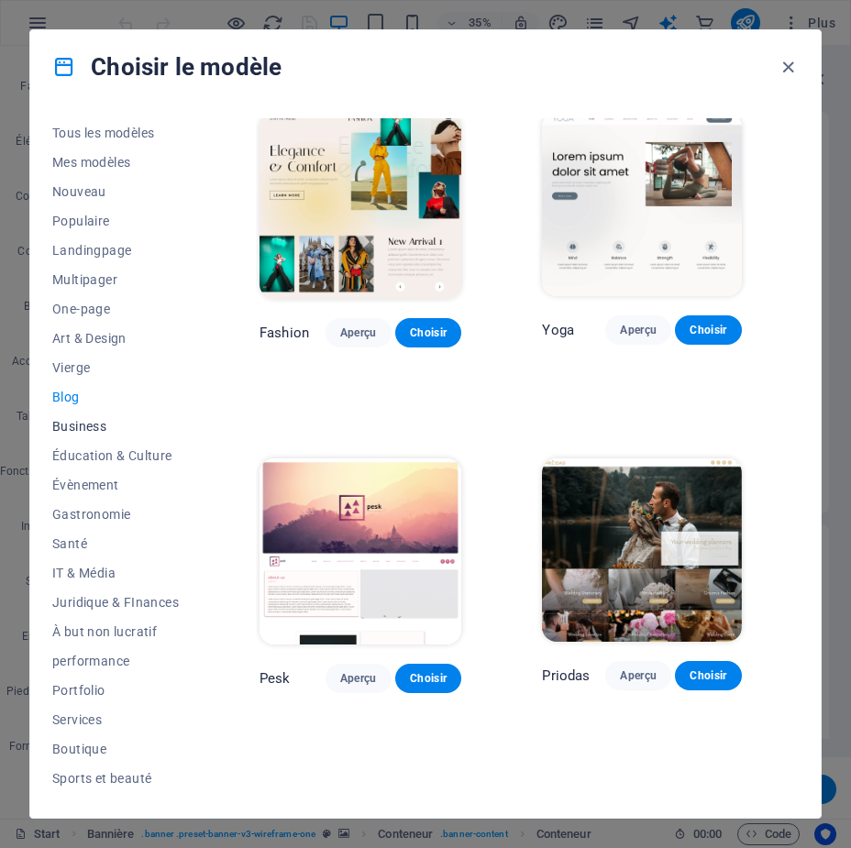
click at [68, 422] on span "Business" at bounding box center [115, 426] width 126 height 15
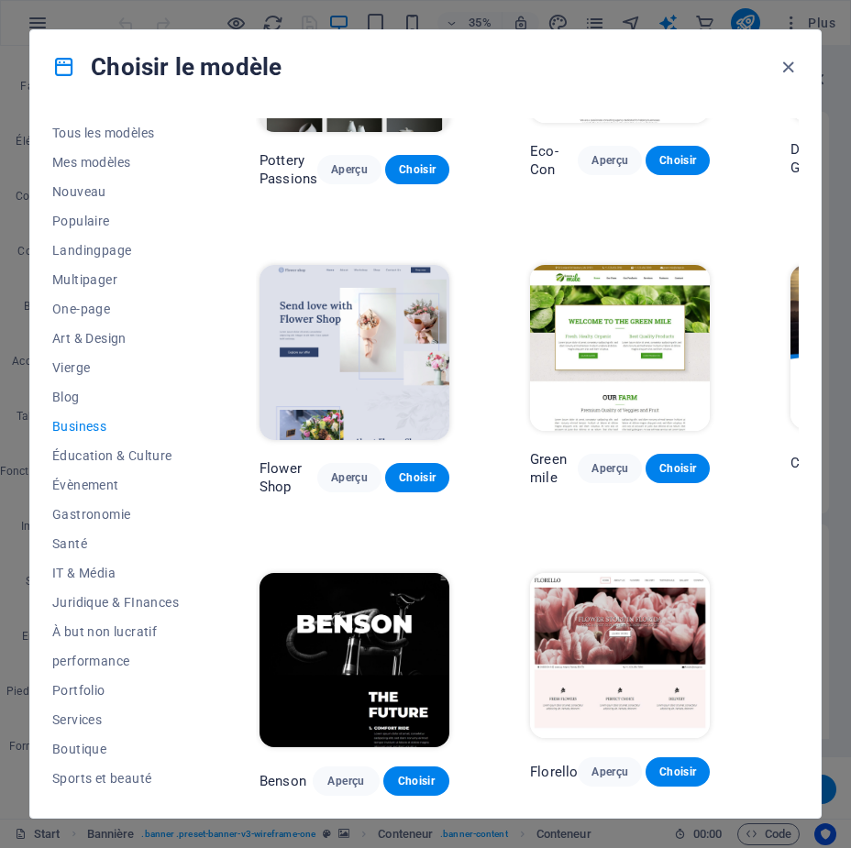
scroll to position [0, 0]
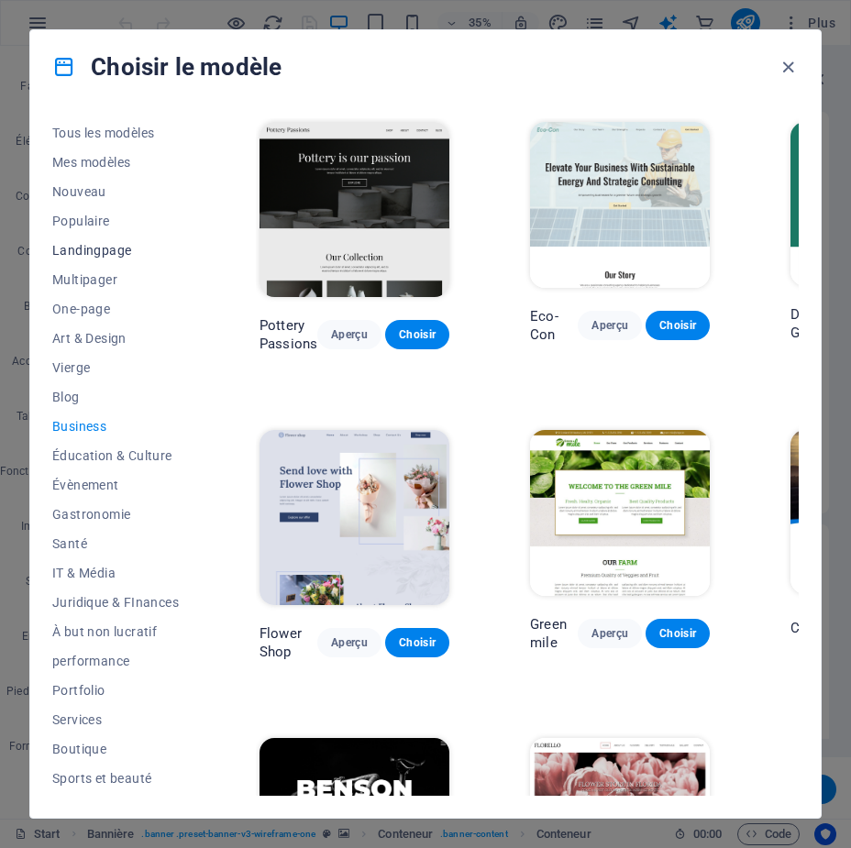
click at [93, 252] on span "Landingpage" at bounding box center [115, 250] width 126 height 15
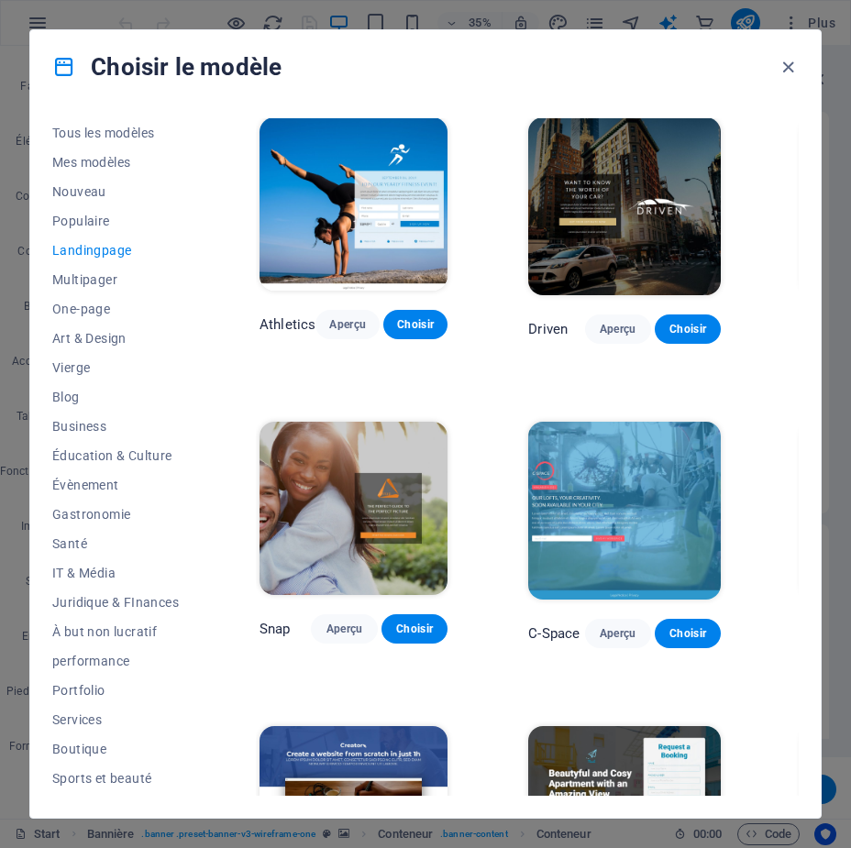
scroll to position [1192, 0]
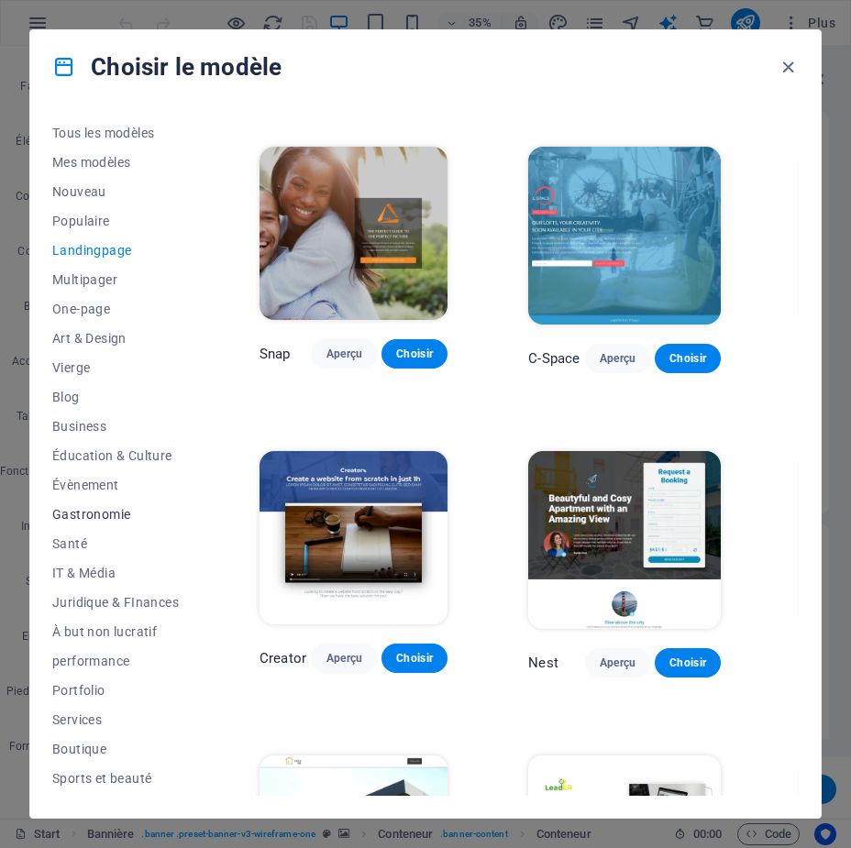
click at [85, 507] on span "Gastronomie" at bounding box center [115, 514] width 126 height 15
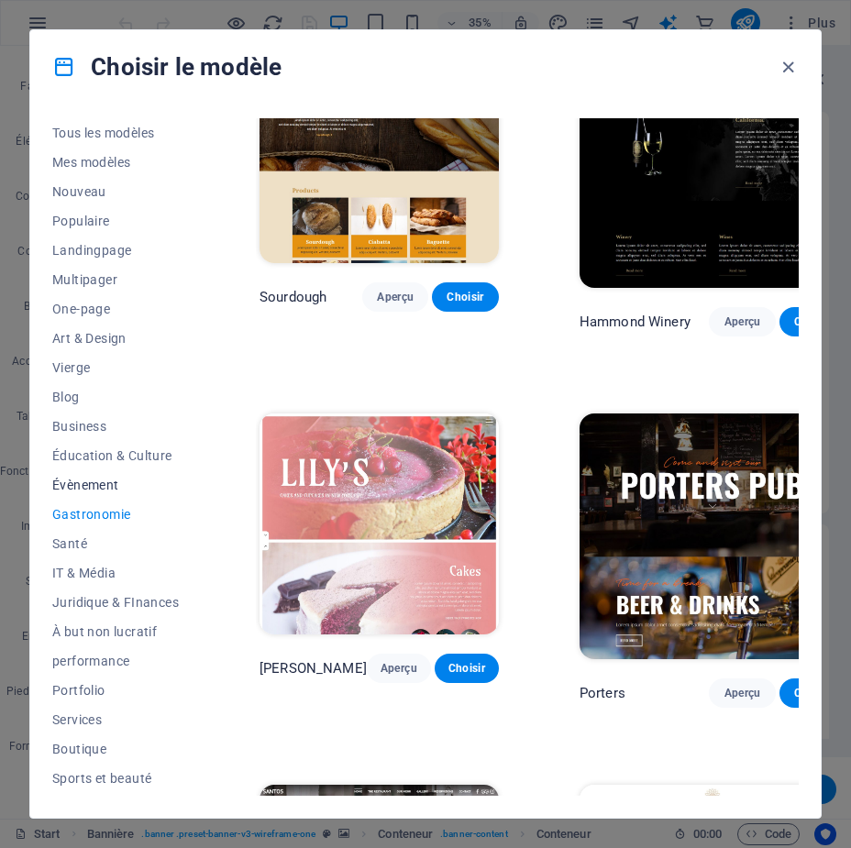
click at [85, 488] on span "Évènement" at bounding box center [115, 485] width 126 height 15
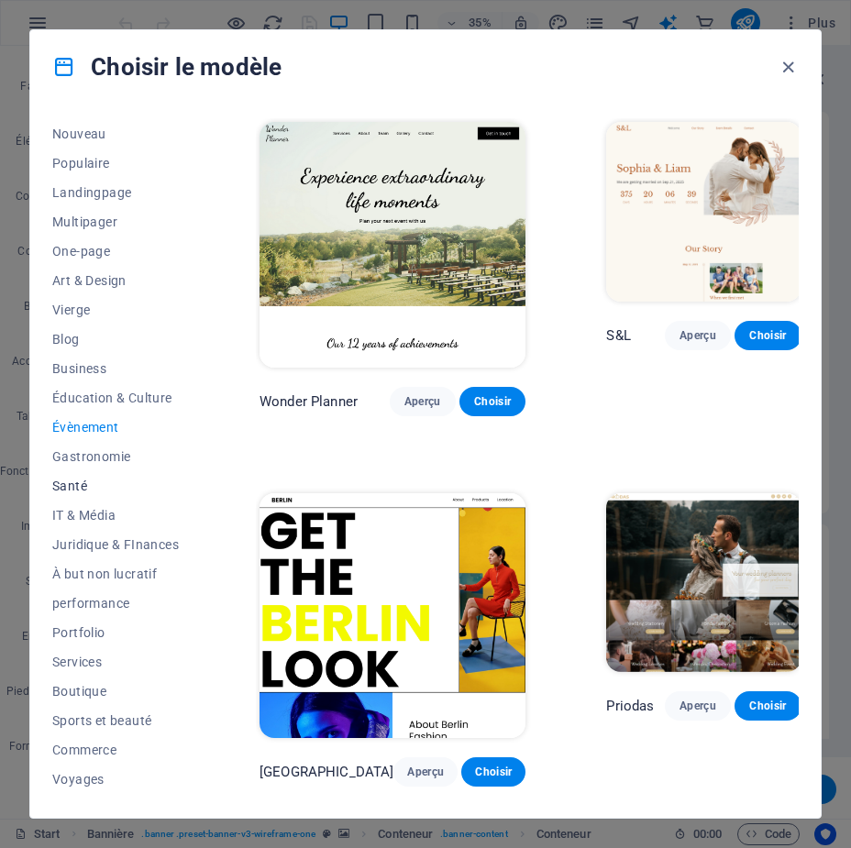
scroll to position [85, 0]
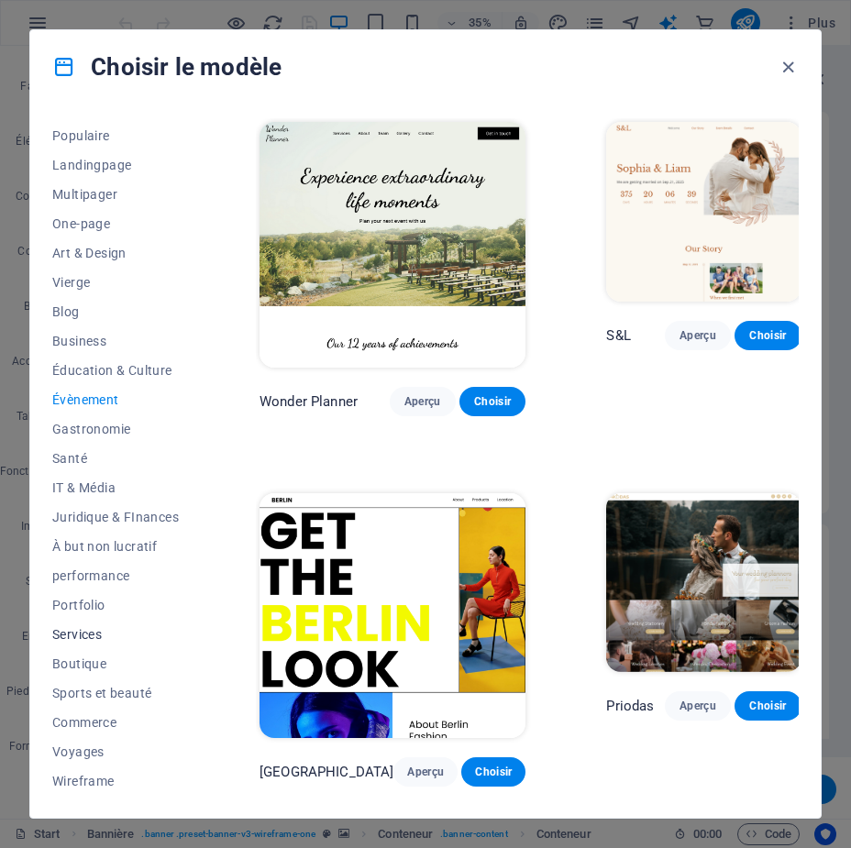
click at [71, 631] on span "Services" at bounding box center [115, 634] width 126 height 15
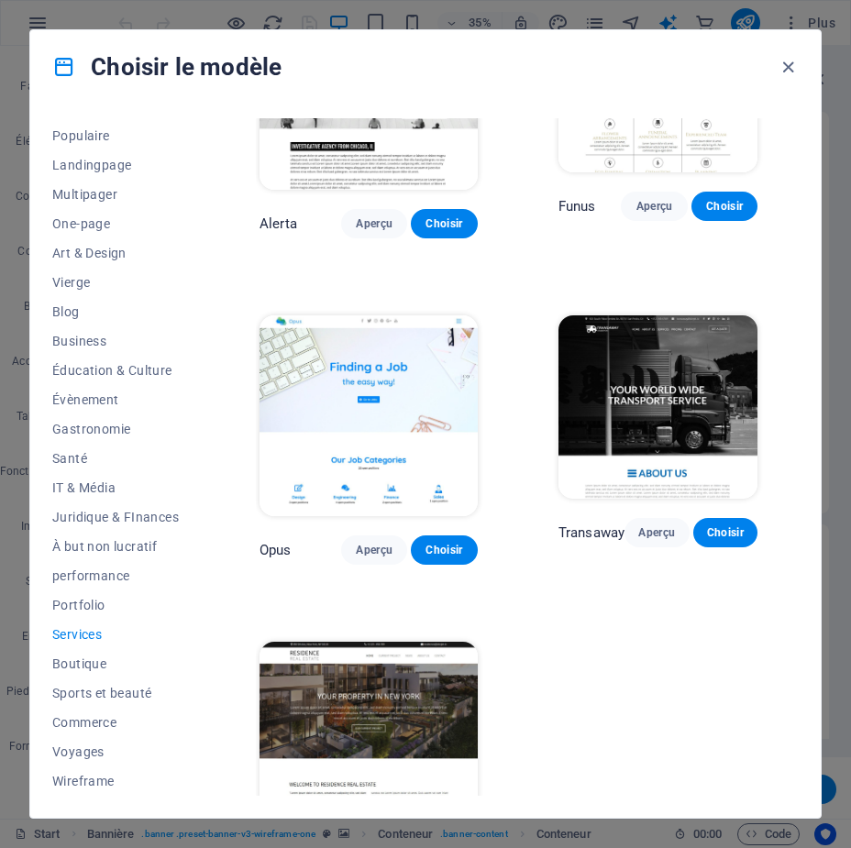
scroll to position [1881, 0]
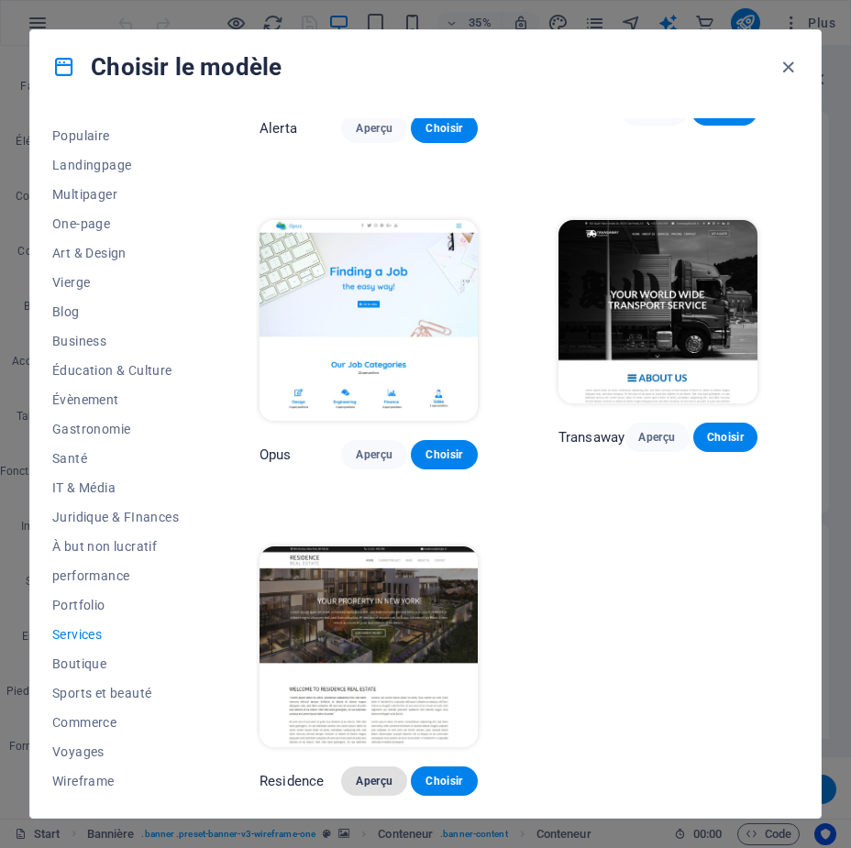
click at [371, 774] on span "Aperçu" at bounding box center [374, 781] width 37 height 15
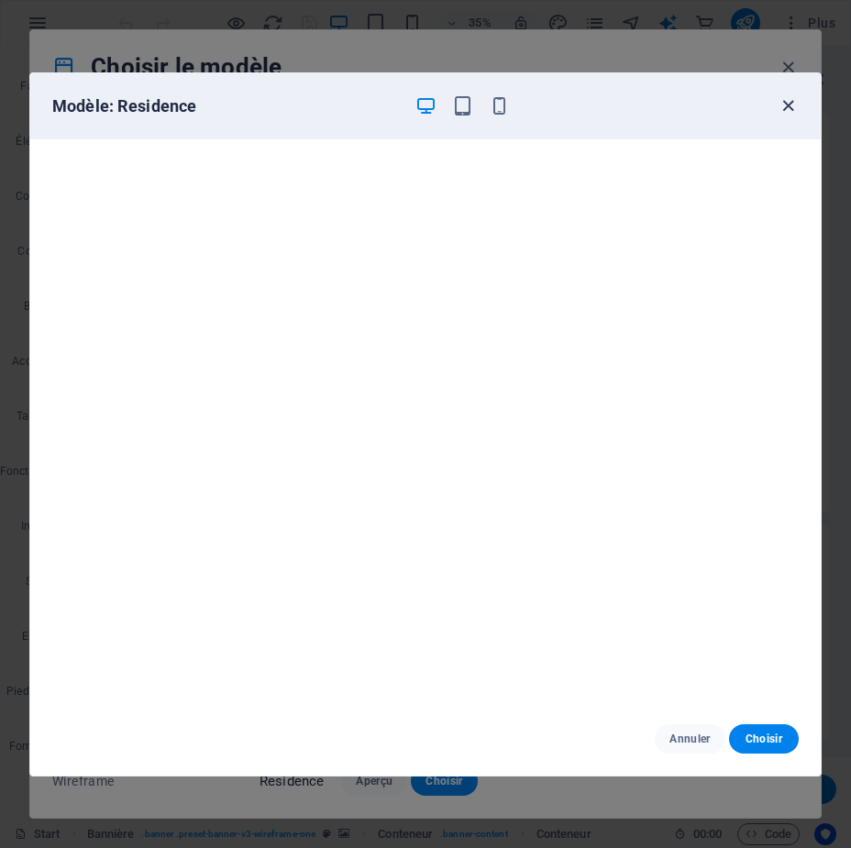
click at [787, 100] on icon "button" at bounding box center [787, 105] width 21 height 21
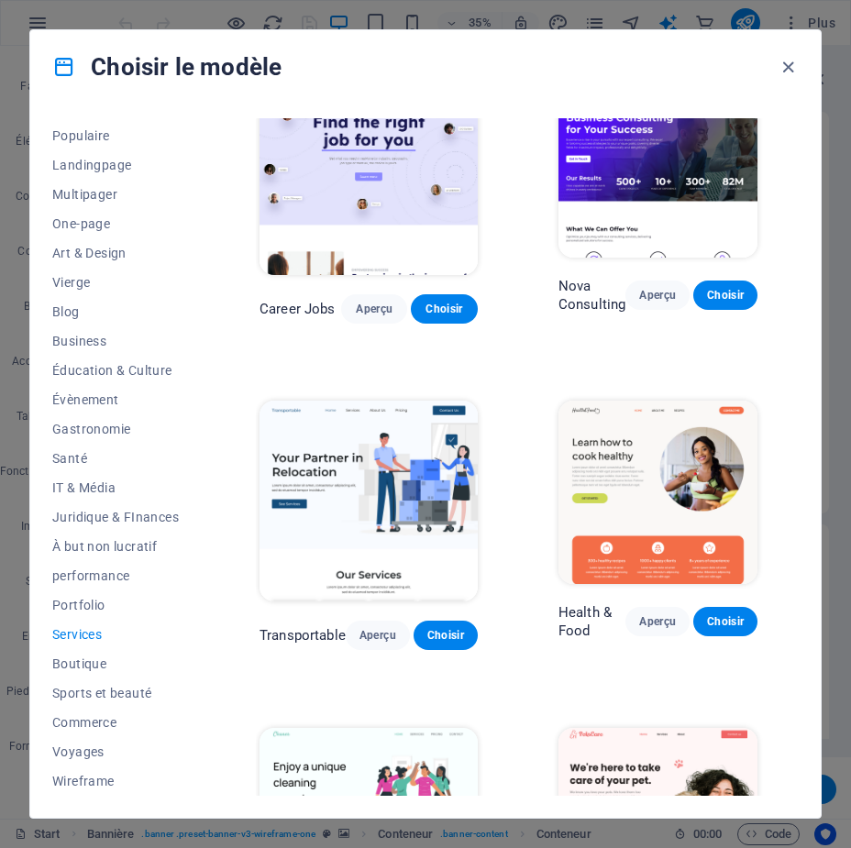
scroll to position [0, 0]
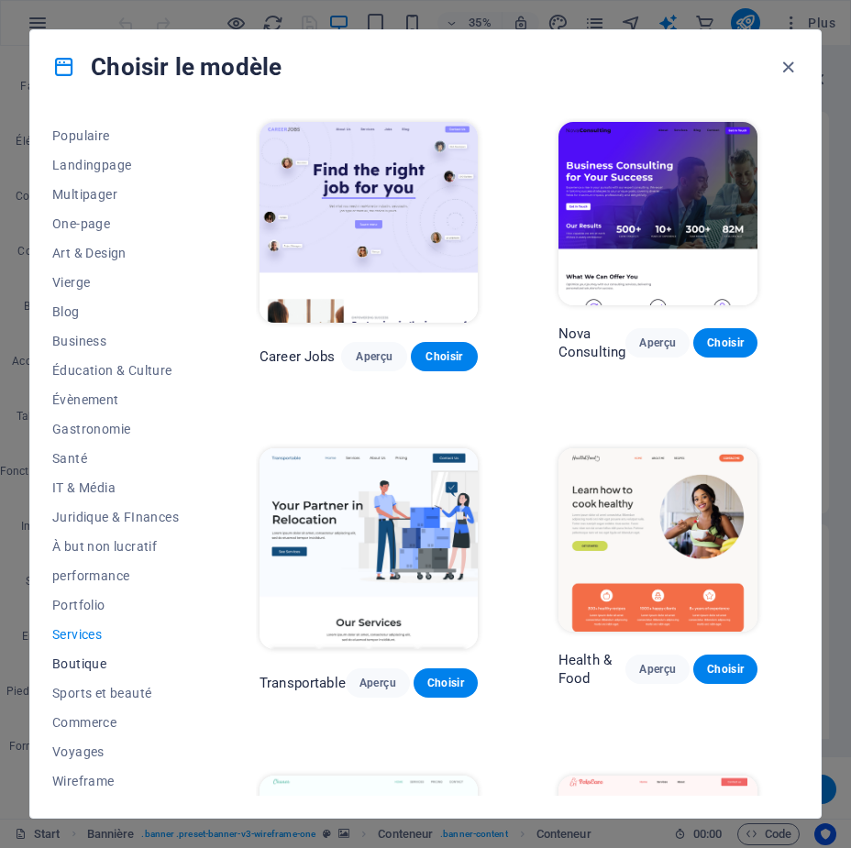
click at [81, 656] on span "Boutique" at bounding box center [115, 663] width 126 height 15
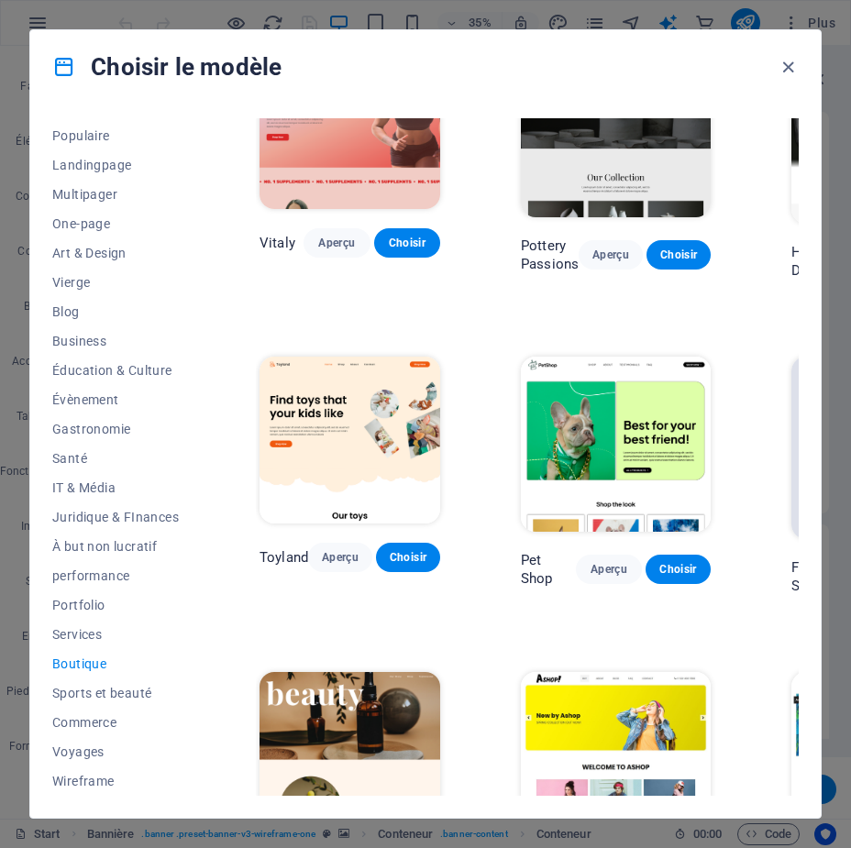
scroll to position [275, 0]
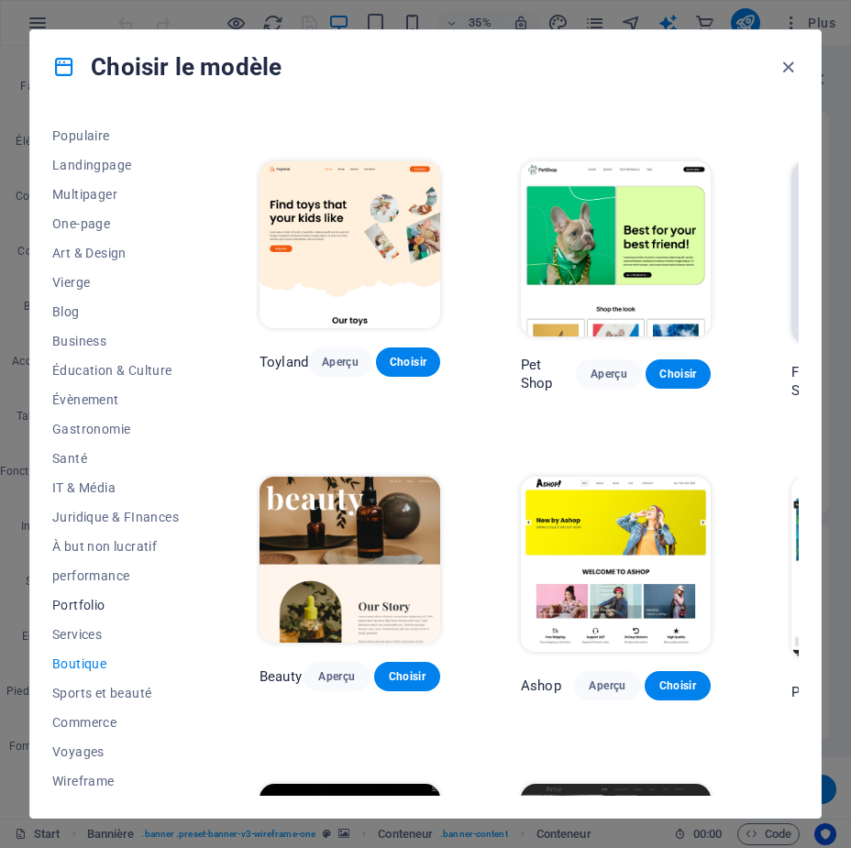
click at [68, 601] on span "Portfolio" at bounding box center [115, 605] width 126 height 15
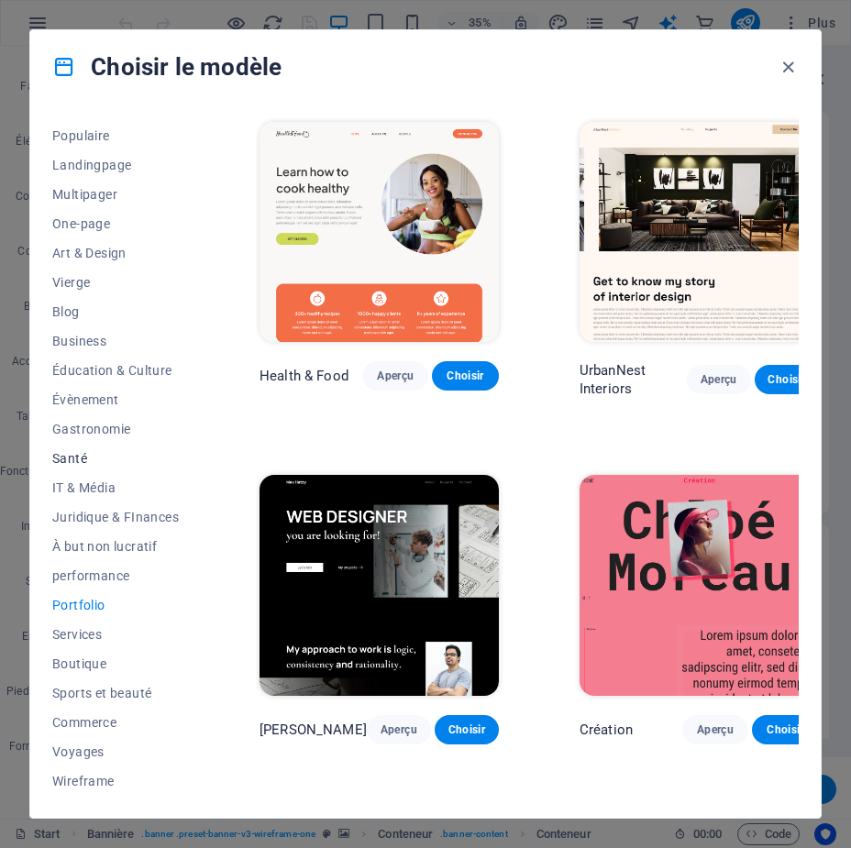
click at [68, 453] on span "Santé" at bounding box center [115, 458] width 126 height 15
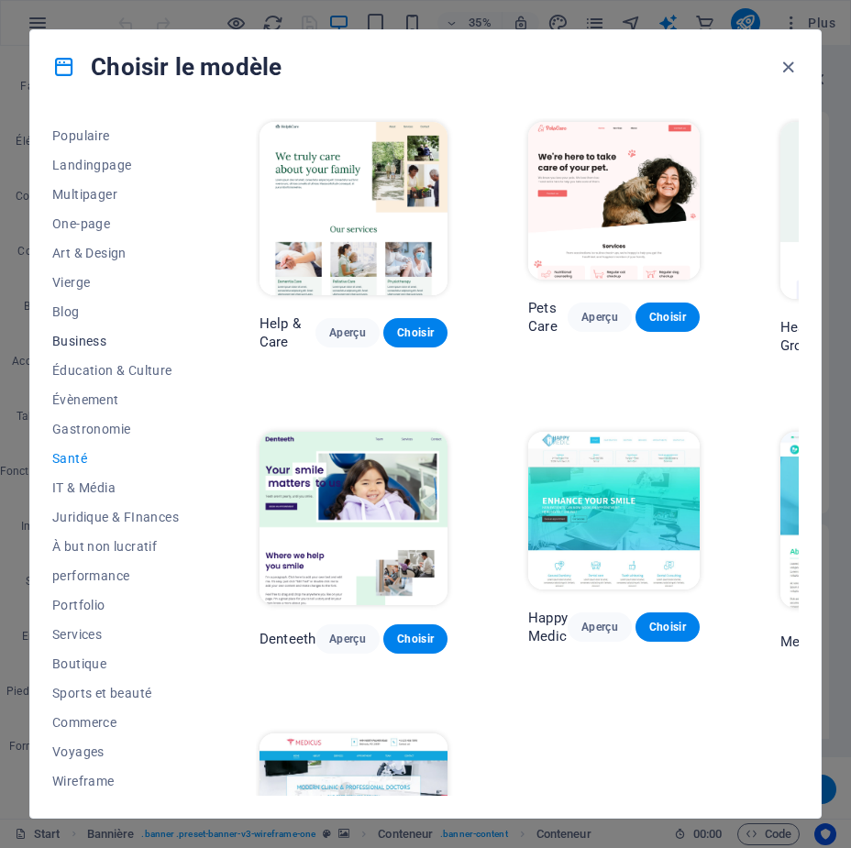
click at [75, 340] on span "Business" at bounding box center [115, 341] width 126 height 15
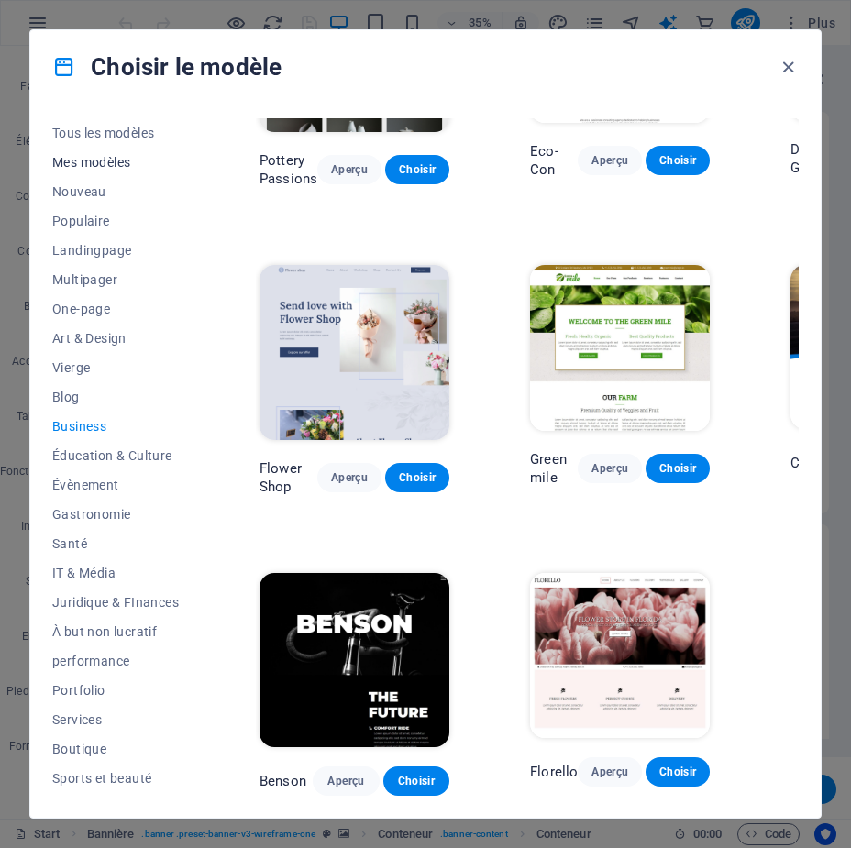
click at [120, 159] on span "Mes modèles" at bounding box center [115, 162] width 126 height 15
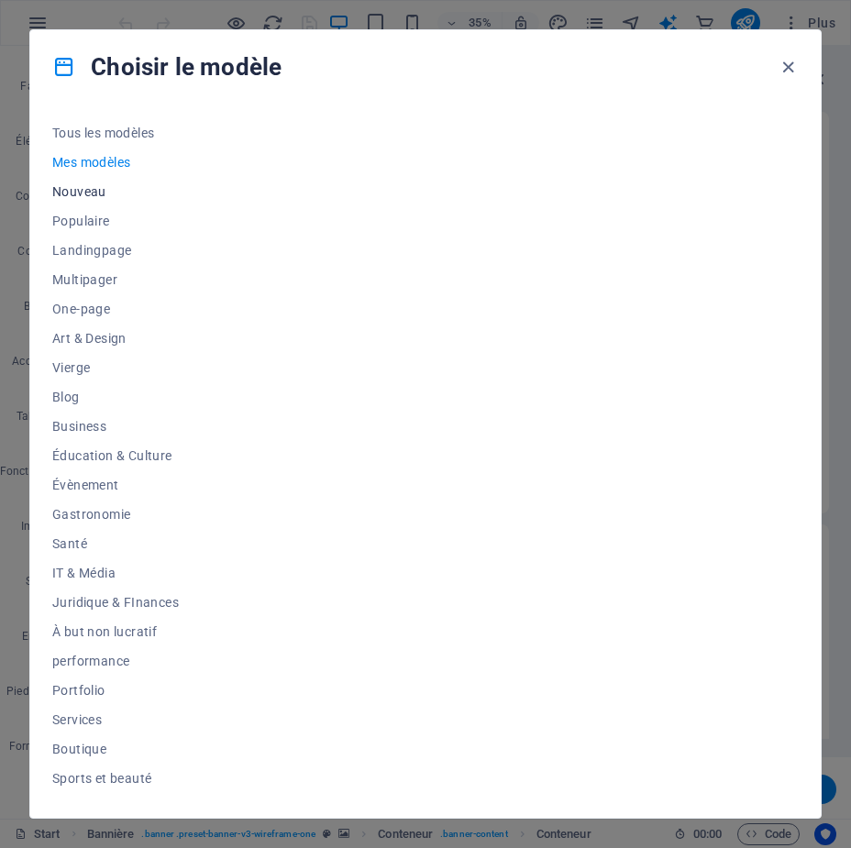
click at [67, 192] on span "Nouveau" at bounding box center [115, 191] width 126 height 15
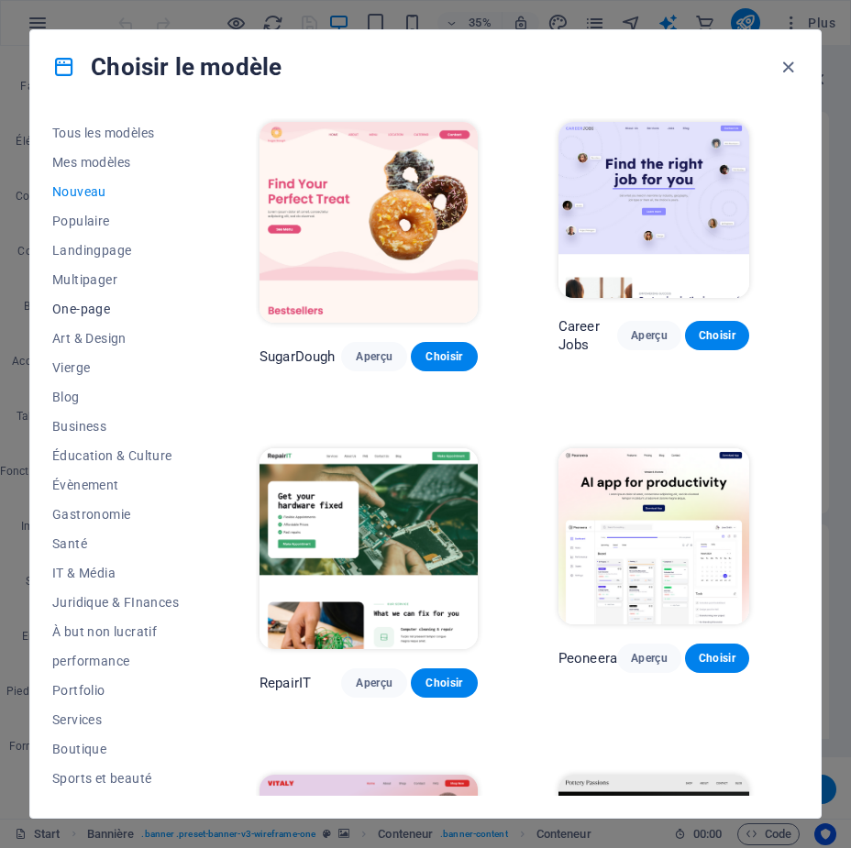
click at [86, 310] on span "One-page" at bounding box center [115, 309] width 126 height 15
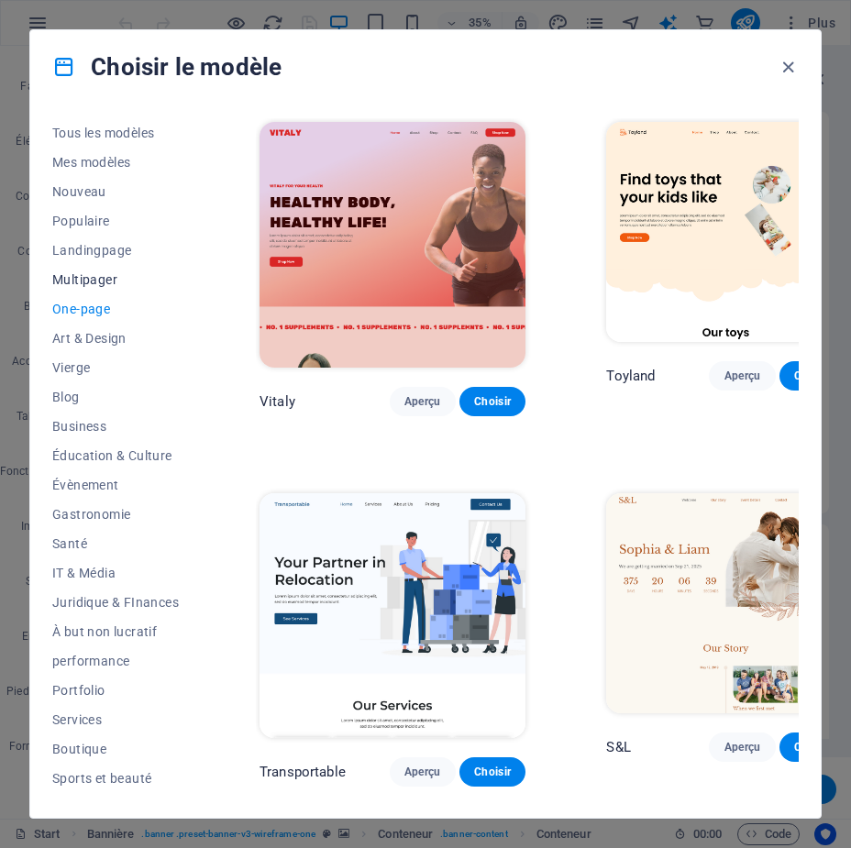
click at [78, 283] on span "Multipager" at bounding box center [115, 279] width 126 height 15
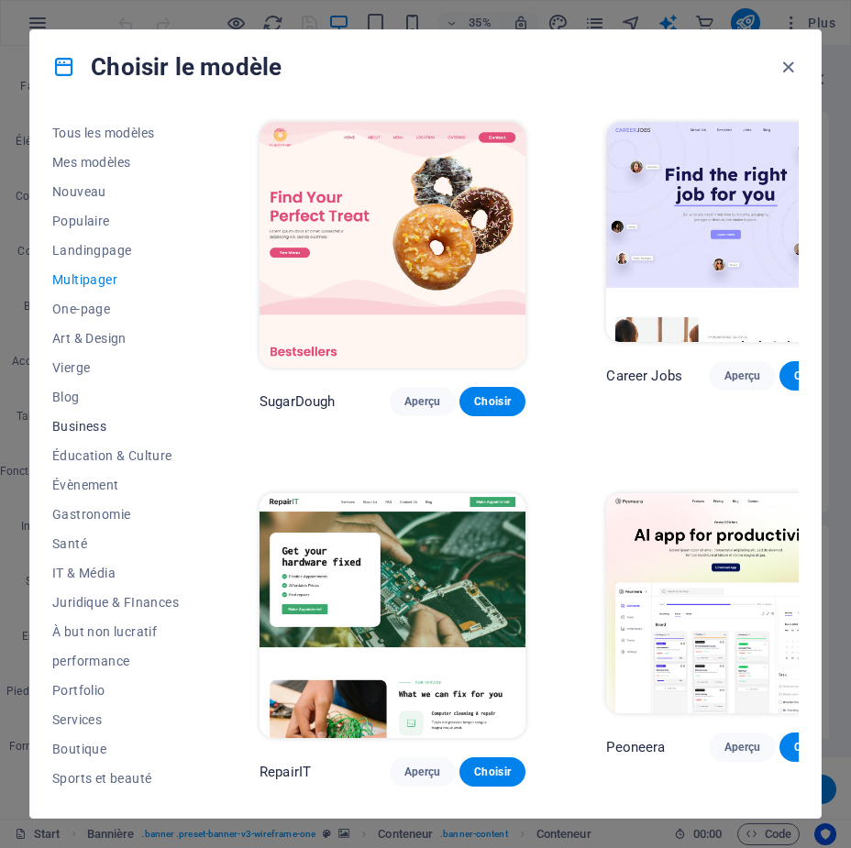
click at [86, 422] on span "Business" at bounding box center [115, 426] width 126 height 15
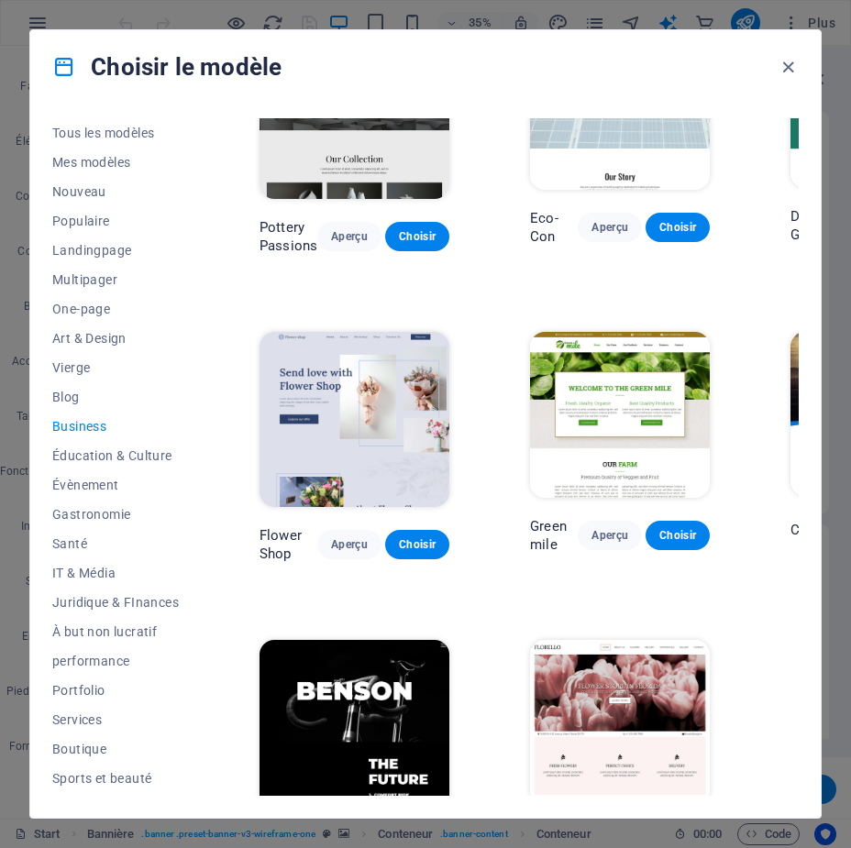
scroll to position [177, 0]
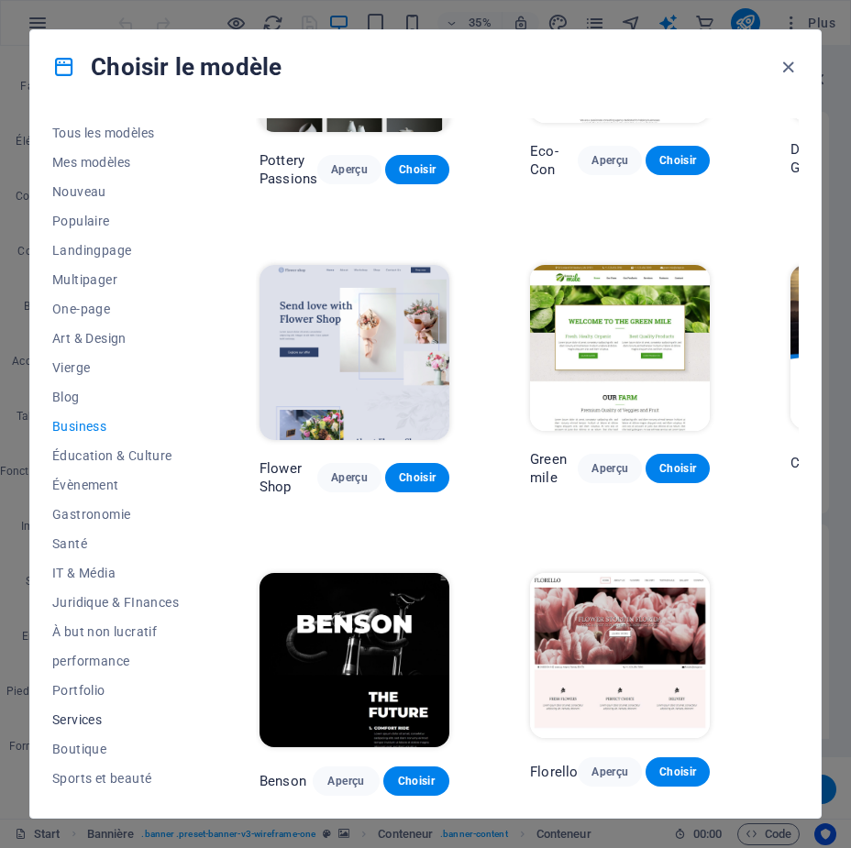
click at [68, 728] on button "Services" at bounding box center [115, 719] width 126 height 29
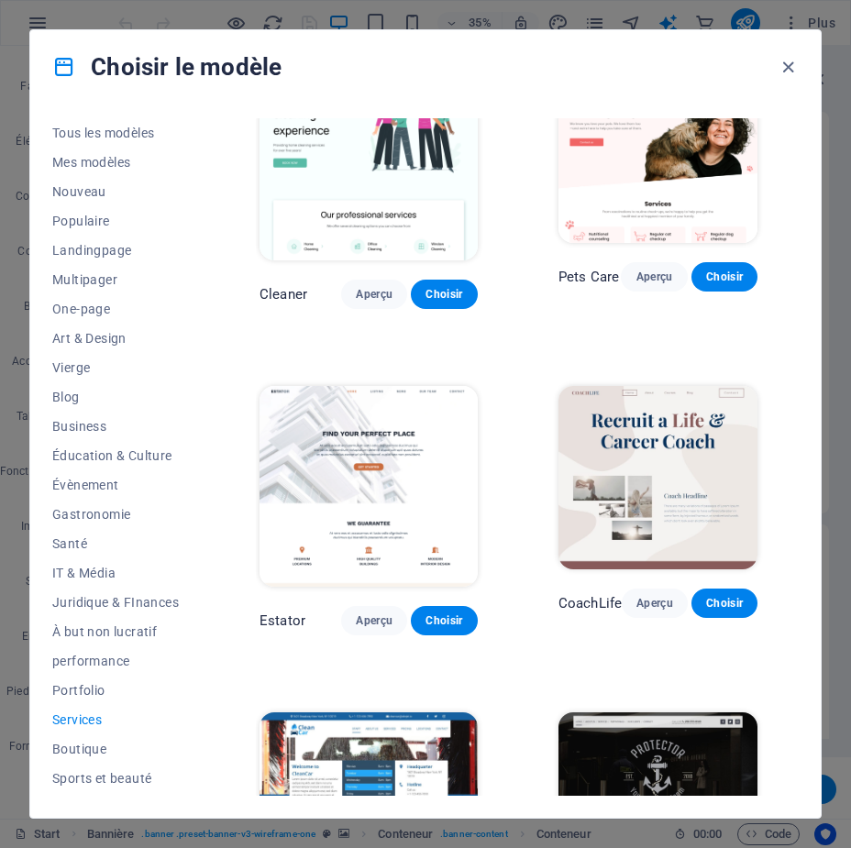
scroll to position [819, 0]
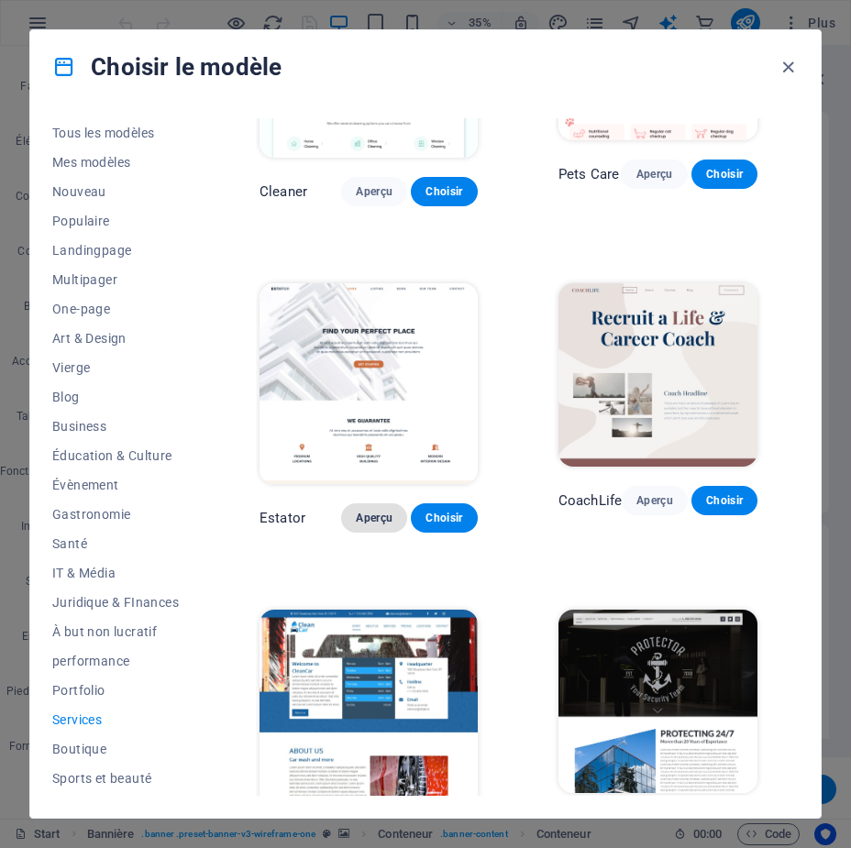
click at [368, 517] on span "Aperçu" at bounding box center [374, 518] width 37 height 15
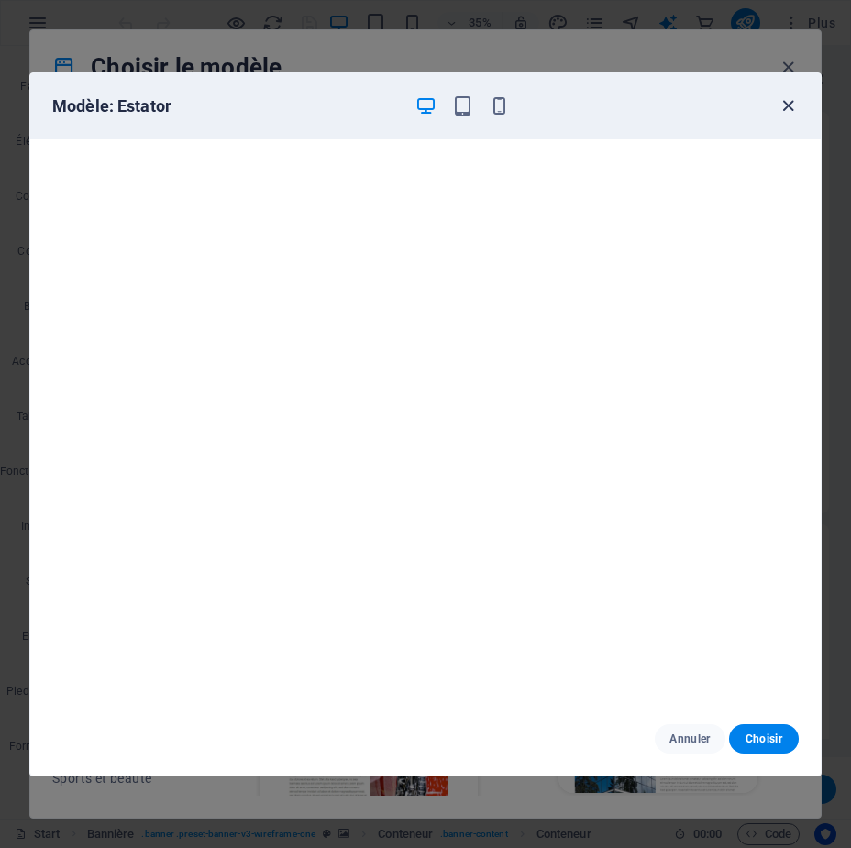
click at [787, 104] on icon "button" at bounding box center [787, 105] width 21 height 21
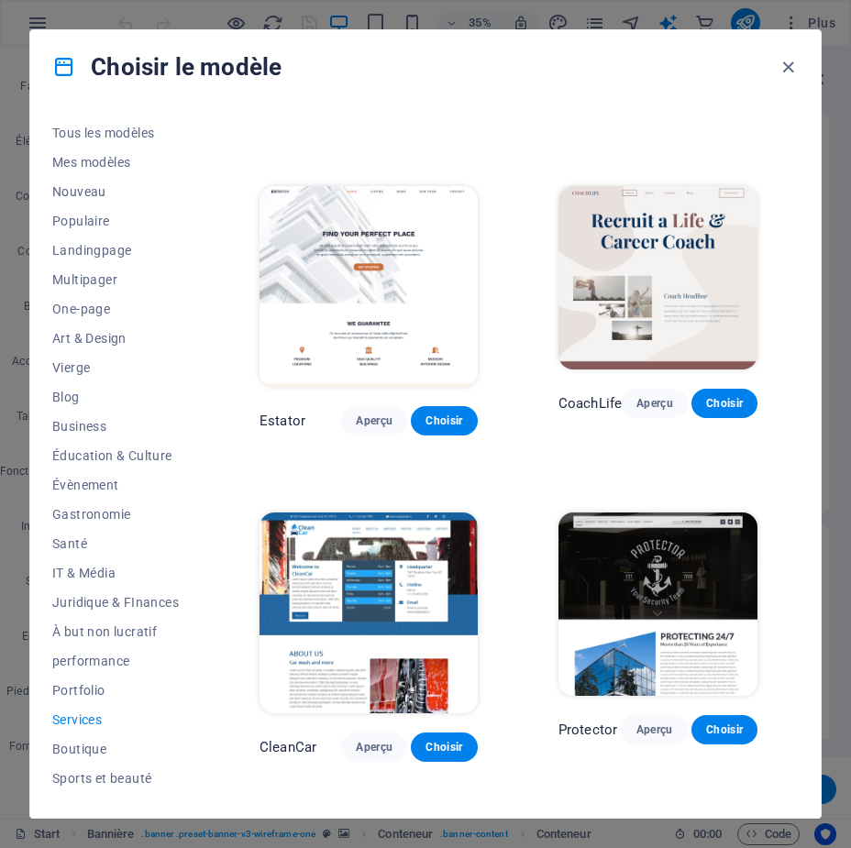
scroll to position [910, 0]
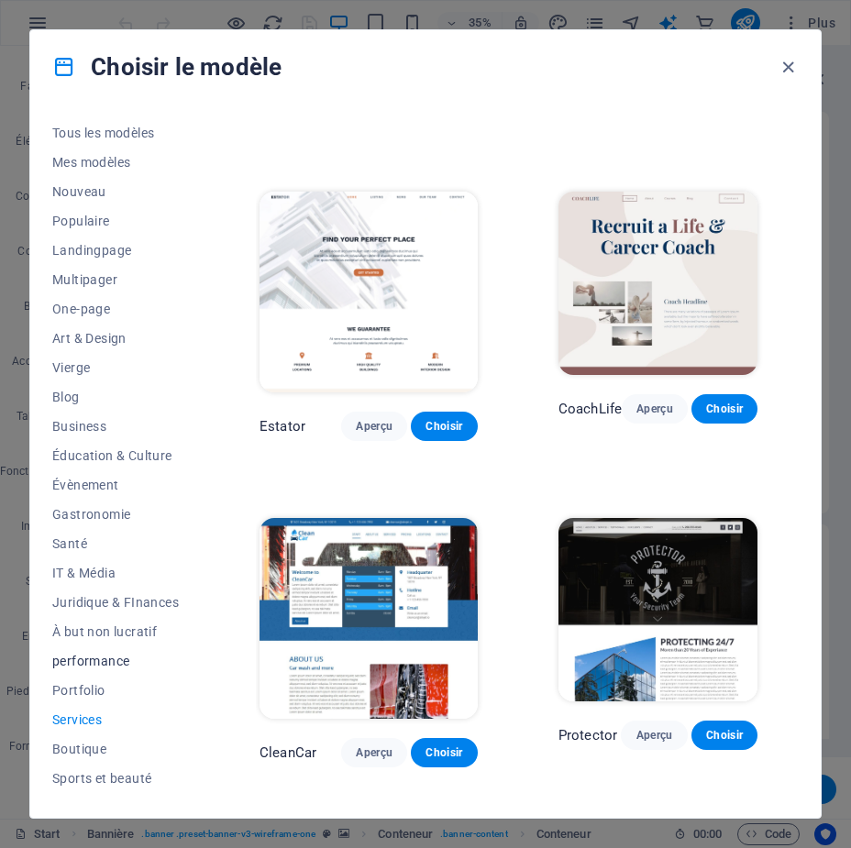
click at [97, 654] on span "performance" at bounding box center [115, 661] width 126 height 15
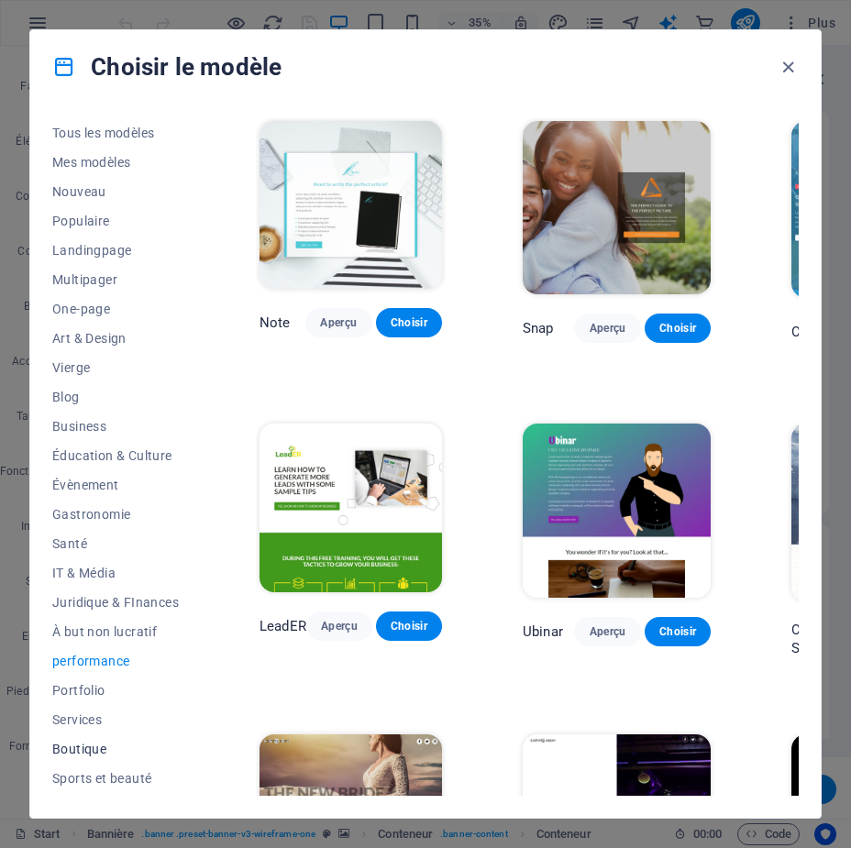
click at [81, 747] on span "Boutique" at bounding box center [115, 749] width 126 height 15
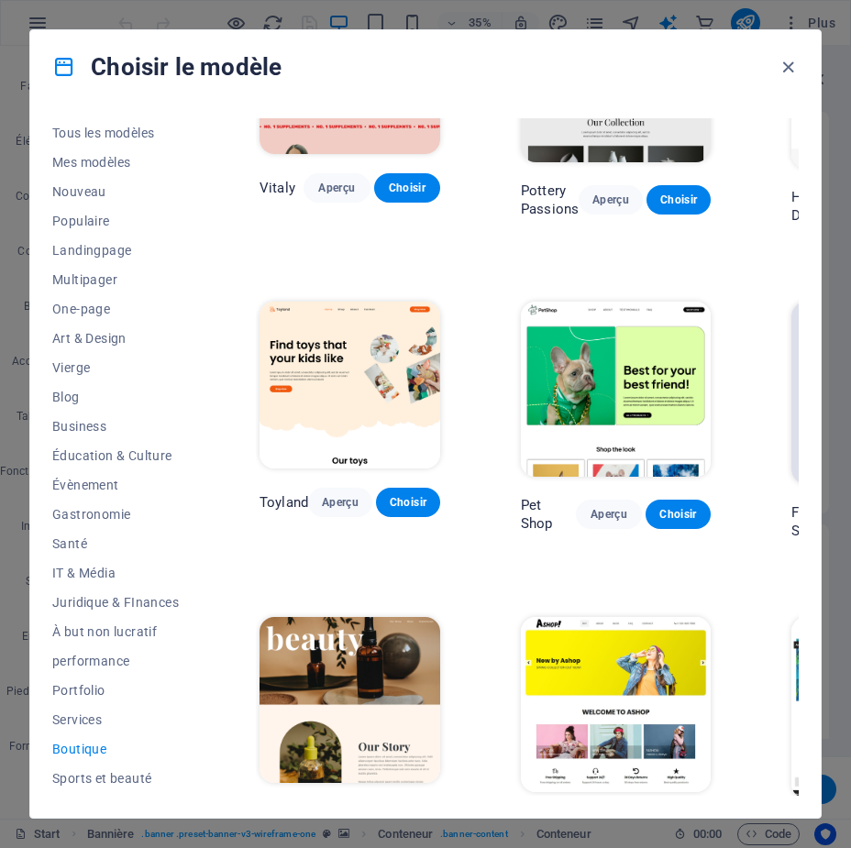
scroll to position [367, 0]
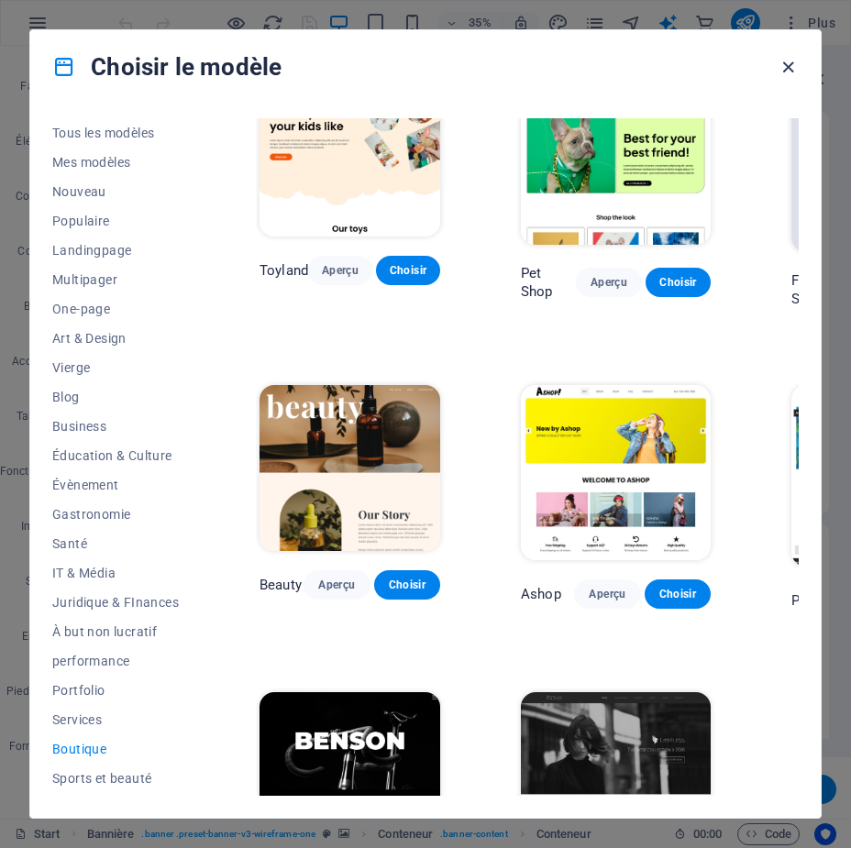
click at [787, 76] on icon "button" at bounding box center [787, 67] width 21 height 21
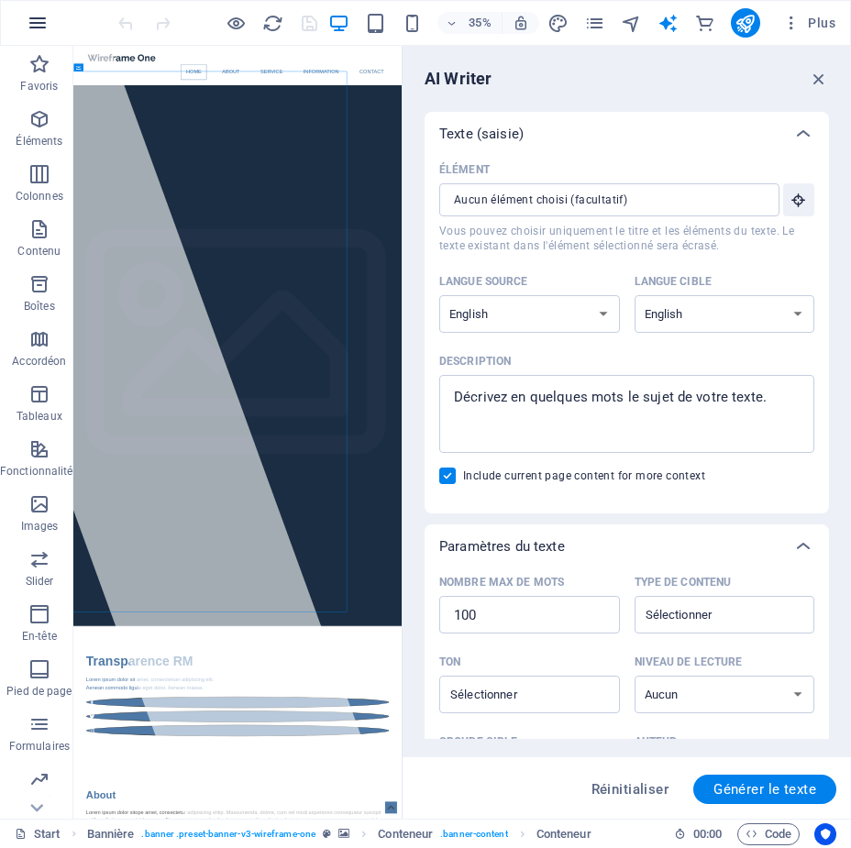
click at [37, 1] on button "button" at bounding box center [38, 23] width 44 height 44
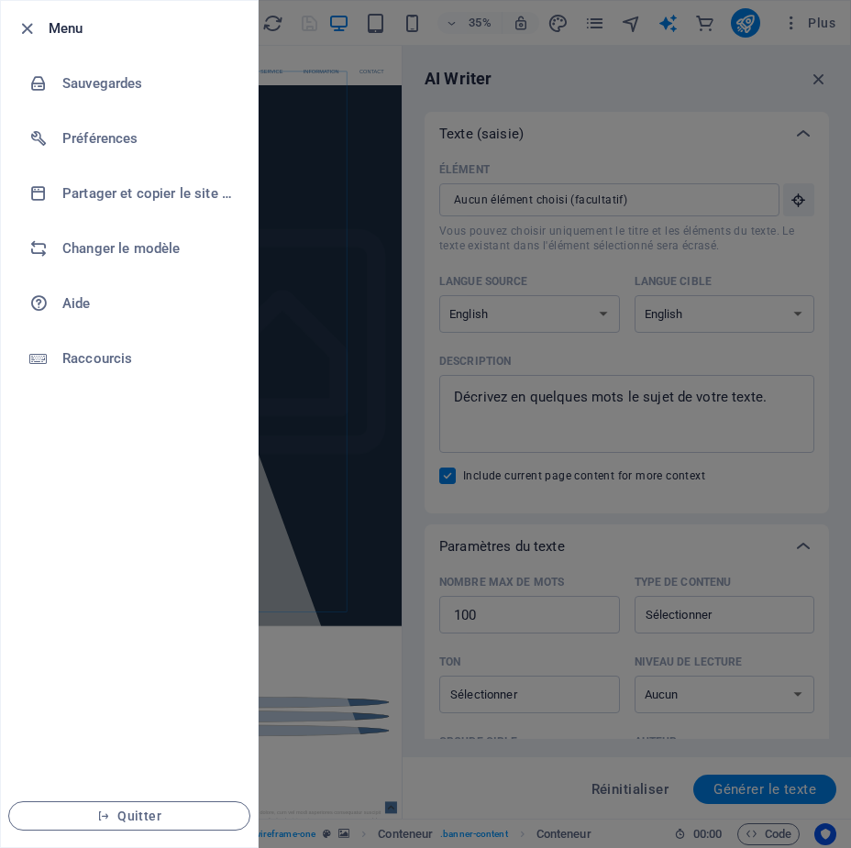
click at [66, 38] on h6 "Menu" at bounding box center [146, 28] width 194 height 22
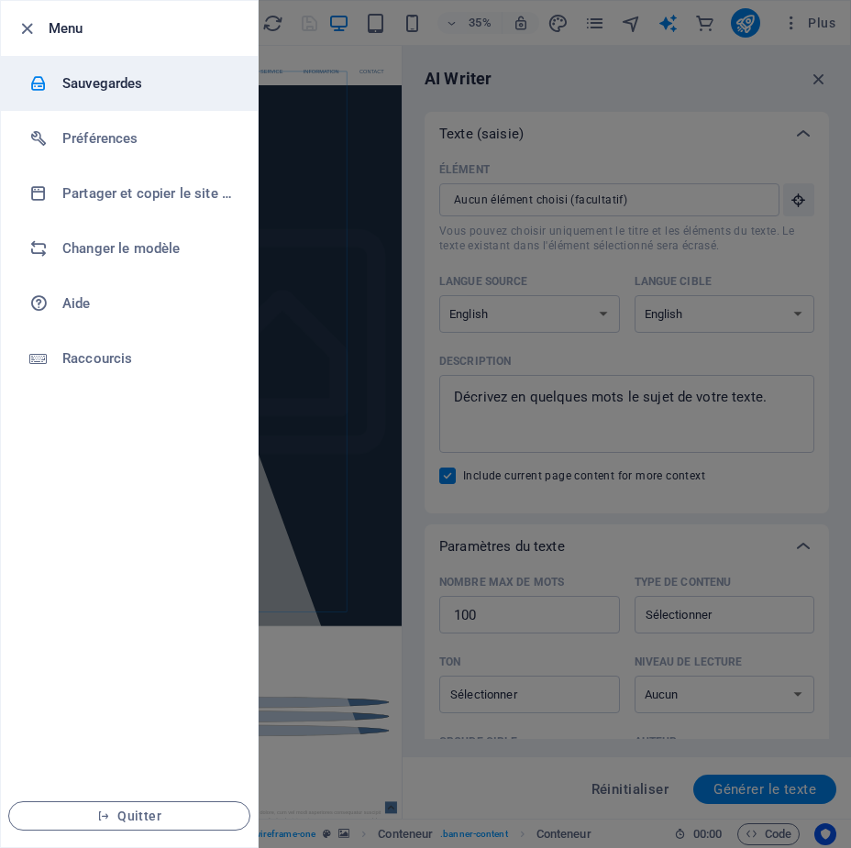
click at [115, 89] on h6 "Sauvegardes" at bounding box center [147, 83] width 170 height 22
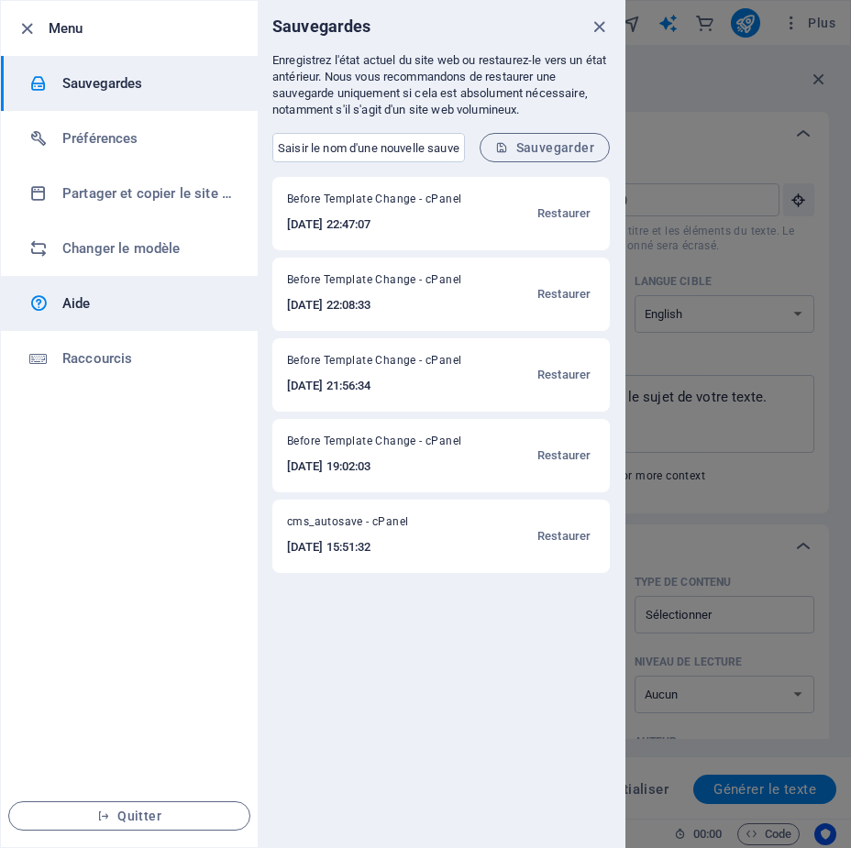
click at [72, 302] on h6 "Aide" at bounding box center [147, 303] width 170 height 22
